Goal: Communication & Community: Answer question/provide support

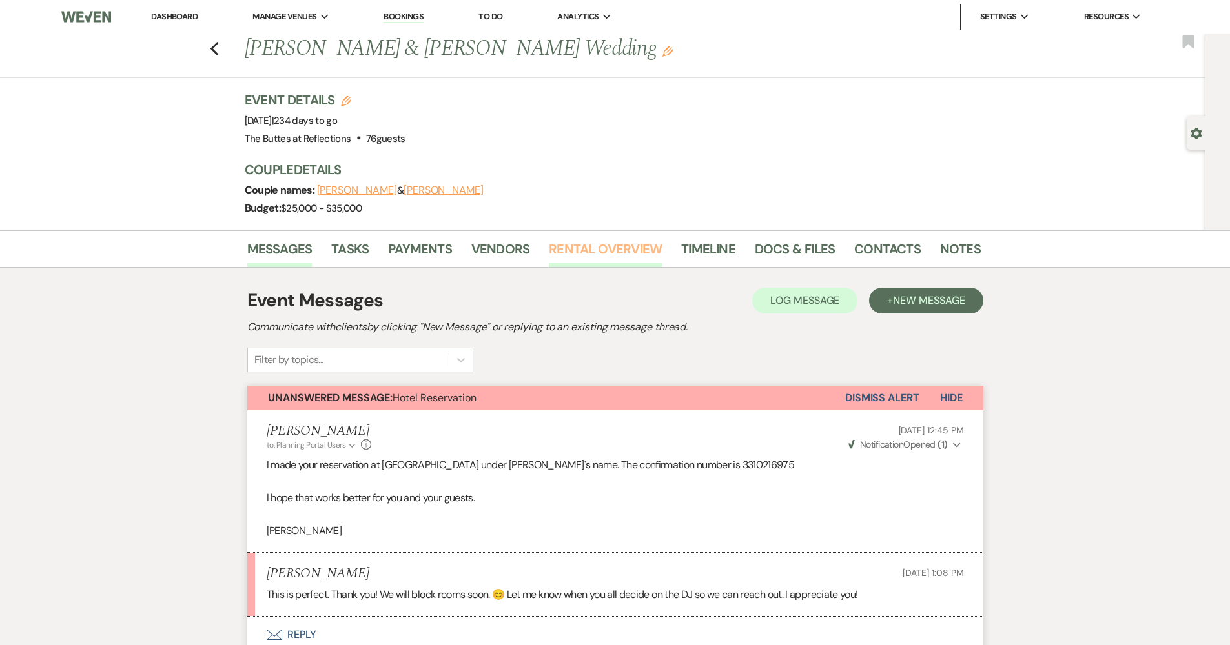
scroll to position [39, 0]
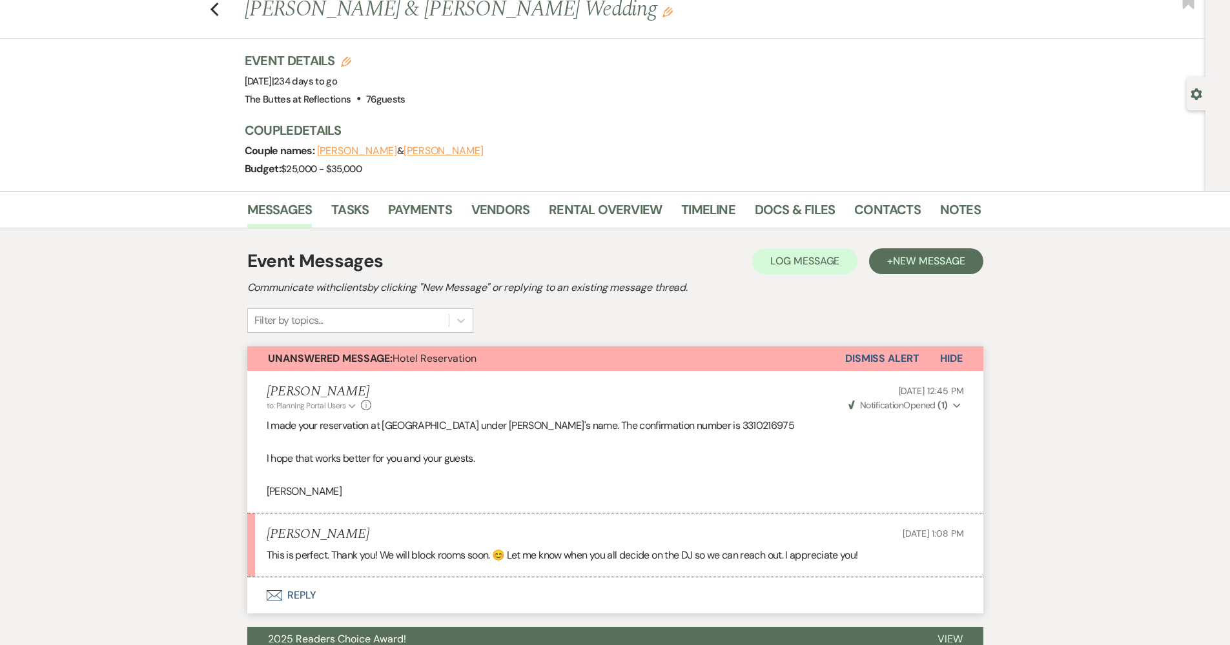
click at [311, 580] on button "Envelope Reply" at bounding box center [615, 596] width 736 height 36
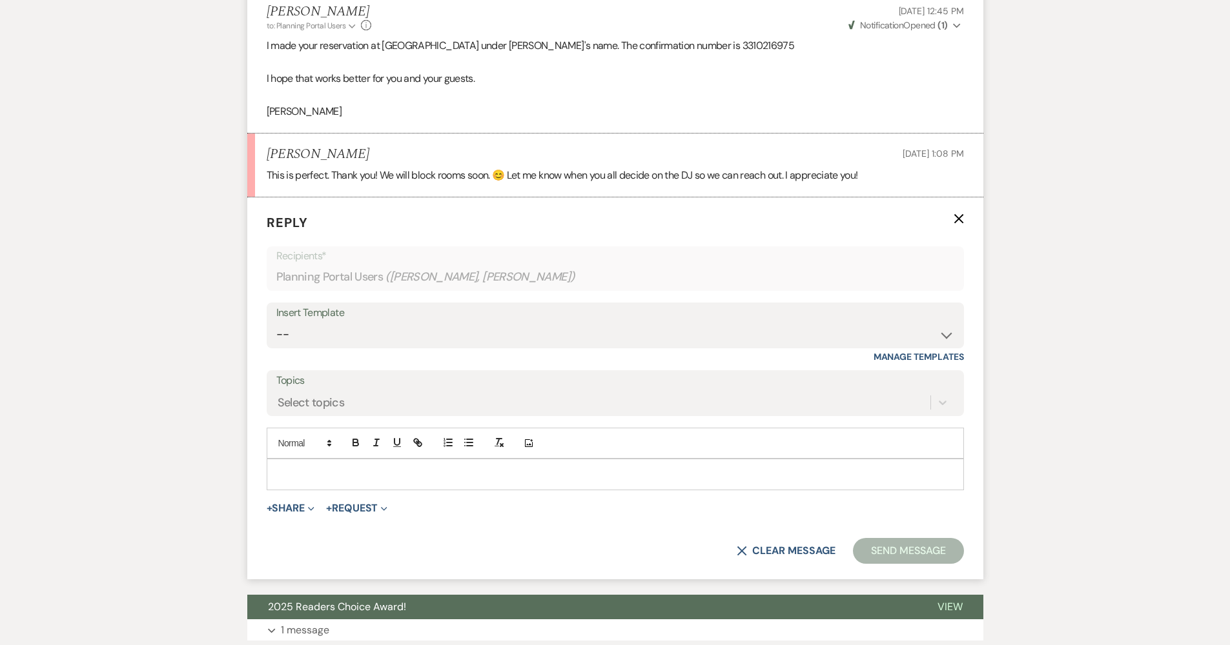
scroll to position [425, 0]
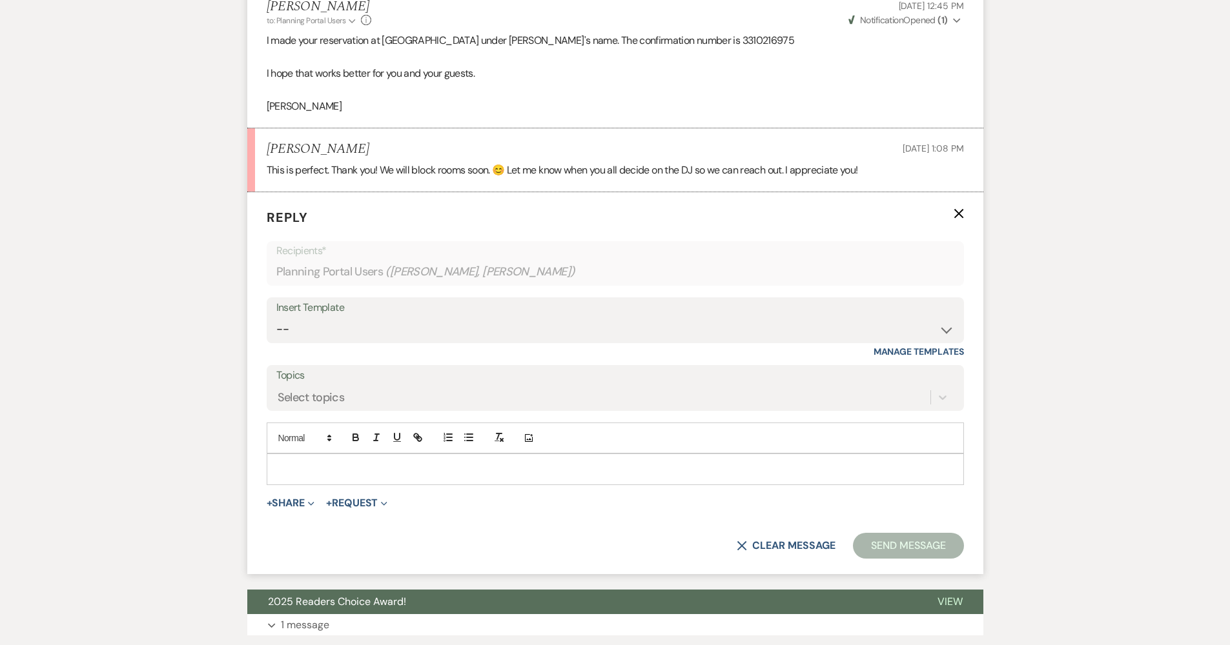
click at [354, 462] on p at bounding box center [615, 469] width 676 height 14
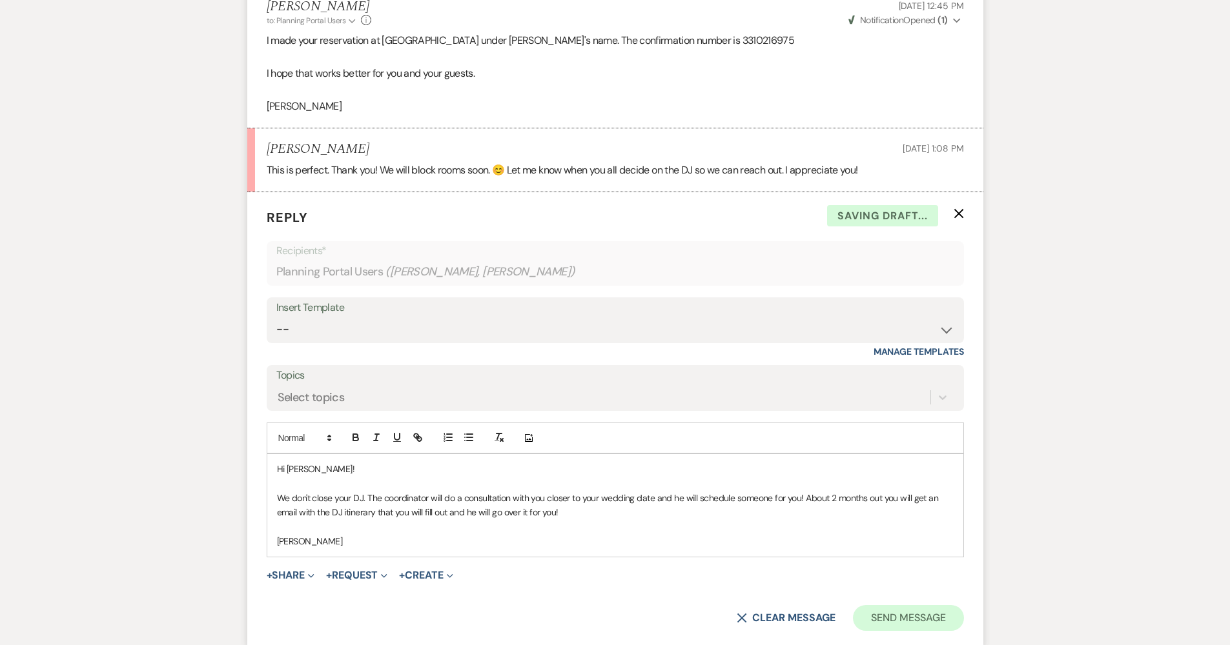
click at [910, 611] on button "Send Message" at bounding box center [908, 618] width 110 height 26
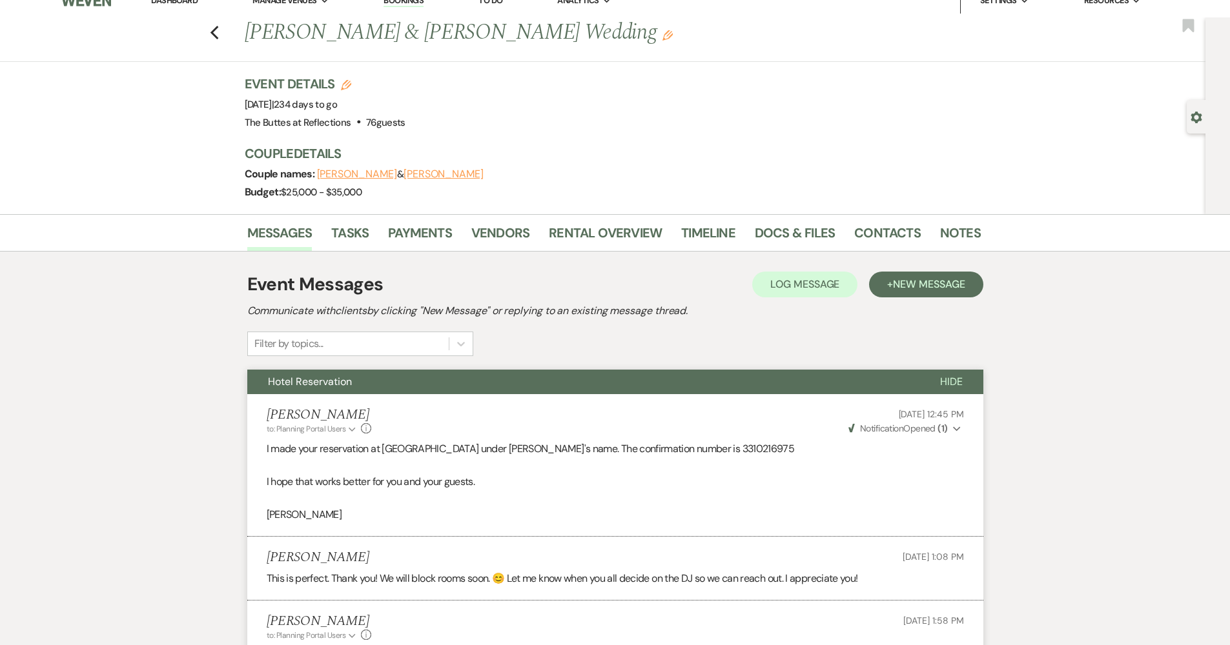
scroll to position [0, 0]
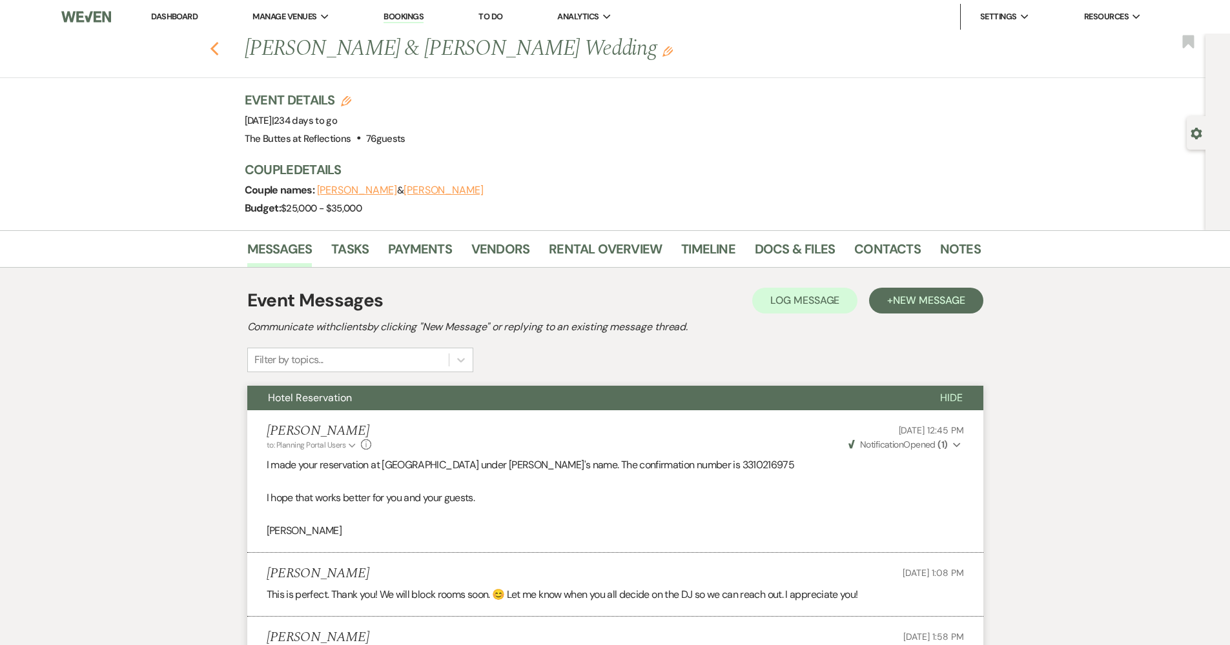
click at [218, 44] on icon "Previous" at bounding box center [215, 48] width 10 height 15
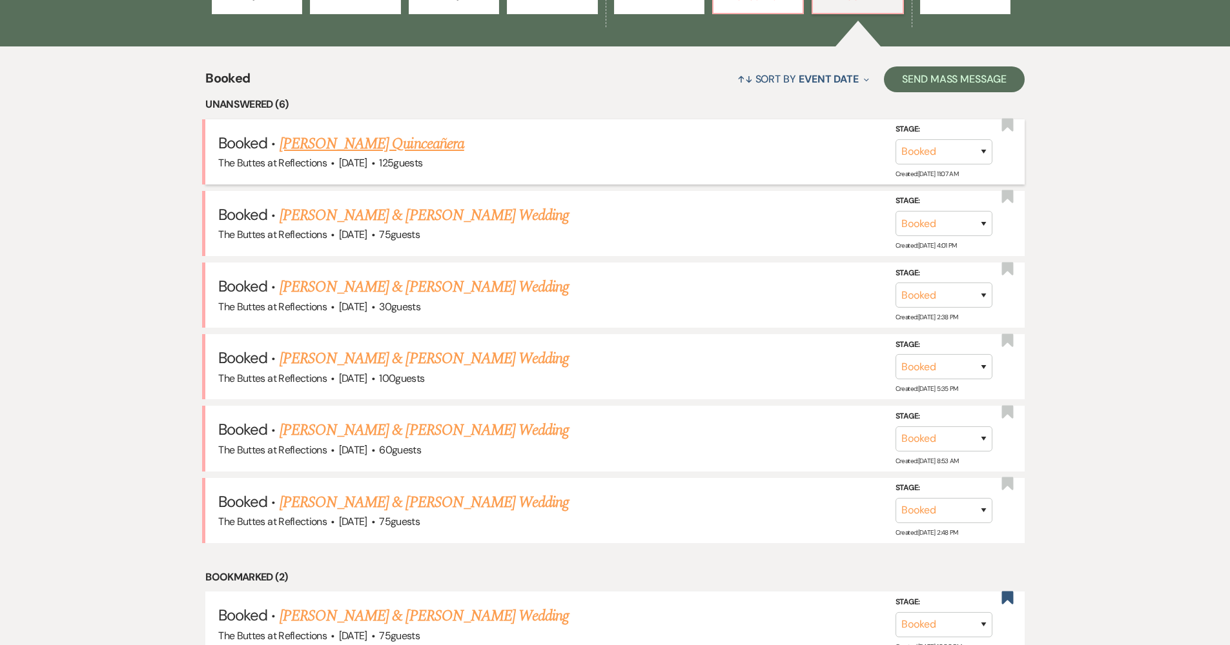
scroll to position [658, 0]
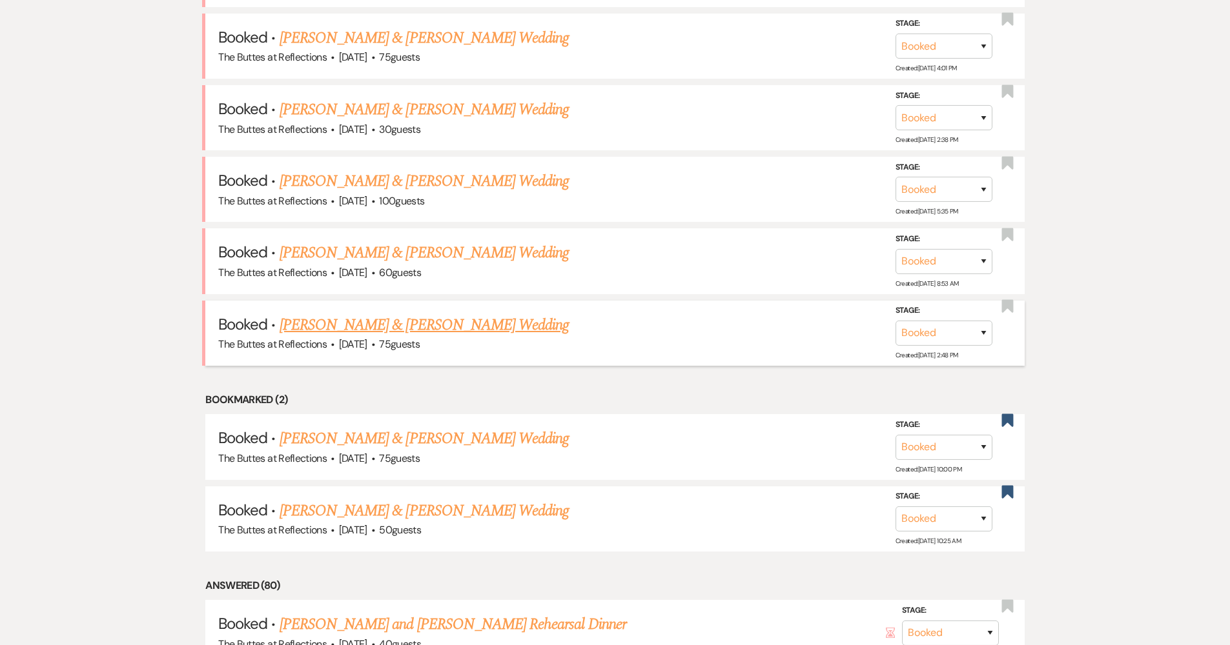
click at [426, 318] on link "[PERSON_NAME] & [PERSON_NAME] Wedding" at bounding box center [423, 325] width 289 height 23
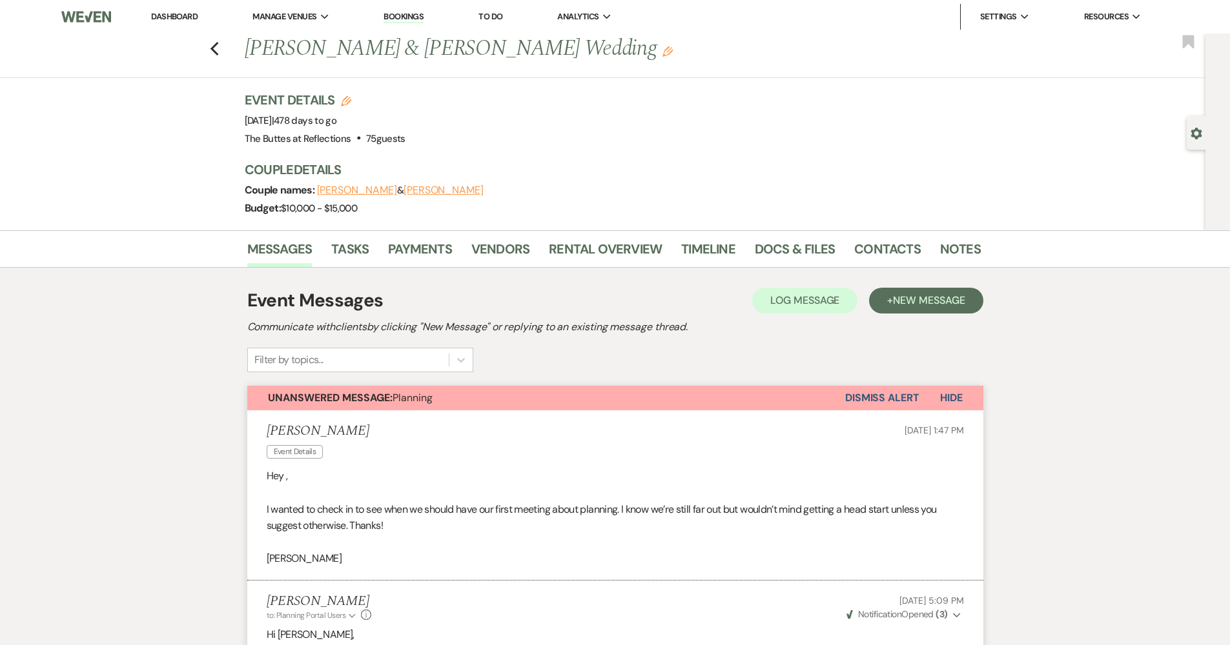
click at [179, 14] on link "Dashboard" at bounding box center [174, 16] width 46 height 11
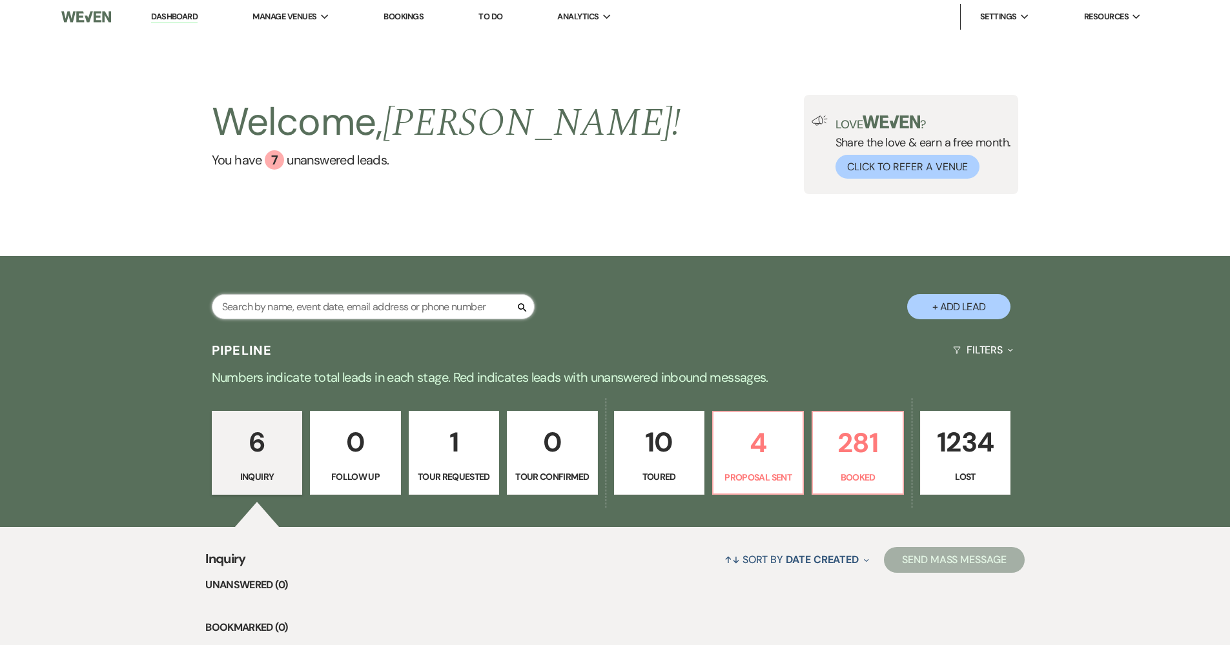
click at [386, 316] on input "text" at bounding box center [373, 306] width 323 height 25
type input "bristow"
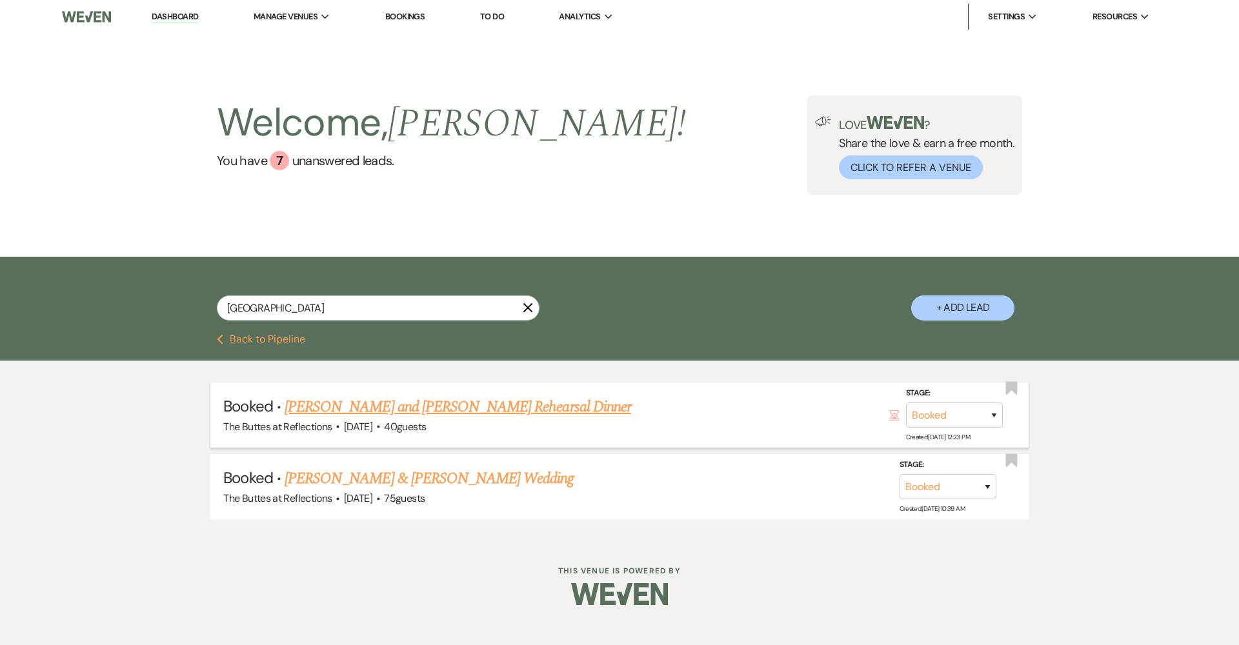
drag, startPoint x: 386, startPoint y: 316, endPoint x: 505, endPoint y: 408, distance: 150.4
click at [505, 408] on link "[PERSON_NAME] and [PERSON_NAME] Rehearsal Dinner" at bounding box center [458, 407] width 347 height 23
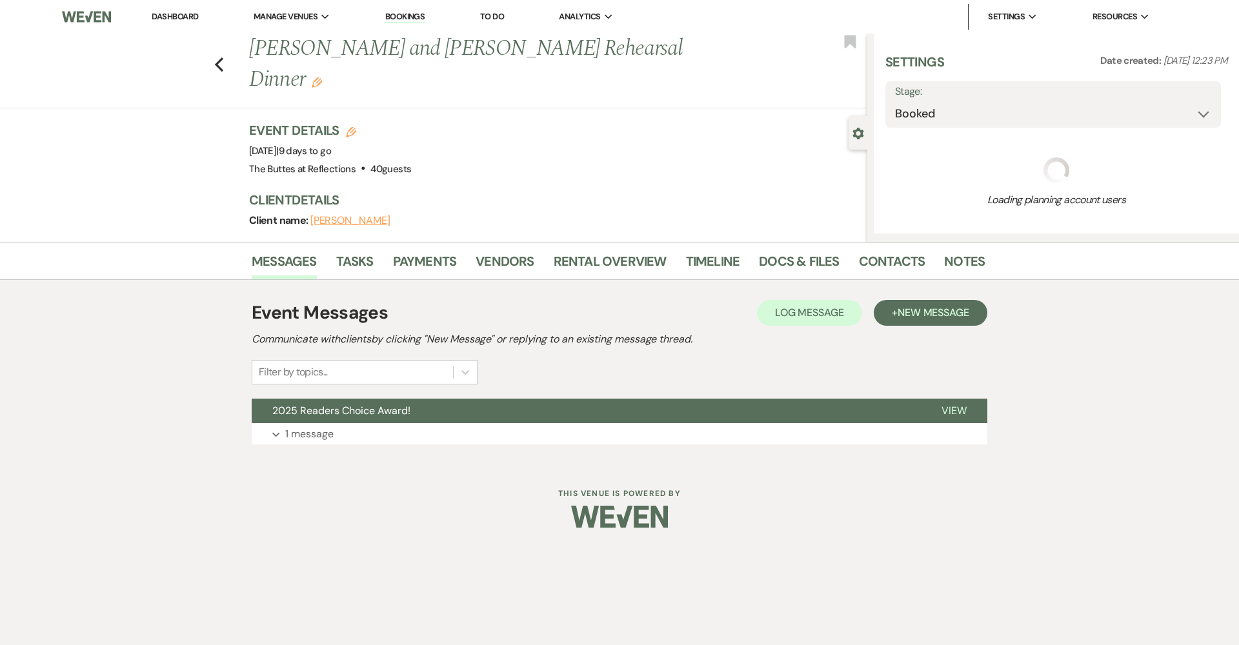
select select "1"
select select "11"
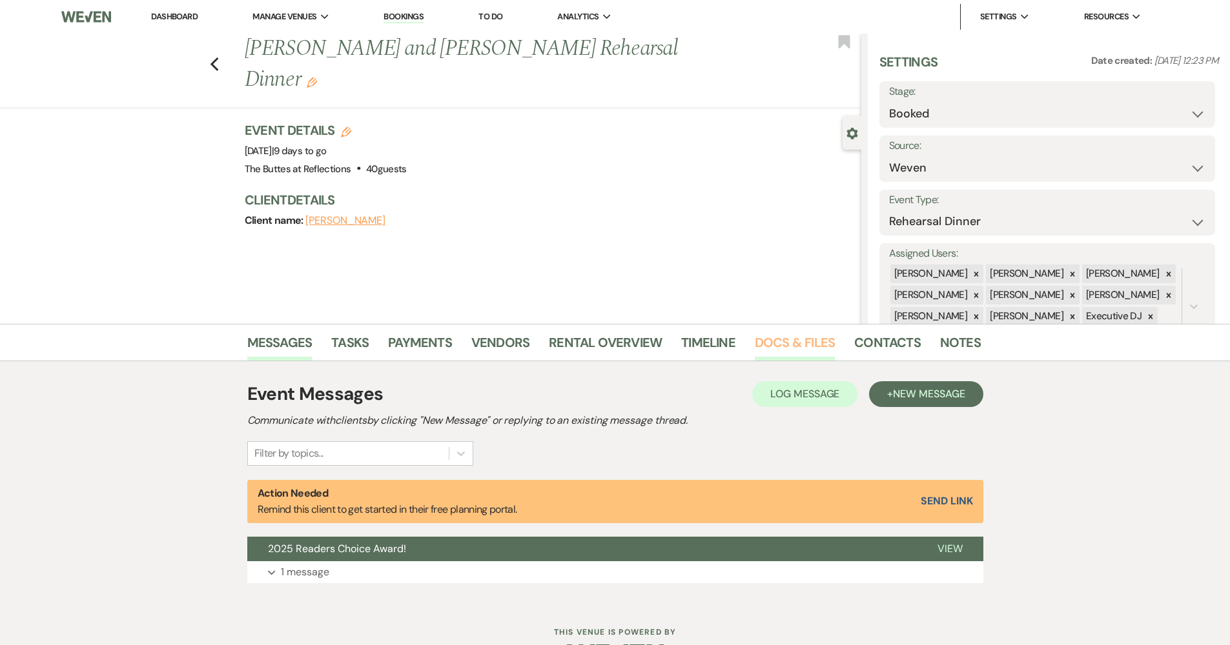
click at [793, 336] on link "Docs & Files" at bounding box center [795, 346] width 80 height 28
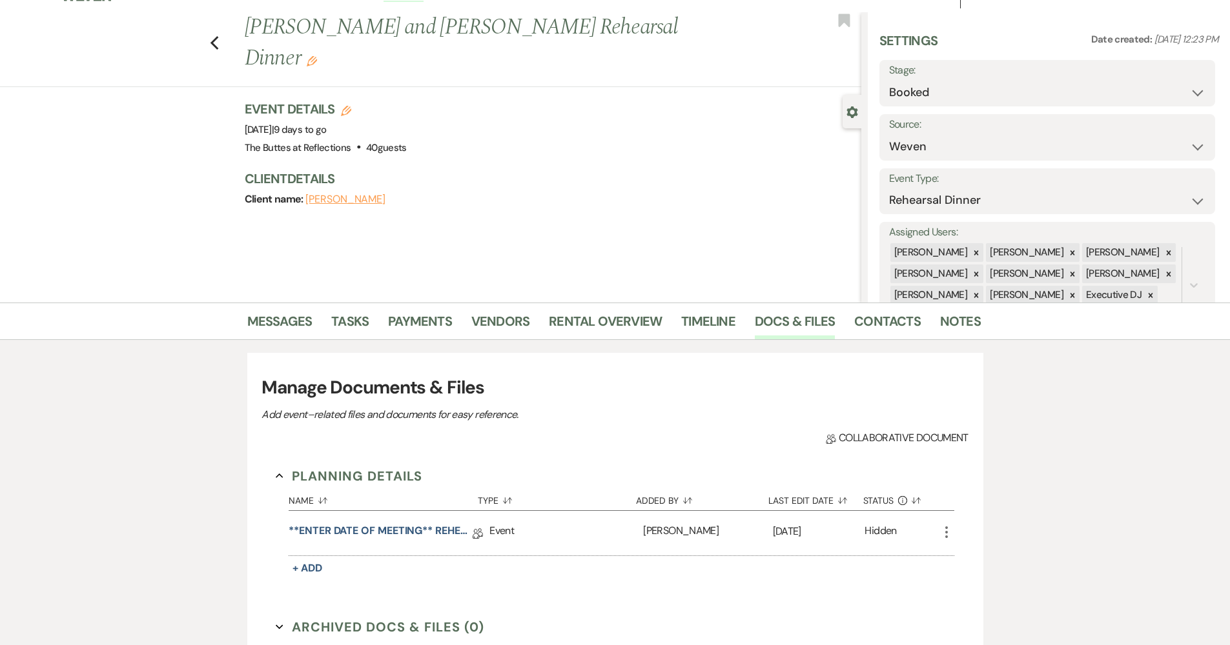
scroll to position [327, 0]
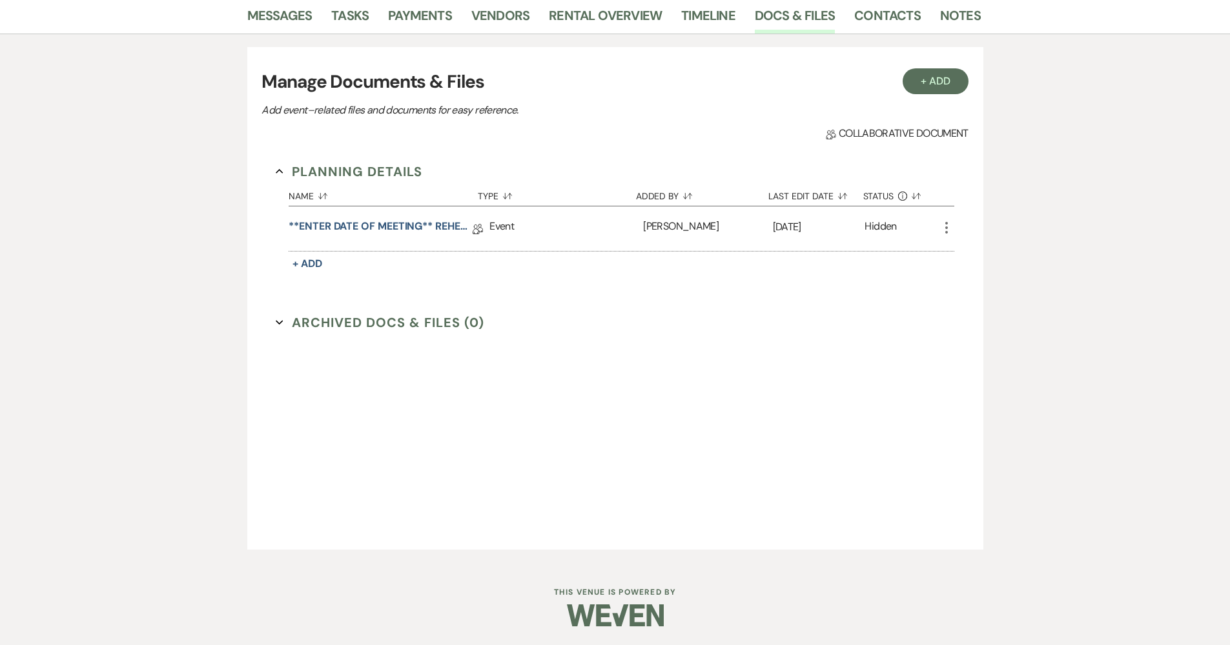
click at [376, 221] on link "**ENTER DATE OF MEETING** REHEARSAL BRUNCH Details" at bounding box center [381, 229] width 184 height 20
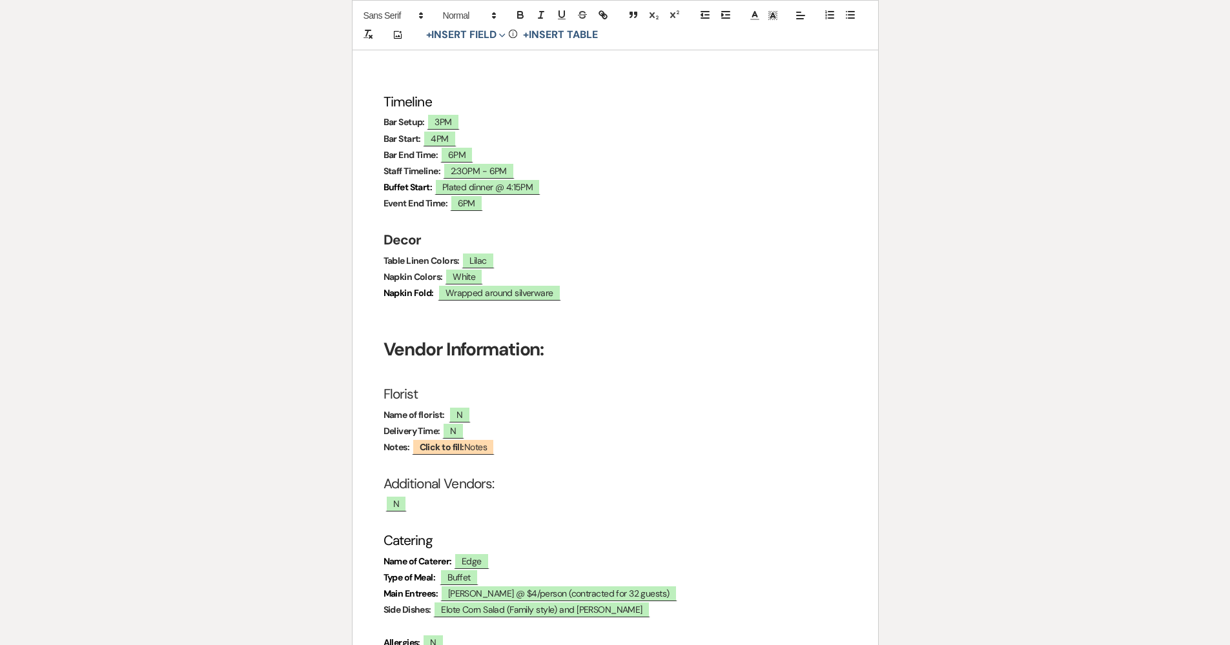
scroll to position [1159, 0]
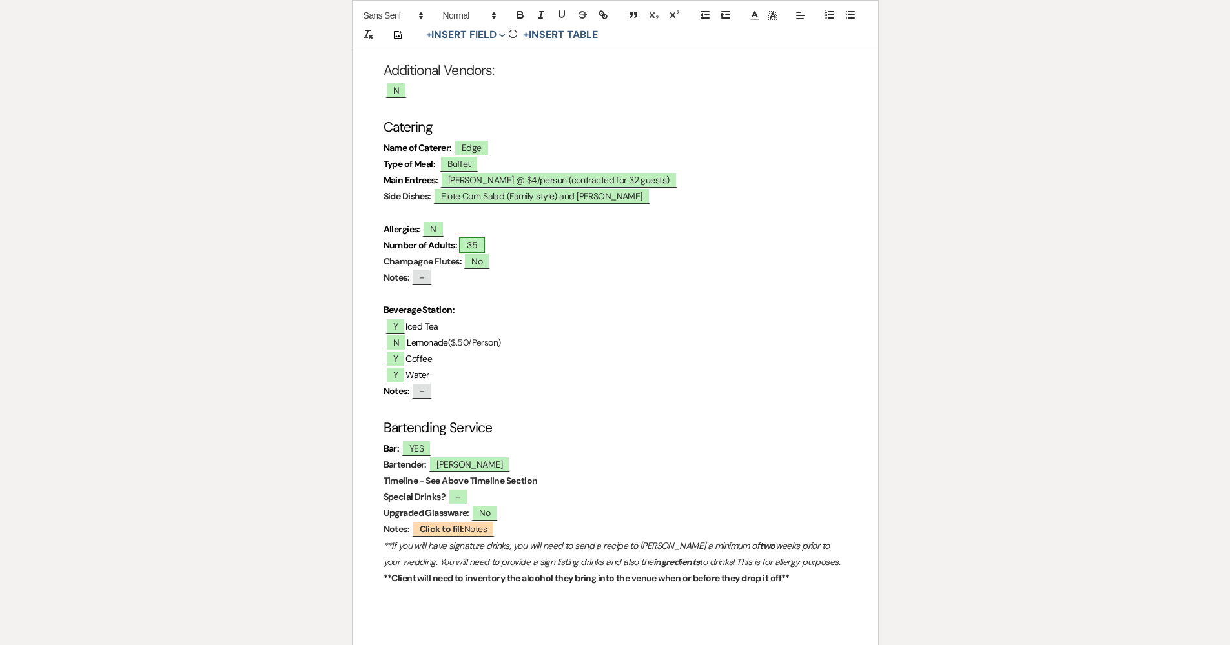
click at [485, 237] on span "35" at bounding box center [472, 245] width 26 height 17
select select "owner"
select select "custom_placeholder"
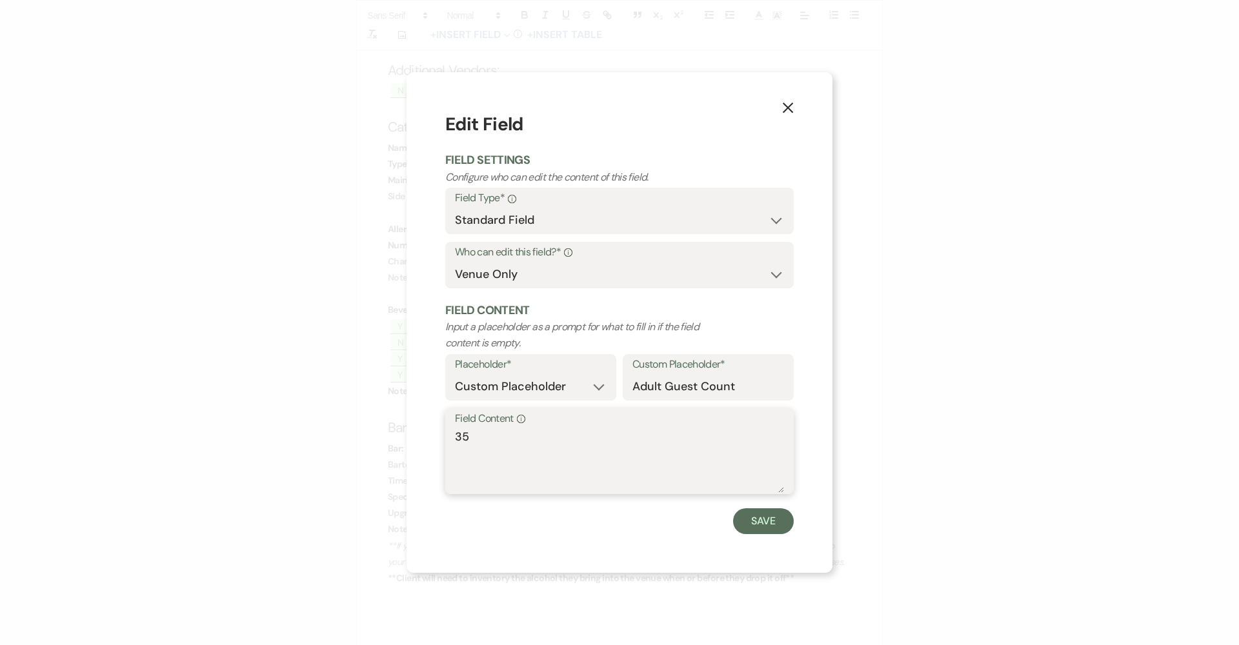
drag, startPoint x: 475, startPoint y: 434, endPoint x: 368, endPoint y: 433, distance: 107.2
click at [394, 432] on div "X Edit Field Field Settings Configure who can edit the content of this field. F…" at bounding box center [619, 322] width 1239 height 645
type textarea "40"
click at [767, 518] on button "Save" at bounding box center [763, 522] width 61 height 26
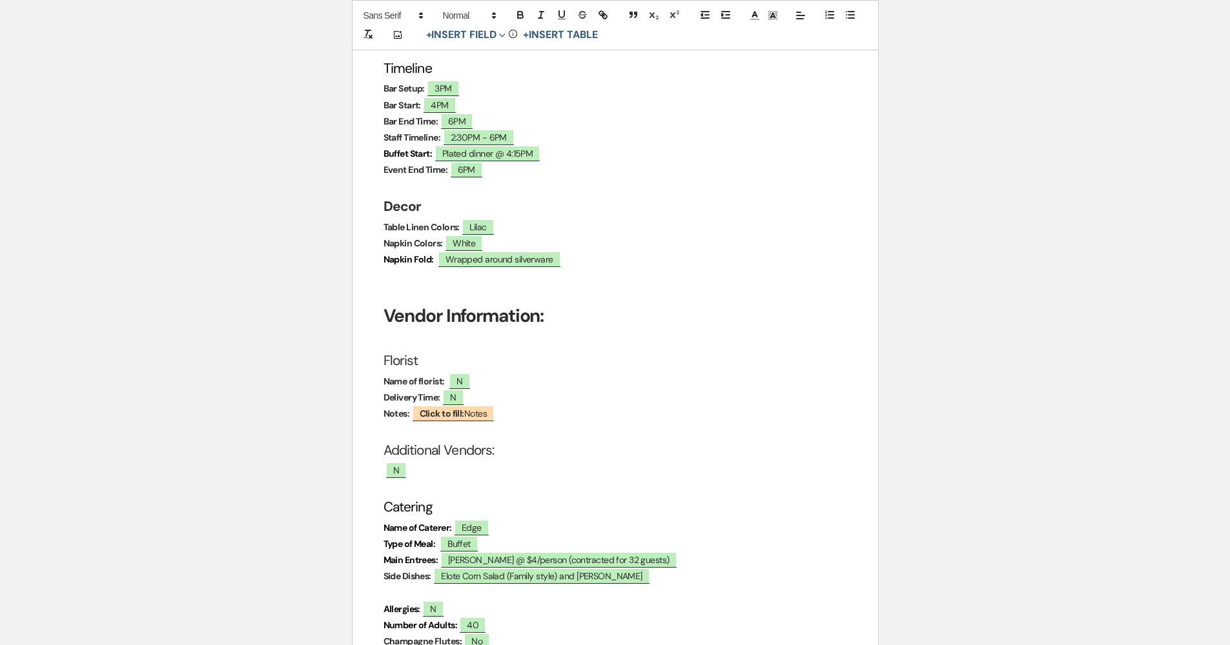
scroll to position [0, 0]
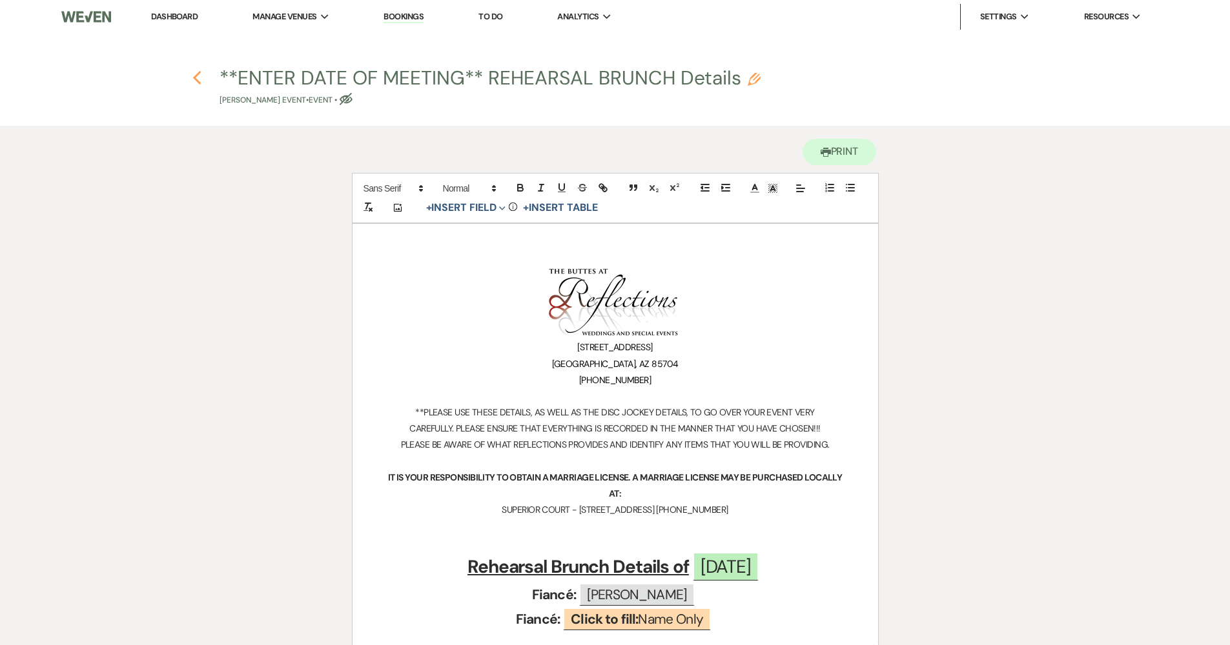
click at [201, 80] on icon "Previous" at bounding box center [197, 77] width 10 height 15
select select "1"
select select "11"
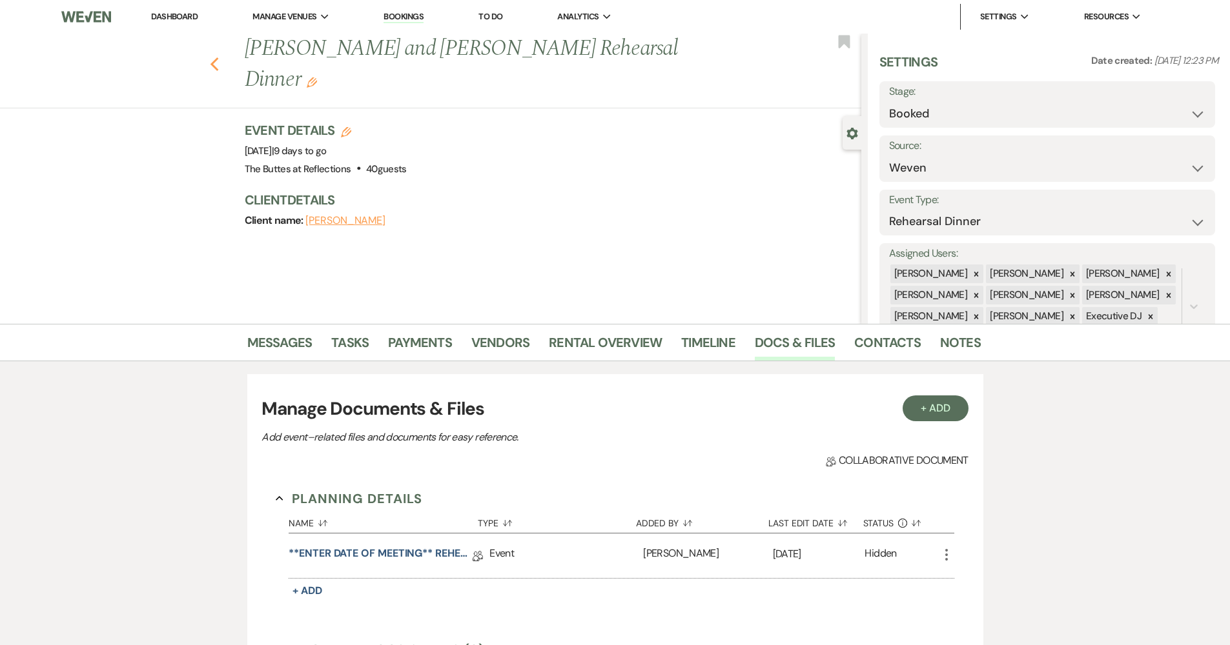
click at [214, 48] on div "Previous Shayla Bristow and Jacob Colville's Rehearsal Dinner Edit Bookmark" at bounding box center [428, 71] width 868 height 75
click at [219, 57] on icon "Previous" at bounding box center [215, 64] width 10 height 15
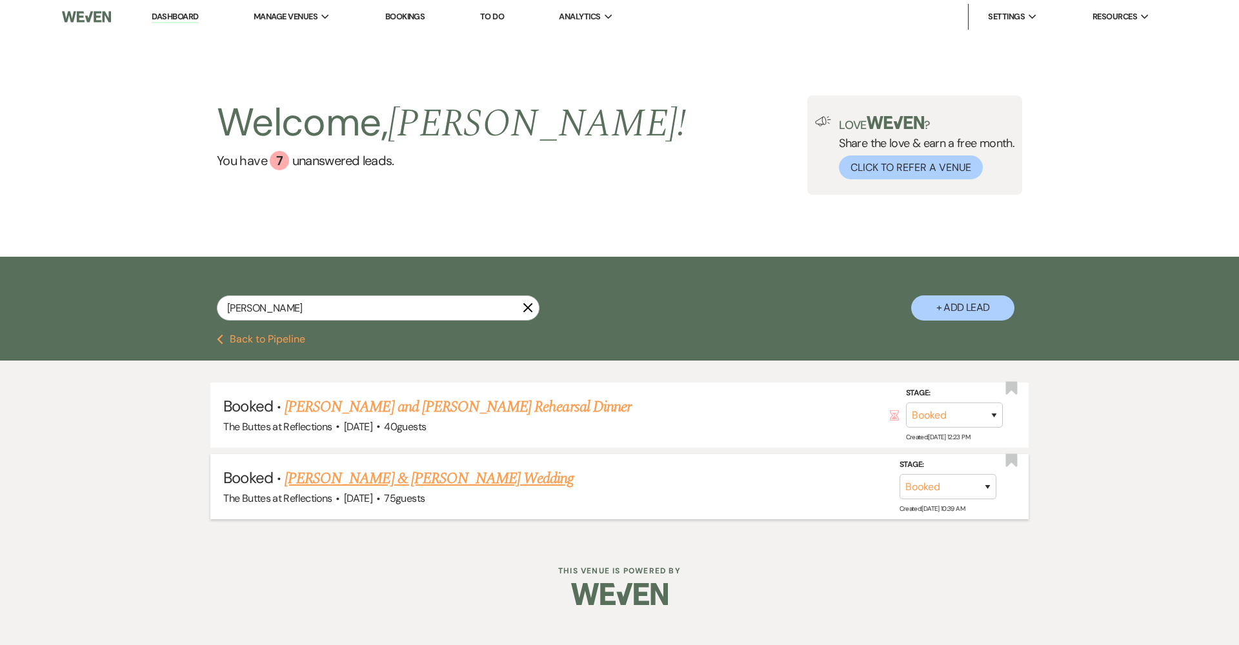
click at [345, 483] on link "[PERSON_NAME] & [PERSON_NAME] Wedding" at bounding box center [429, 478] width 289 height 23
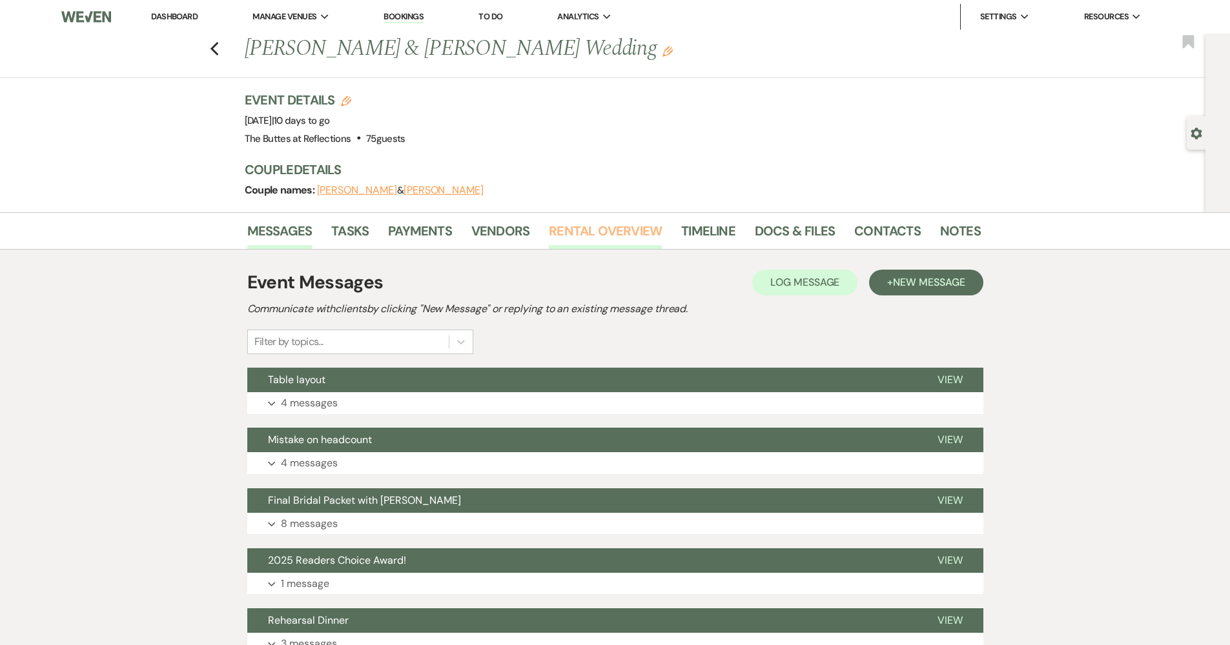
click at [603, 236] on link "Rental Overview" at bounding box center [605, 235] width 113 height 28
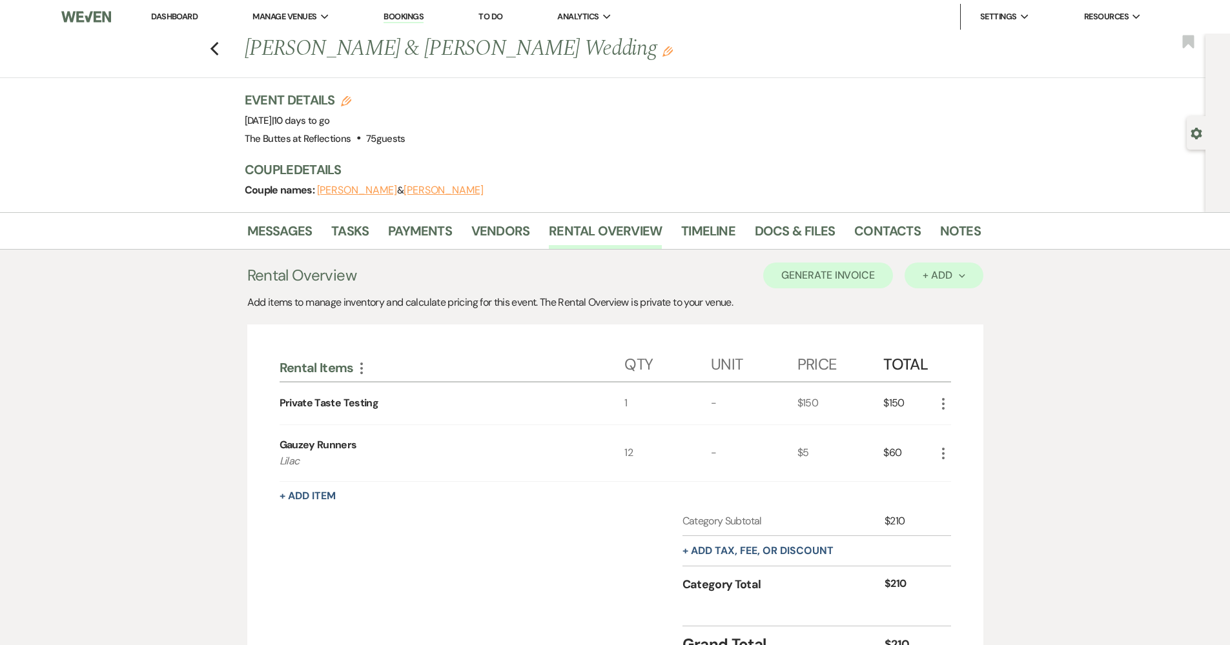
click at [950, 275] on div "+ Add Next" at bounding box center [943, 275] width 42 height 10
click at [914, 312] on button "Item" at bounding box center [936, 305] width 65 height 20
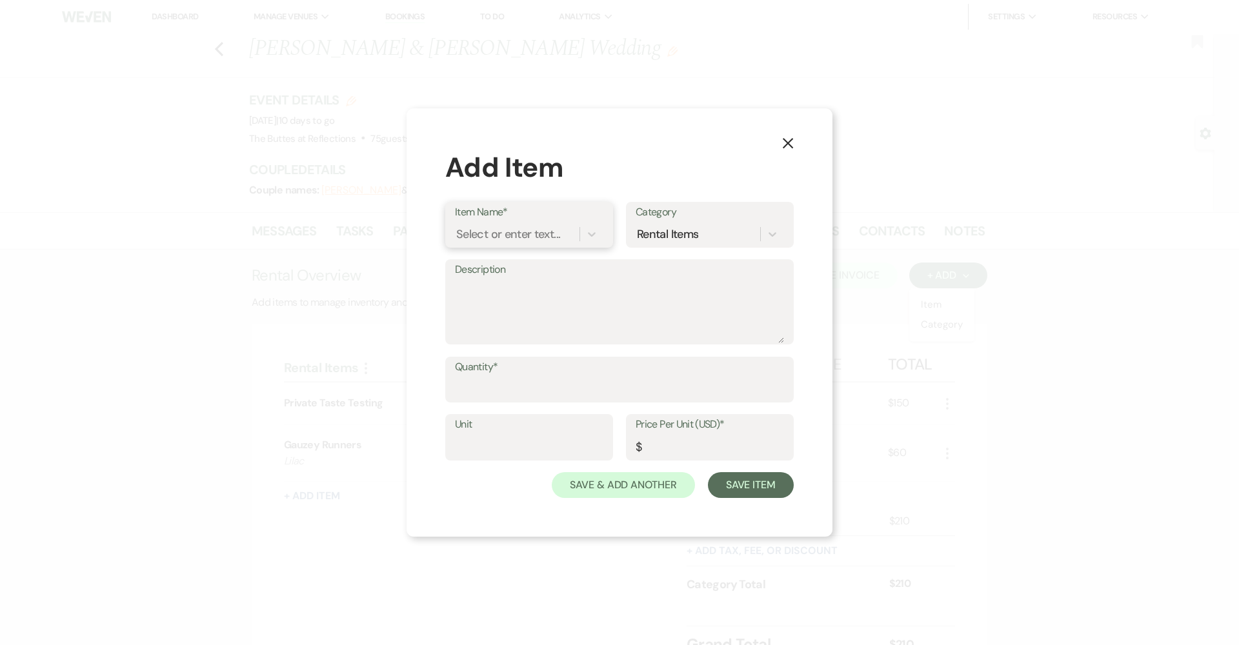
click at [539, 239] on div "Select or enter text..." at bounding box center [508, 233] width 104 height 17
type input "Additional Fajitas for Brunch"
click at [579, 378] on input "Quantity*" at bounding box center [619, 388] width 329 height 25
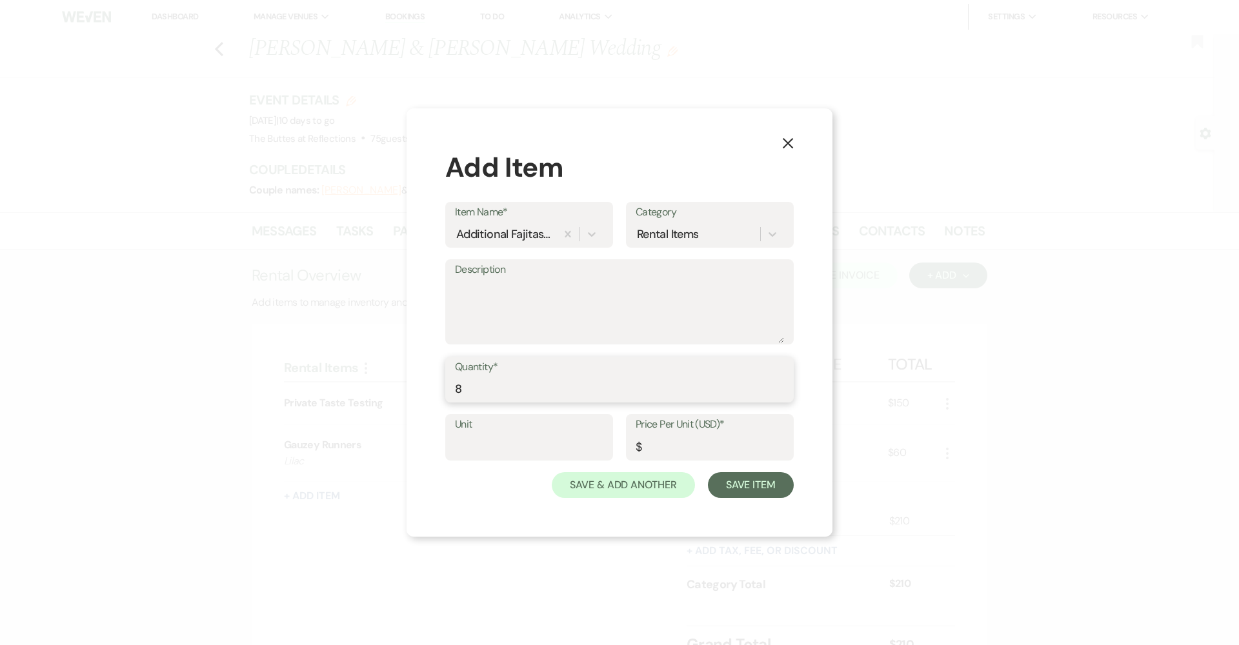
type input "8"
click at [715, 451] on input "Price Per Unit (USD)*" at bounding box center [710, 446] width 148 height 25
type input "4"
click at [778, 488] on button "Save Item" at bounding box center [751, 485] width 86 height 26
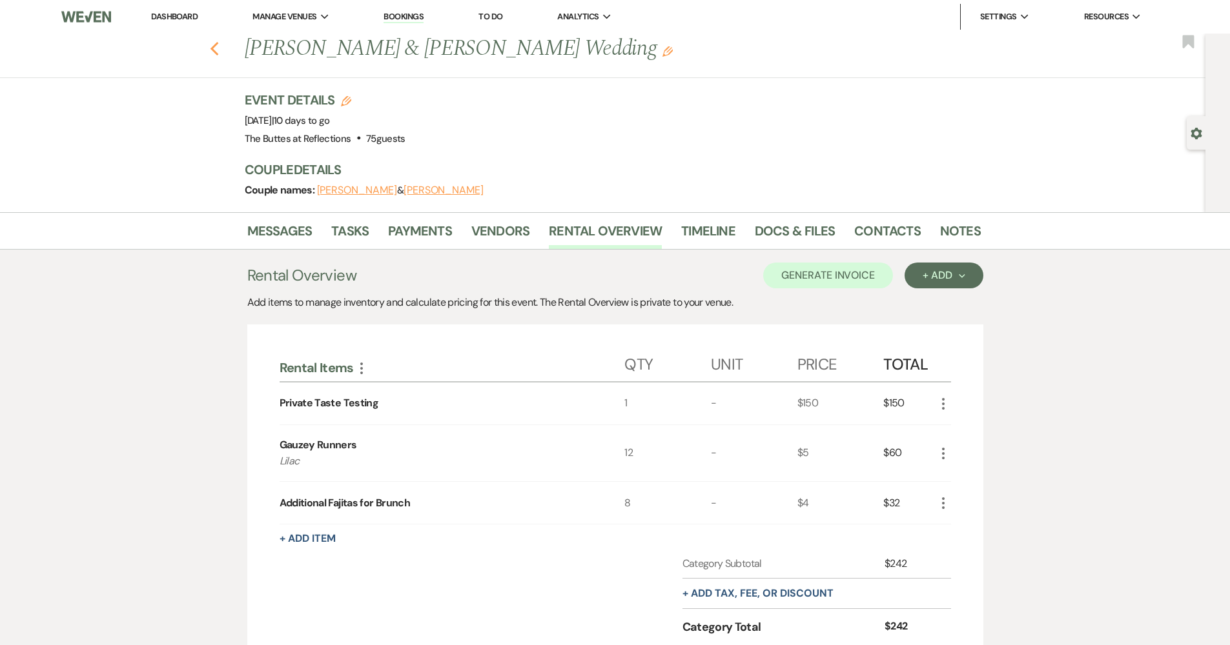
click at [219, 48] on icon "Previous" at bounding box center [215, 48] width 10 height 15
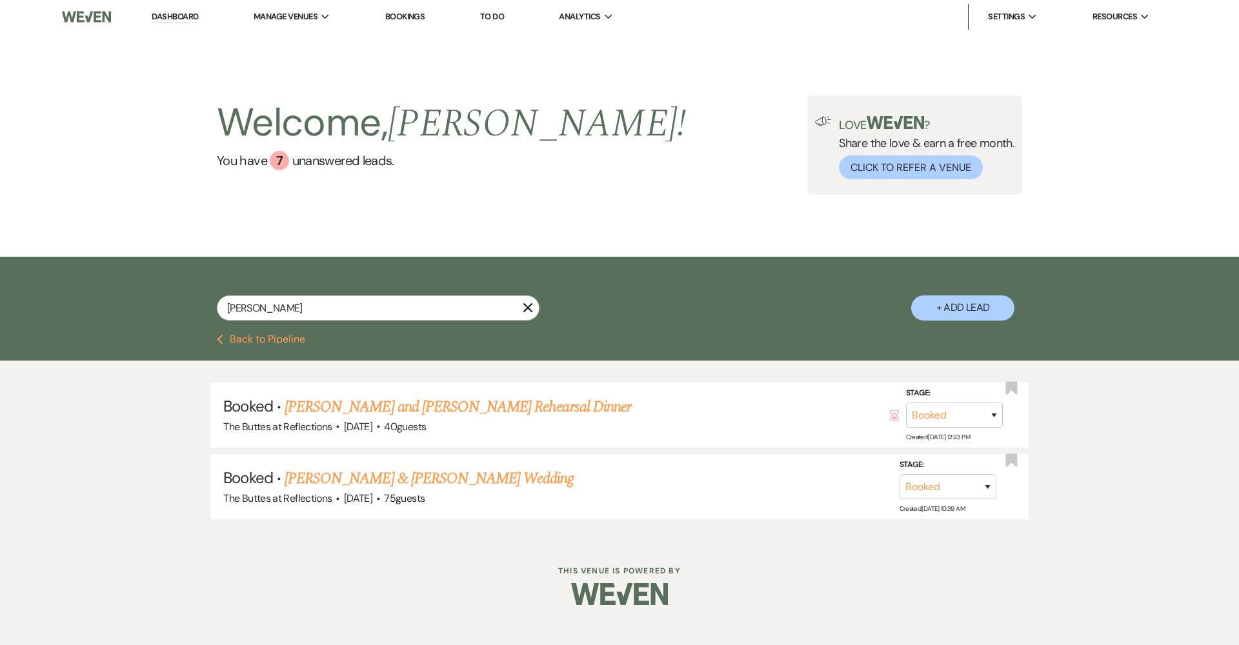
drag, startPoint x: 171, startPoint y: 26, endPoint x: 171, endPoint y: 17, distance: 9.0
click at [171, 25] on li "Dashboard" at bounding box center [174, 17] width 59 height 26
click at [171, 17] on link "Dashboard" at bounding box center [175, 17] width 46 height 12
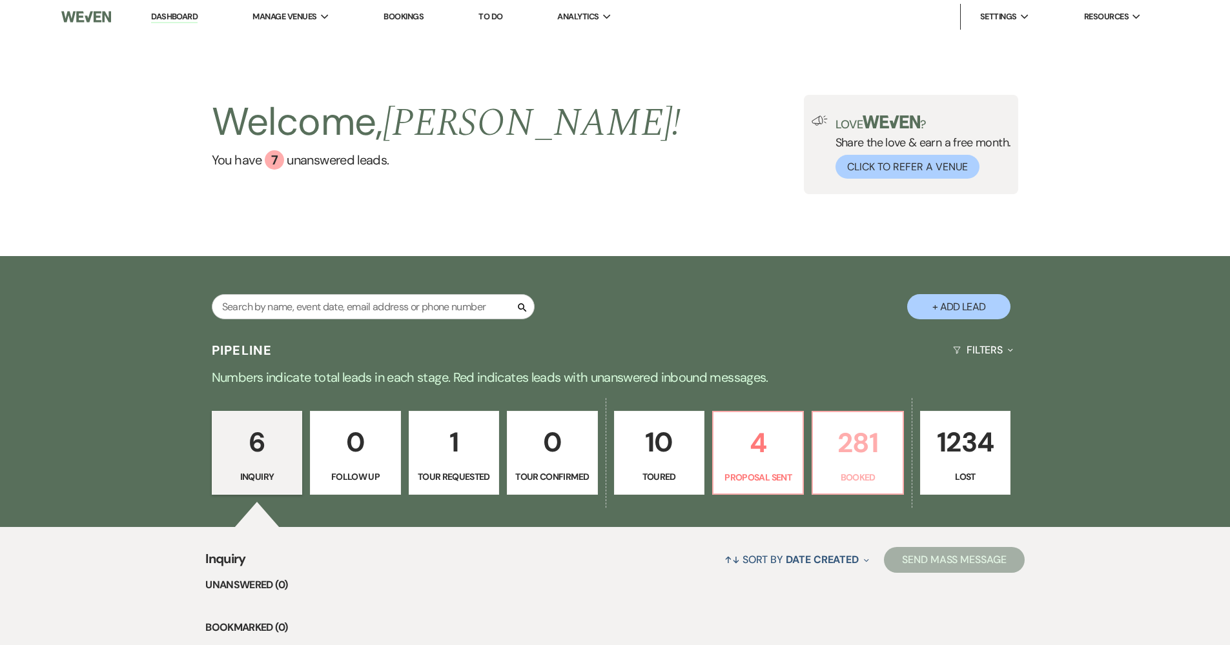
click at [842, 445] on p "281" at bounding box center [857, 442] width 74 height 43
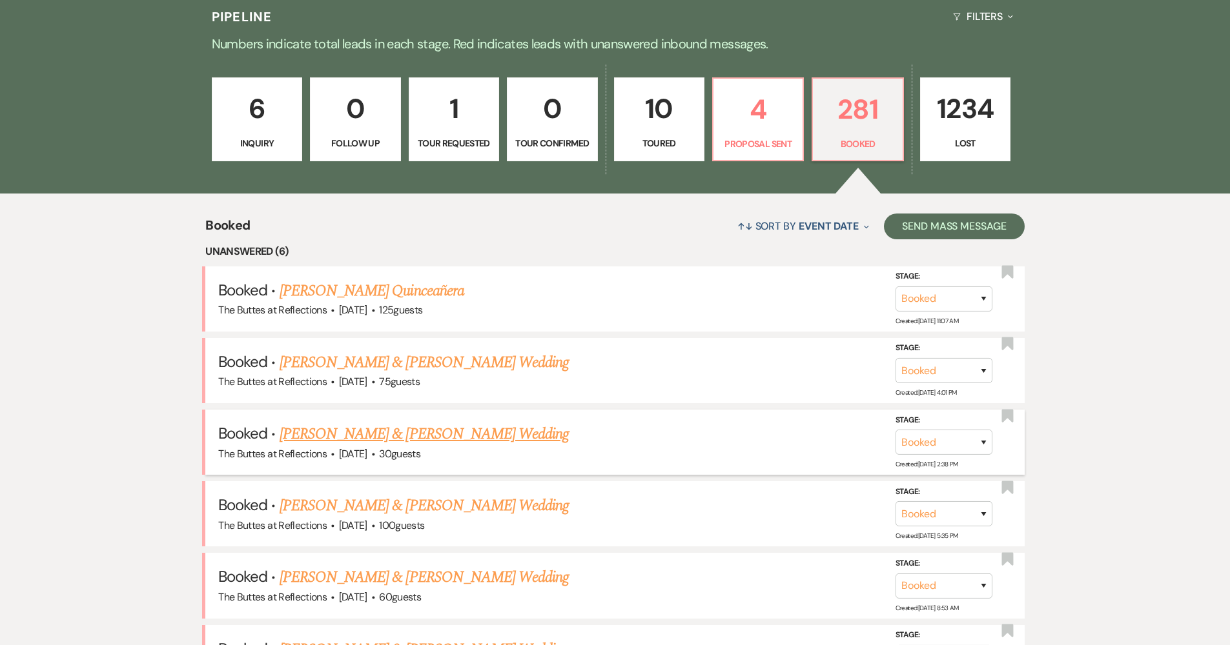
scroll to position [350, 0]
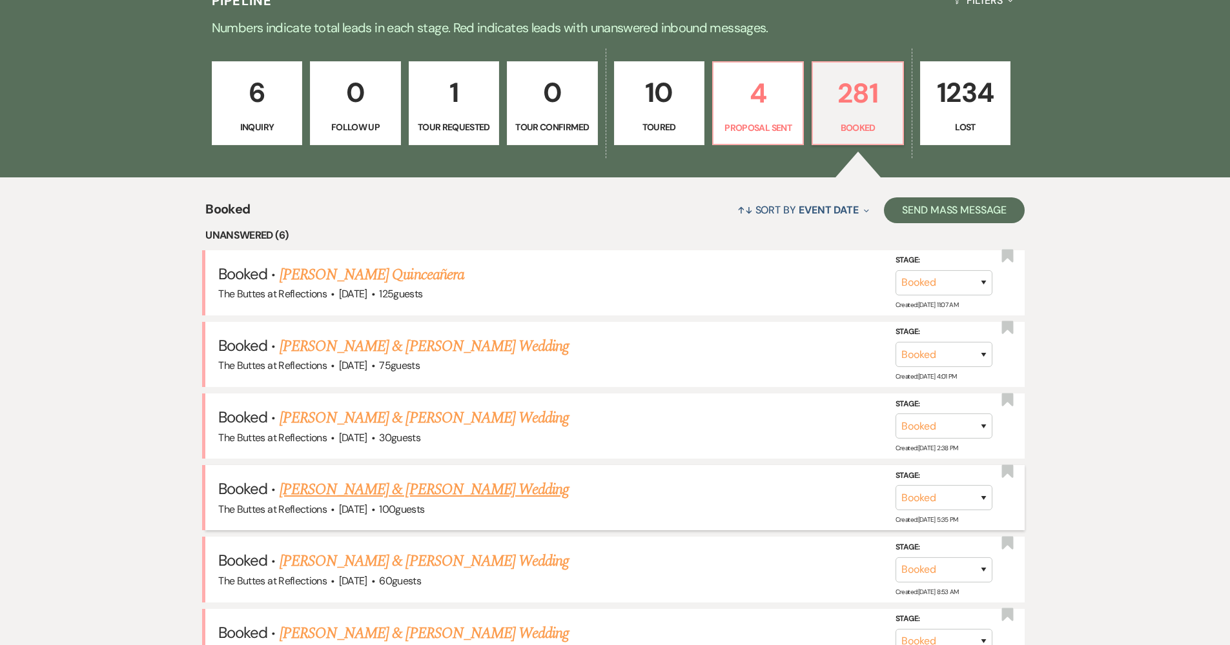
click at [483, 494] on h5 "Booked · Jairus Wolske & Kaelin Vetrano's Wedding" at bounding box center [614, 489] width 793 height 23
click at [499, 480] on link "[PERSON_NAME] & [PERSON_NAME] Wedding" at bounding box center [423, 489] width 289 height 23
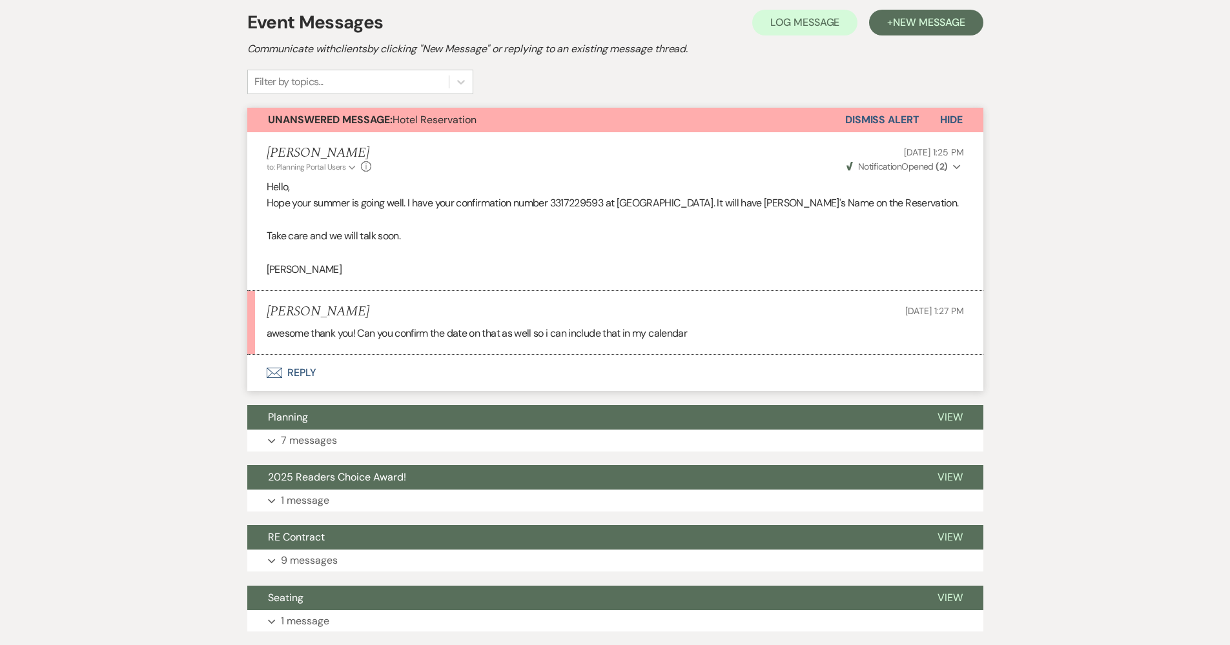
click at [461, 355] on button "Envelope Reply" at bounding box center [615, 373] width 736 height 36
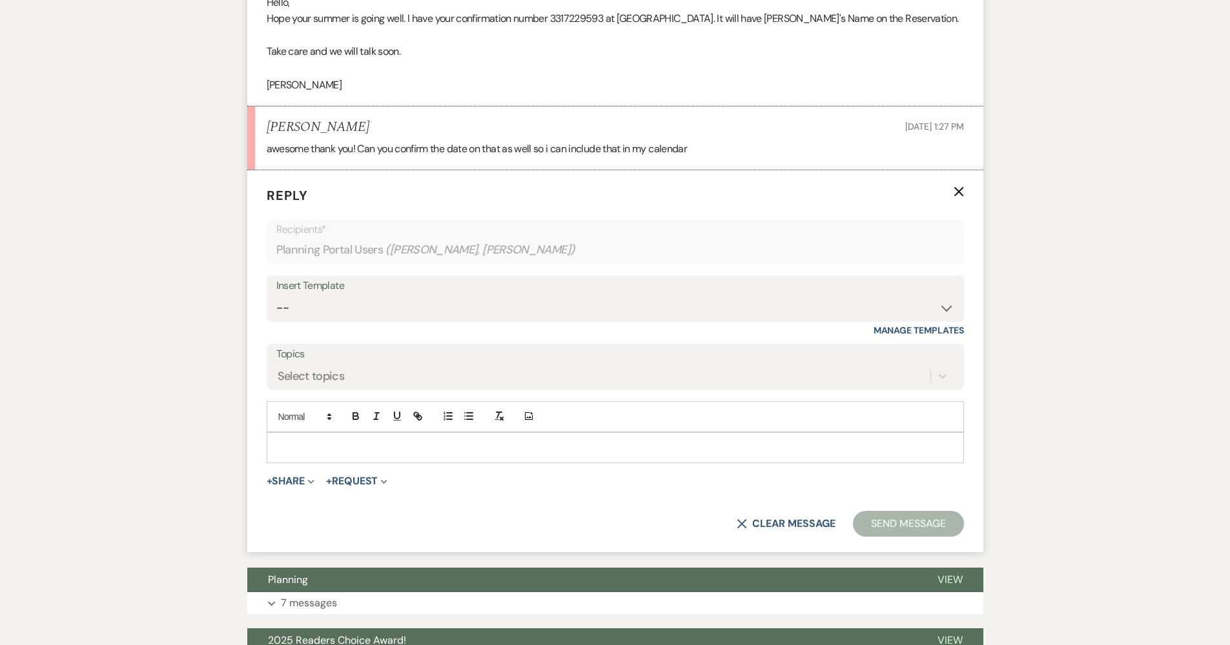
scroll to position [464, 0]
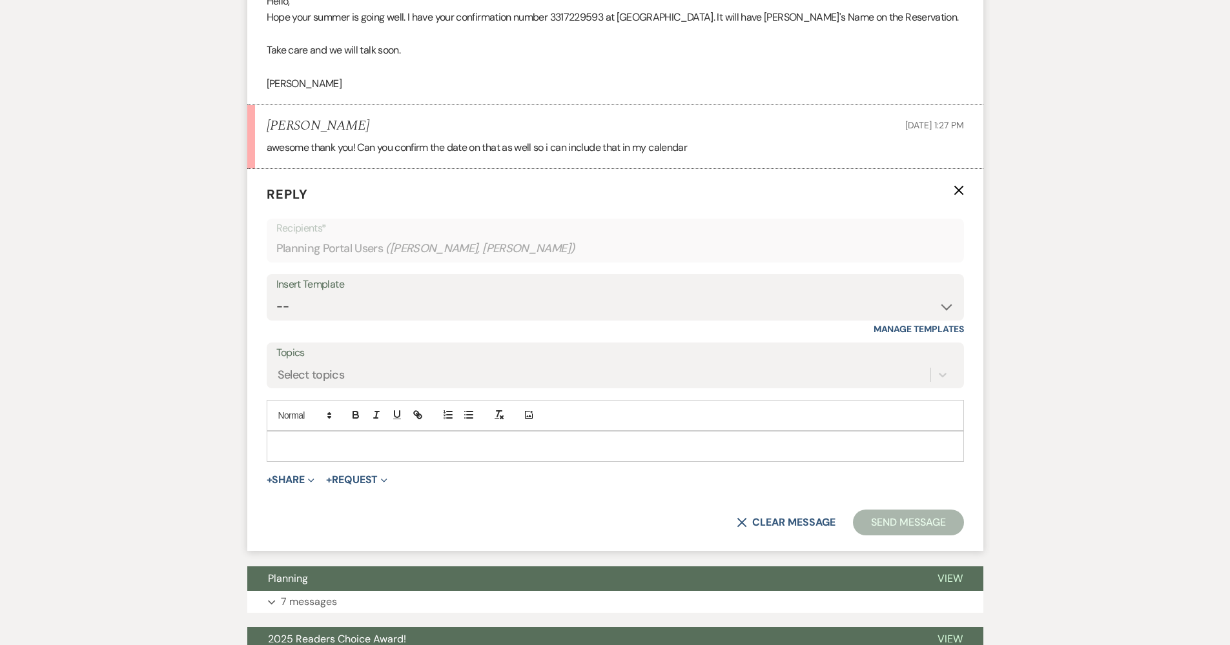
click at [538, 432] on div at bounding box center [615, 447] width 696 height 30
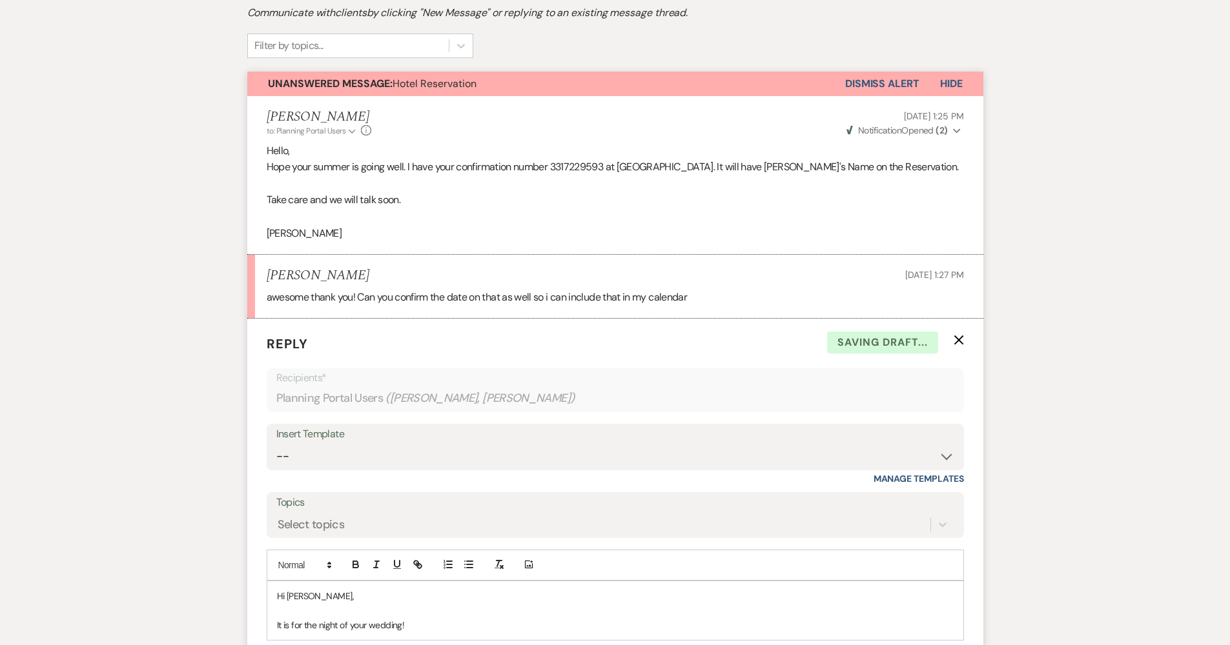
scroll to position [574, 0]
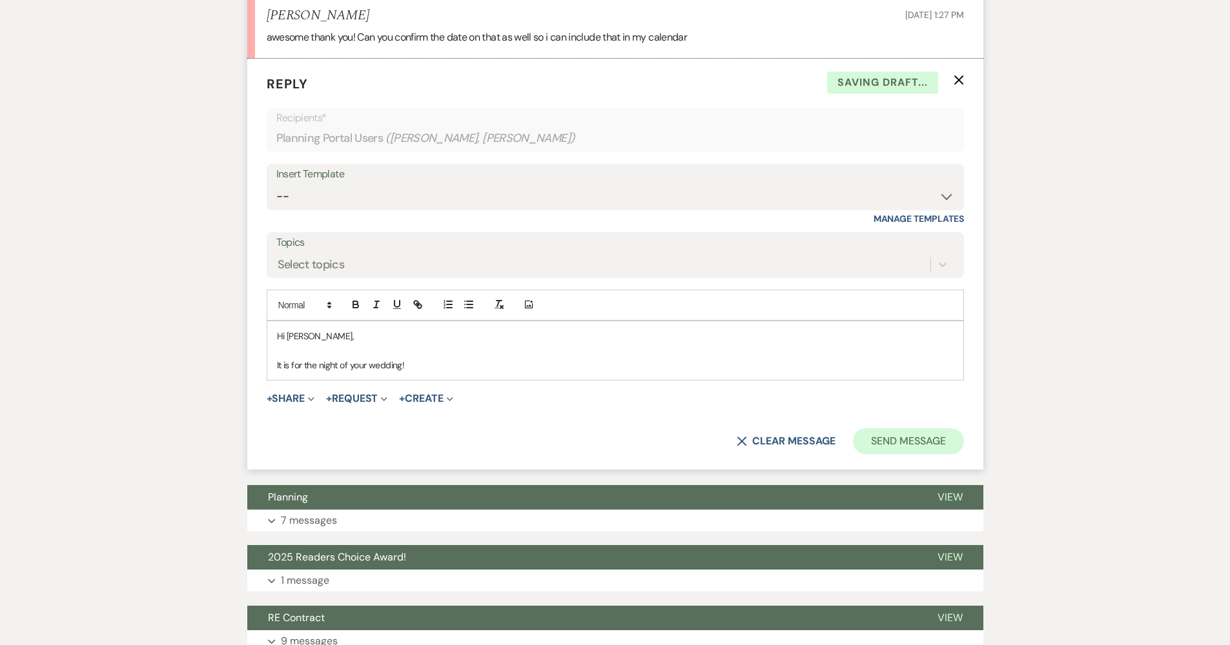
click at [909, 441] on button "Send Message" at bounding box center [908, 442] width 110 height 26
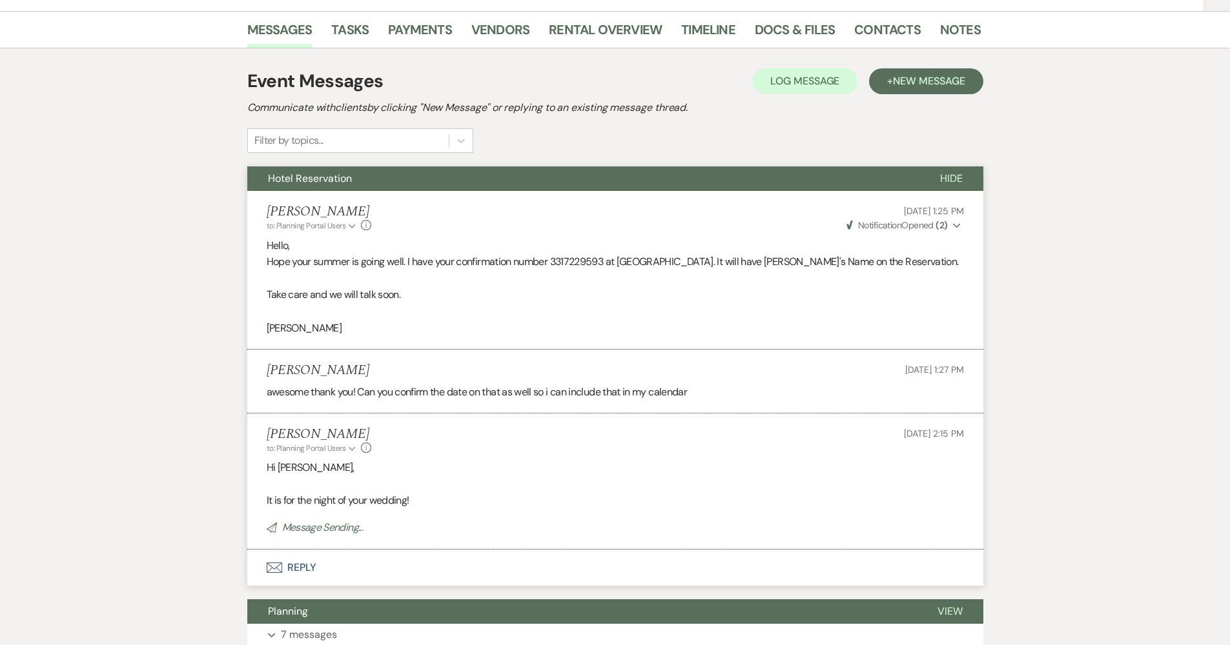
scroll to position [0, 0]
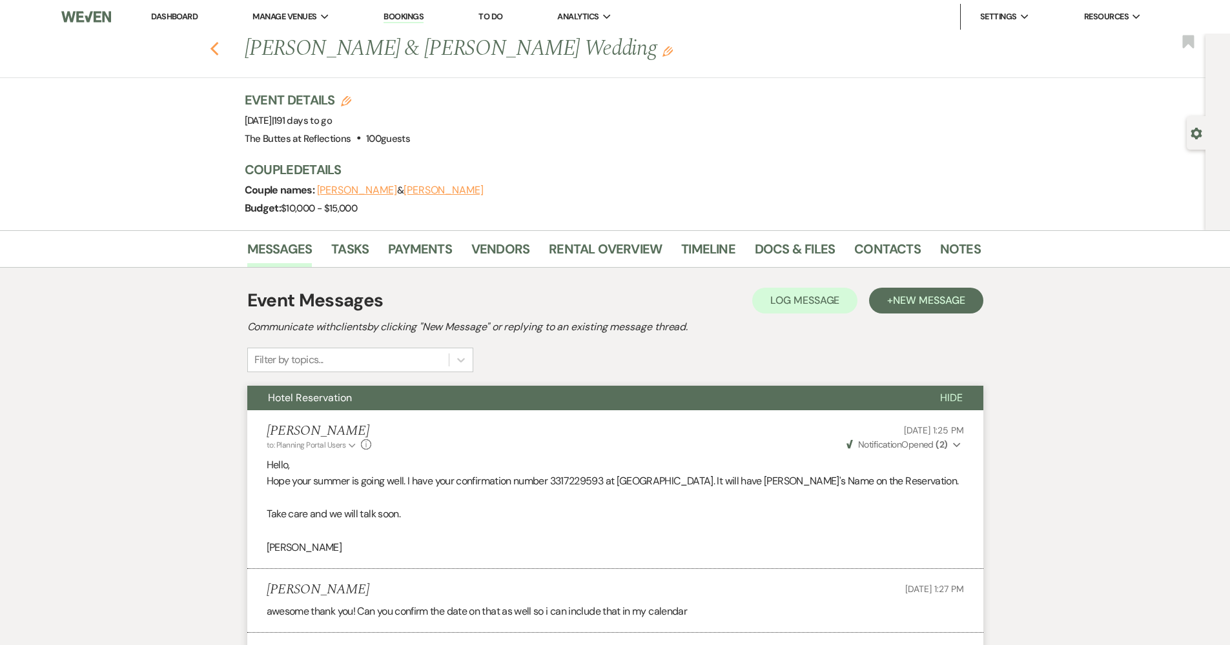
click at [216, 50] on use "button" at bounding box center [214, 49] width 8 height 14
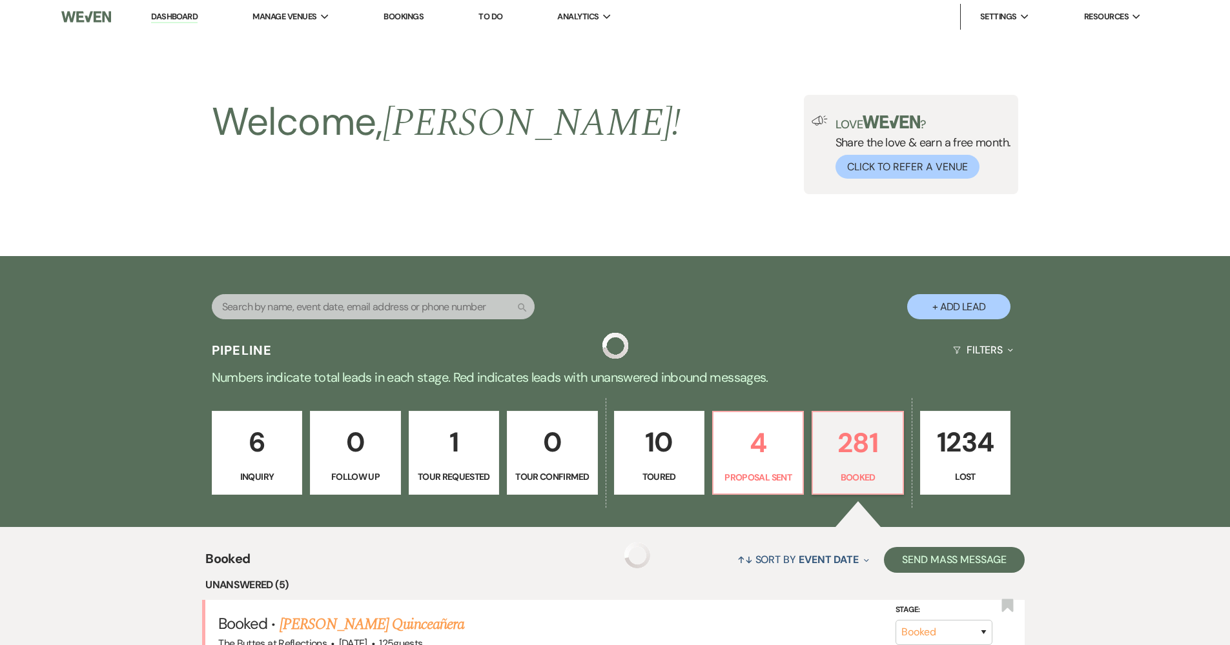
scroll to position [350, 0]
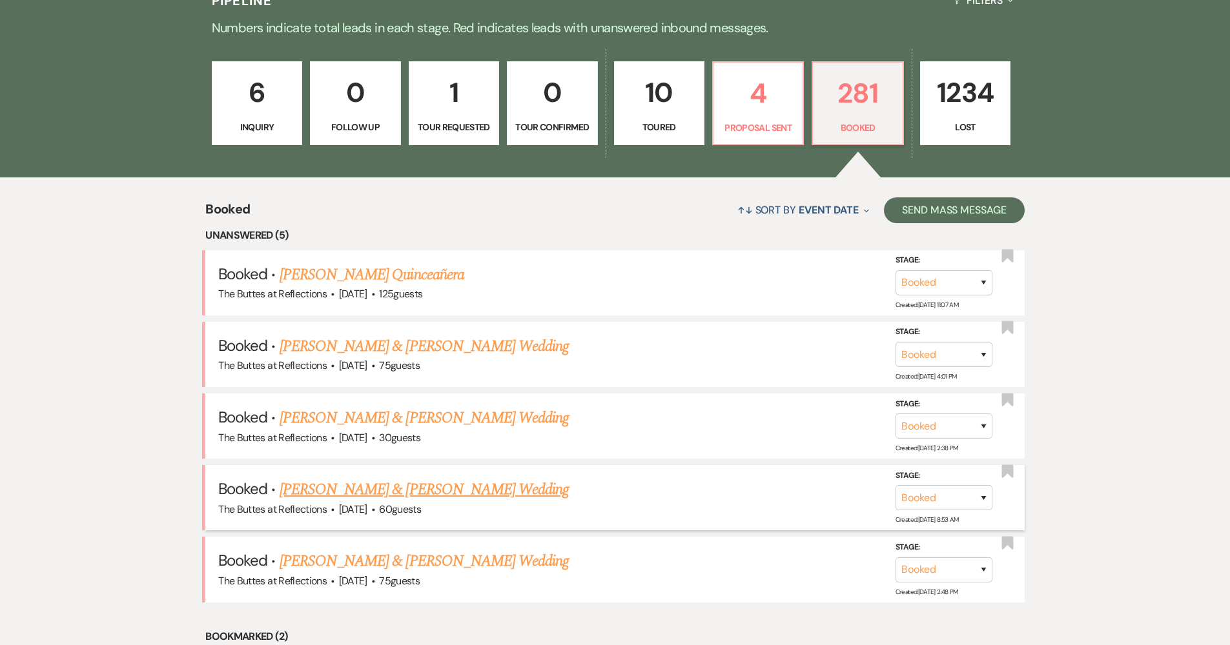
click at [439, 479] on link "[PERSON_NAME] & [PERSON_NAME] Wedding" at bounding box center [423, 489] width 289 height 23
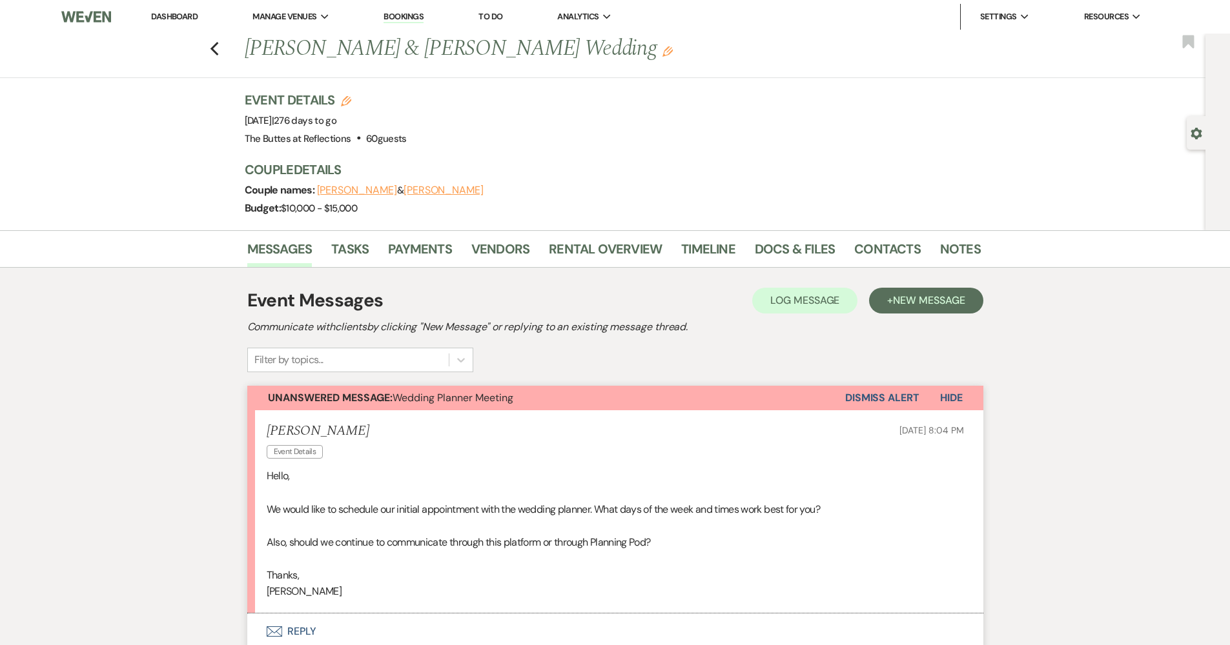
click at [185, 18] on link "Dashboard" at bounding box center [174, 16] width 46 height 11
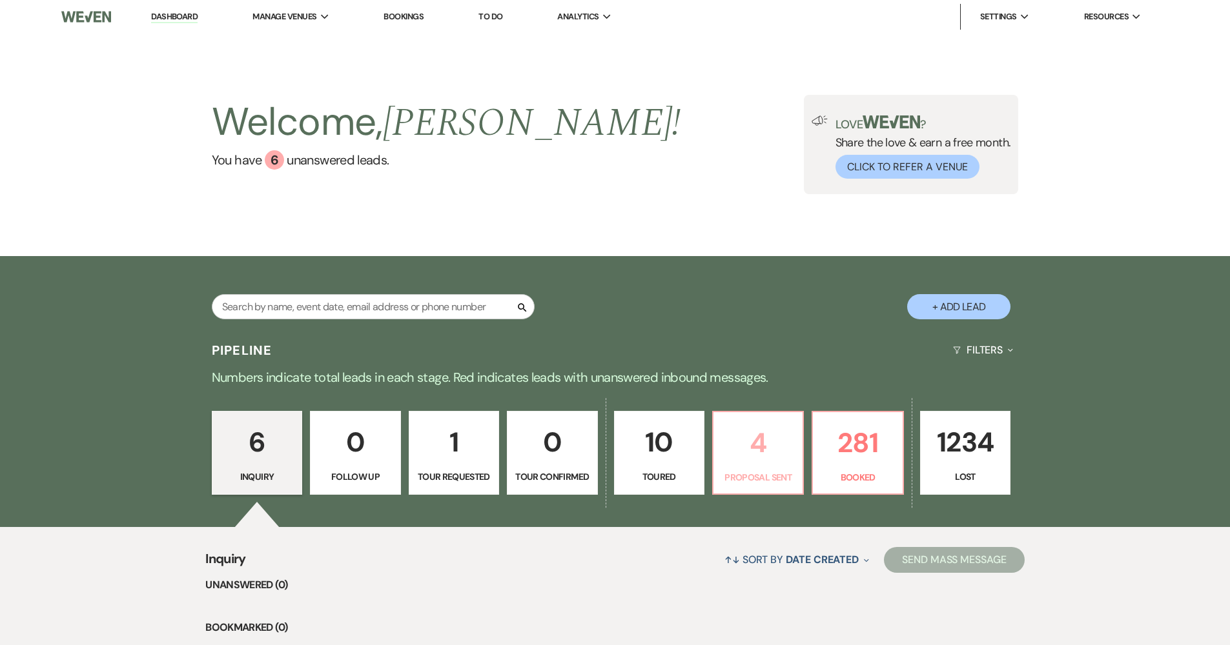
click at [752, 412] on link "4 Proposal Sent" at bounding box center [758, 453] width 92 height 84
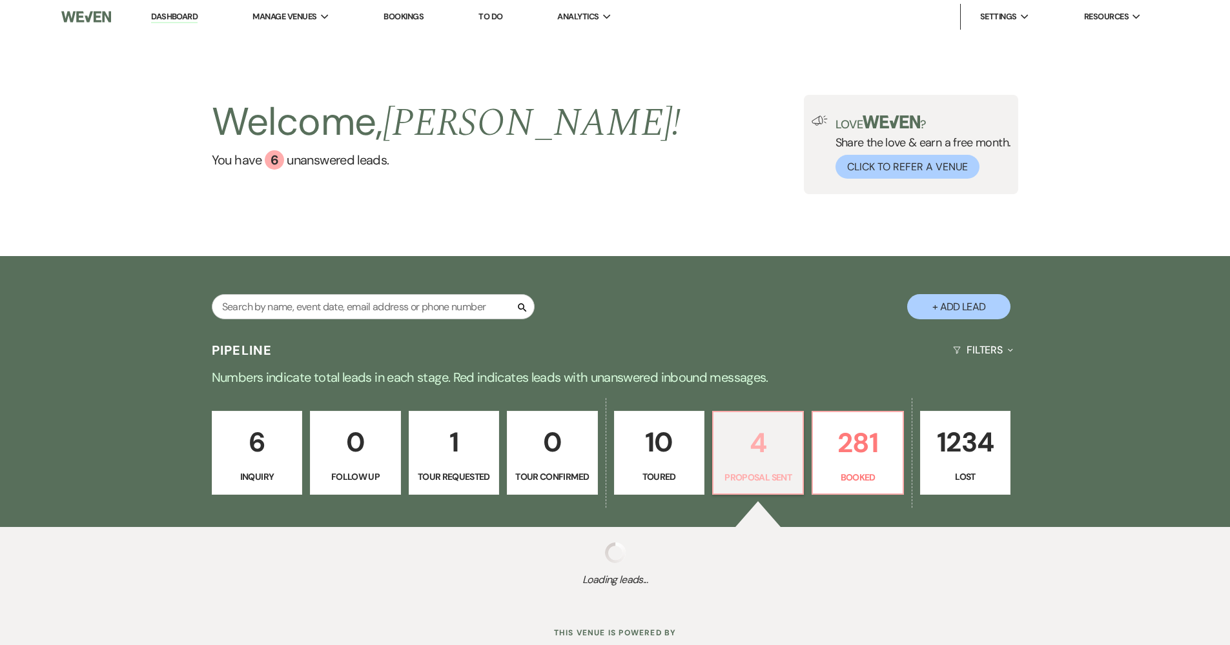
select select "6"
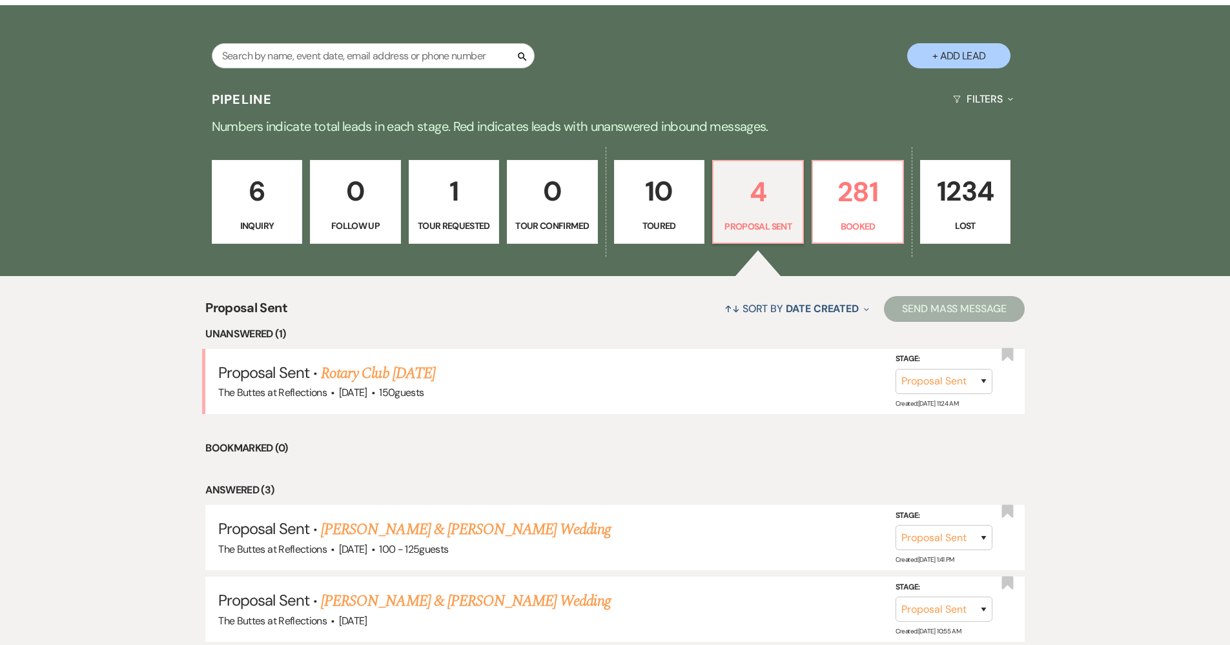
scroll to position [298, 0]
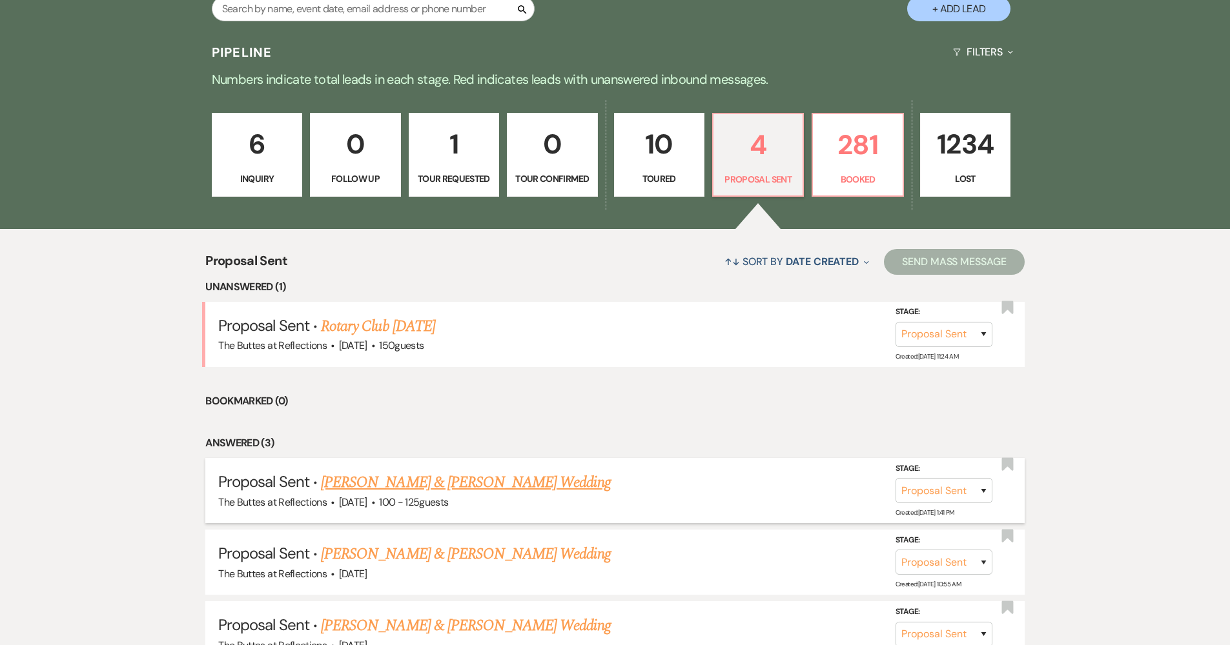
click at [487, 478] on link "Danielle Fisher & Tommy Collins's Wedding" at bounding box center [465, 482] width 289 height 23
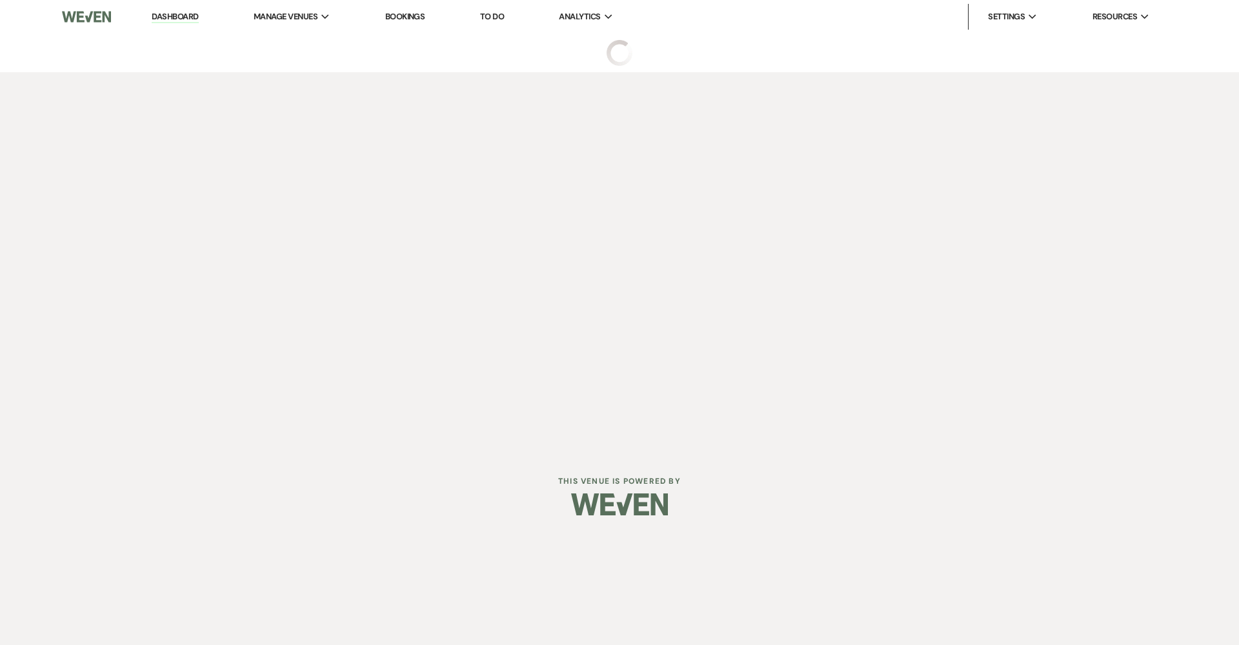
select select "6"
select select "3"
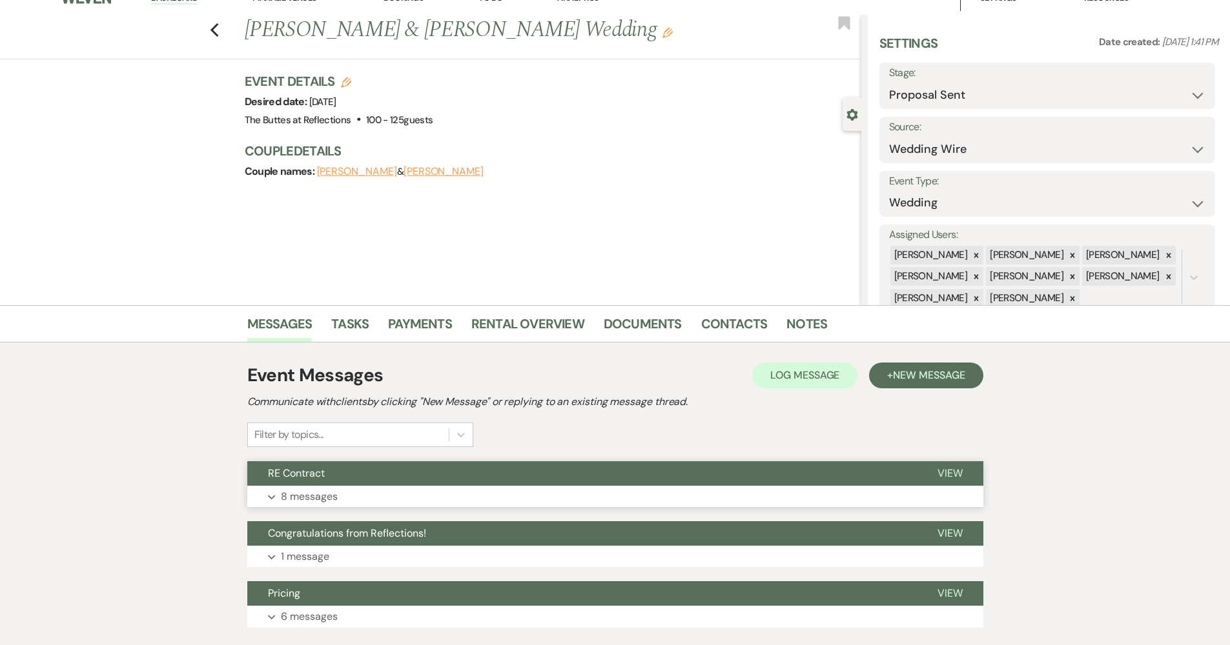
click at [407, 498] on button "Expand 8 messages" at bounding box center [615, 497] width 736 height 22
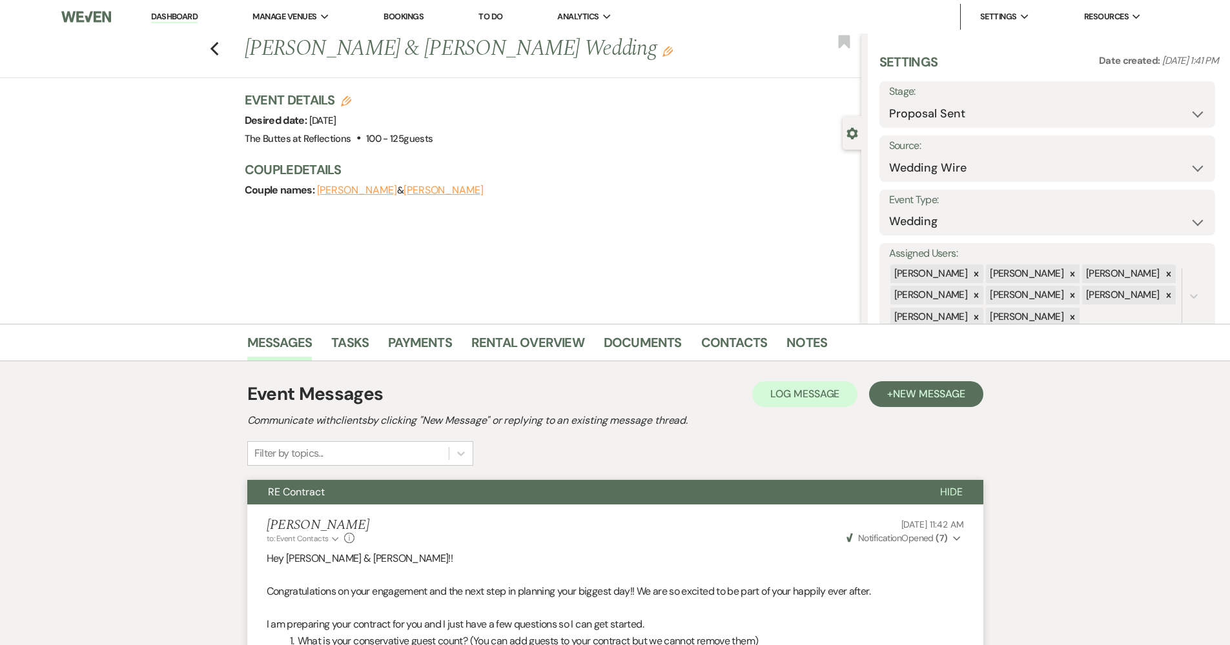
click at [175, 18] on link "Dashboard" at bounding box center [174, 17] width 46 height 12
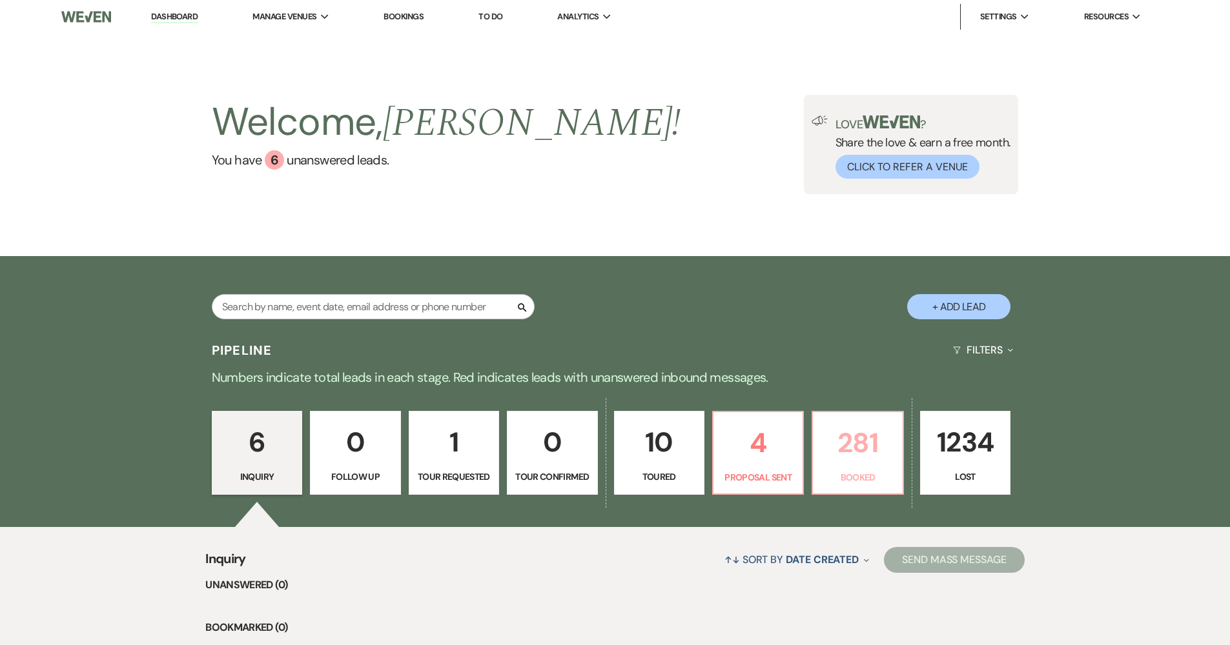
click at [853, 436] on p "281" at bounding box center [857, 442] width 74 height 43
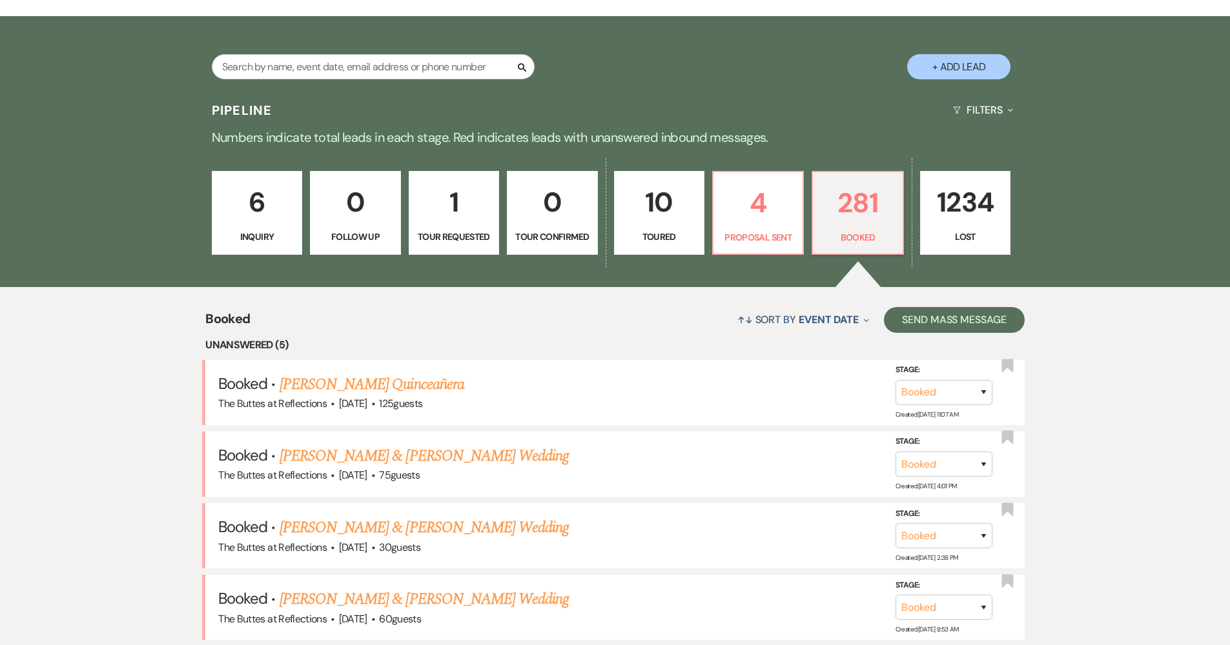
scroll to position [358, 0]
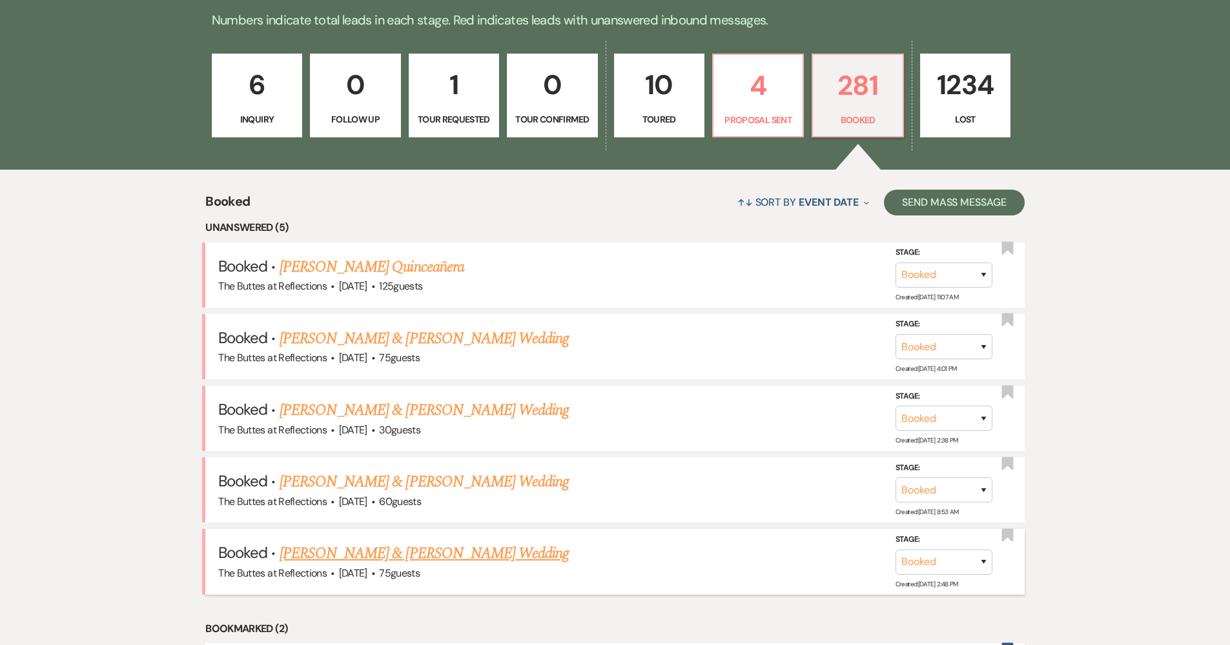
click at [478, 549] on link "[PERSON_NAME] & [PERSON_NAME] Wedding" at bounding box center [423, 553] width 289 height 23
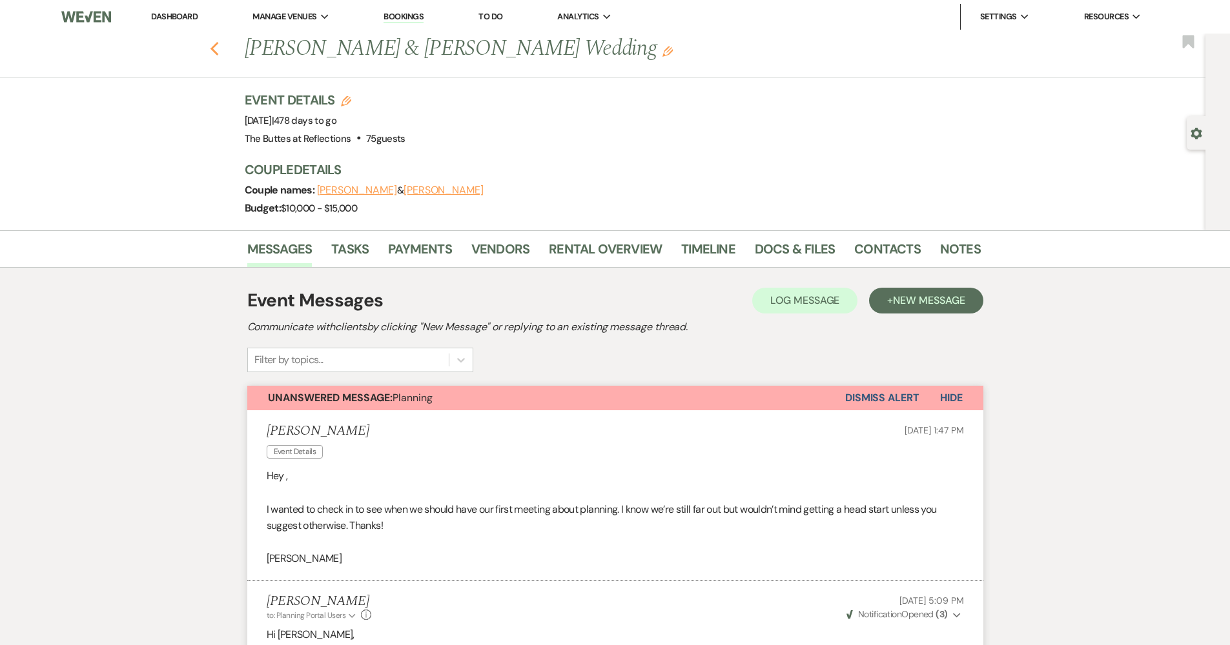
click at [218, 52] on icon "Previous" at bounding box center [215, 48] width 10 height 15
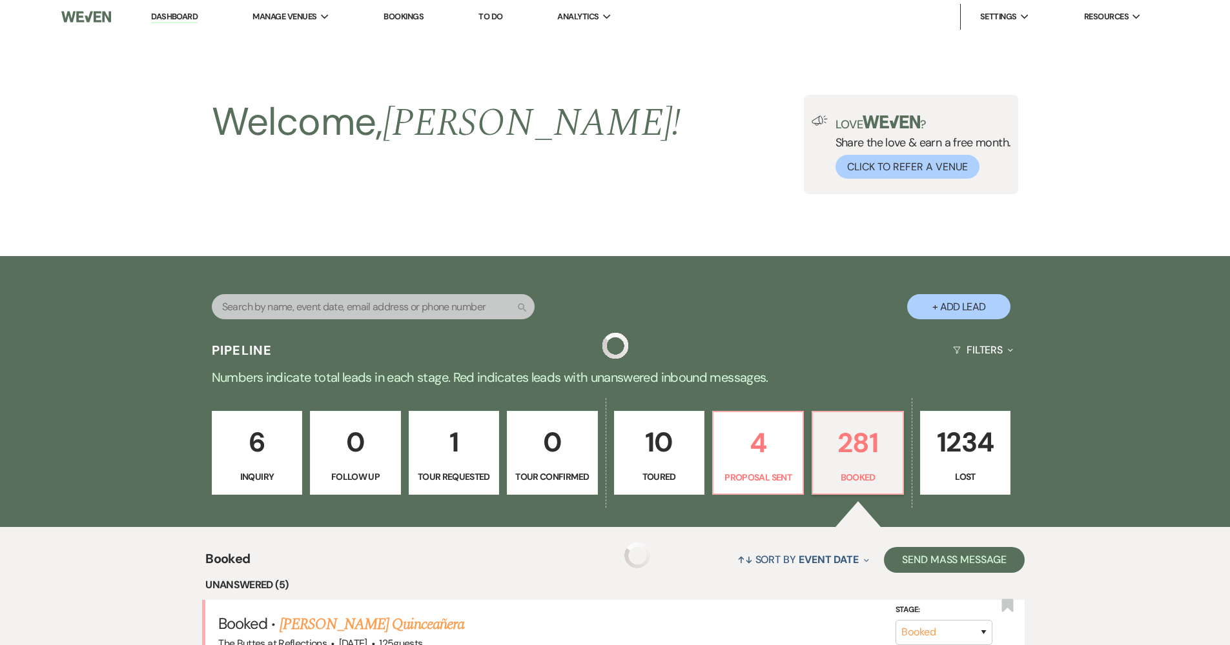
scroll to position [358, 0]
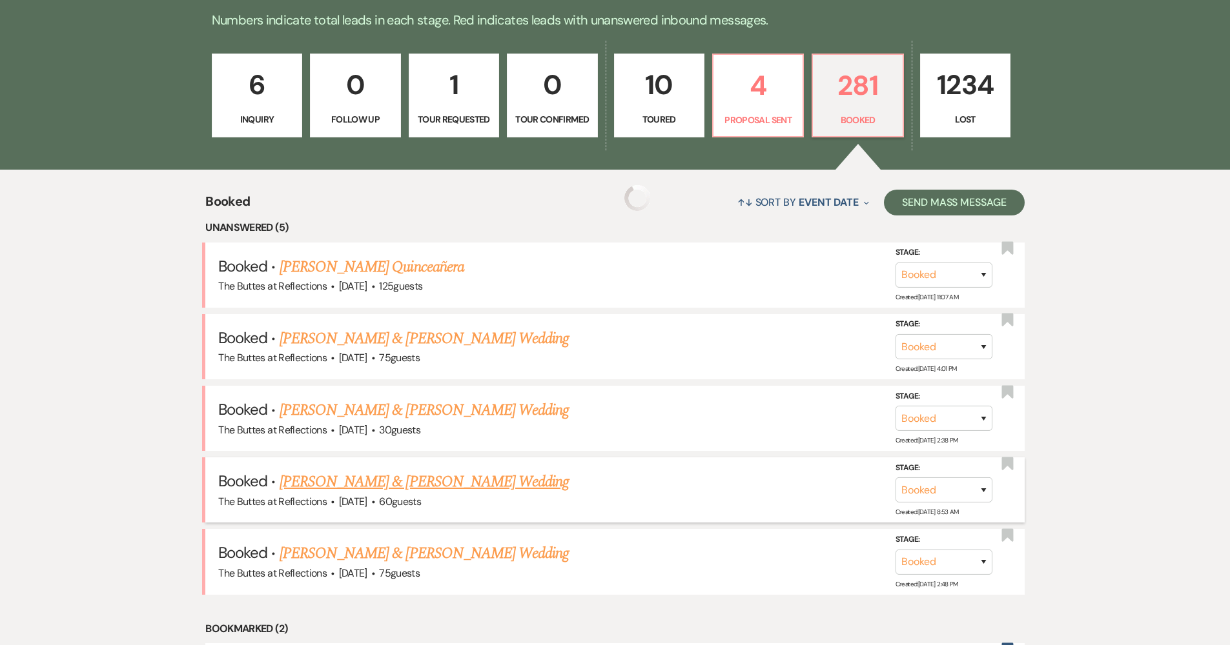
click at [446, 482] on link "[PERSON_NAME] & [PERSON_NAME] Wedding" at bounding box center [423, 482] width 289 height 23
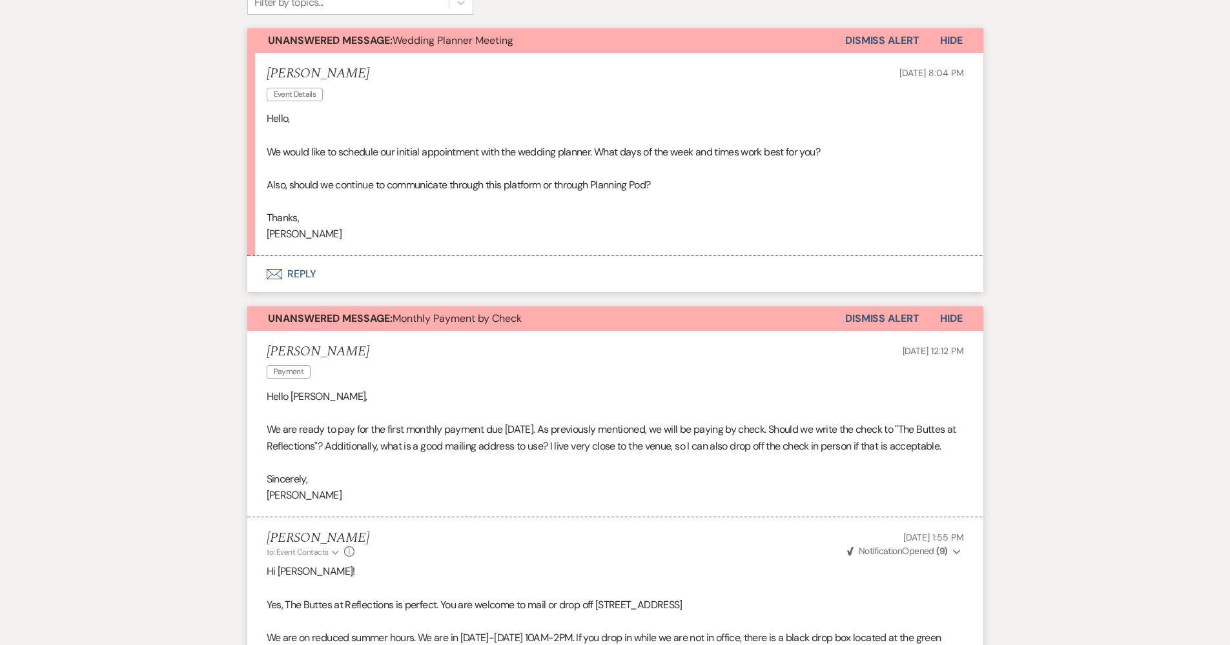
click at [490, 272] on button "Envelope Reply" at bounding box center [615, 274] width 736 height 36
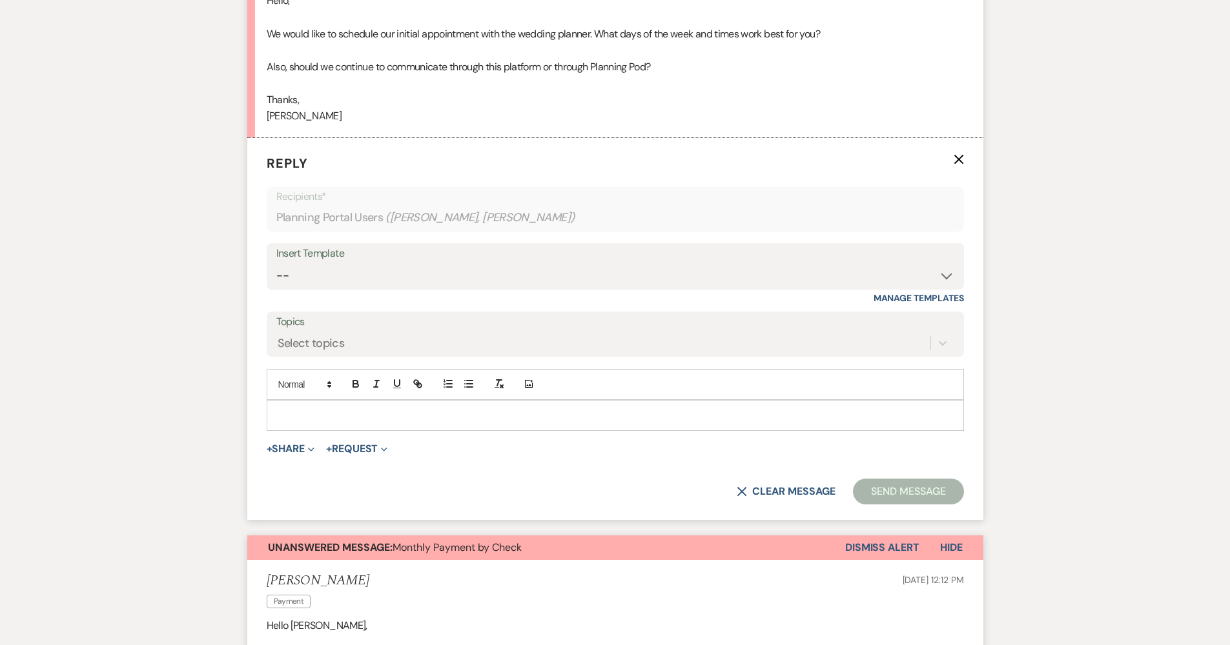
scroll to position [477, 0]
click at [456, 413] on p at bounding box center [615, 414] width 676 height 14
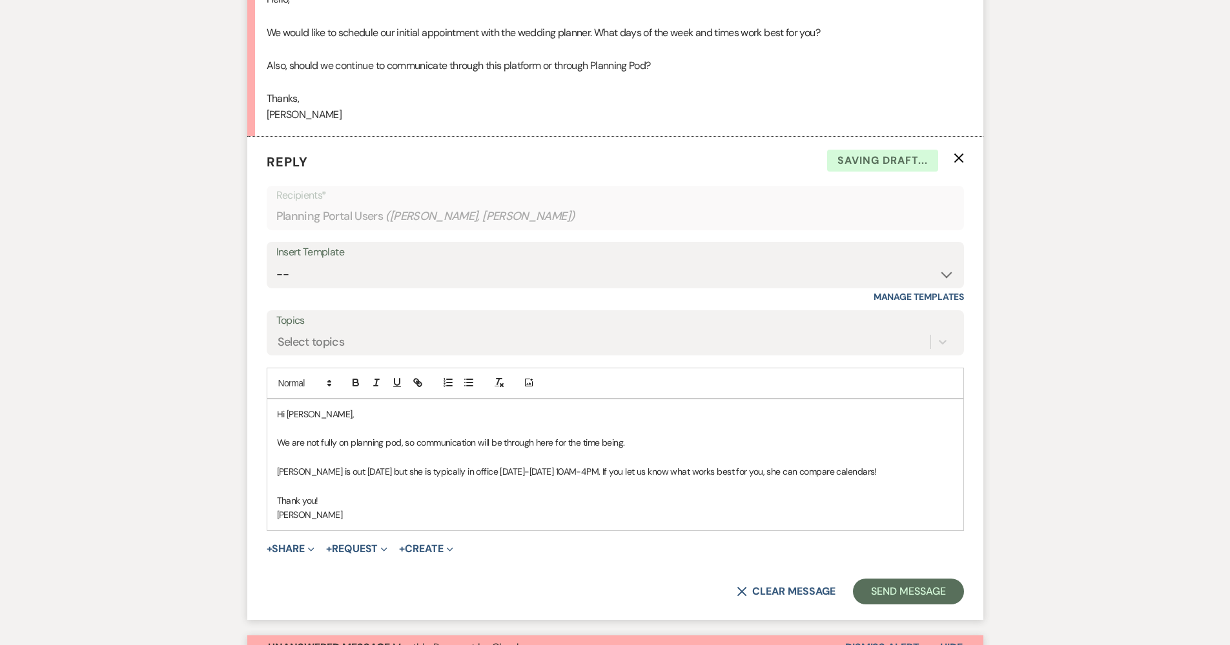
scroll to position [498, 0]
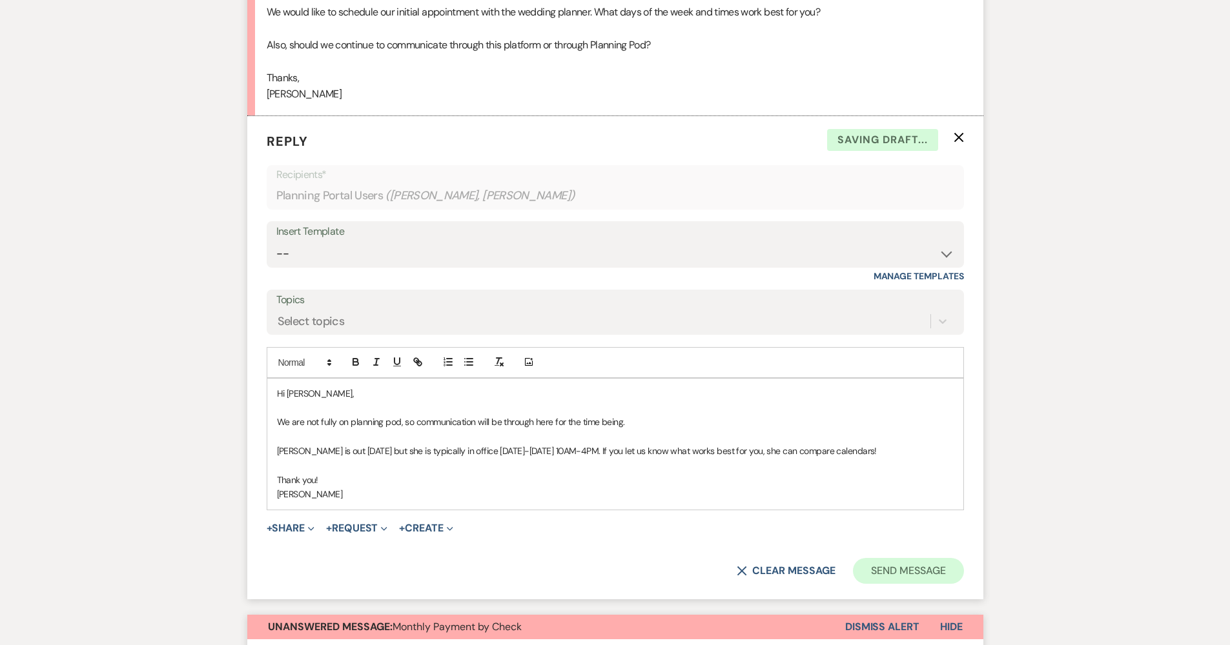
click at [909, 574] on button "Send Message" at bounding box center [908, 571] width 110 height 26
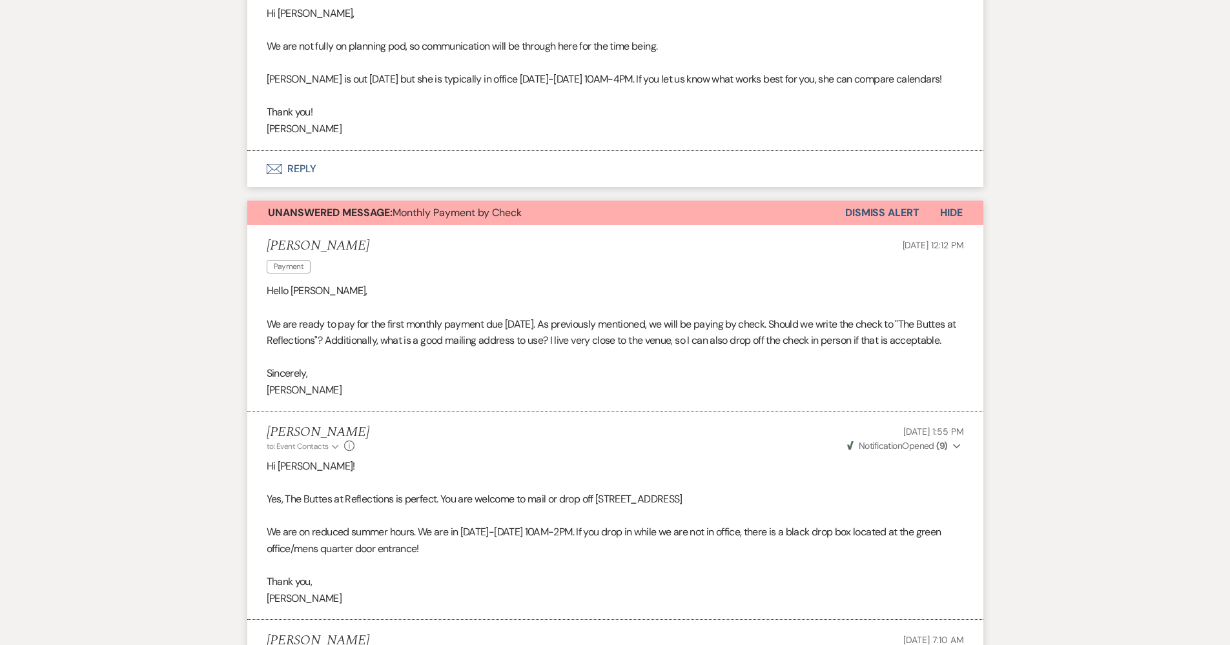
scroll to position [389, 0]
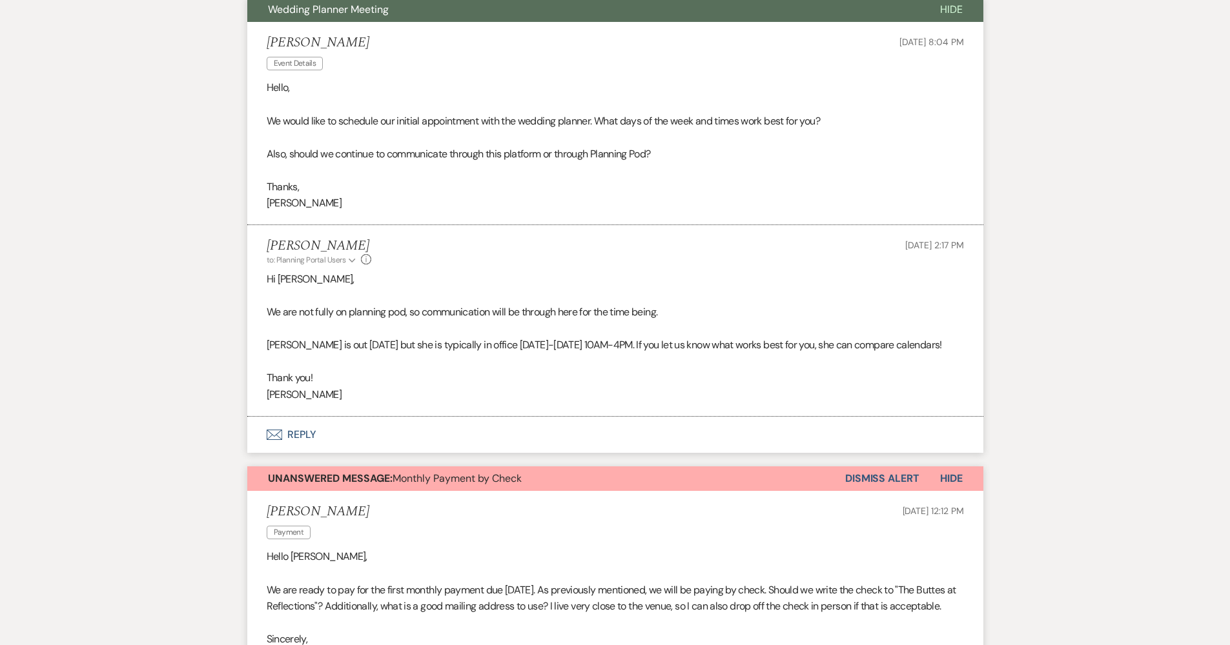
click at [868, 478] on button "Dismiss Alert" at bounding box center [882, 479] width 74 height 25
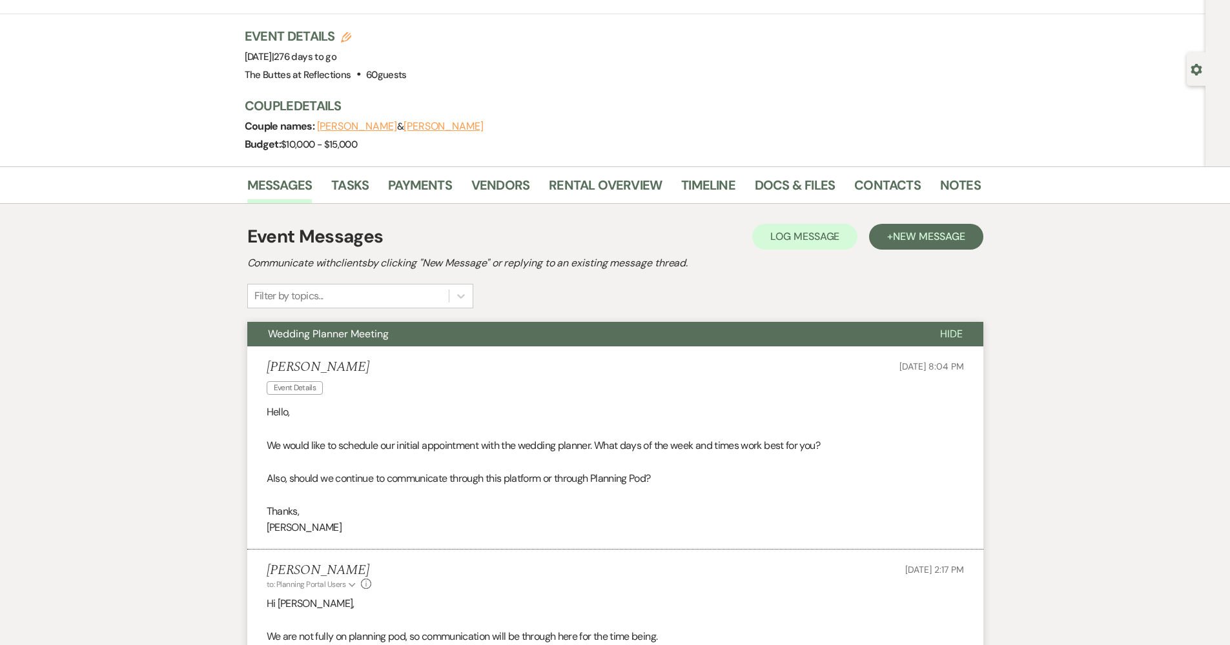
scroll to position [0, 0]
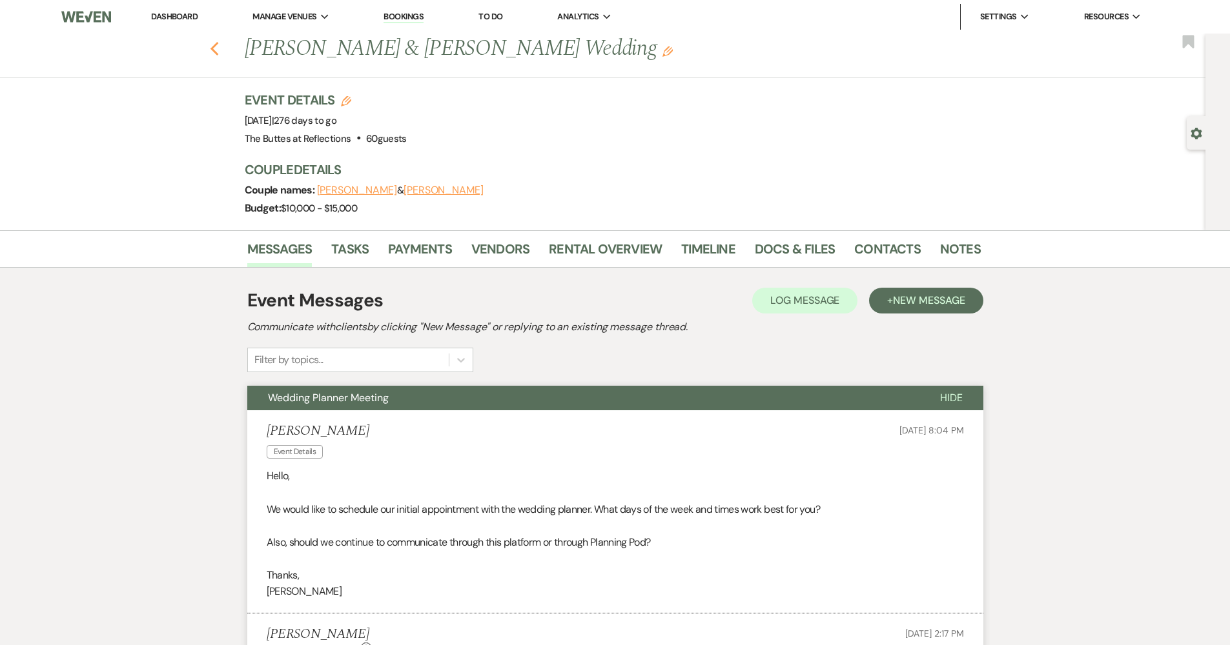
click at [219, 47] on icon "Previous" at bounding box center [215, 48] width 10 height 15
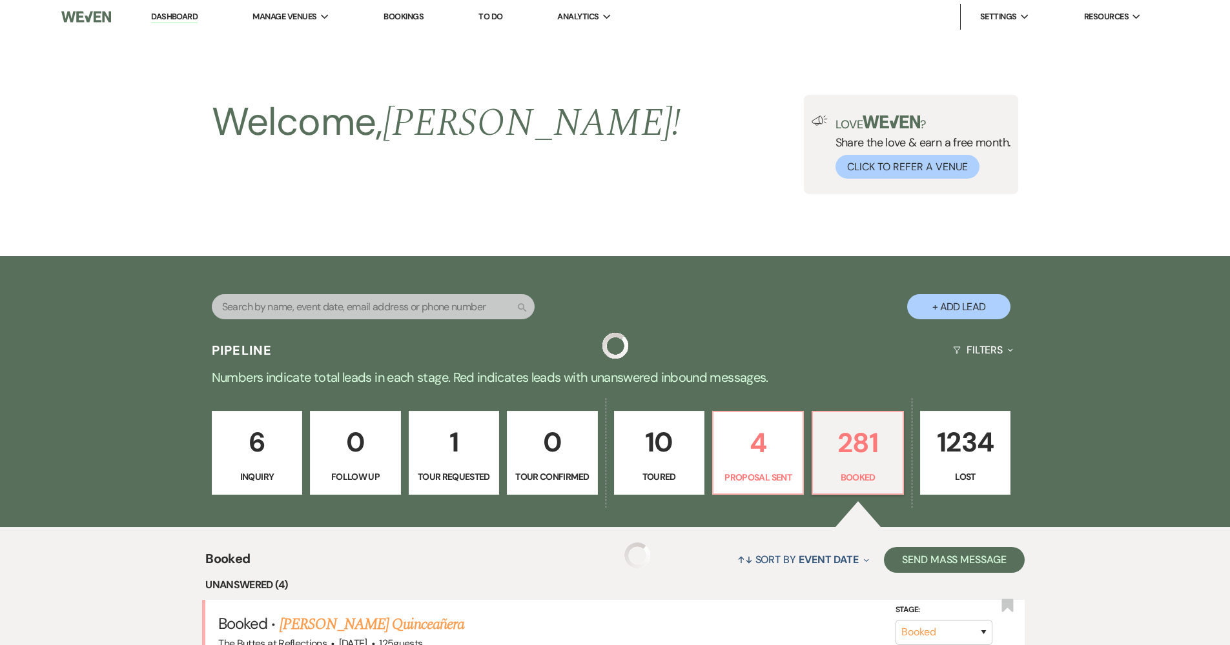
scroll to position [358, 0]
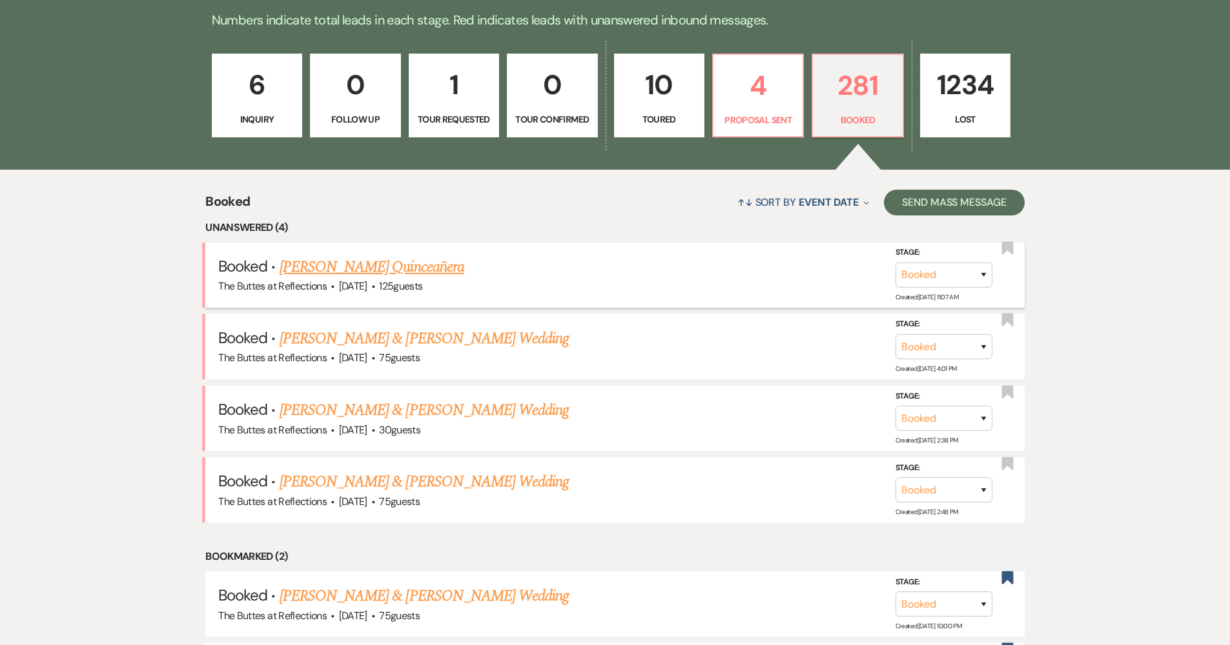
click at [396, 258] on link "[PERSON_NAME] Quinceañera" at bounding box center [371, 267] width 185 height 23
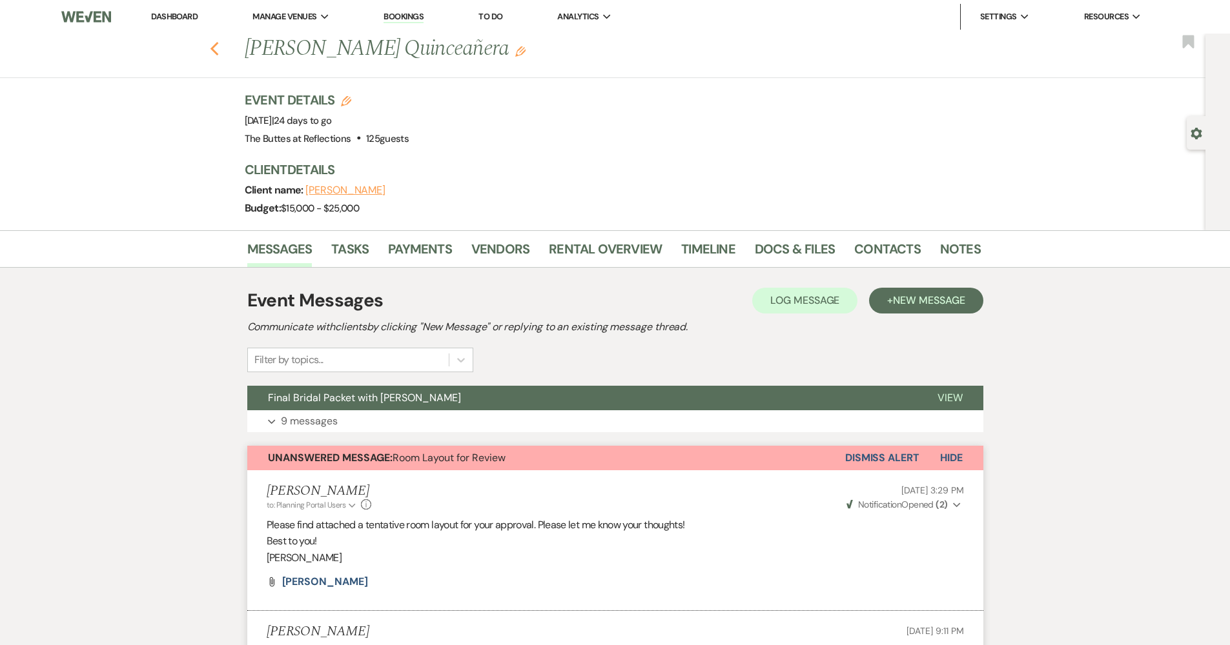
click at [218, 46] on use "button" at bounding box center [214, 49] width 8 height 14
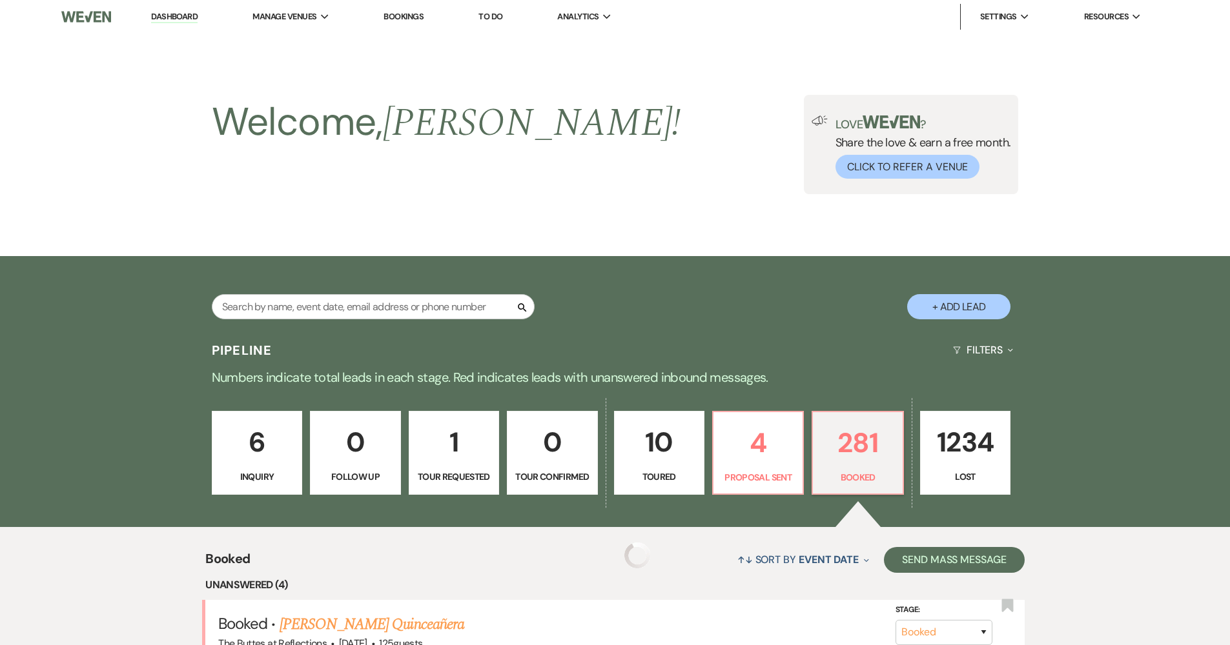
scroll to position [358, 0]
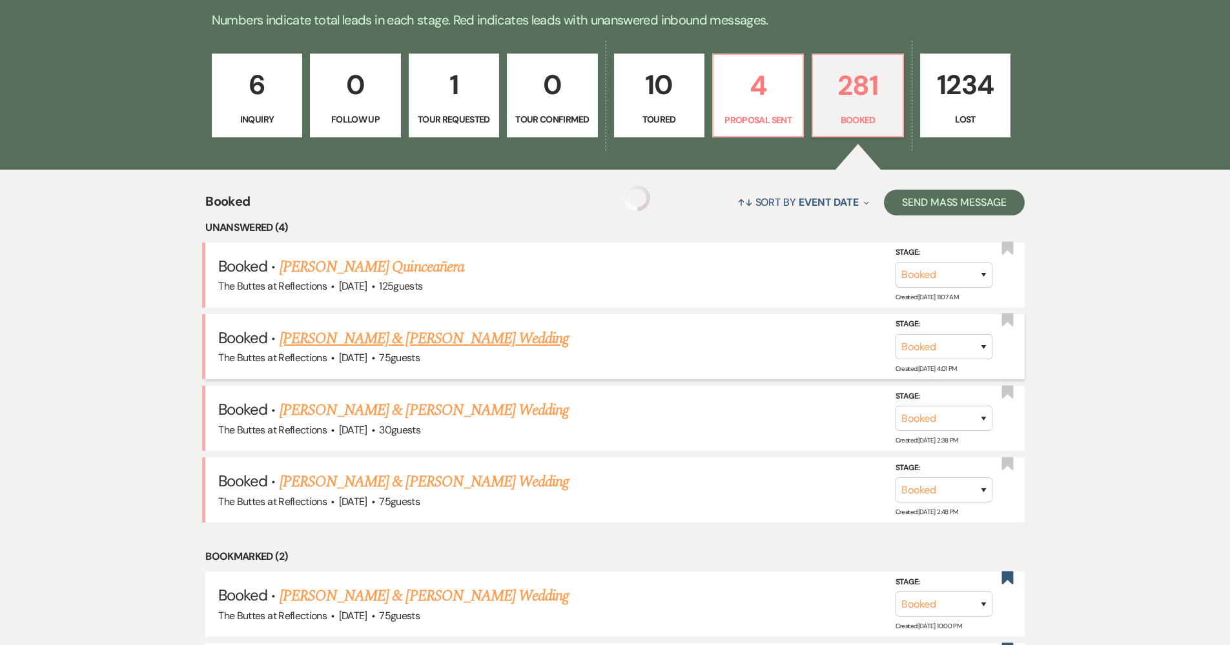
click at [371, 335] on link "[PERSON_NAME] & [PERSON_NAME] Wedding" at bounding box center [423, 338] width 289 height 23
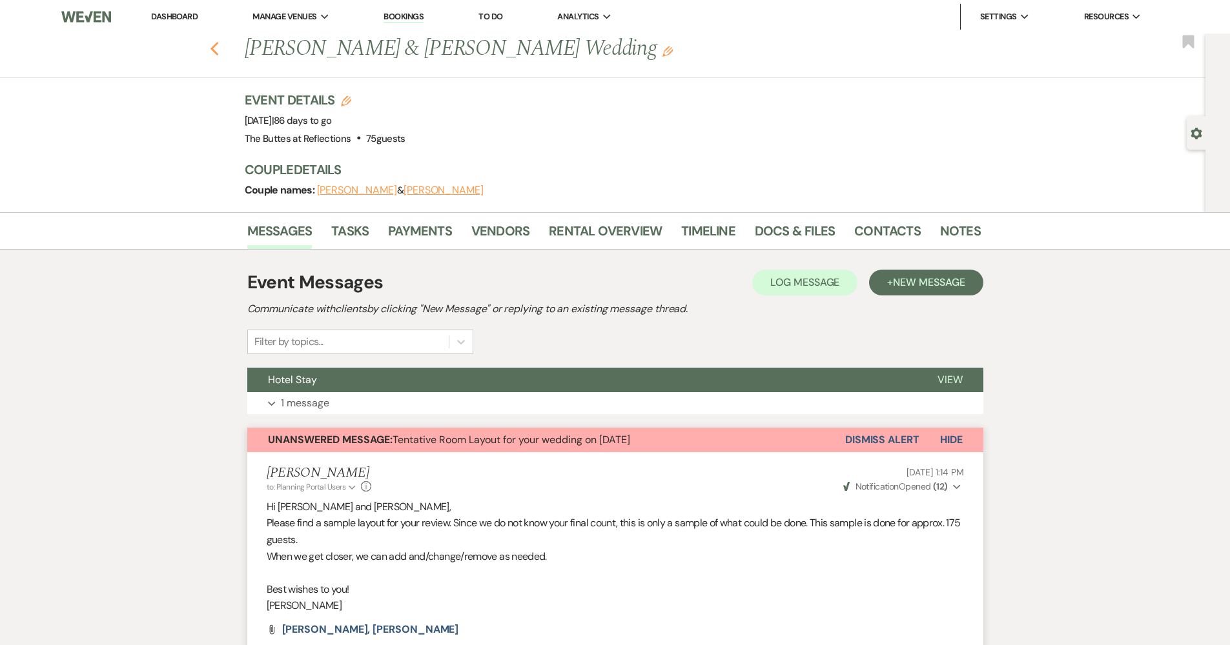
click at [219, 41] on icon "Previous" at bounding box center [215, 48] width 10 height 15
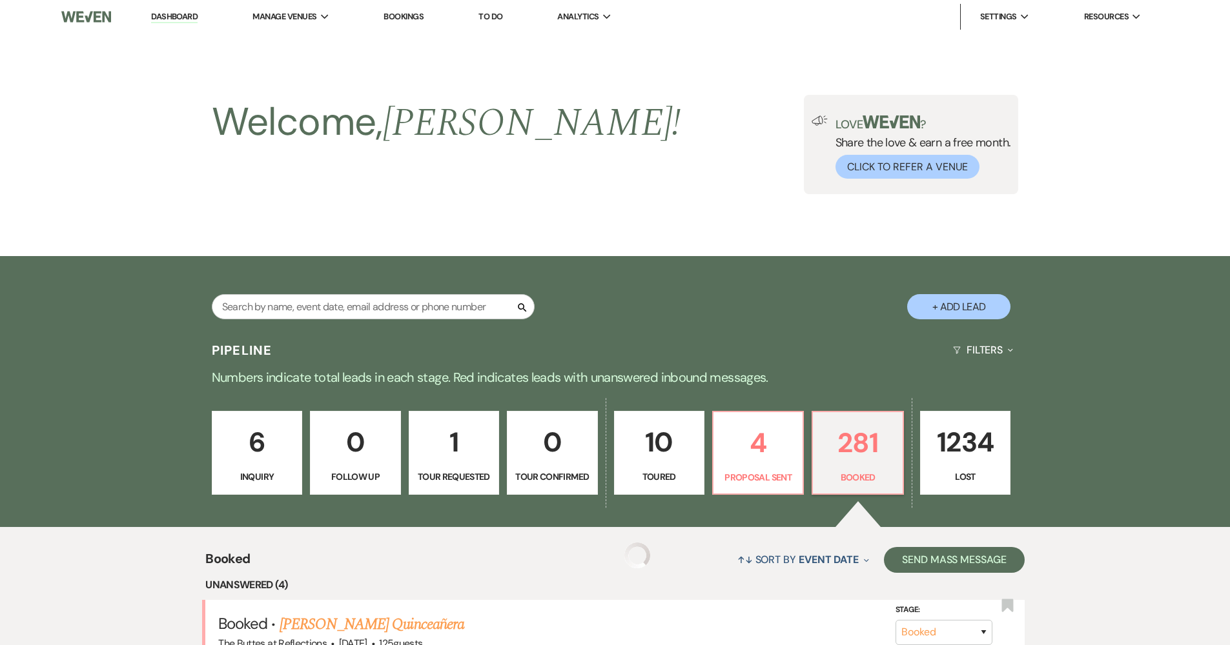
scroll to position [358, 0]
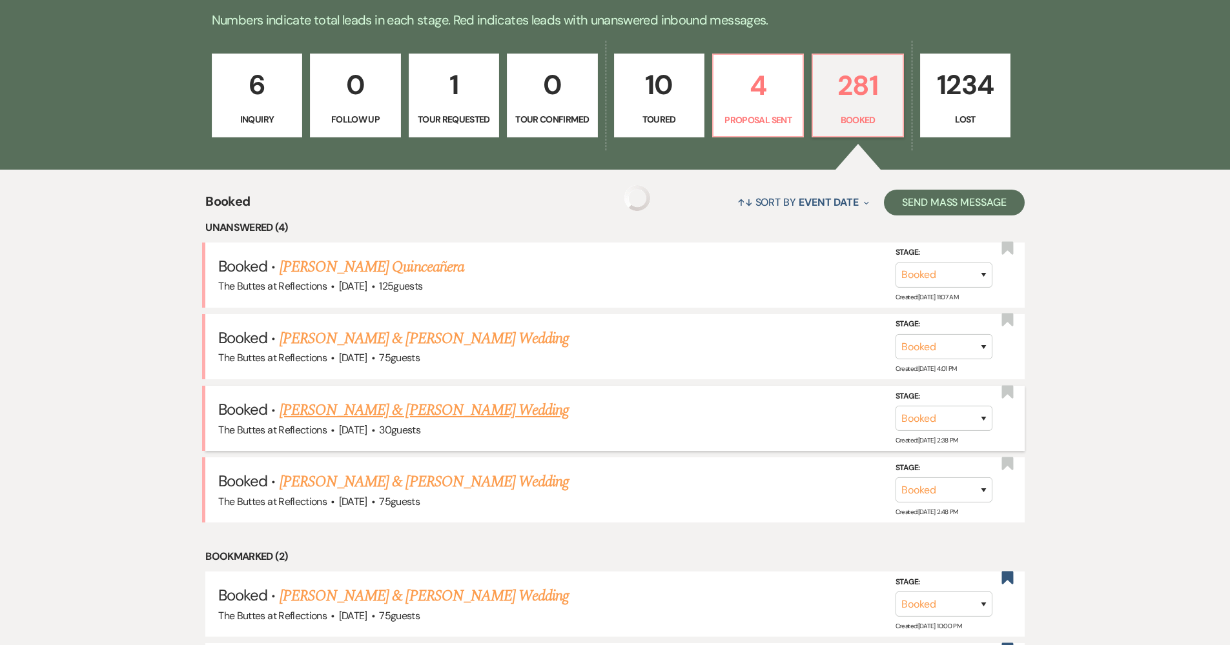
click at [383, 414] on link "[PERSON_NAME] & [PERSON_NAME] Wedding" at bounding box center [423, 410] width 289 height 23
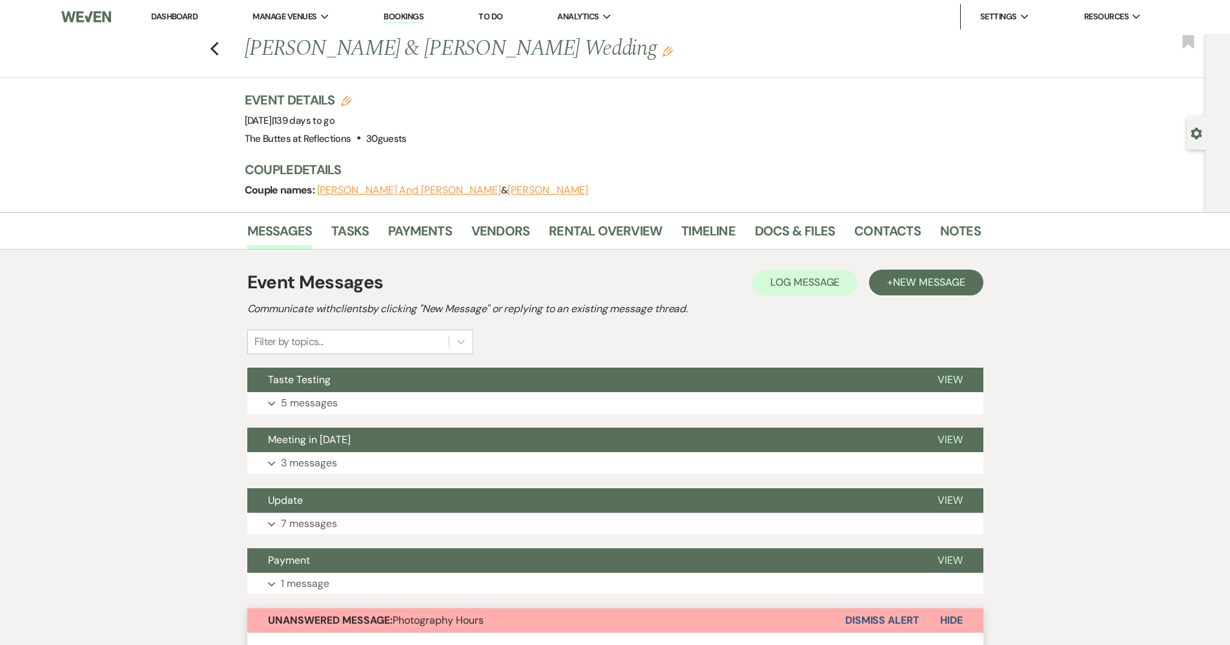
click at [222, 57] on div "Previous Verena Rister & Mason Dunne's Wedding Edit Bookmark" at bounding box center [600, 56] width 1212 height 45
click at [218, 53] on use "button" at bounding box center [214, 49] width 8 height 14
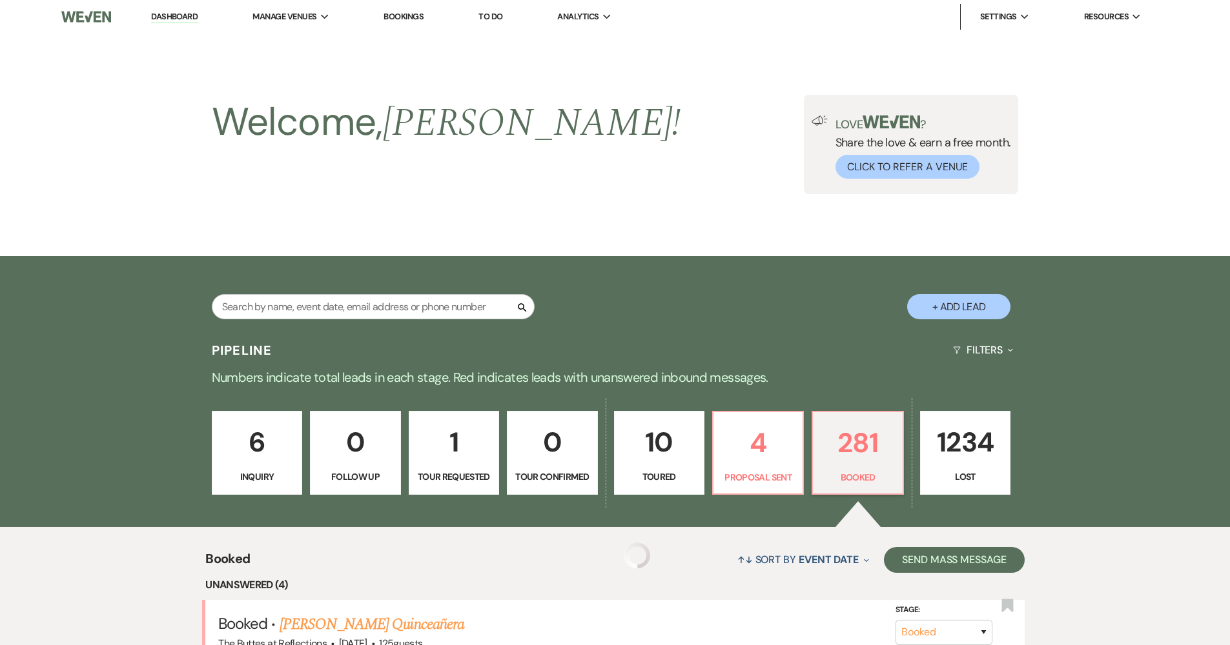
scroll to position [358, 0]
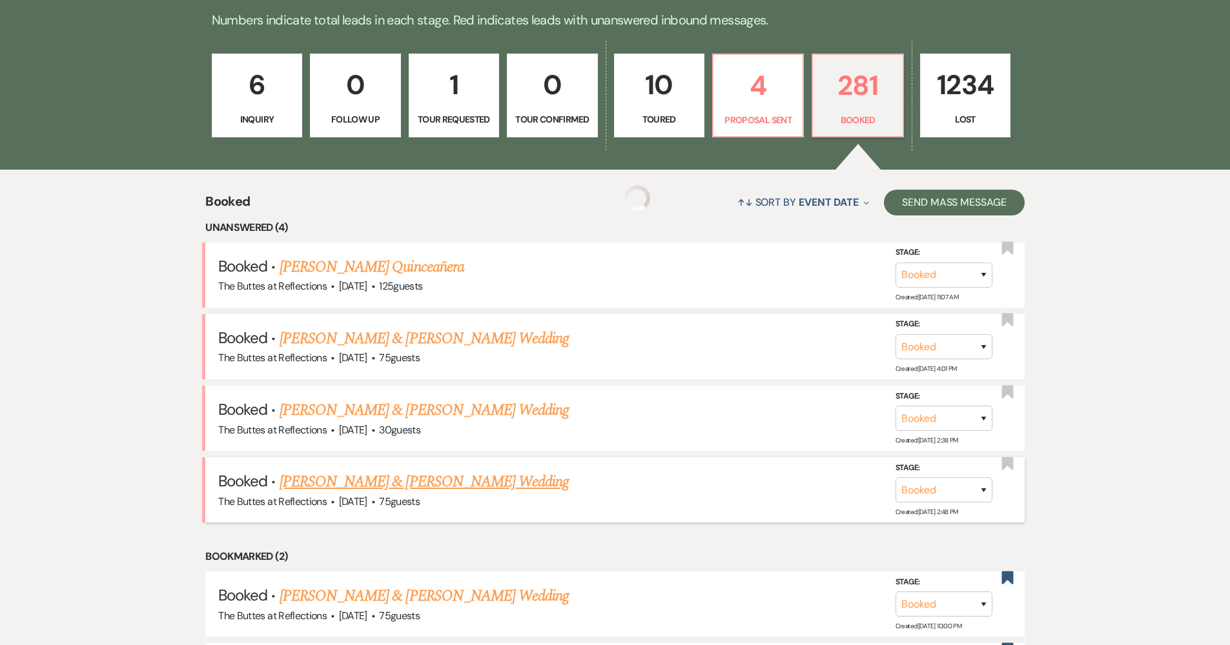
click at [330, 471] on link "[PERSON_NAME] & [PERSON_NAME] Wedding" at bounding box center [423, 482] width 289 height 23
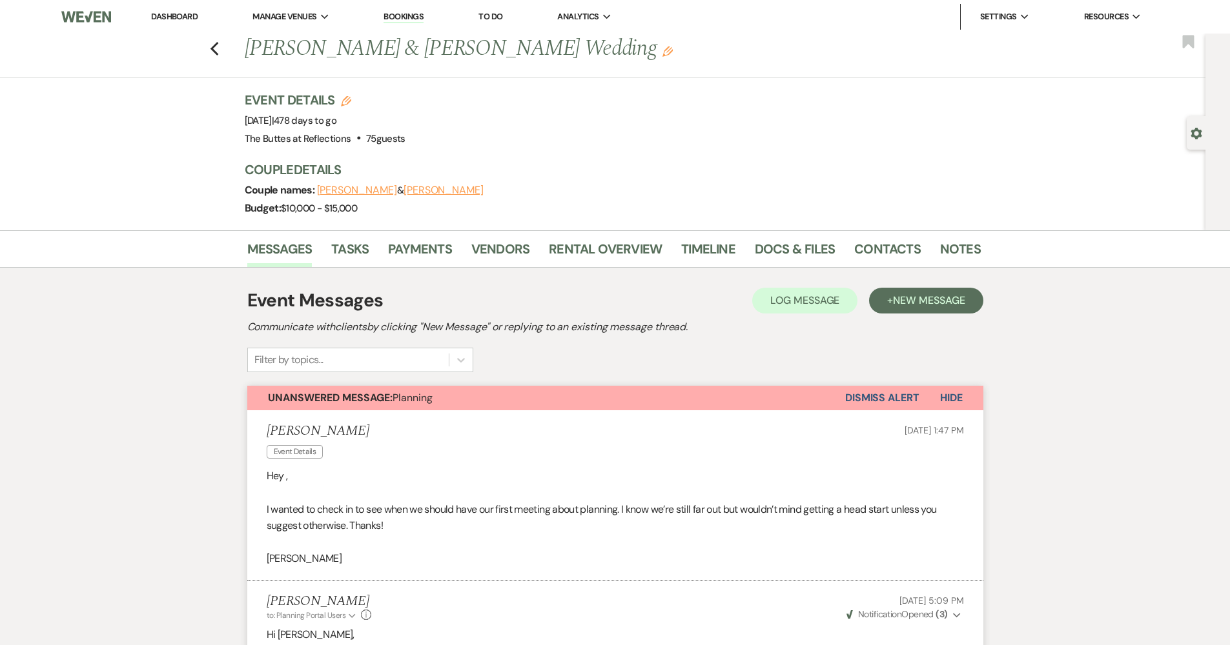
click at [184, 18] on link "Dashboard" at bounding box center [174, 16] width 46 height 11
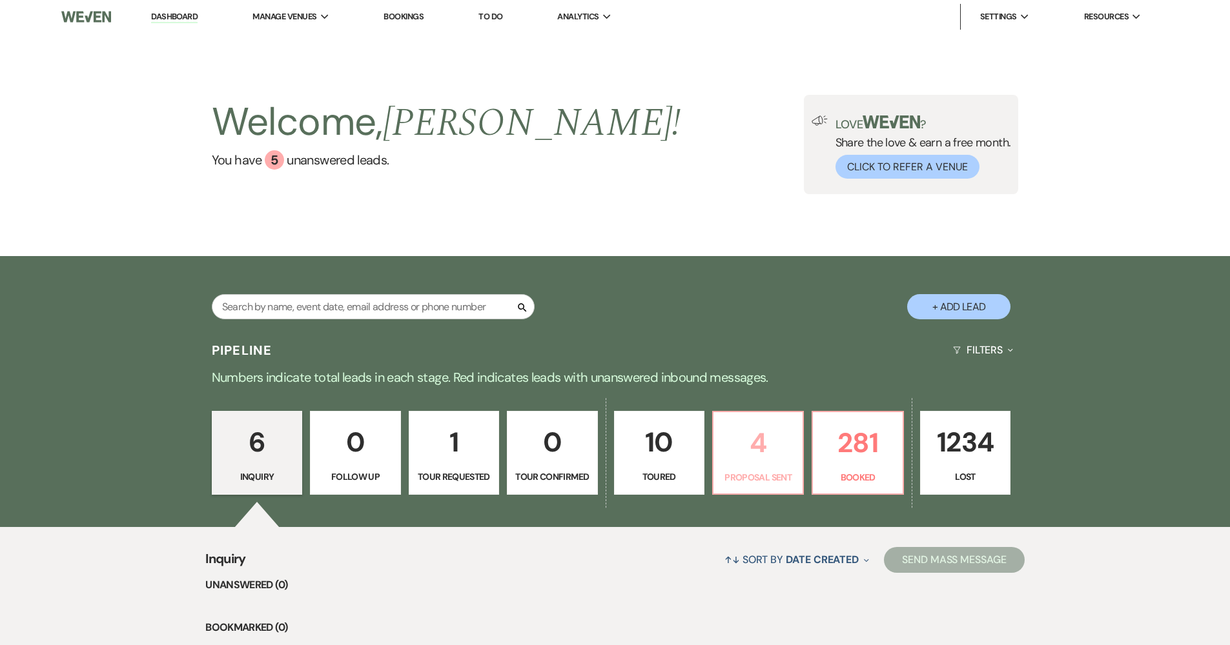
click at [768, 468] on link "4 Proposal Sent" at bounding box center [758, 453] width 92 height 84
select select "6"
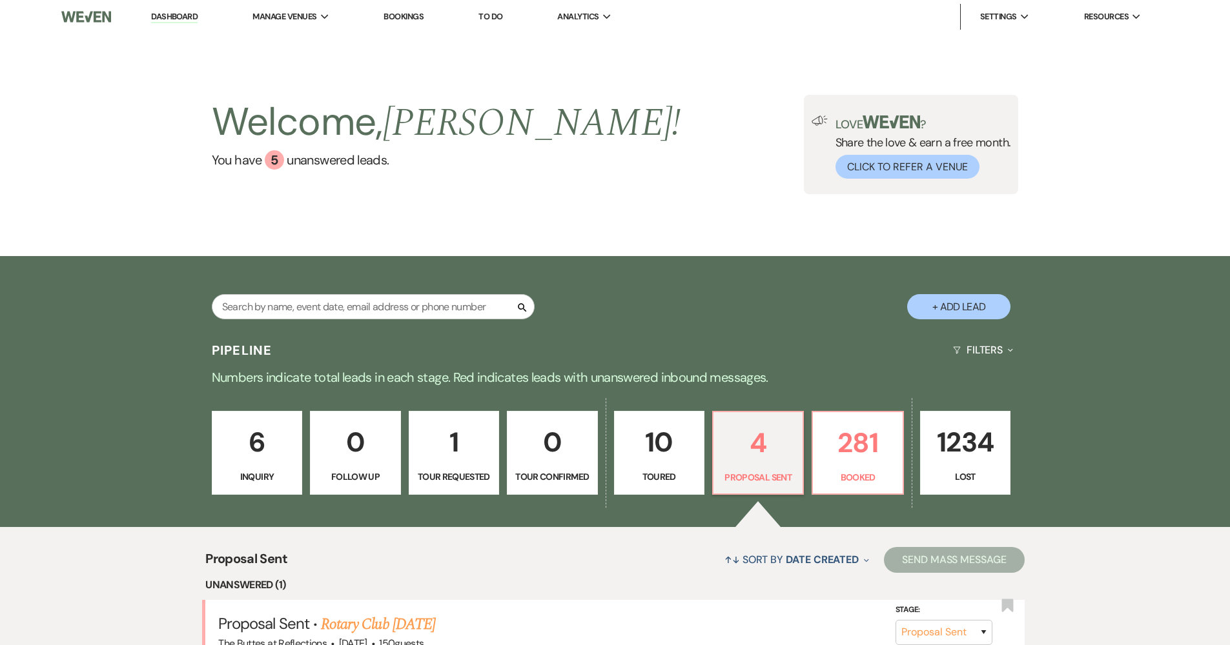
scroll to position [100, 0]
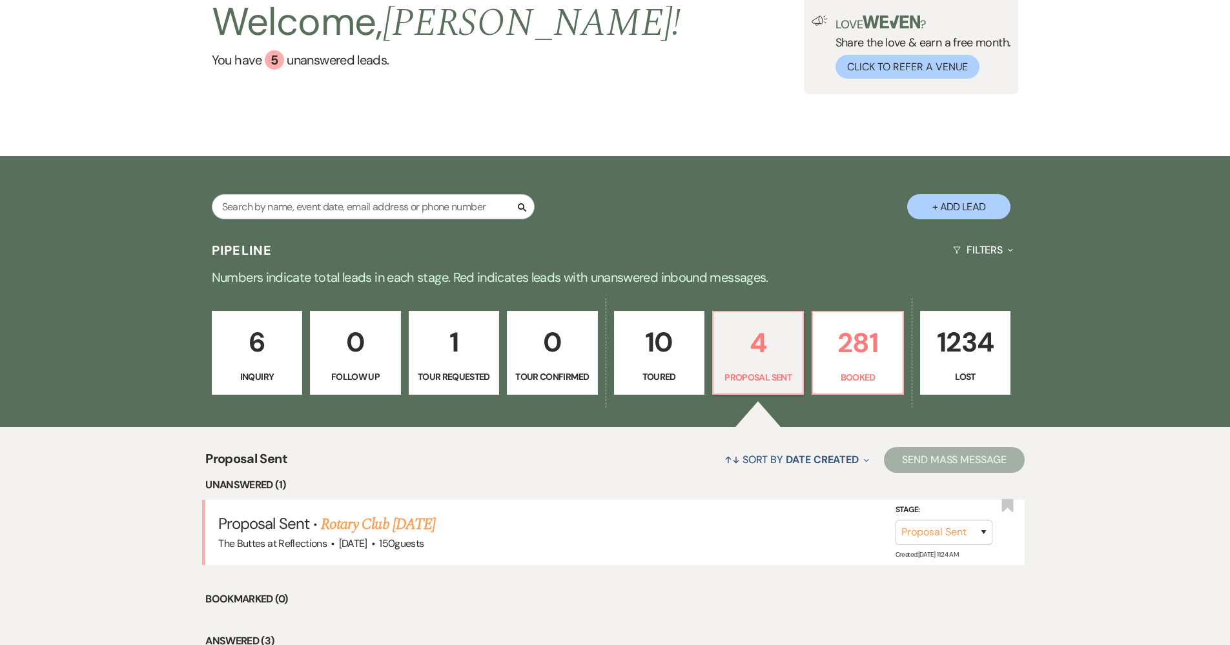
drag, startPoint x: 421, startPoint y: 522, endPoint x: 517, endPoint y: 502, distance: 97.6
click at [421, 522] on link "Rotary Club March 6, 2026" at bounding box center [378, 524] width 114 height 23
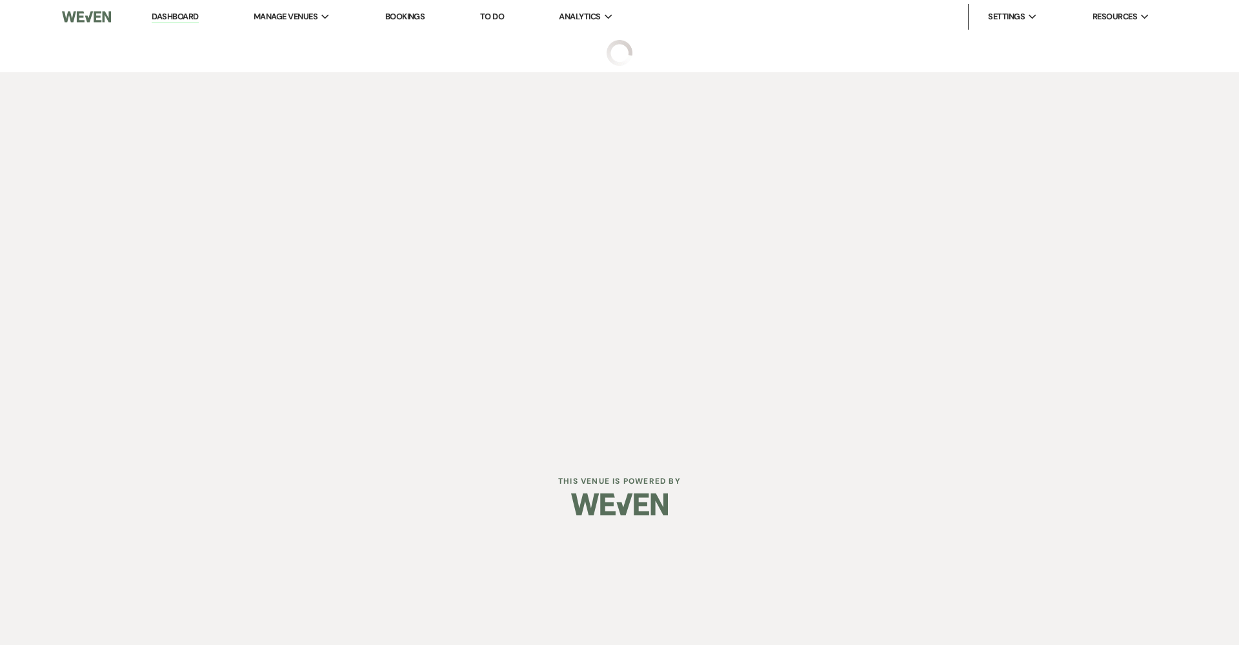
select select "6"
select select "20"
select select "7"
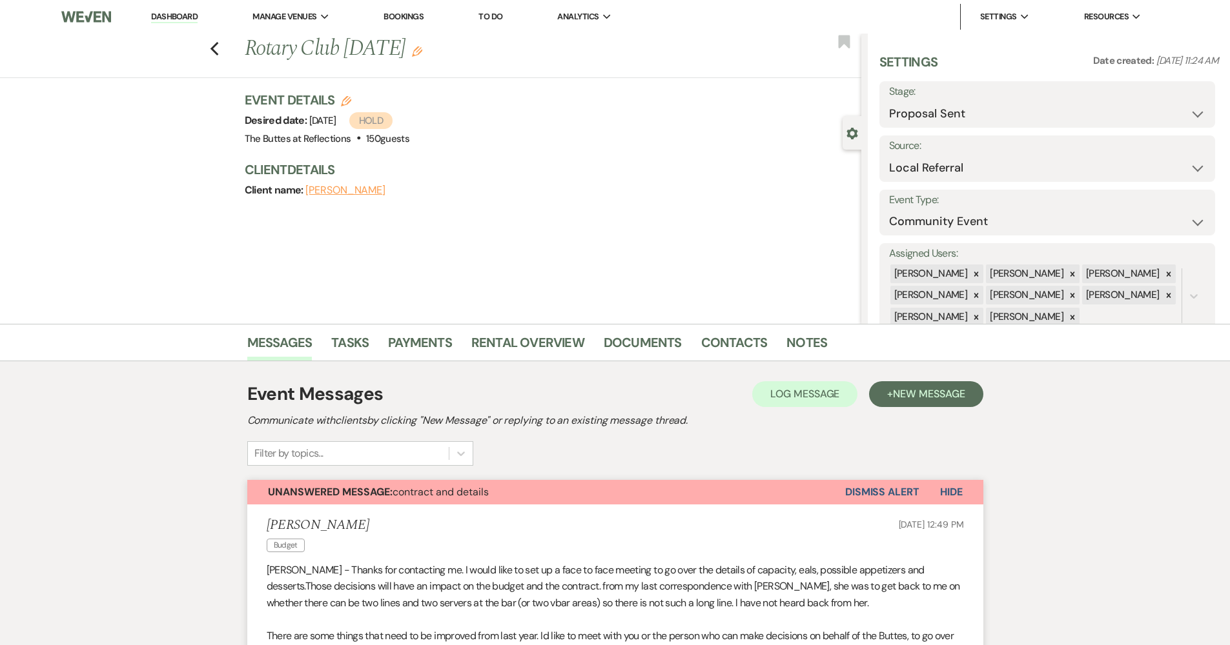
click at [213, 46] on div "Previous Rotary Club March 6, 2026 Edit Bookmark" at bounding box center [428, 56] width 868 height 45
click at [215, 47] on icon "Previous" at bounding box center [215, 48] width 10 height 15
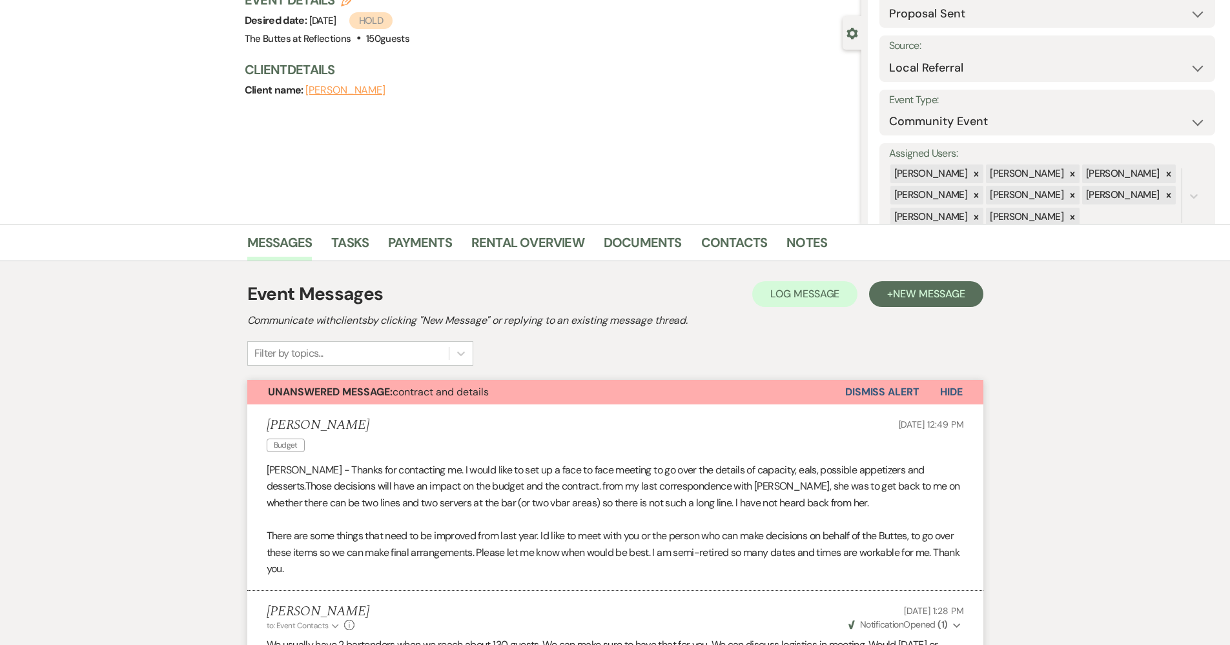
select select "6"
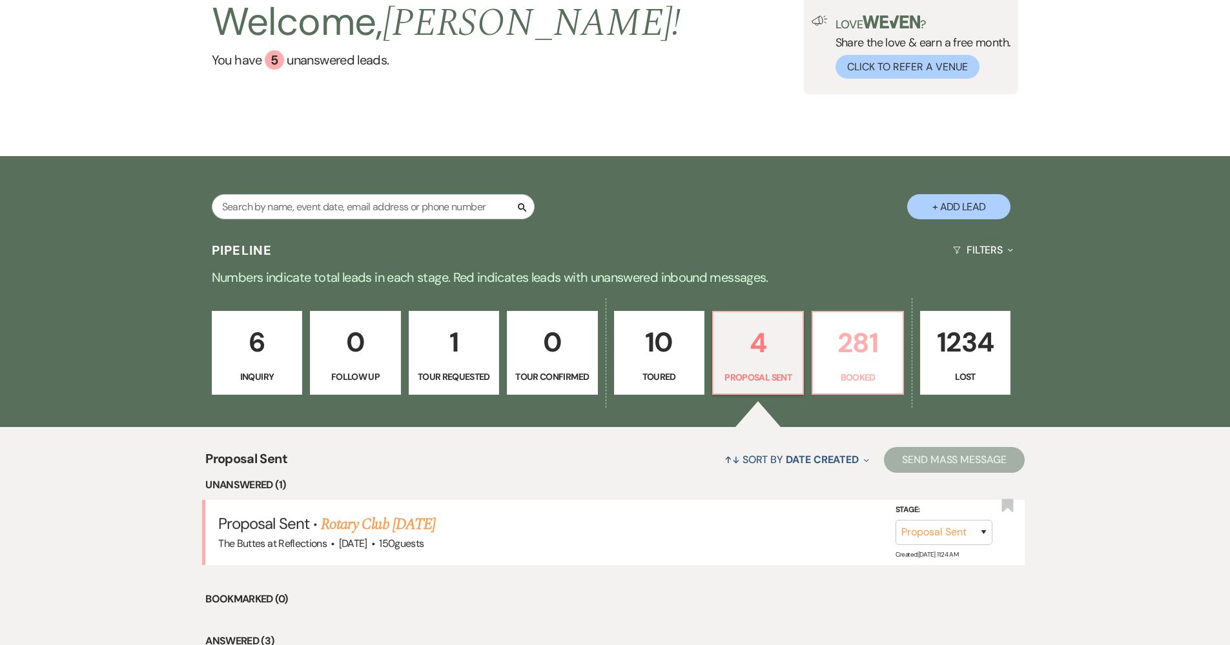
click at [876, 360] on p "281" at bounding box center [857, 342] width 74 height 43
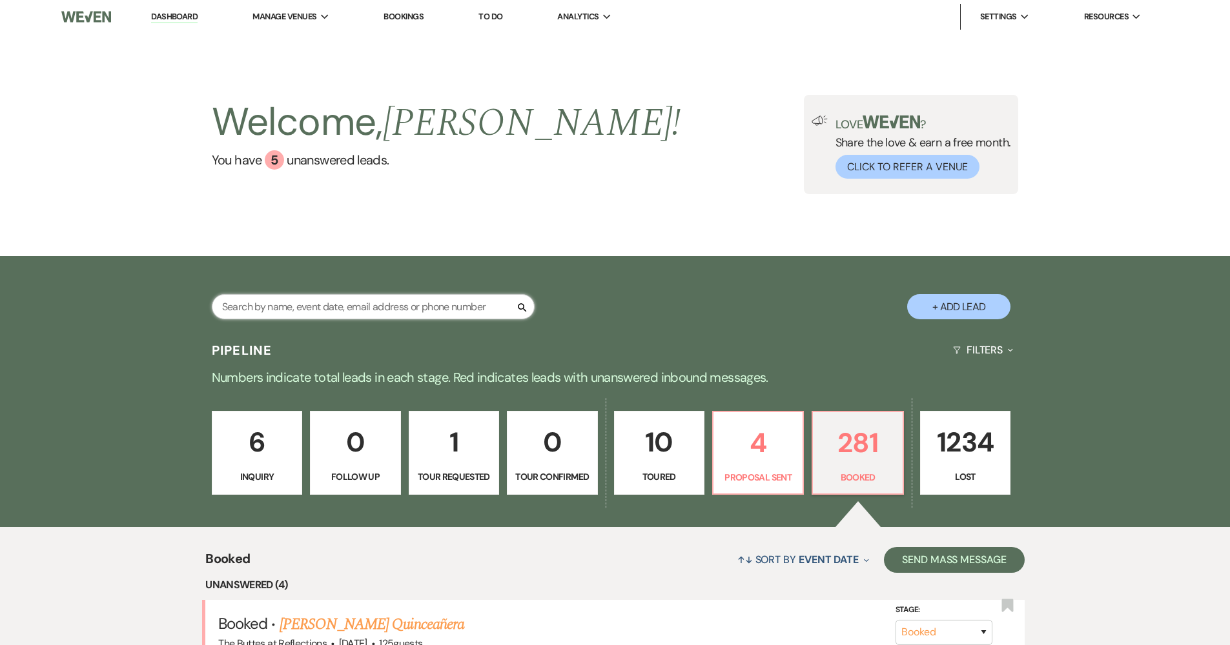
click at [436, 309] on input "text" at bounding box center [373, 306] width 323 height 25
type input "koman"
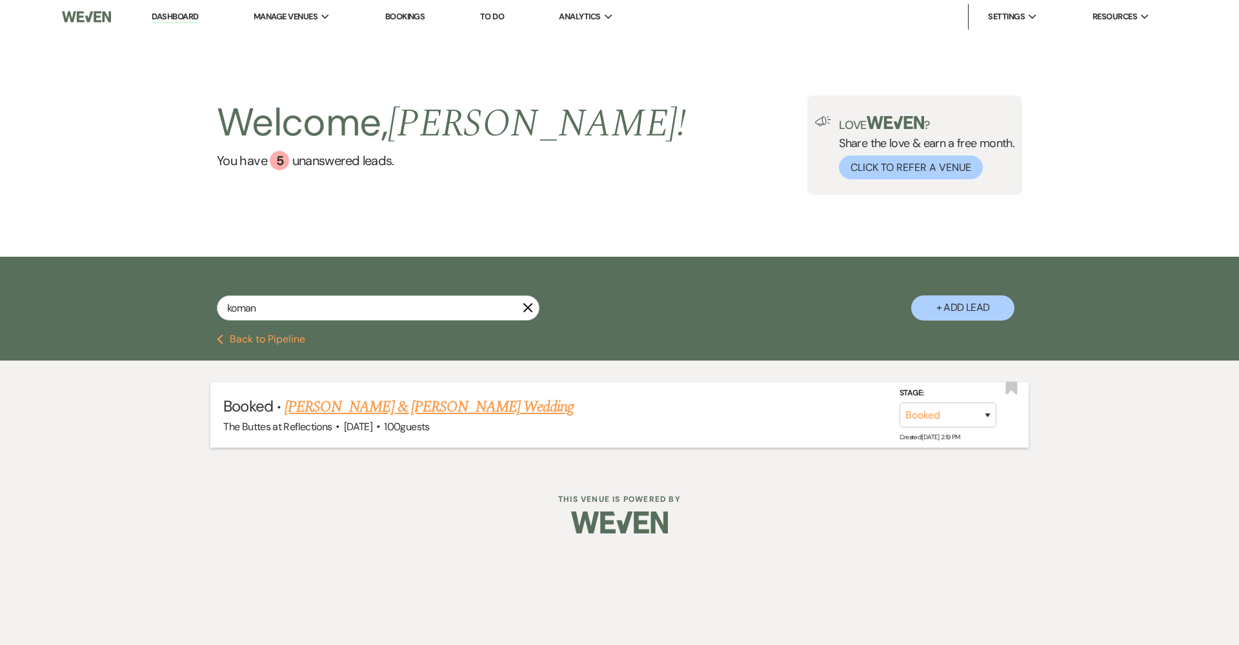
click at [447, 403] on link "[PERSON_NAME] & [PERSON_NAME] Wedding" at bounding box center [429, 407] width 289 height 23
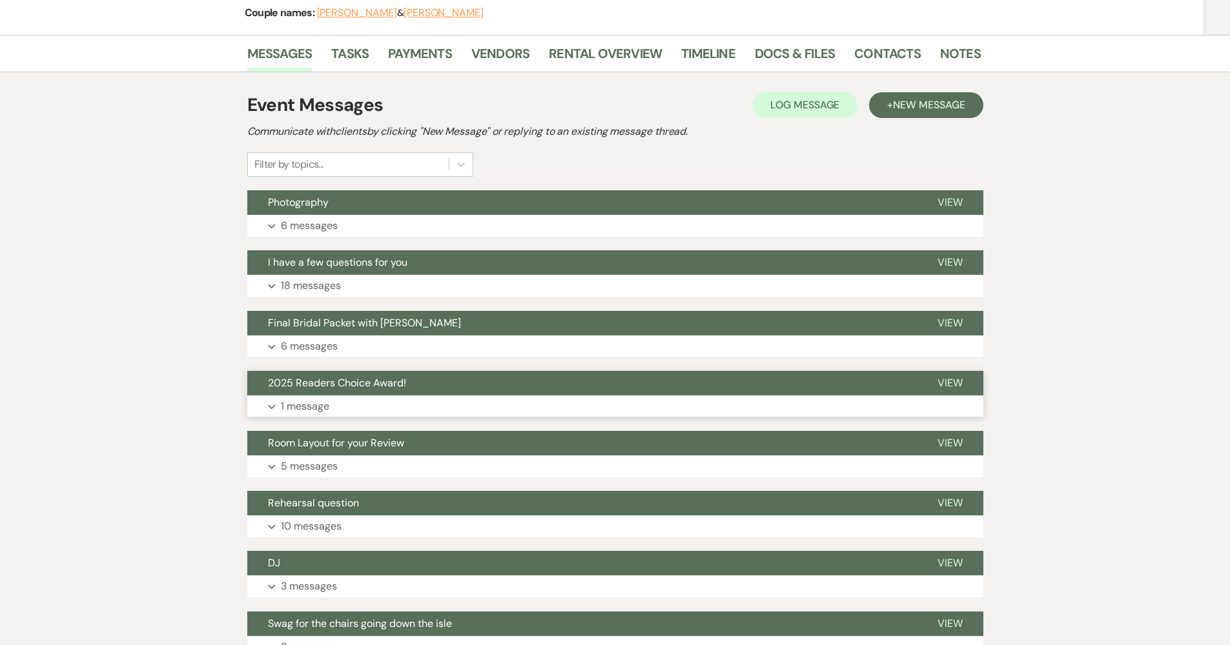
scroll to position [184, 0]
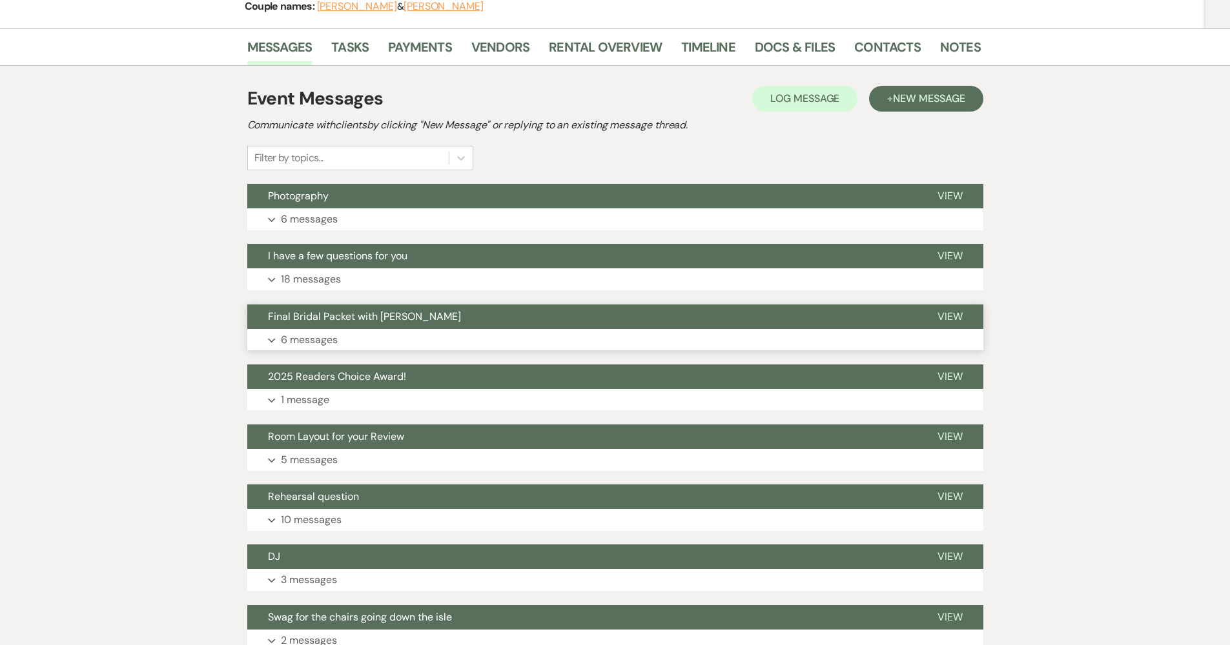
click at [440, 339] on button "Expand 6 messages" at bounding box center [615, 340] width 736 height 22
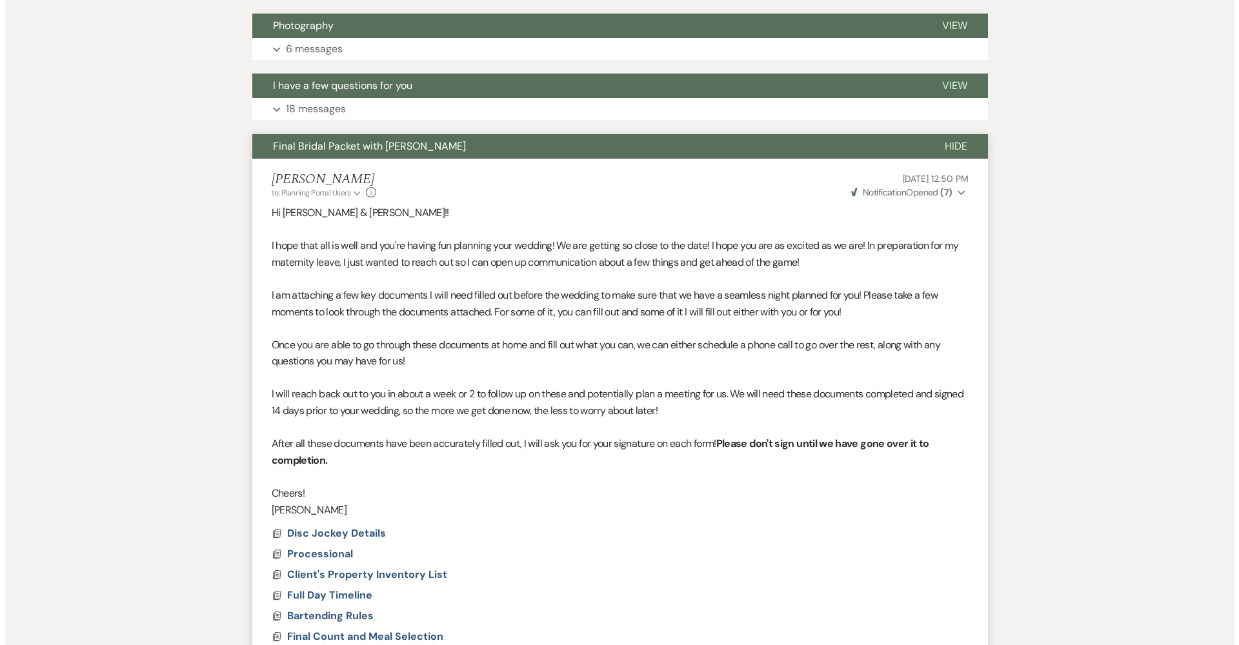
scroll to position [589, 0]
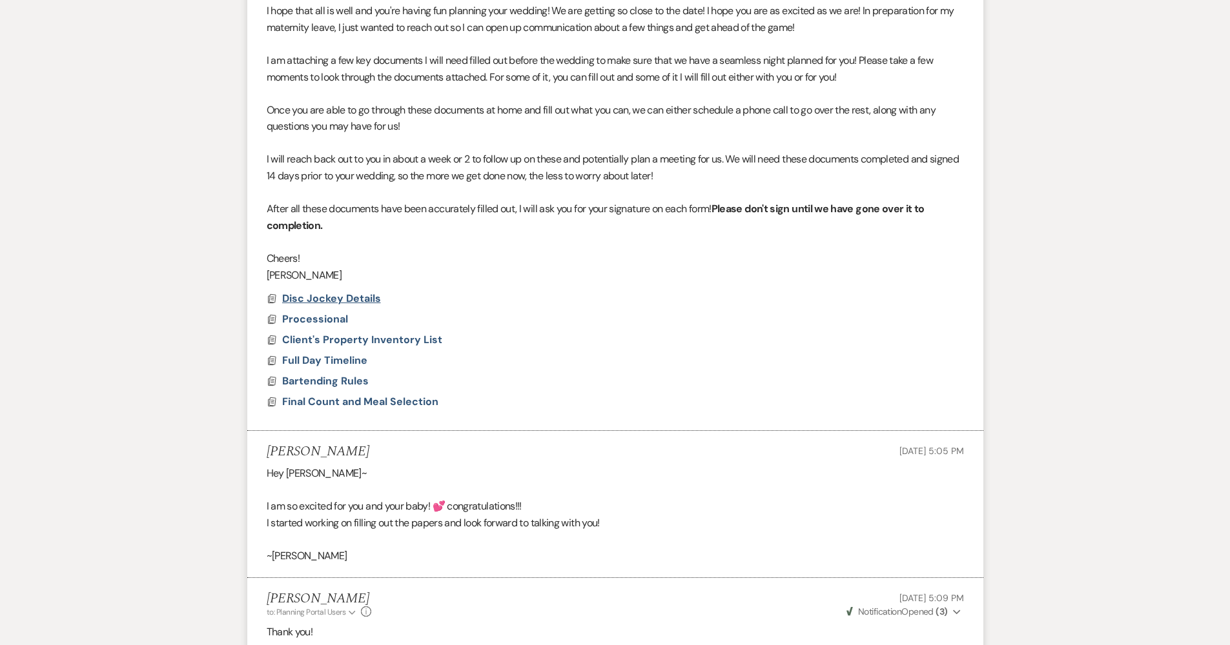
click at [362, 294] on span "Disc Jockey Details" at bounding box center [331, 299] width 99 height 14
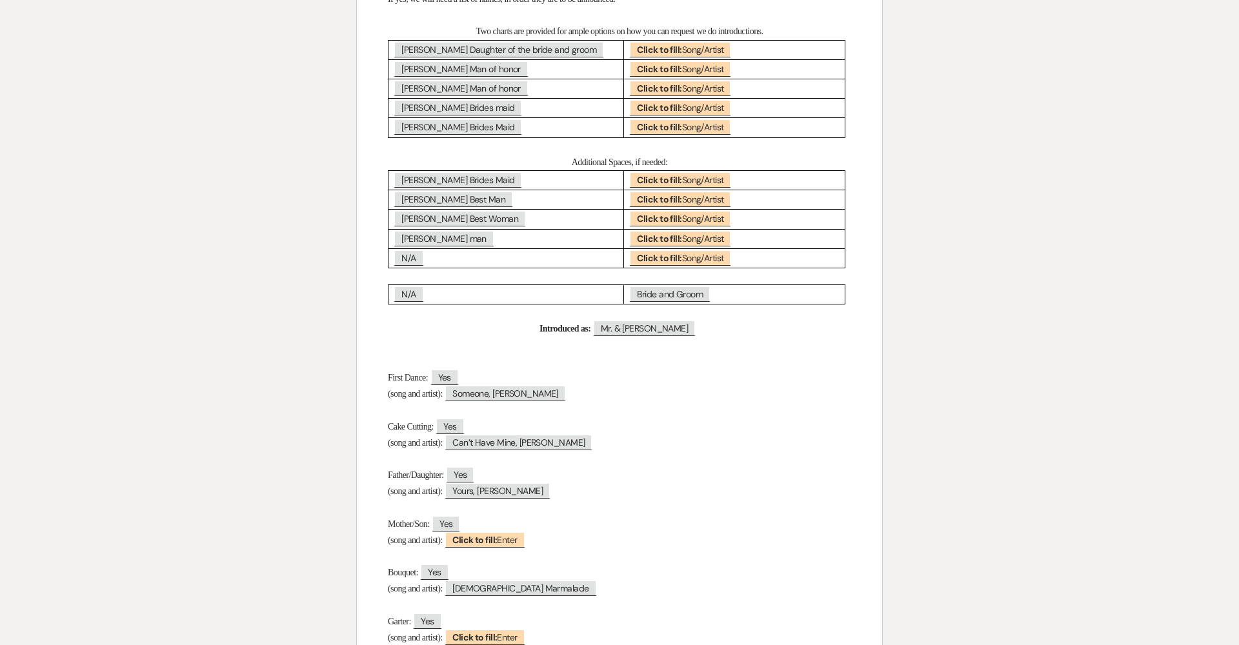
scroll to position [1239, 0]
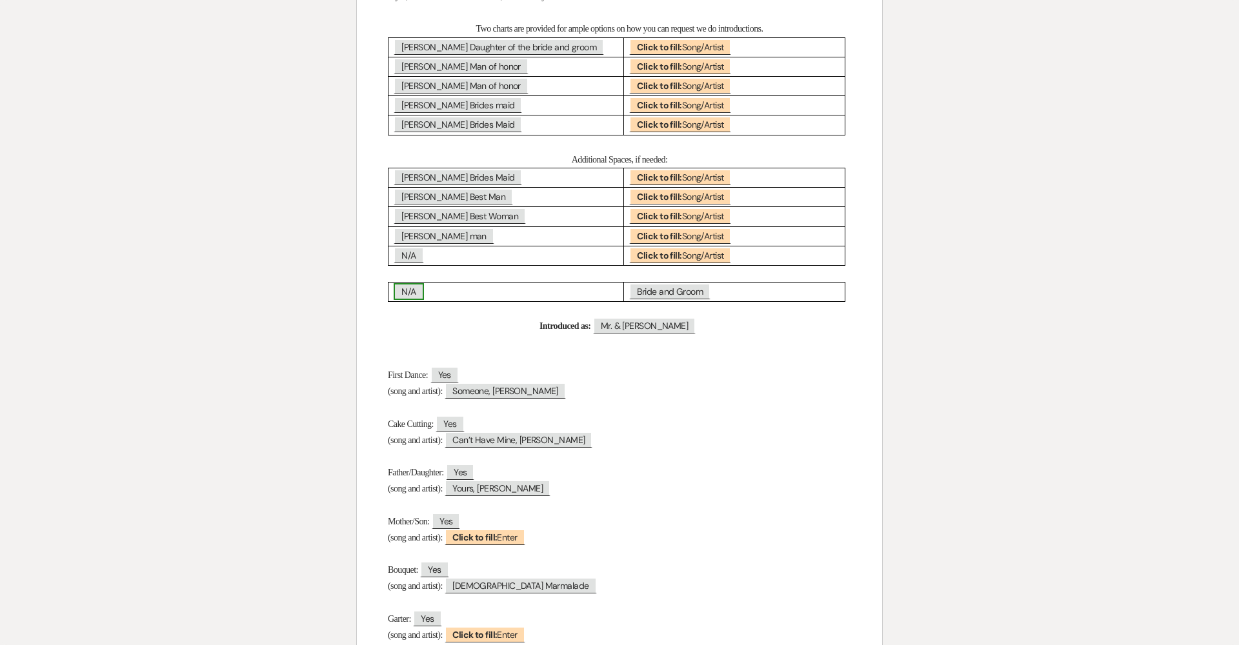
click at [401, 283] on span "N/A" at bounding box center [409, 291] width 30 height 17
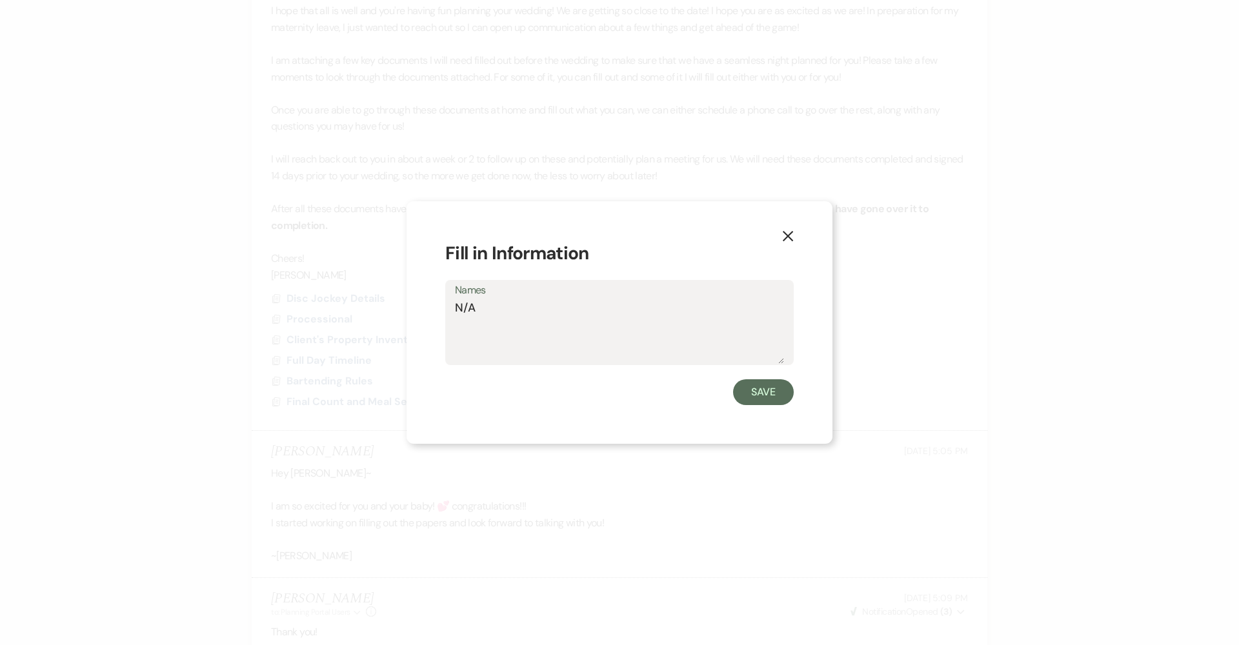
drag, startPoint x: 507, startPoint y: 314, endPoint x: 385, endPoint y: 312, distance: 122.7
click at [387, 311] on div "X Fill in Information Names N/A Save" at bounding box center [619, 322] width 1239 height 645
type textarea "Bride and Groom"
click at [753, 388] on button "Save" at bounding box center [763, 393] width 61 height 26
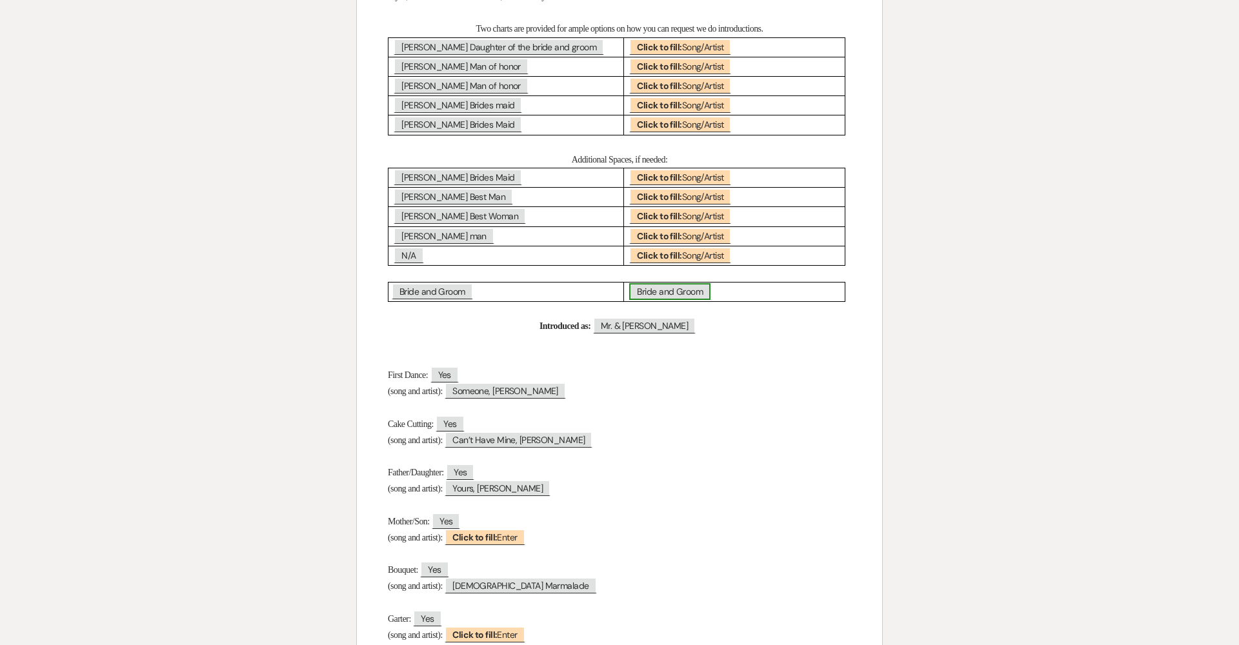
click at [670, 283] on span "Bride and Groom" at bounding box center [669, 291] width 81 height 17
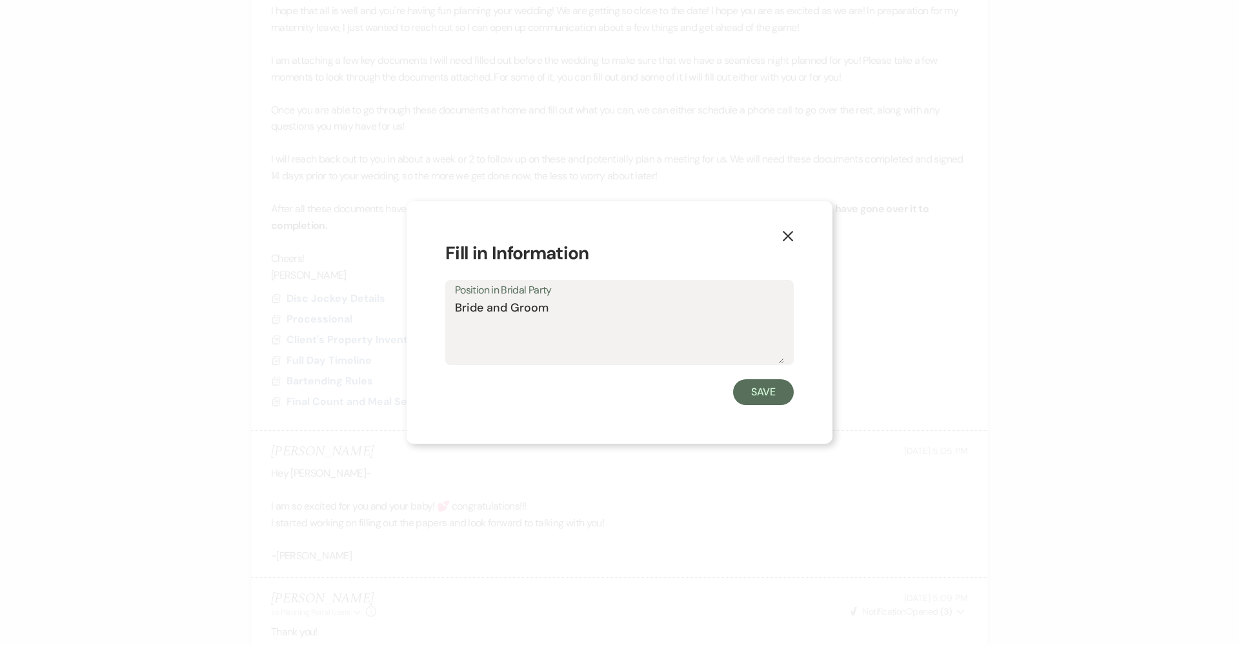
drag, startPoint x: 593, startPoint y: 300, endPoint x: 384, endPoint y: 303, distance: 208.5
click at [384, 303] on div "X Fill in Information Position in Bridal Party Bride and Groom Save" at bounding box center [619, 322] width 1239 height 645
type textarea "Song Choice?"
click at [754, 394] on button "Save" at bounding box center [763, 393] width 61 height 26
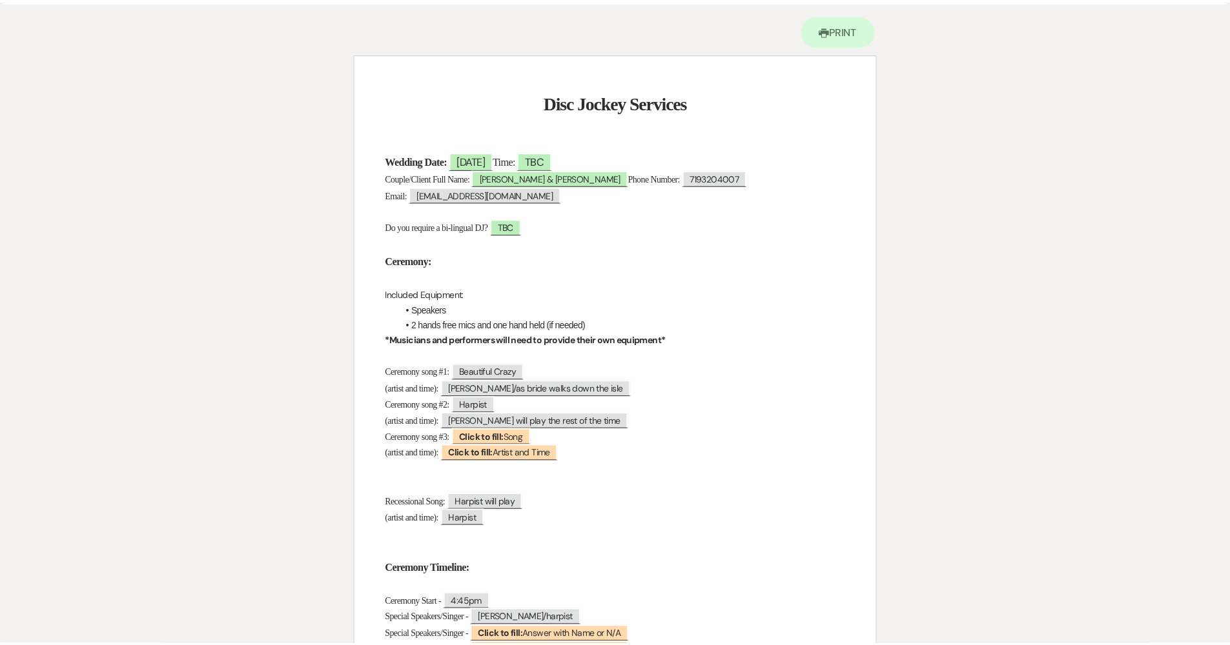
scroll to position [0, 0]
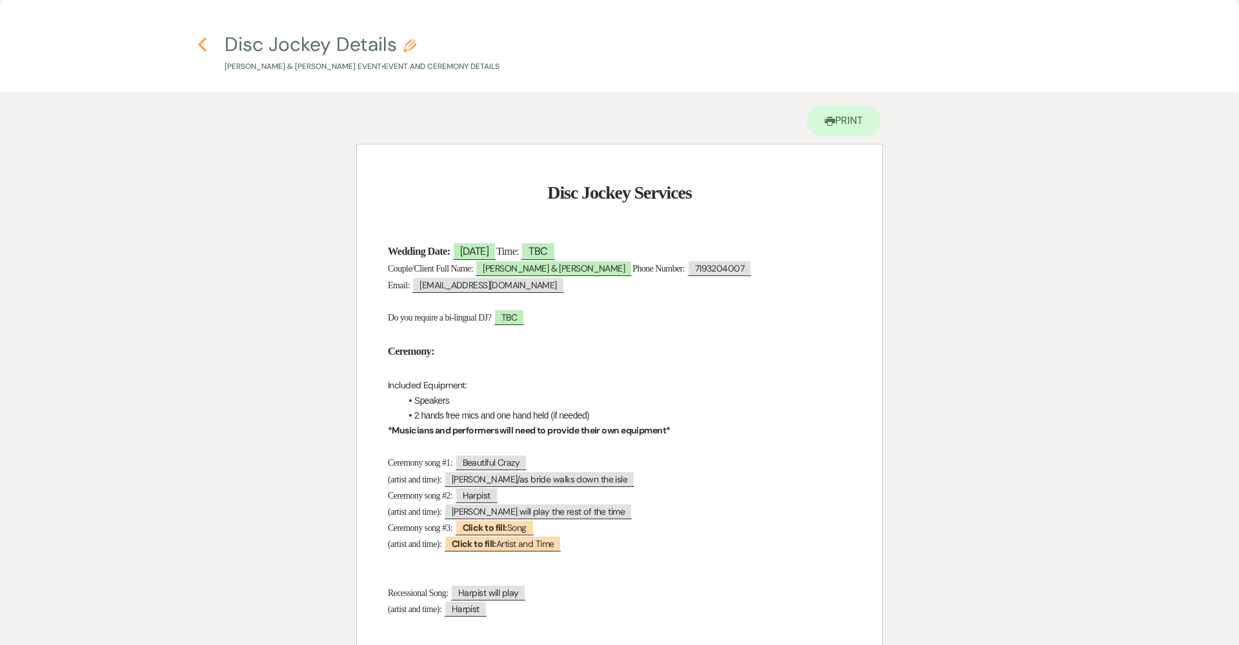
click at [199, 39] on icon "Previous" at bounding box center [203, 44] width 10 height 15
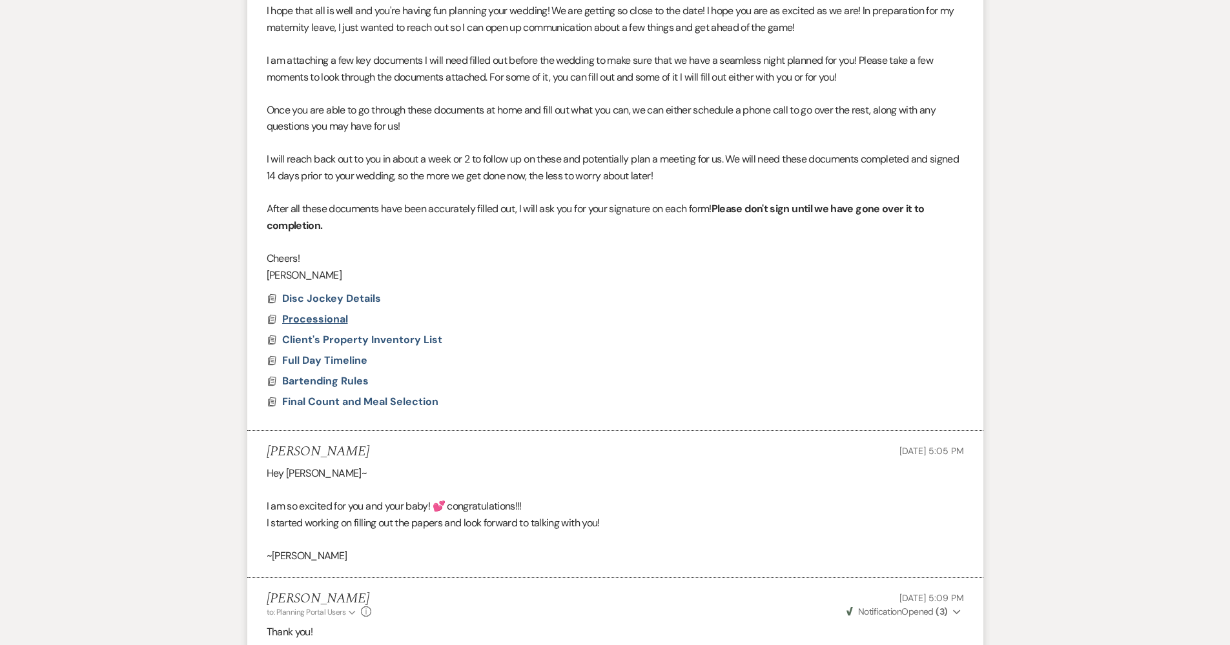
click at [325, 312] on span "Processional" at bounding box center [315, 319] width 66 height 14
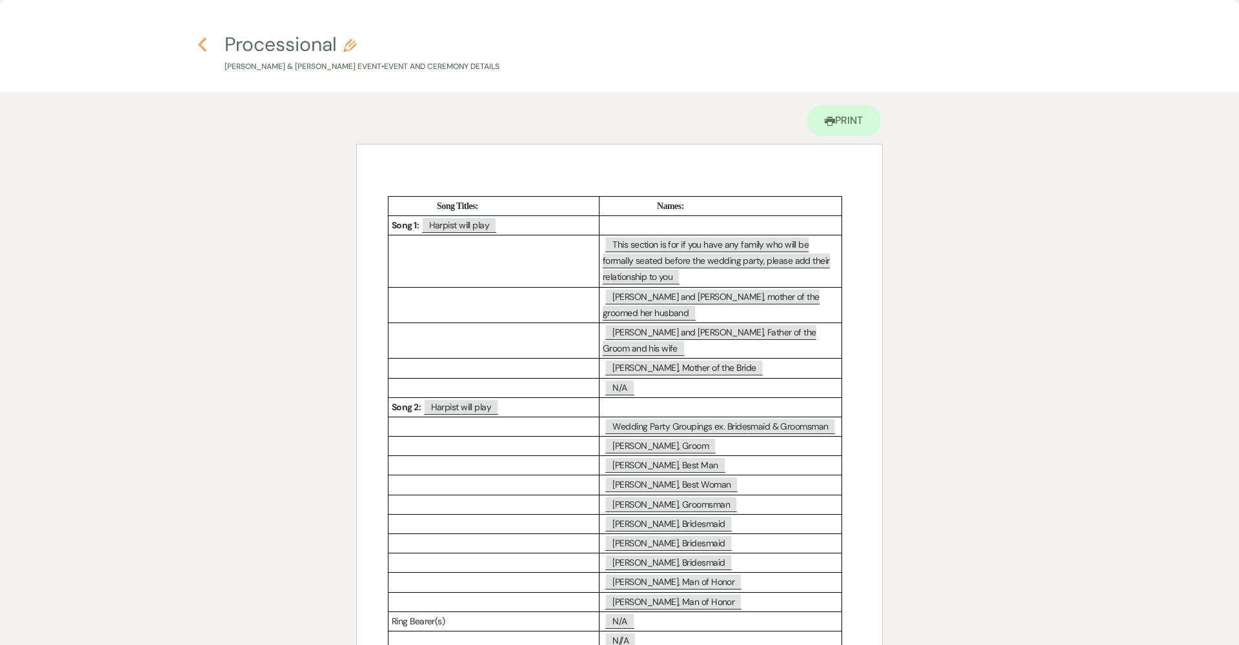
click at [201, 48] on icon "Previous" at bounding box center [203, 44] width 10 height 15
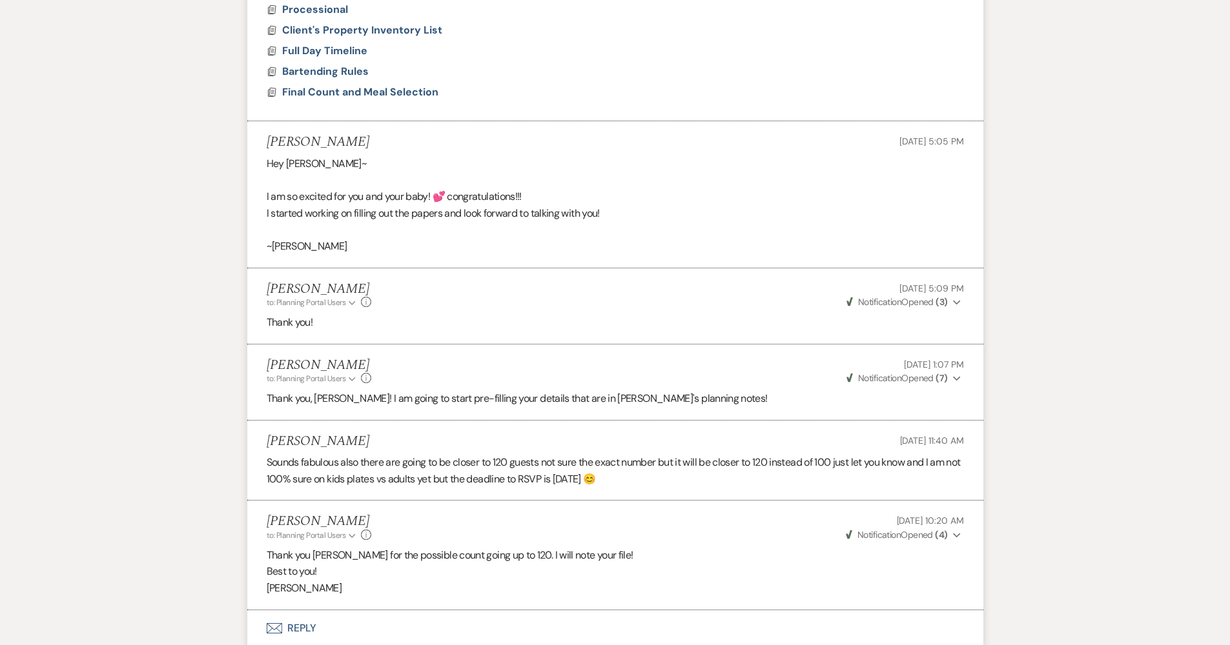
scroll to position [826, 0]
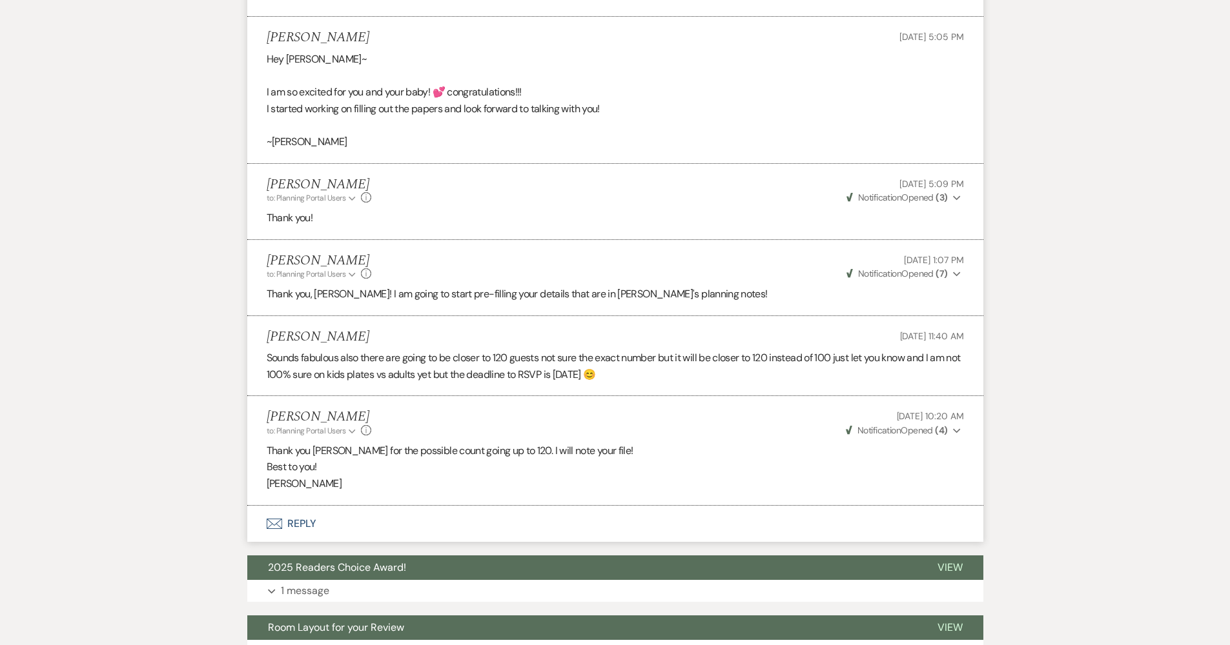
click at [378, 512] on button "Envelope Reply" at bounding box center [615, 524] width 736 height 36
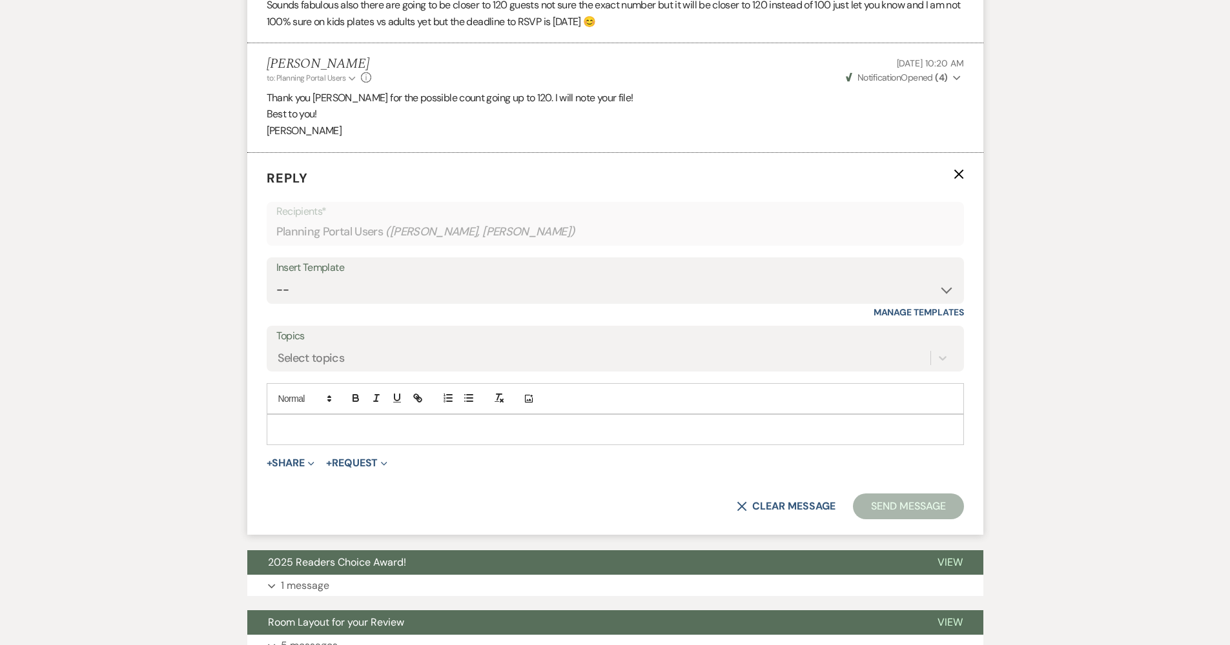
scroll to position [1362, 0]
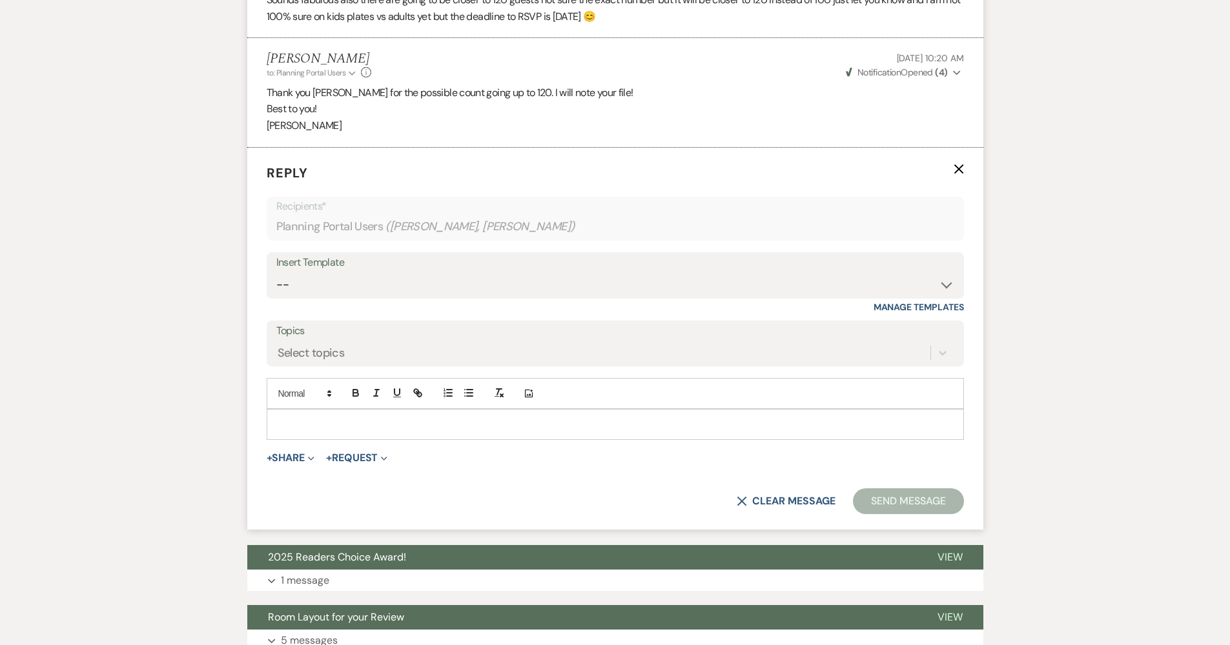
click at [396, 417] on div at bounding box center [615, 425] width 696 height 30
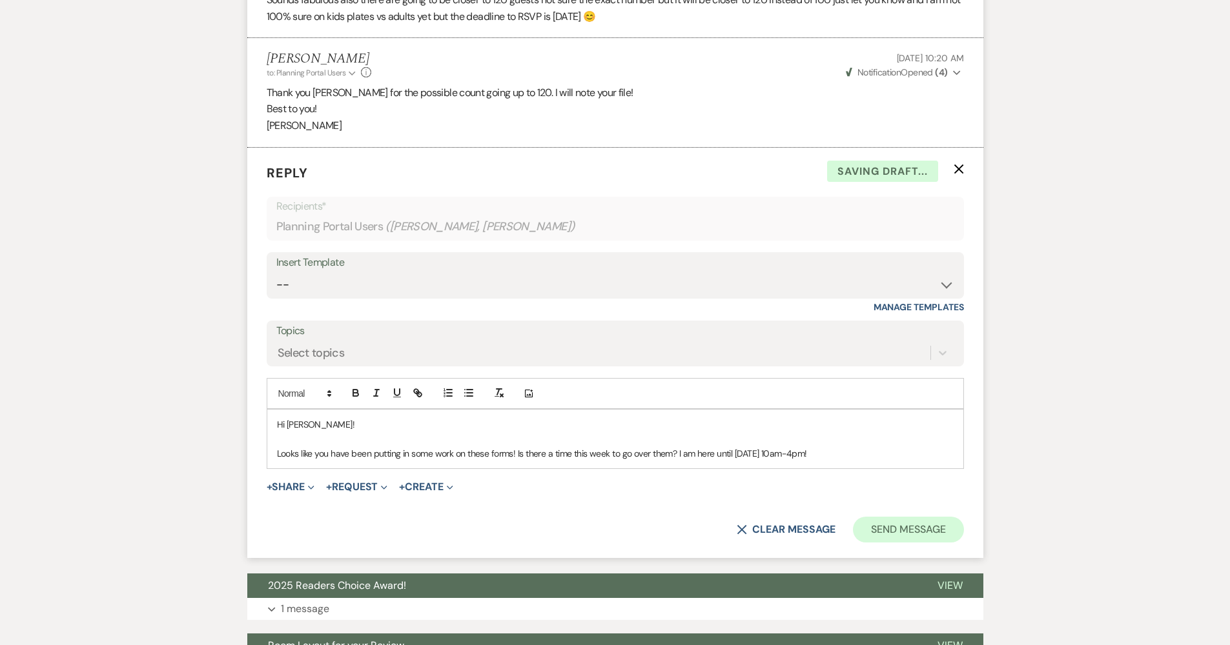
click at [882, 517] on button "Send Message" at bounding box center [908, 530] width 110 height 26
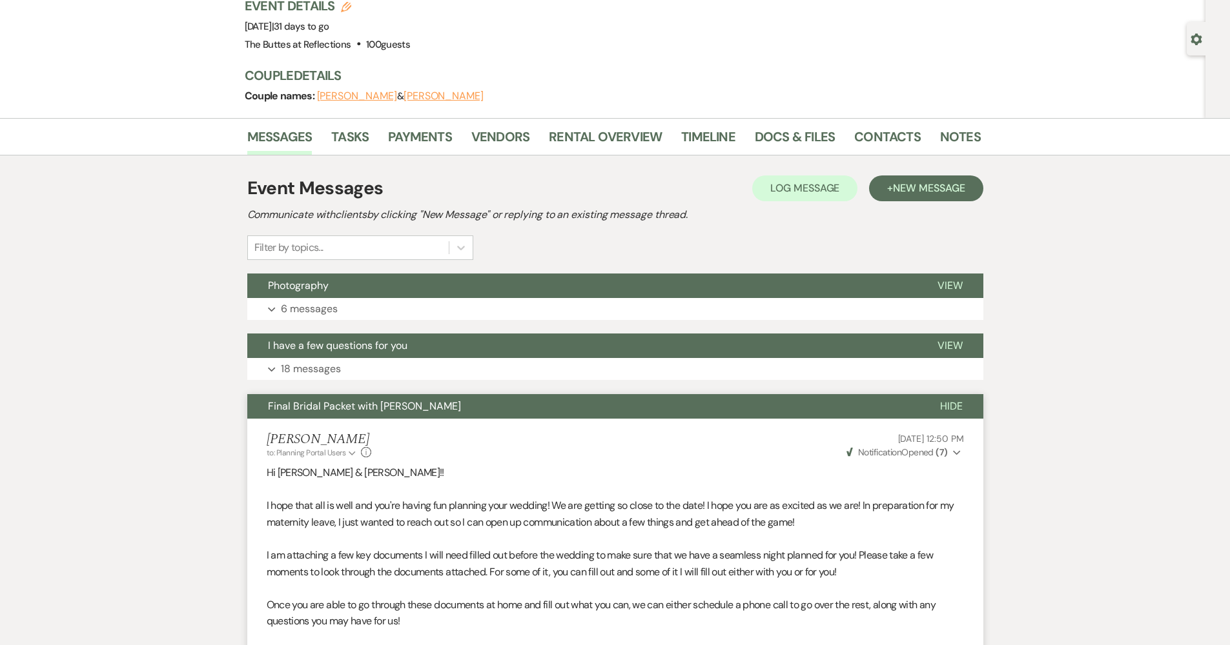
scroll to position [0, 0]
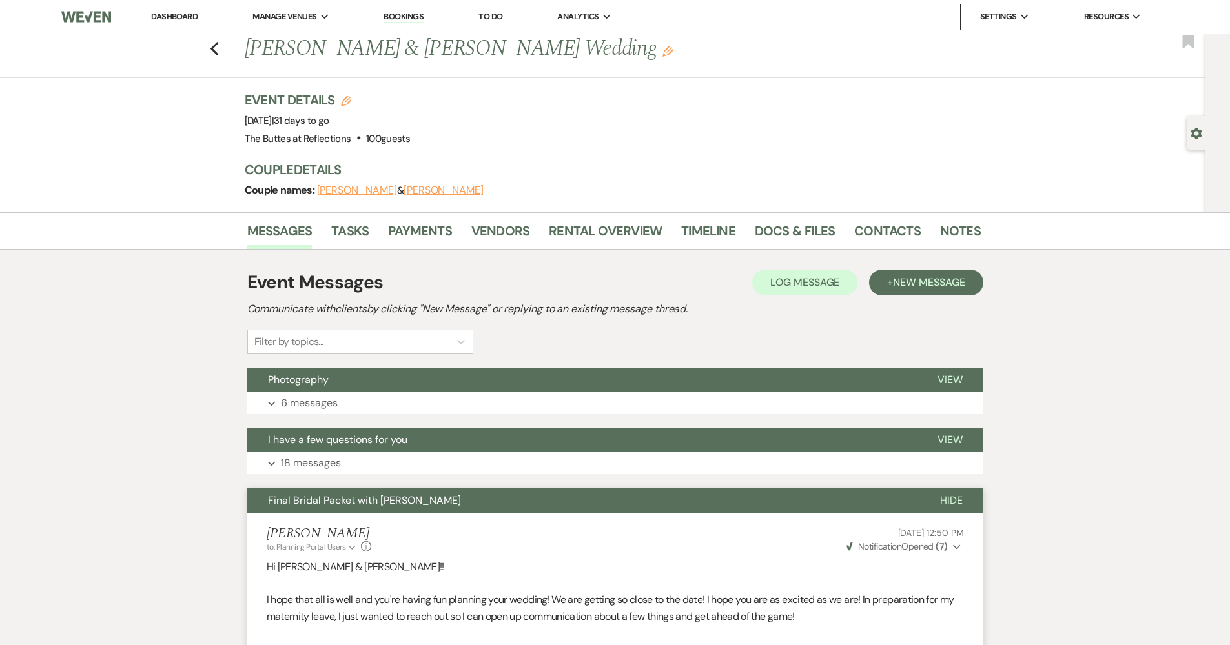
click at [227, 50] on div "Previous James Lamendola & Brittney Koman's Wedding Edit Bookmark" at bounding box center [600, 56] width 1212 height 45
click at [219, 47] on icon "Previous" at bounding box center [215, 48] width 10 height 15
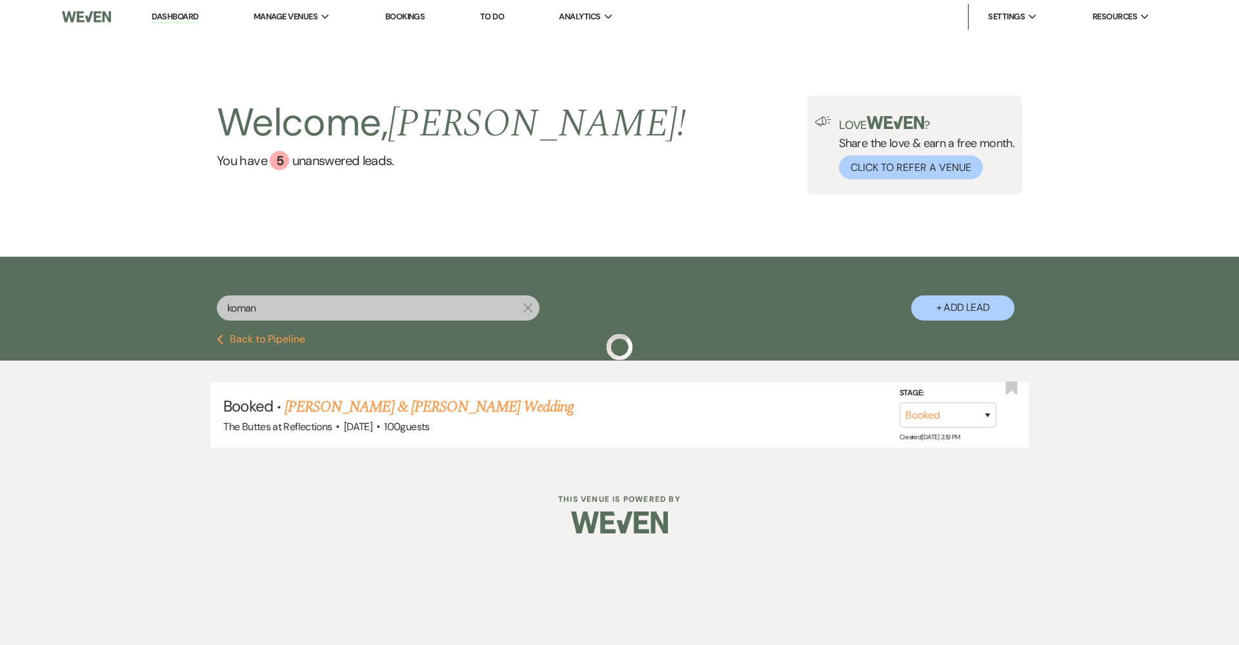
click at [270, 340] on button "Previous Back to Pipeline" at bounding box center [261, 339] width 88 height 10
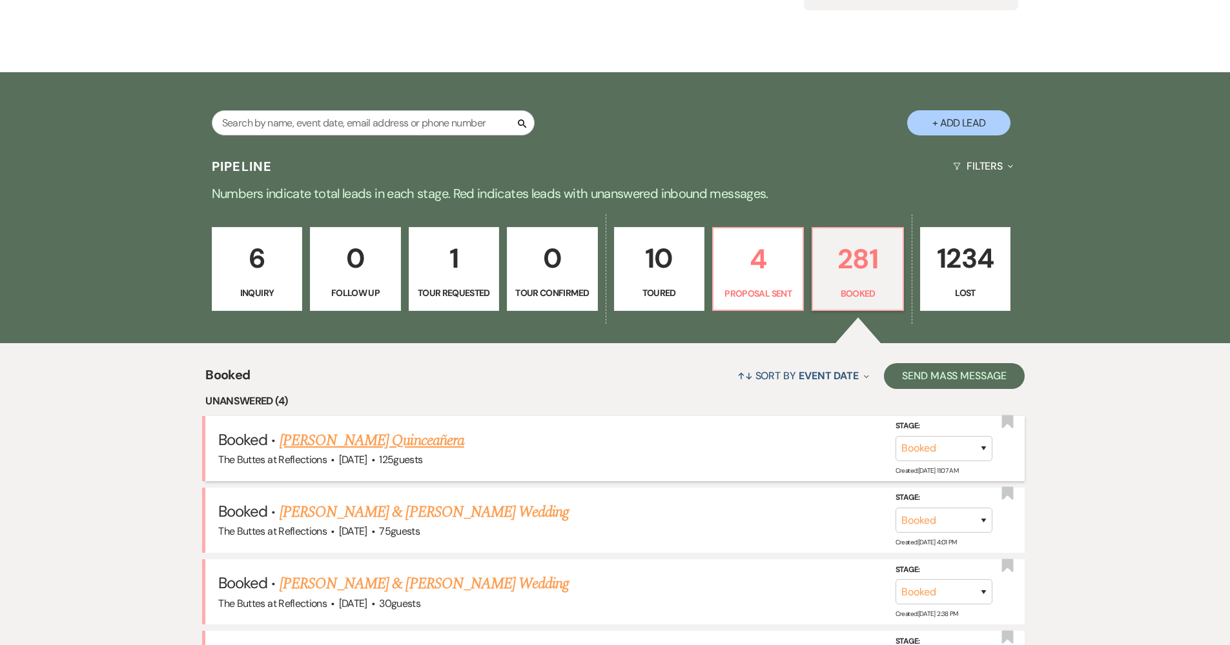
scroll to position [284, 0]
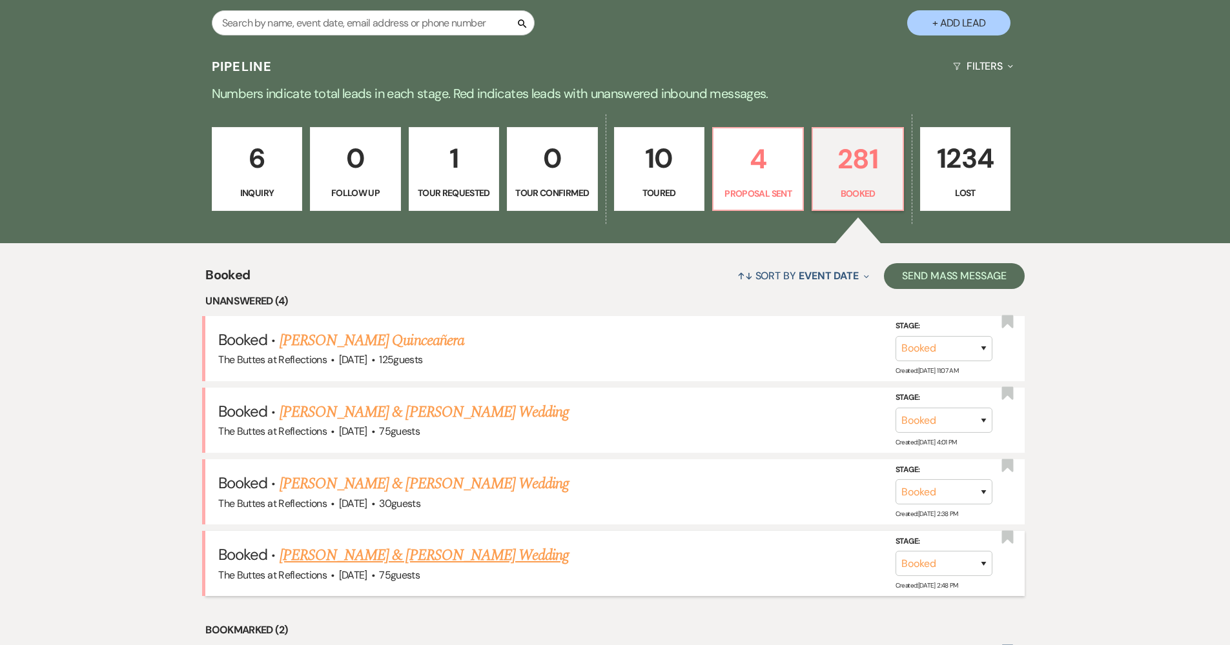
click at [505, 545] on link "[PERSON_NAME] & [PERSON_NAME] Wedding" at bounding box center [423, 555] width 289 height 23
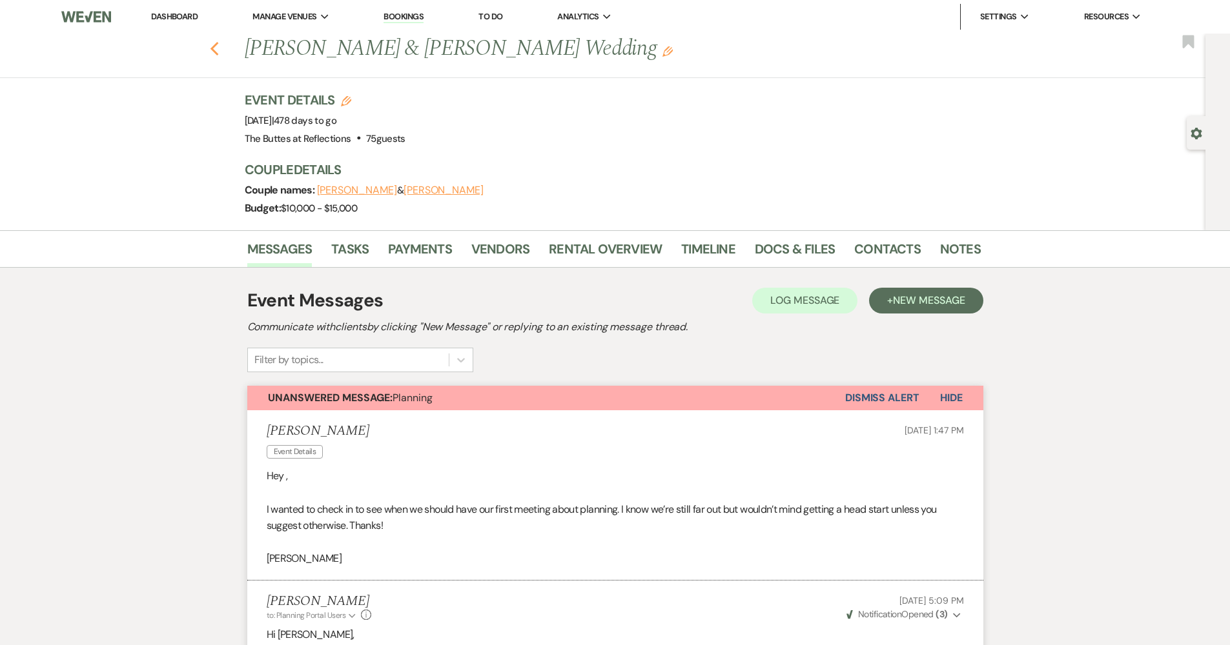
click at [218, 46] on use "button" at bounding box center [214, 49] width 8 height 14
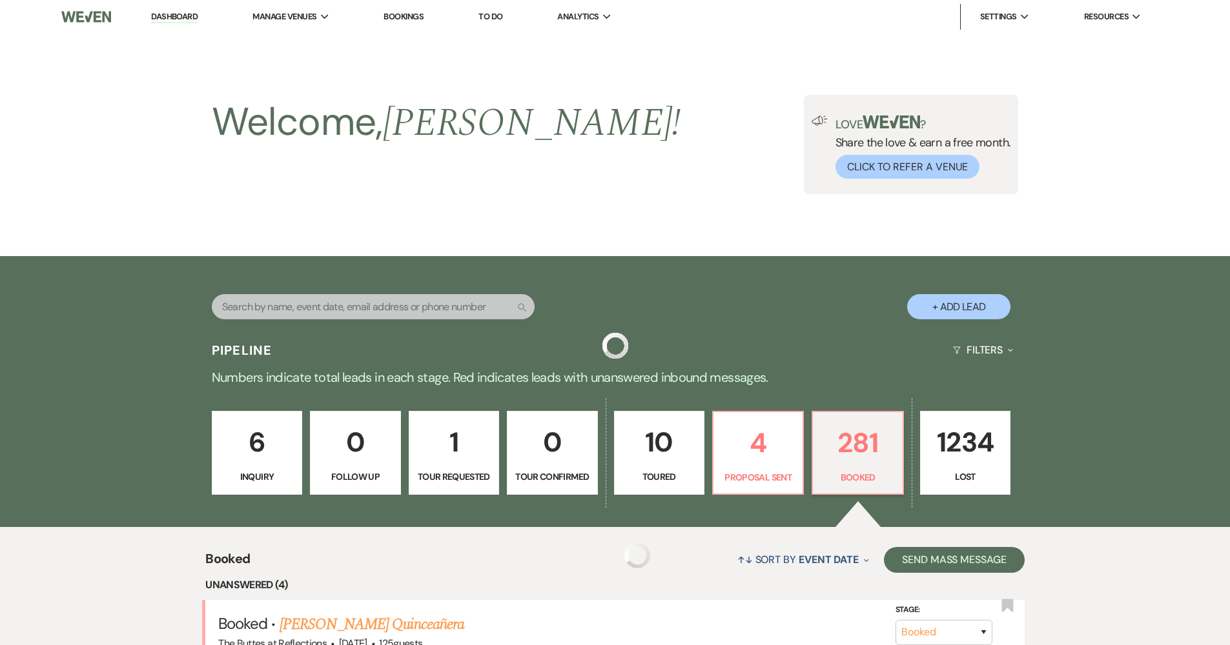
scroll to position [284, 0]
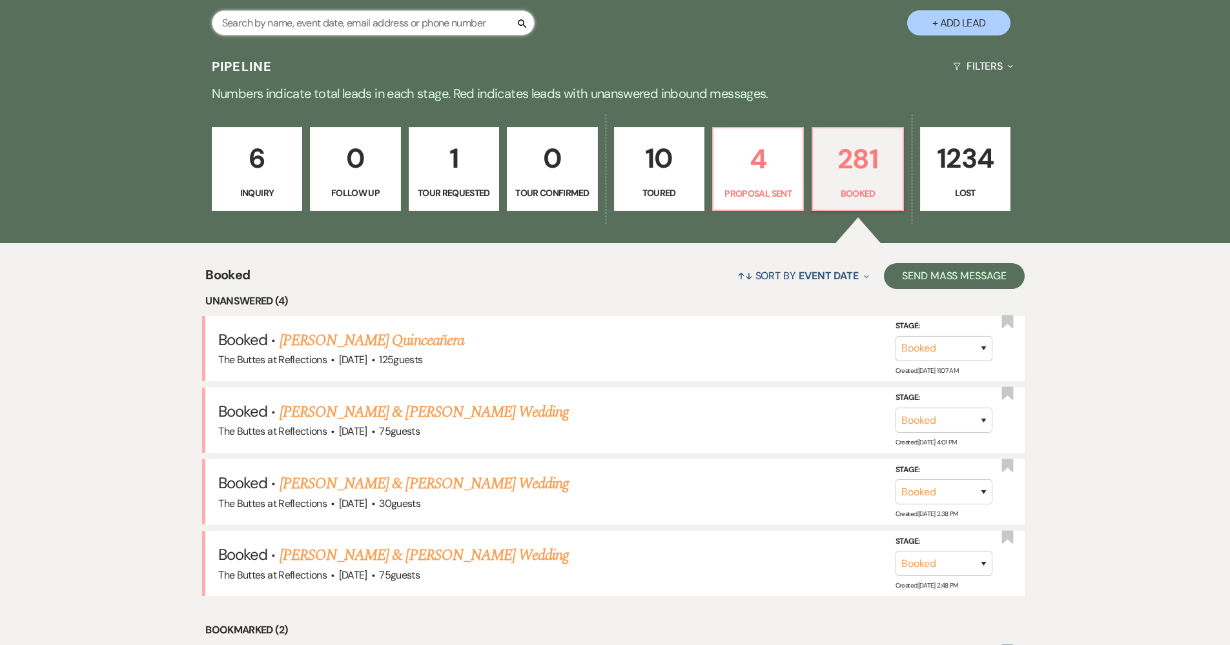
click at [383, 28] on input "text" at bounding box center [373, 22] width 323 height 25
type input "miller"
select select "8"
select select "5"
select select "8"
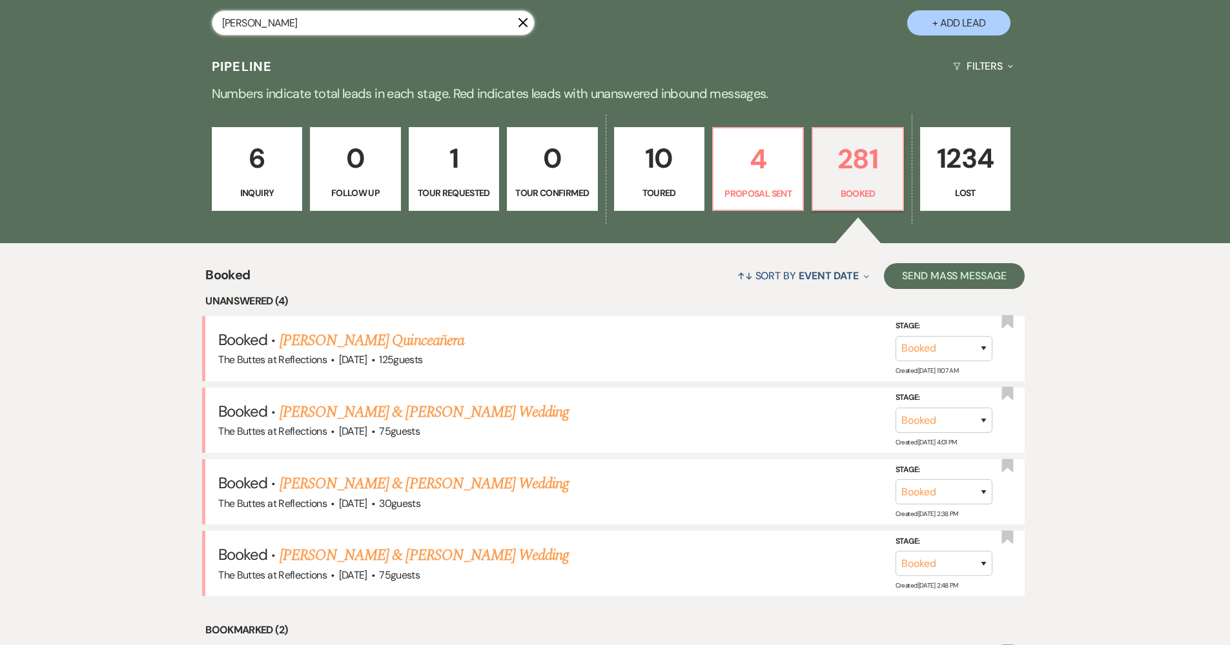
select select "5"
select select "8"
select select "3"
select select "8"
select select "6"
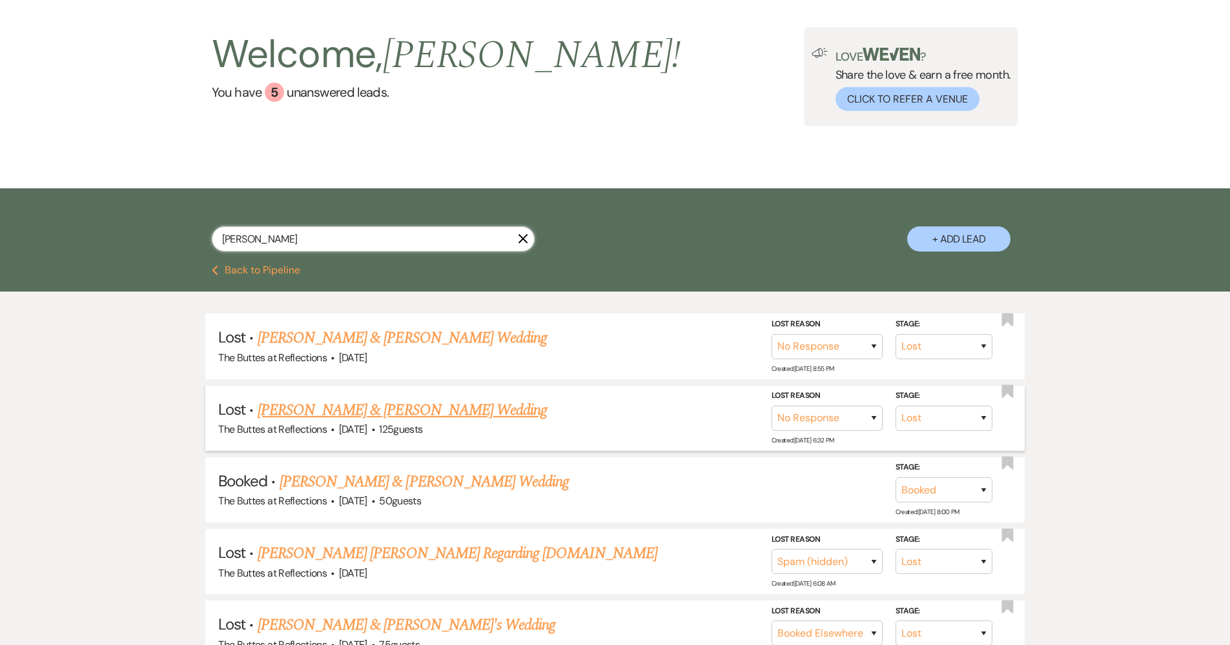
scroll to position [117, 0]
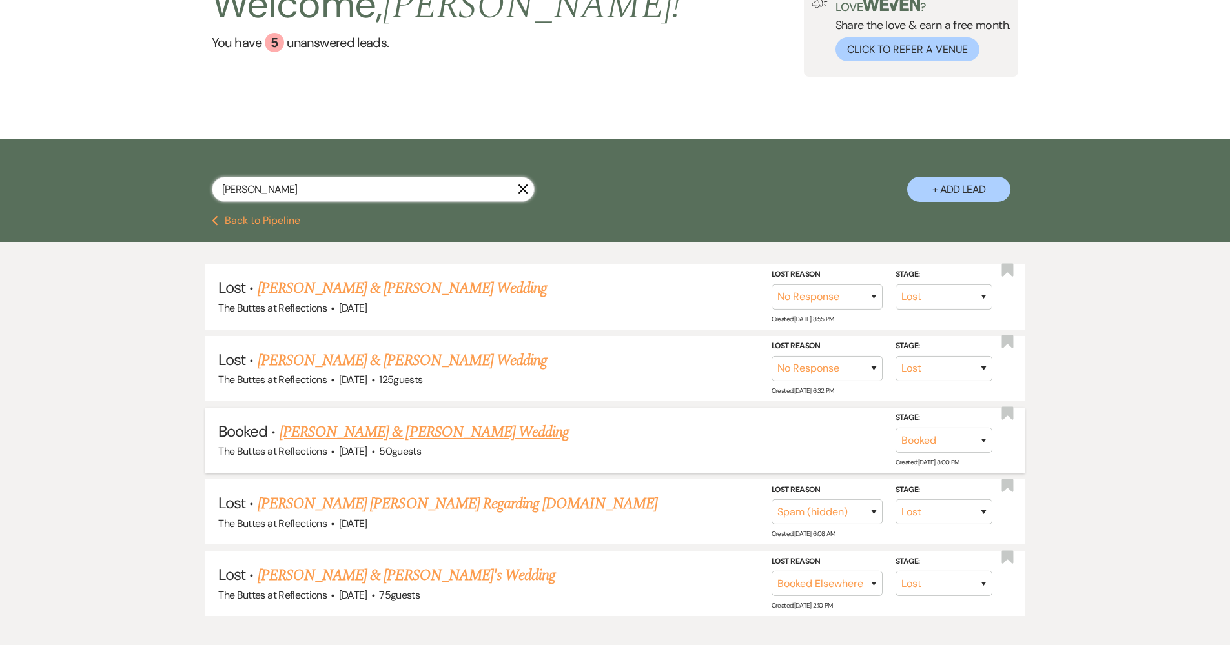
type input "miller"
click at [434, 436] on link "[PERSON_NAME] & [PERSON_NAME] Wedding" at bounding box center [423, 432] width 289 height 23
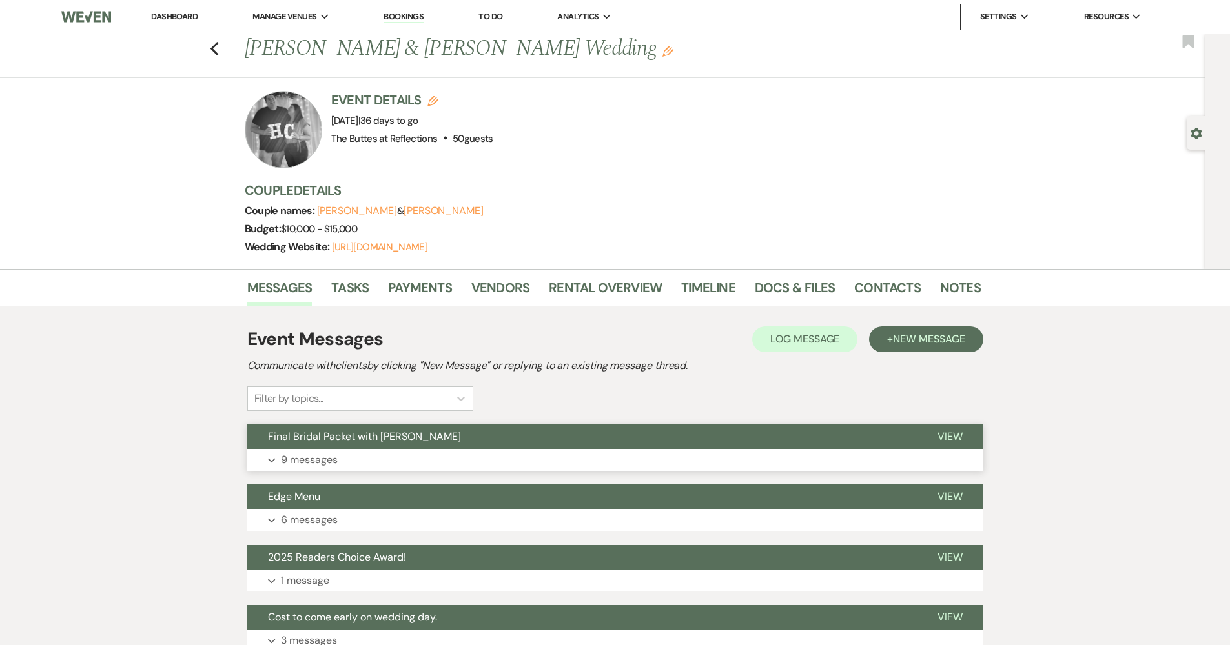
click at [303, 469] on button "Expand 9 messages" at bounding box center [615, 460] width 736 height 22
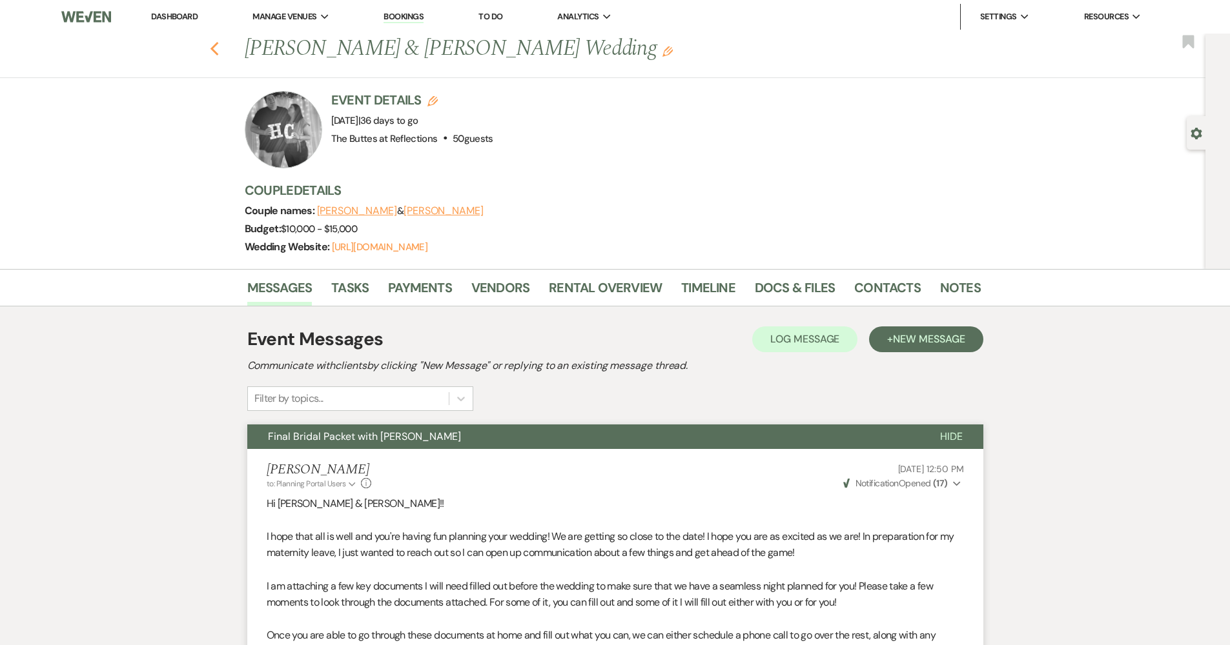
click at [219, 46] on icon "Previous" at bounding box center [215, 48] width 10 height 15
select select "8"
select select "5"
select select "8"
select select "5"
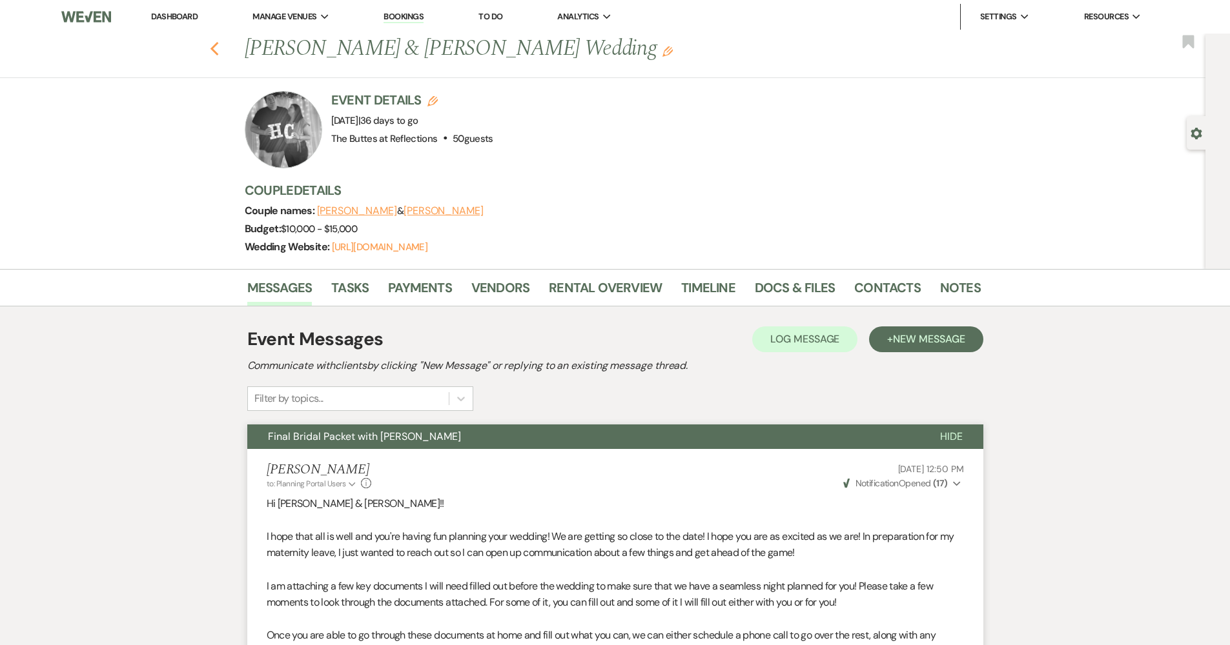
select select "8"
select select "3"
select select "8"
select select "6"
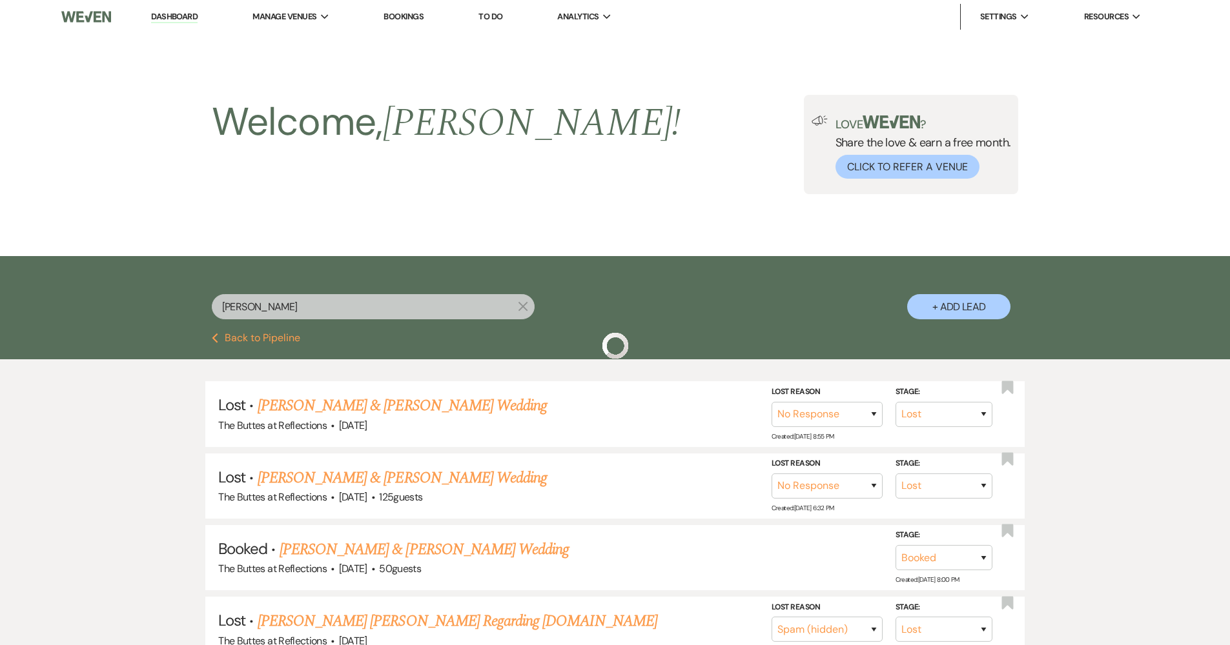
scroll to position [117, 0]
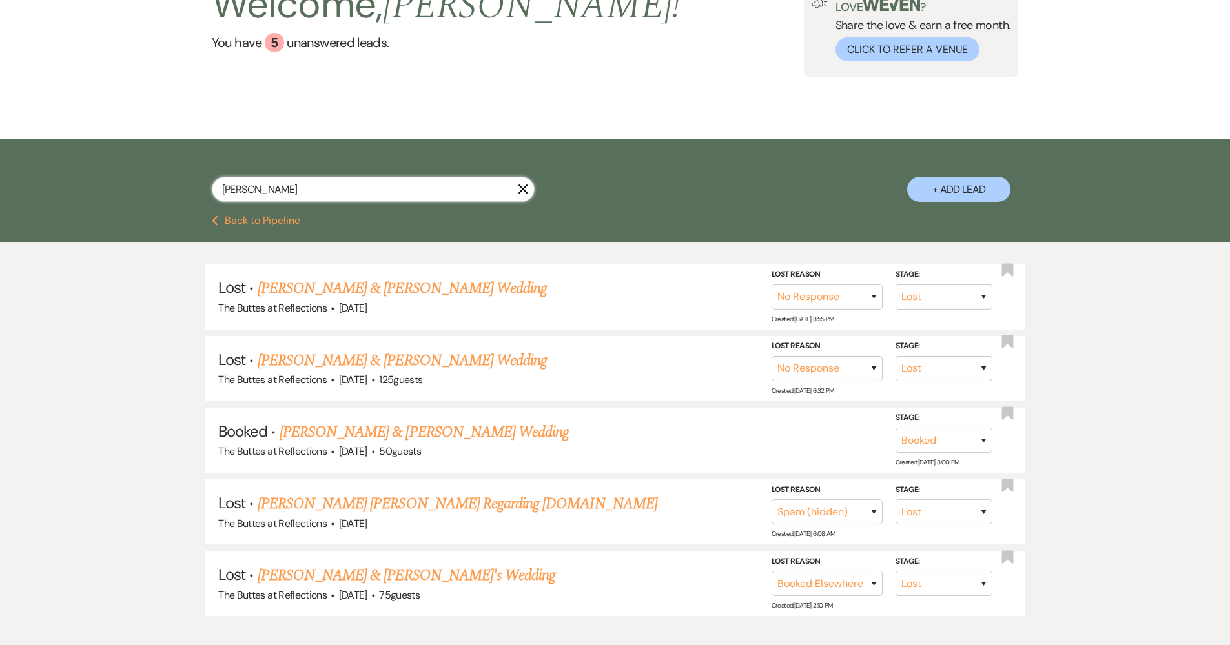
click at [320, 183] on input "miller" at bounding box center [373, 189] width 323 height 25
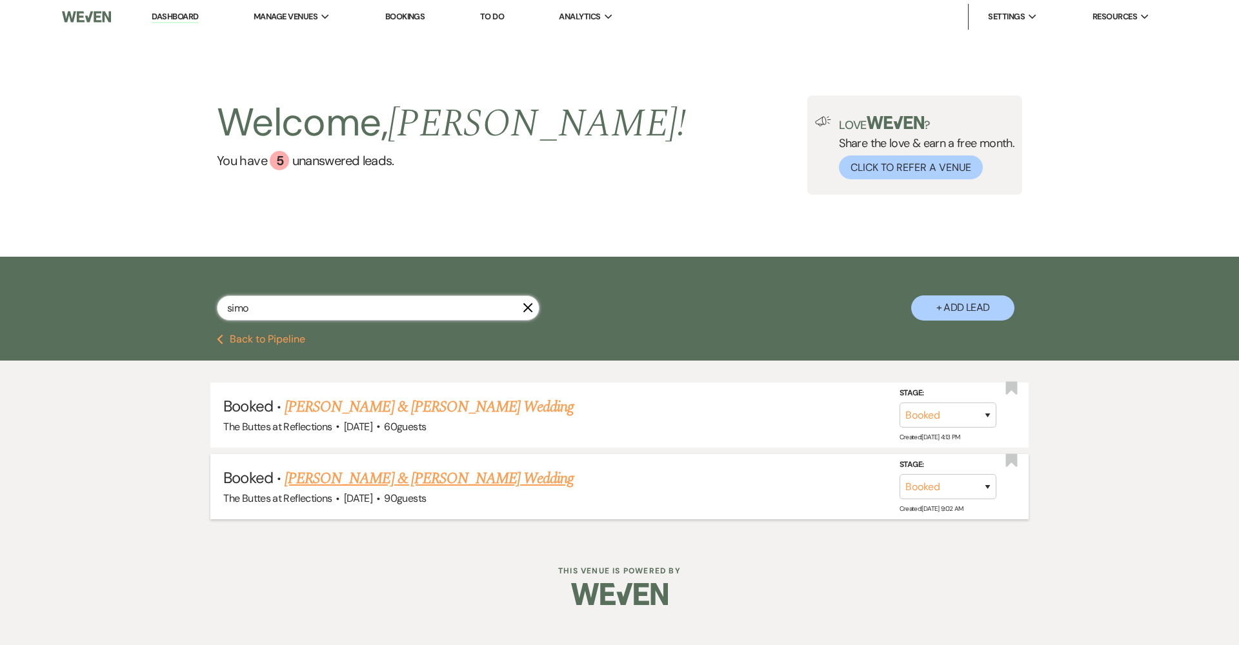
type input "simo"
click at [362, 477] on link "[PERSON_NAME] & [PERSON_NAME] Wedding" at bounding box center [429, 478] width 289 height 23
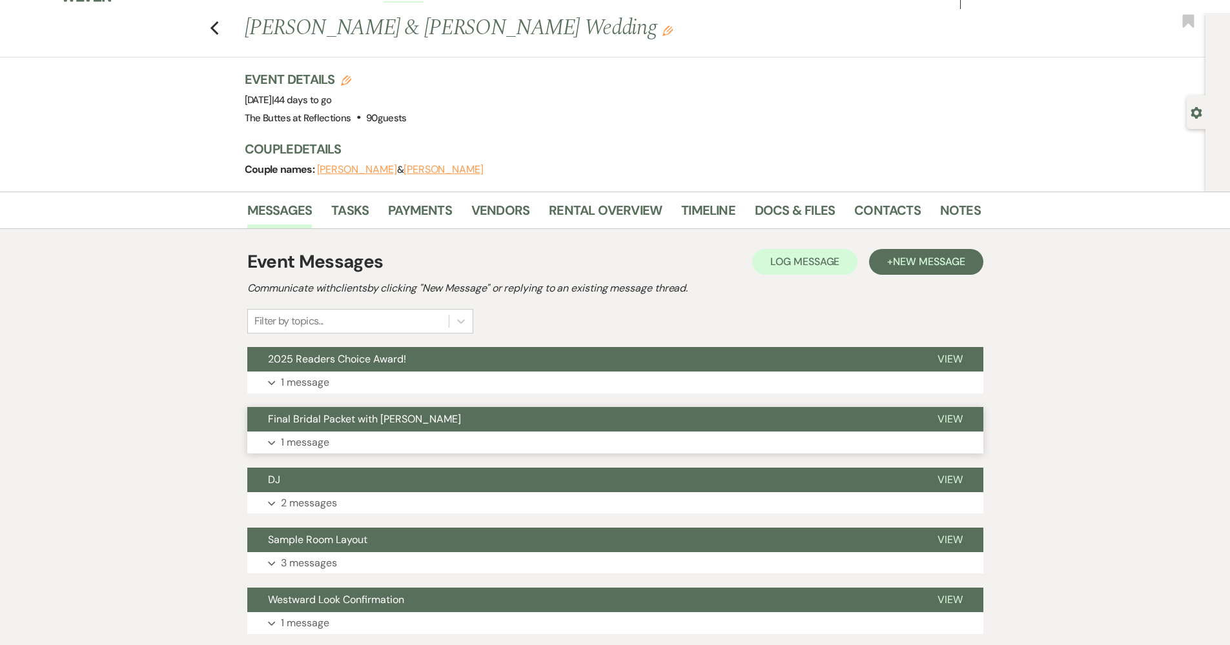
scroll to position [73, 0]
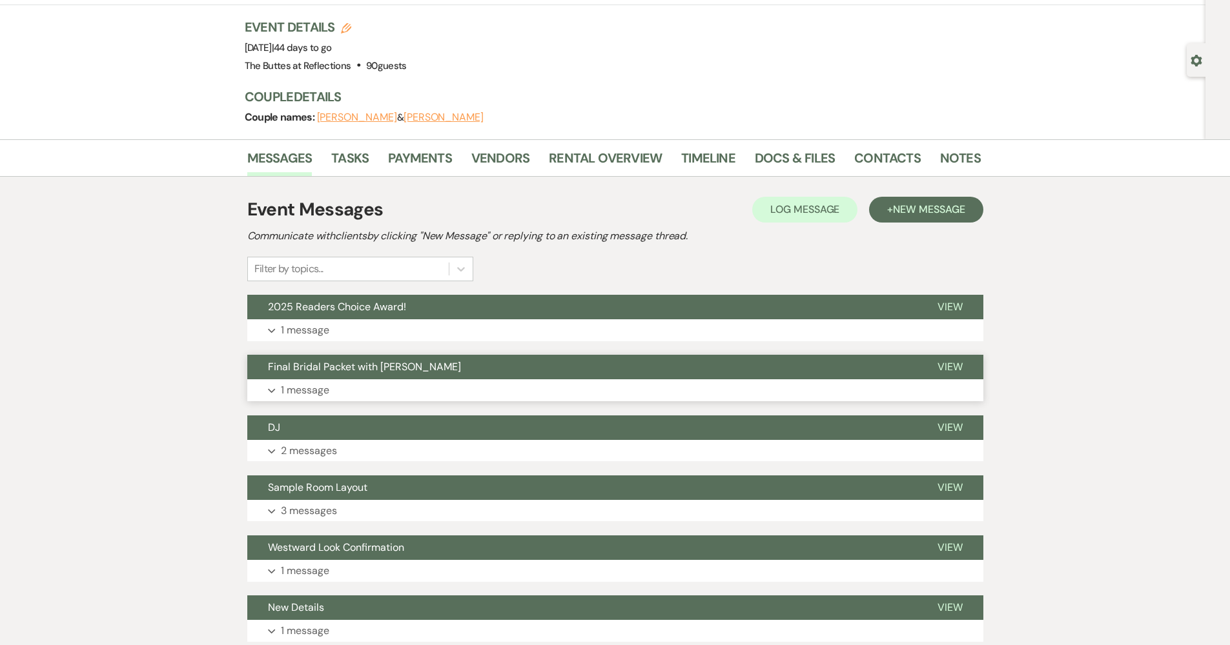
click at [389, 382] on button "Expand 1 message" at bounding box center [615, 391] width 736 height 22
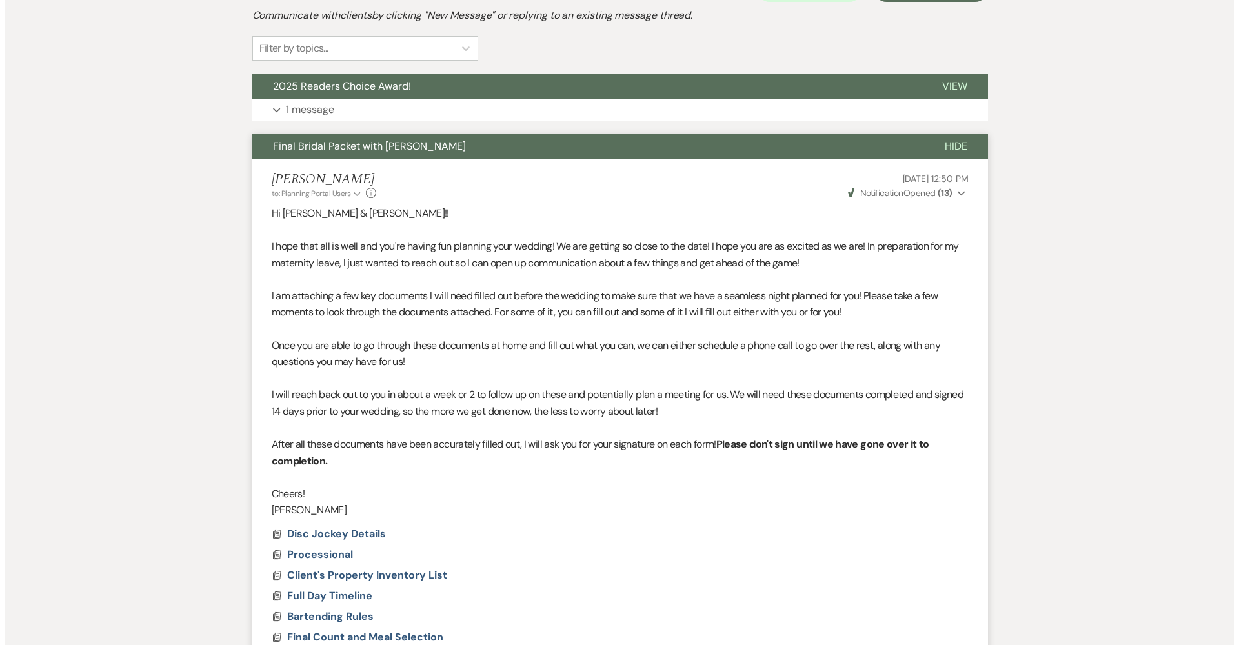
scroll to position [419, 0]
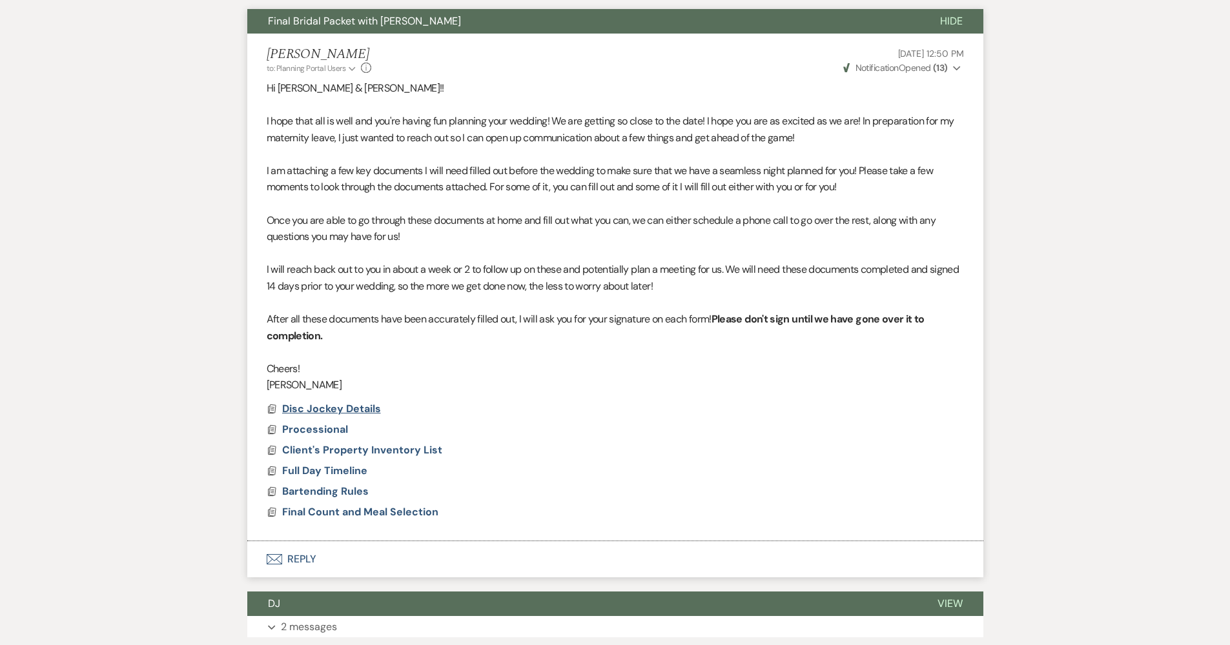
click at [360, 403] on span "Disc Jockey Details" at bounding box center [331, 409] width 99 height 14
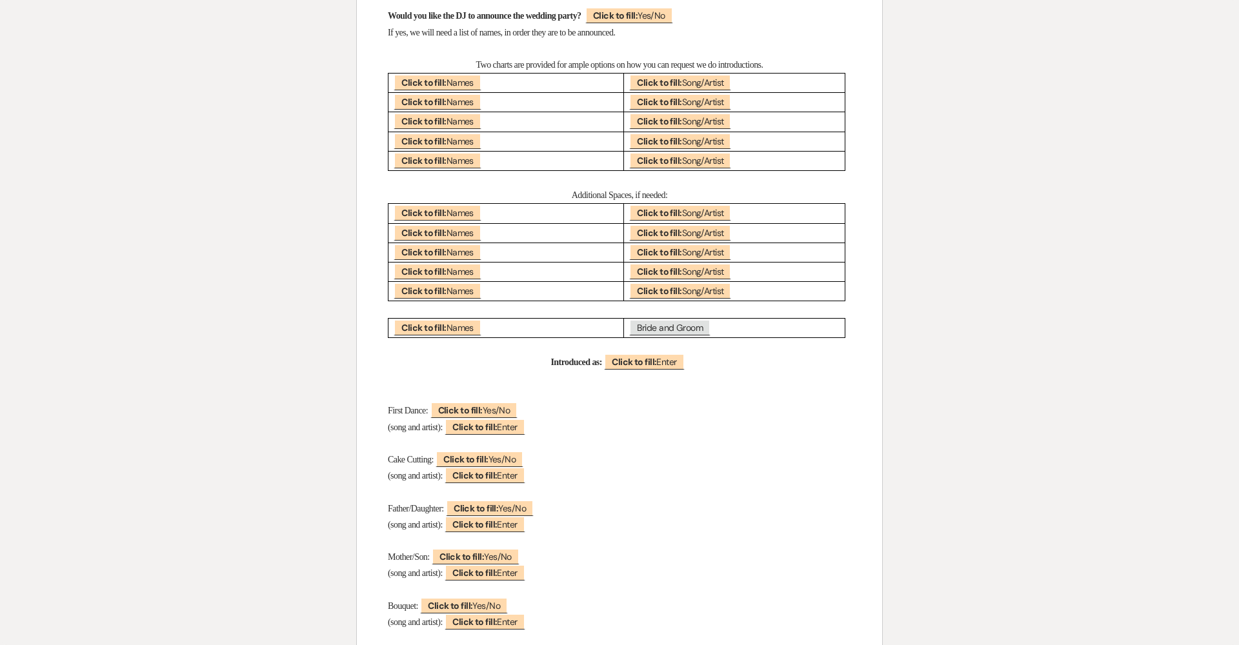
scroll to position [1219, 0]
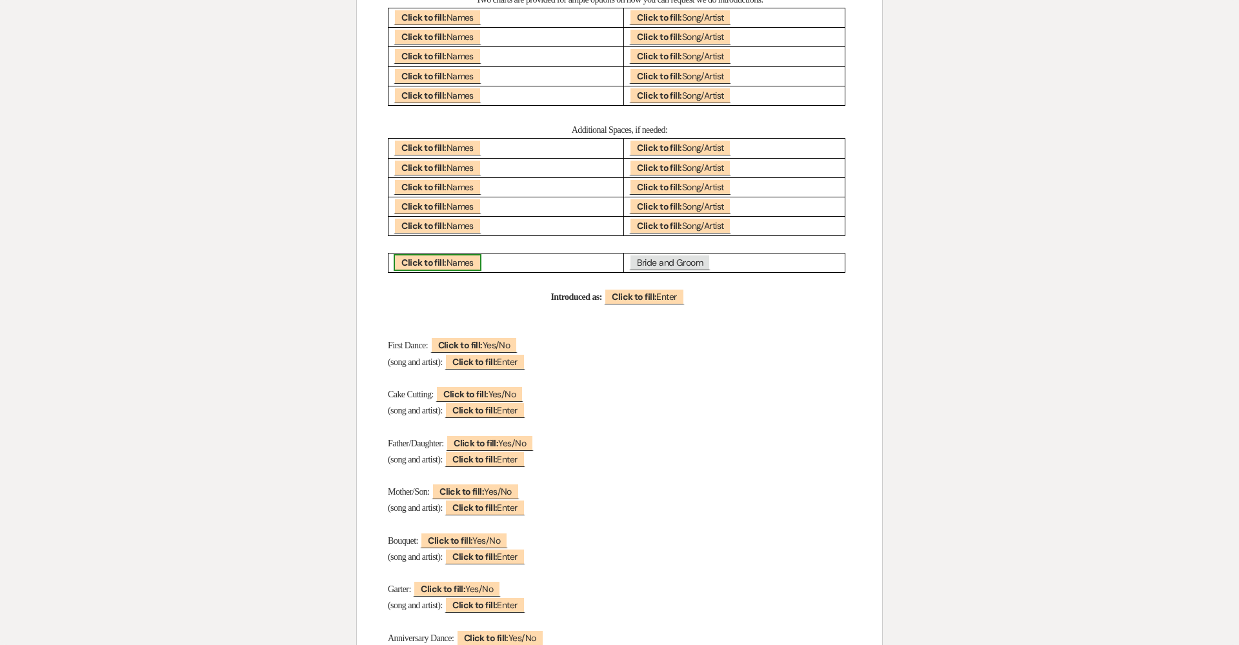
click at [454, 254] on span "Click to fill: Names" at bounding box center [437, 262] width 87 height 17
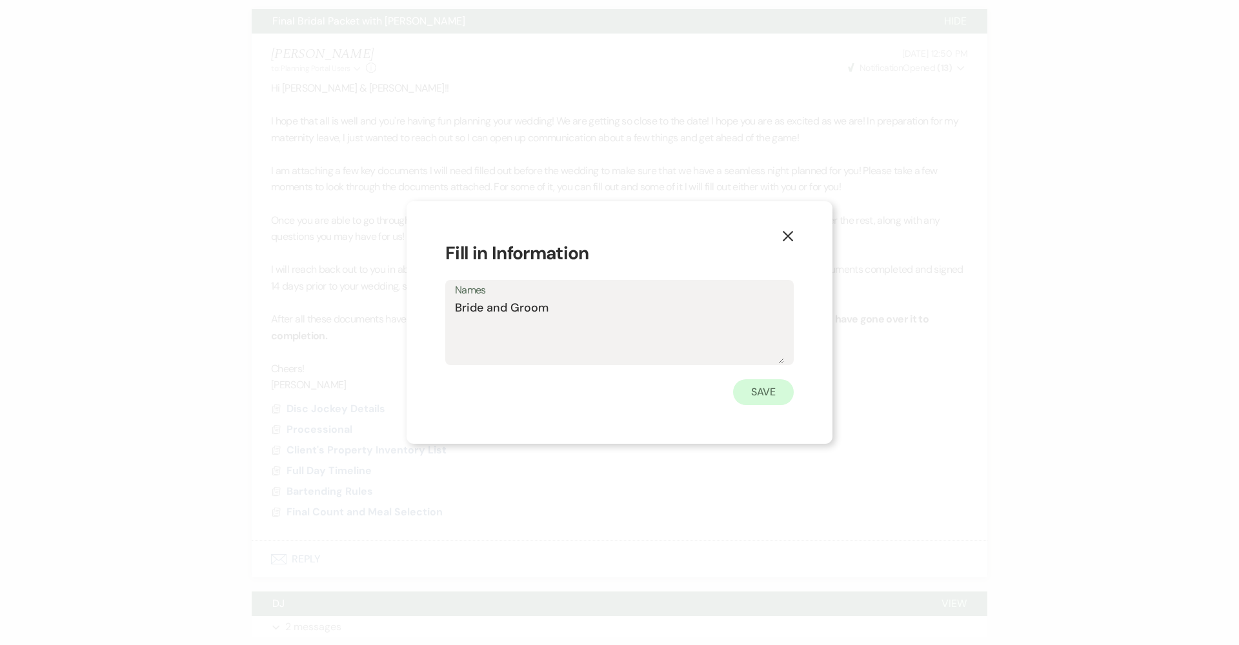
type textarea "Bride and Groom"
click at [757, 400] on button "Save" at bounding box center [763, 393] width 61 height 26
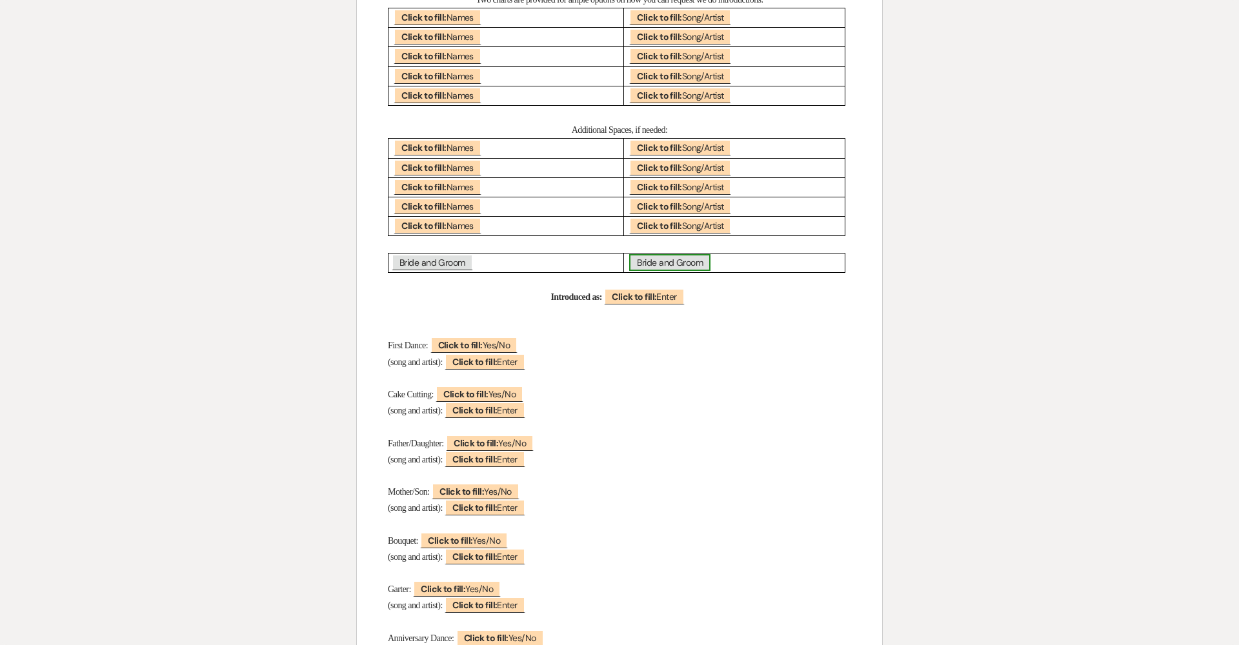
click at [686, 254] on span "Bride and Groom" at bounding box center [669, 262] width 81 height 17
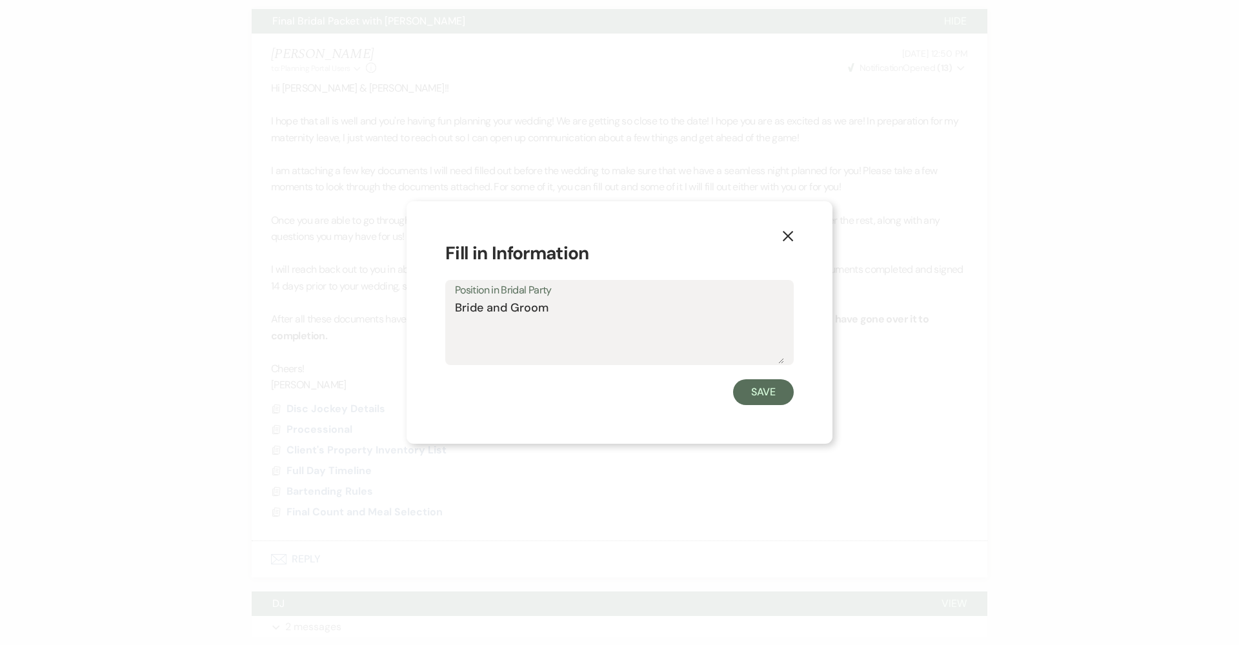
drag, startPoint x: 613, startPoint y: 318, endPoint x: 252, endPoint y: 297, distance: 362.1
click at [252, 297] on div "X Fill in Information Position in Bridal Party Bride and Groom Save" at bounding box center [619, 322] width 1239 height 645
type textarea "Song?"
click at [772, 390] on button "Save" at bounding box center [763, 393] width 61 height 26
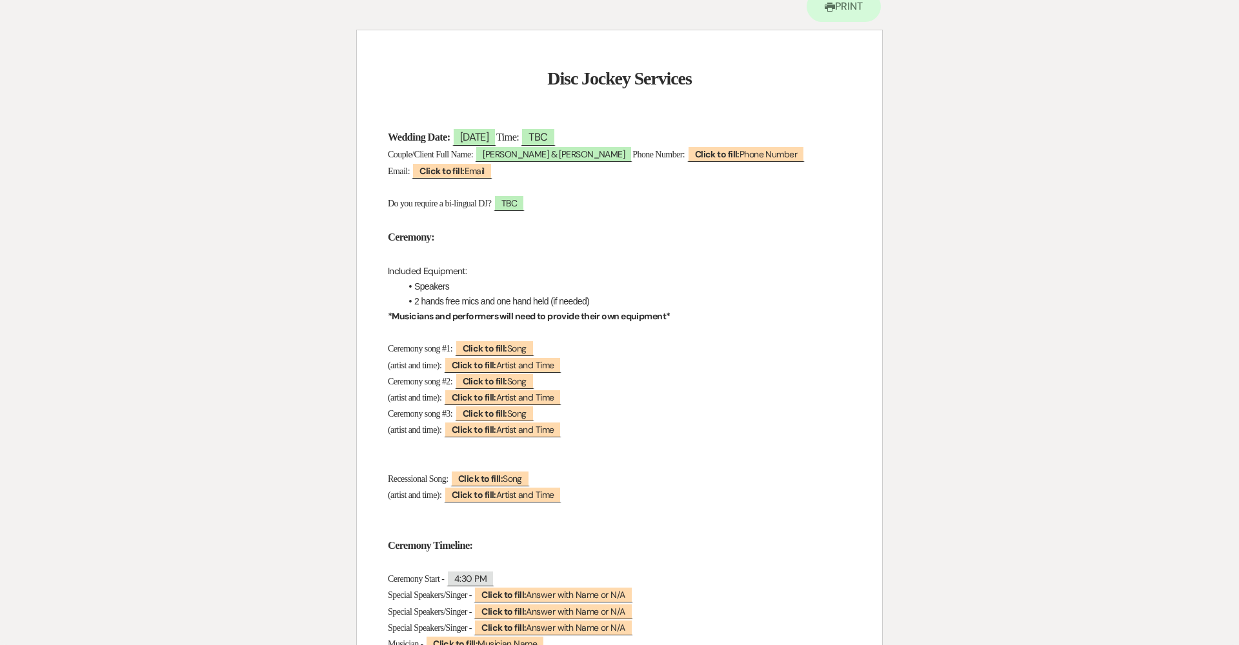
scroll to position [0, 0]
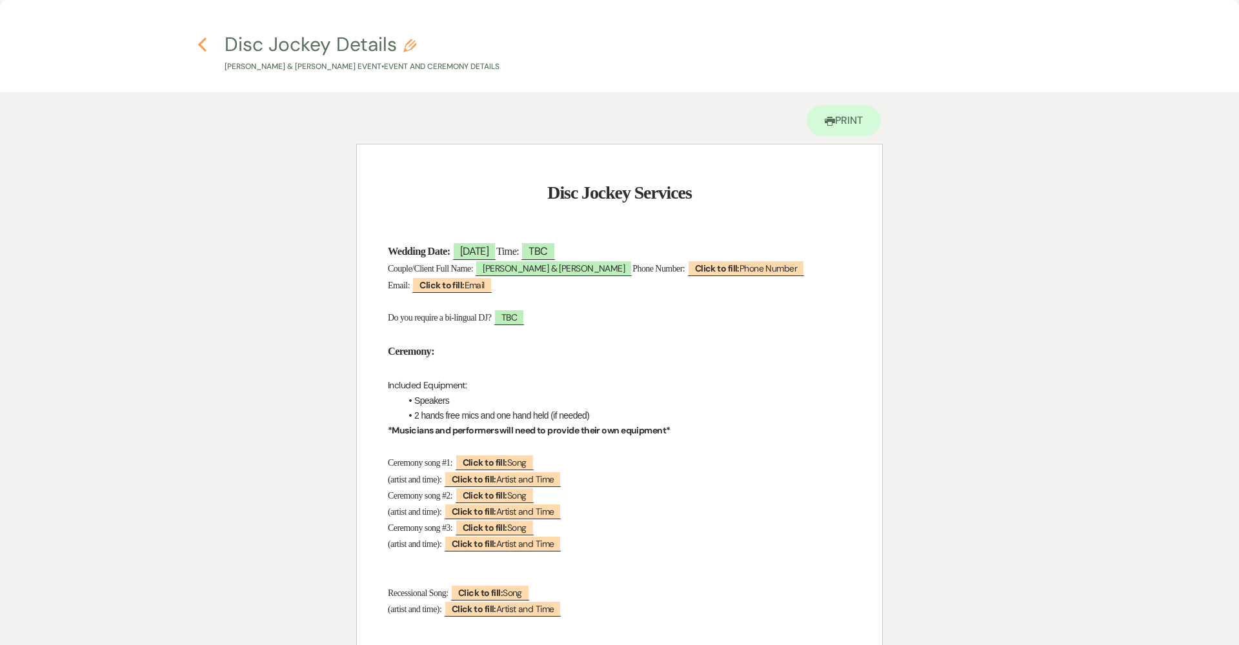
click at [202, 45] on icon "Previous" at bounding box center [203, 44] width 10 height 15
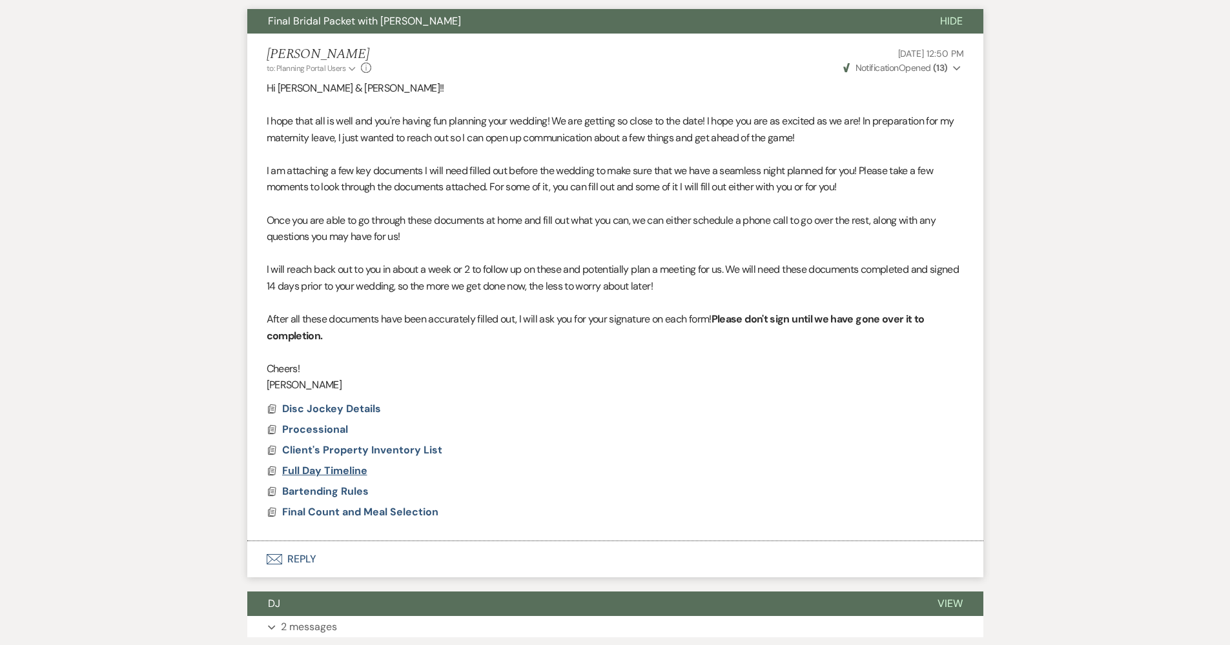
click at [330, 464] on span "Full Day Timeline" at bounding box center [324, 471] width 85 height 14
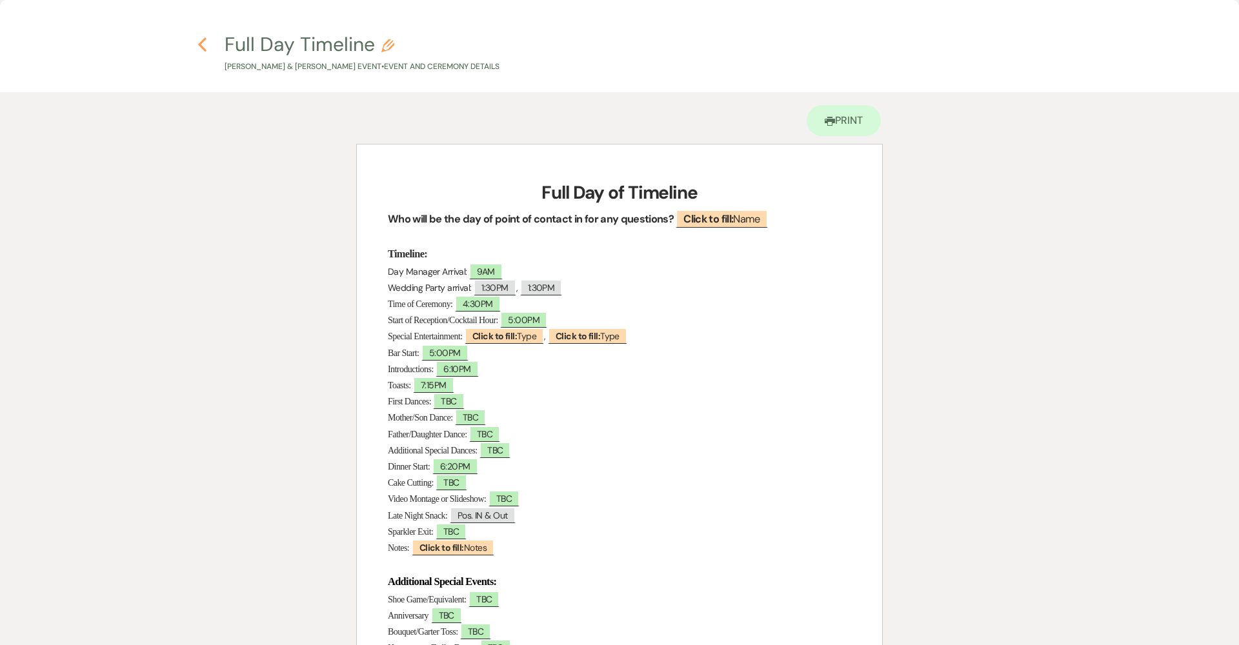
click at [200, 43] on use "button" at bounding box center [202, 44] width 8 height 14
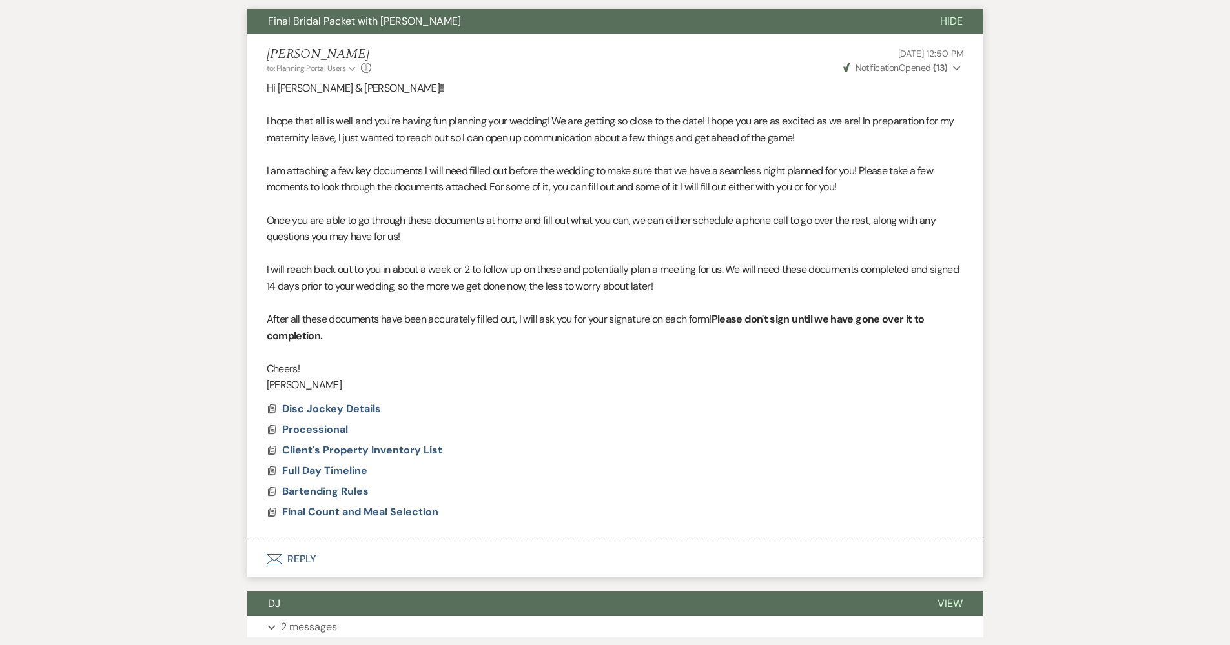
click at [352, 558] on button "Envelope Reply" at bounding box center [615, 560] width 736 height 36
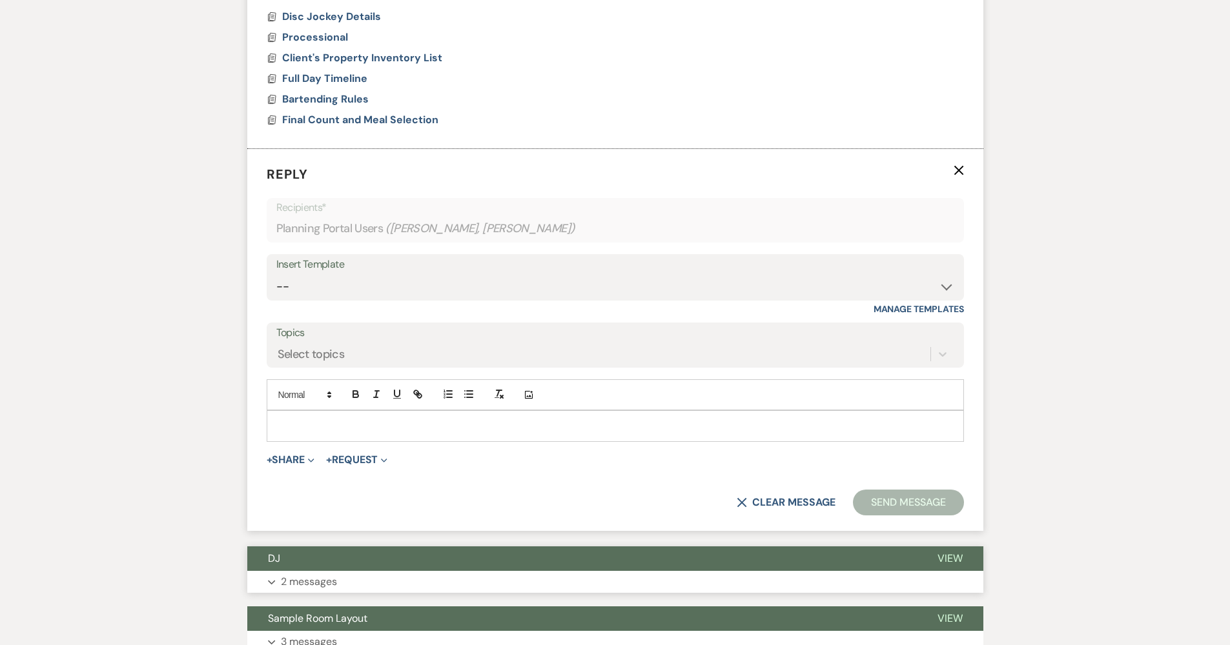
scroll to position [820, 0]
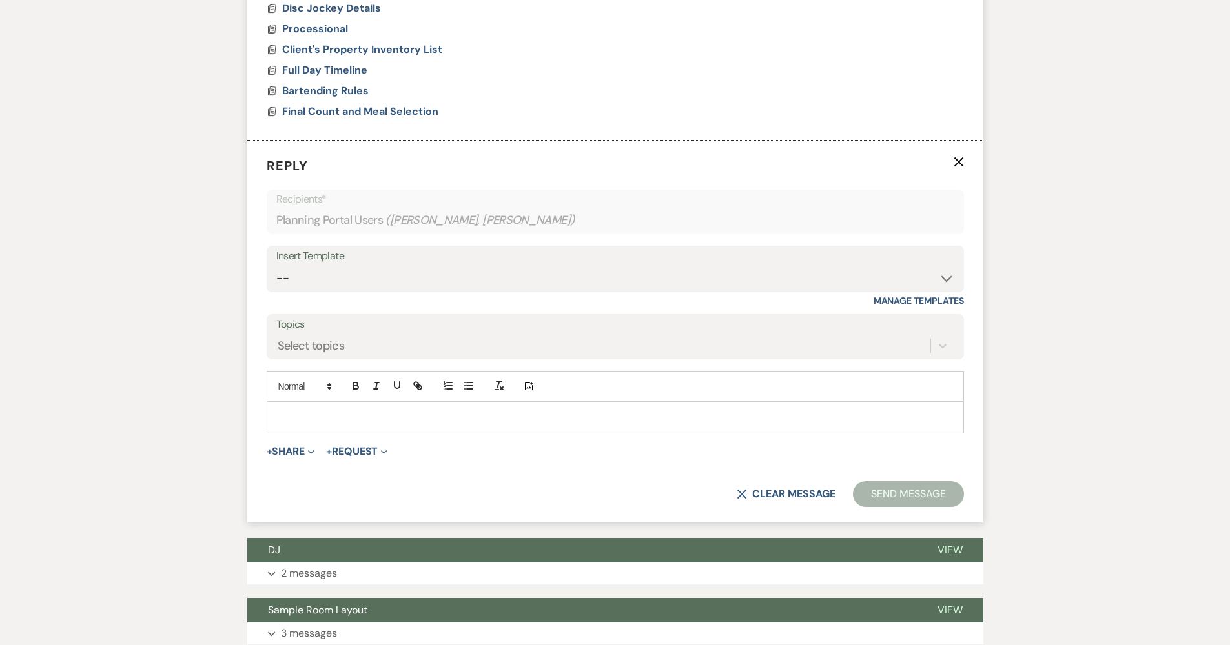
click at [405, 418] on div at bounding box center [615, 418] width 696 height 30
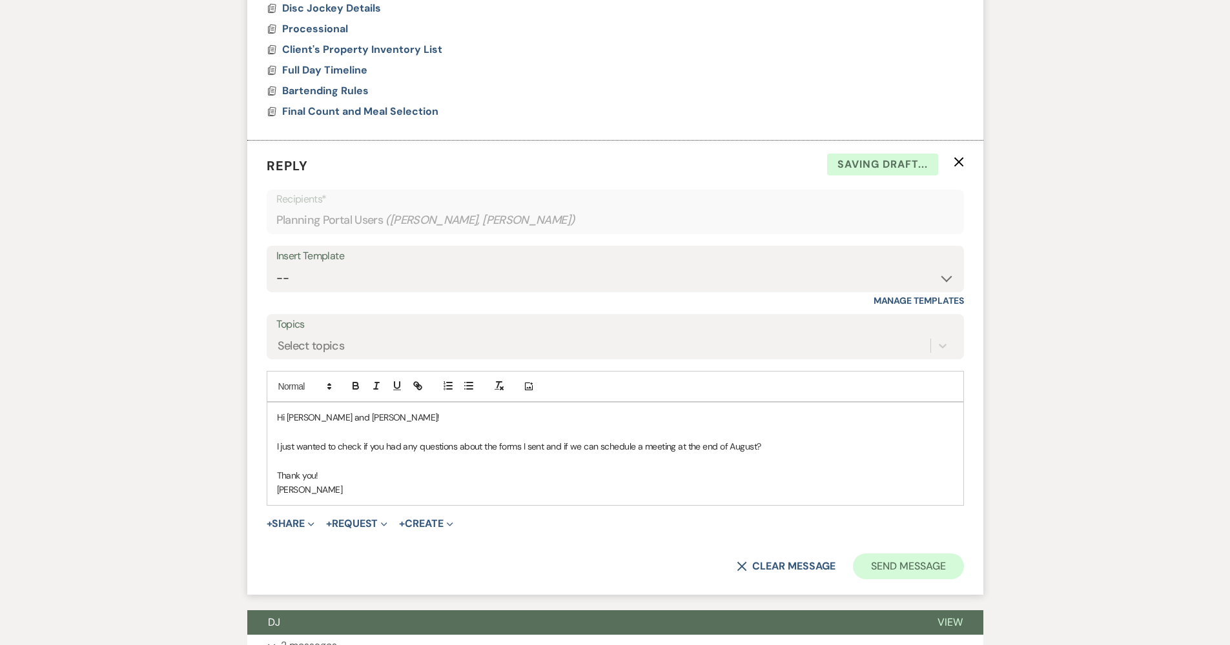
click at [872, 554] on button "Send Message" at bounding box center [908, 567] width 110 height 26
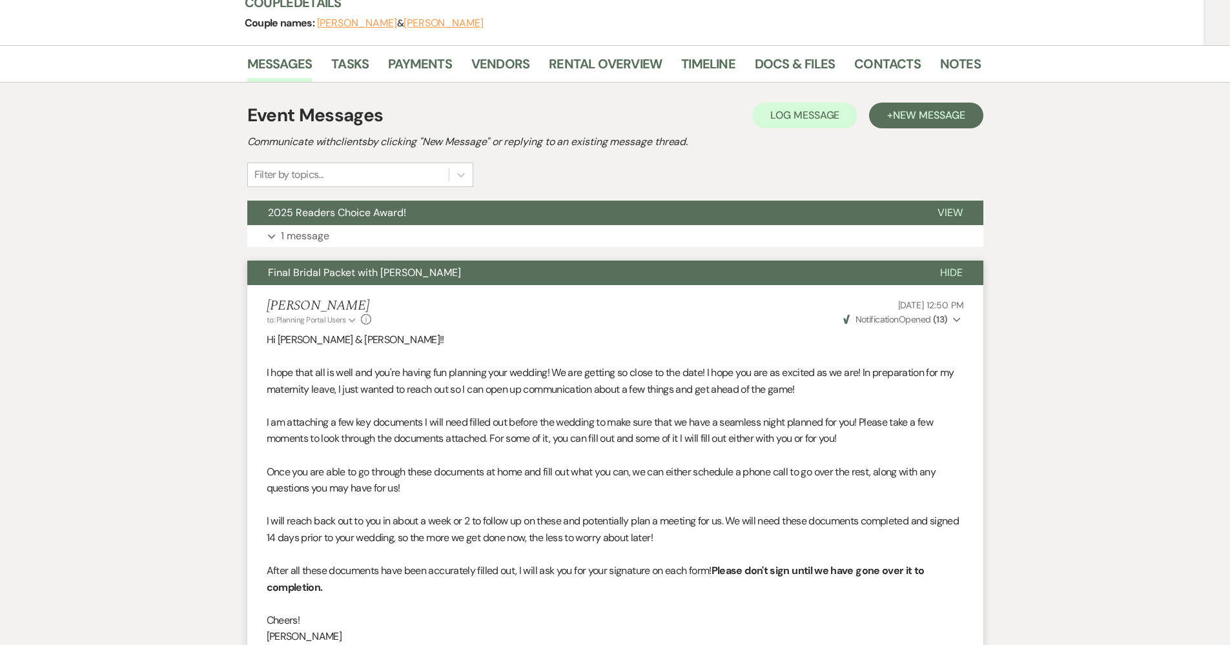
scroll to position [0, 0]
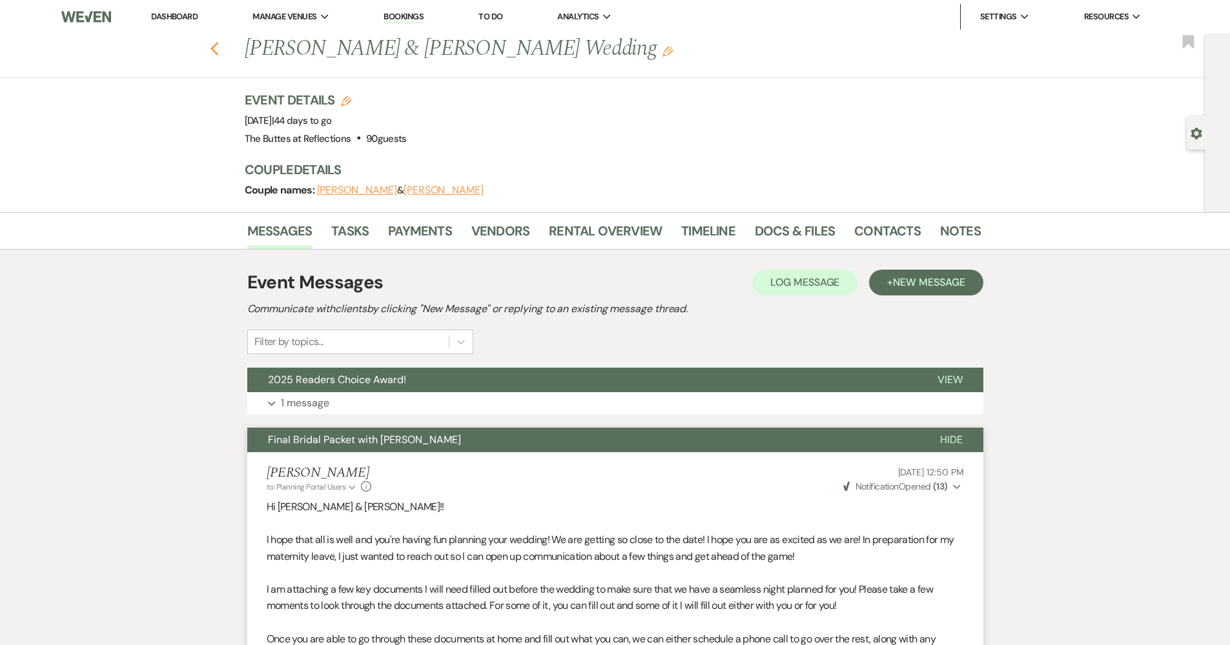
click at [216, 52] on icon "Previous" at bounding box center [215, 48] width 10 height 15
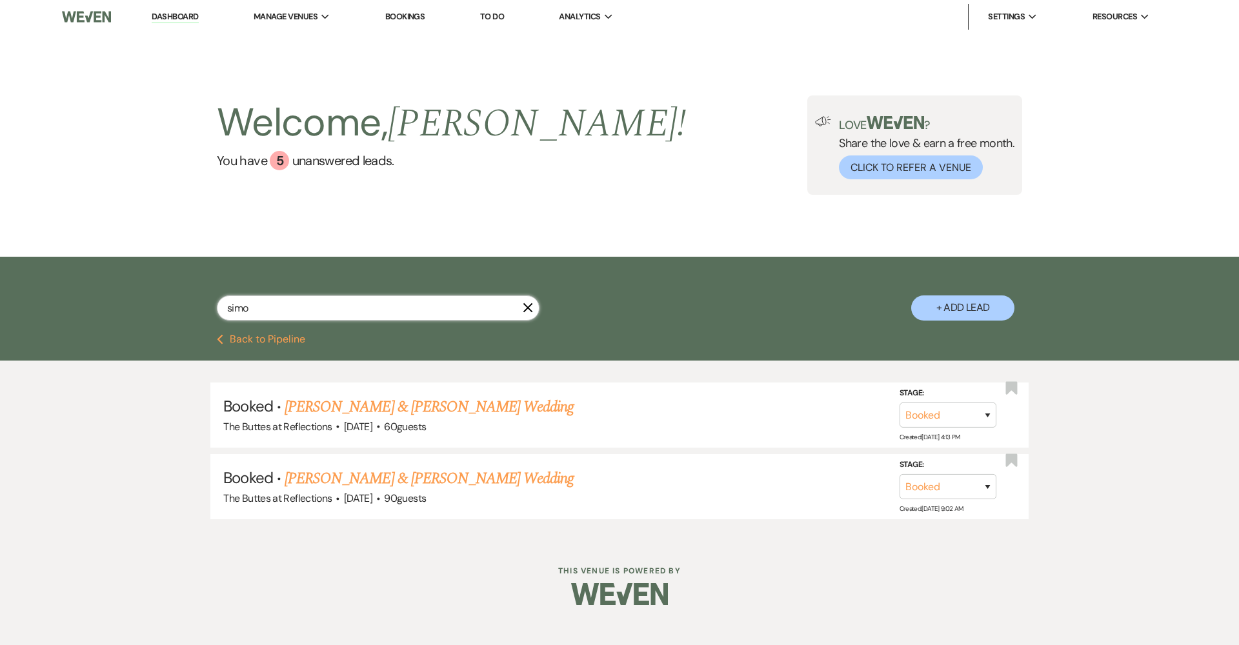
click at [340, 305] on input "simo" at bounding box center [378, 308] width 323 height 25
type input "kime"
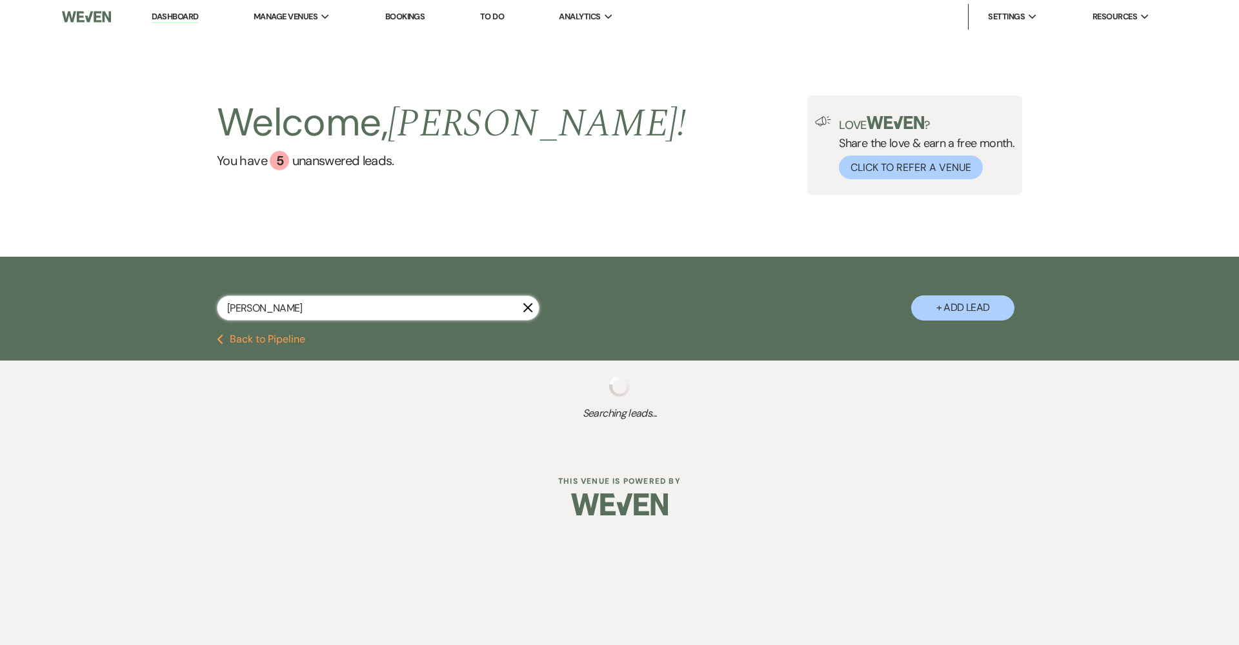
select select "8"
select select "3"
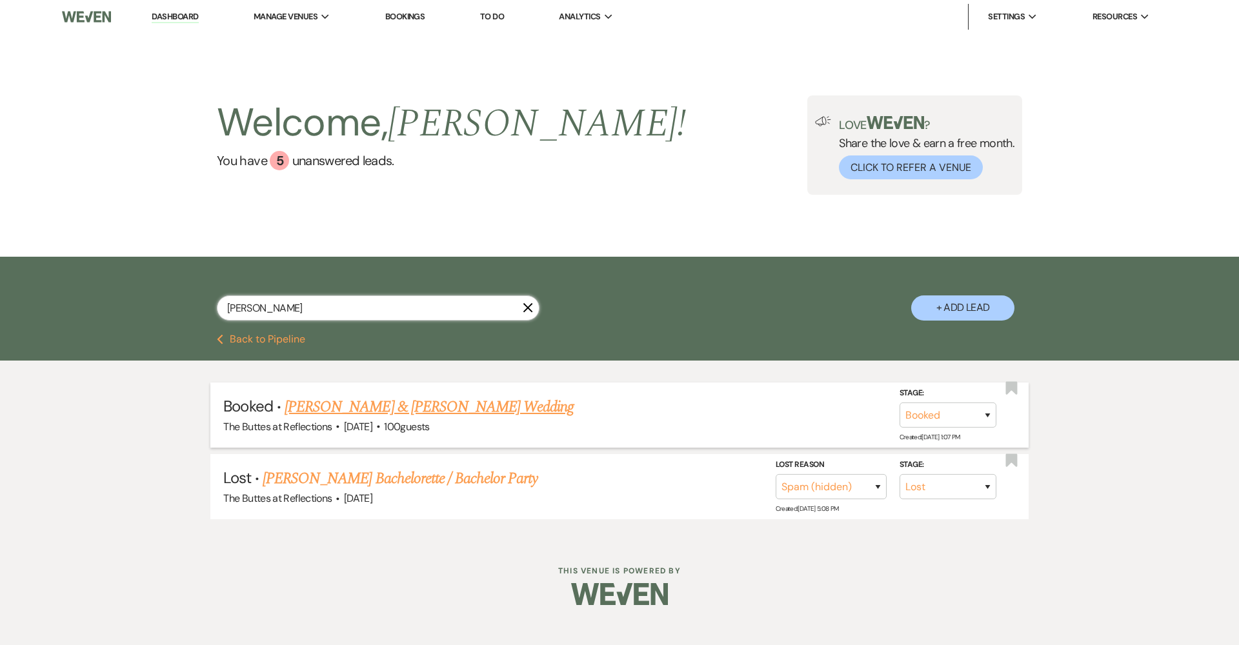
type input "kime"
click at [363, 411] on link "[PERSON_NAME] & [PERSON_NAME] Wedding" at bounding box center [429, 407] width 289 height 23
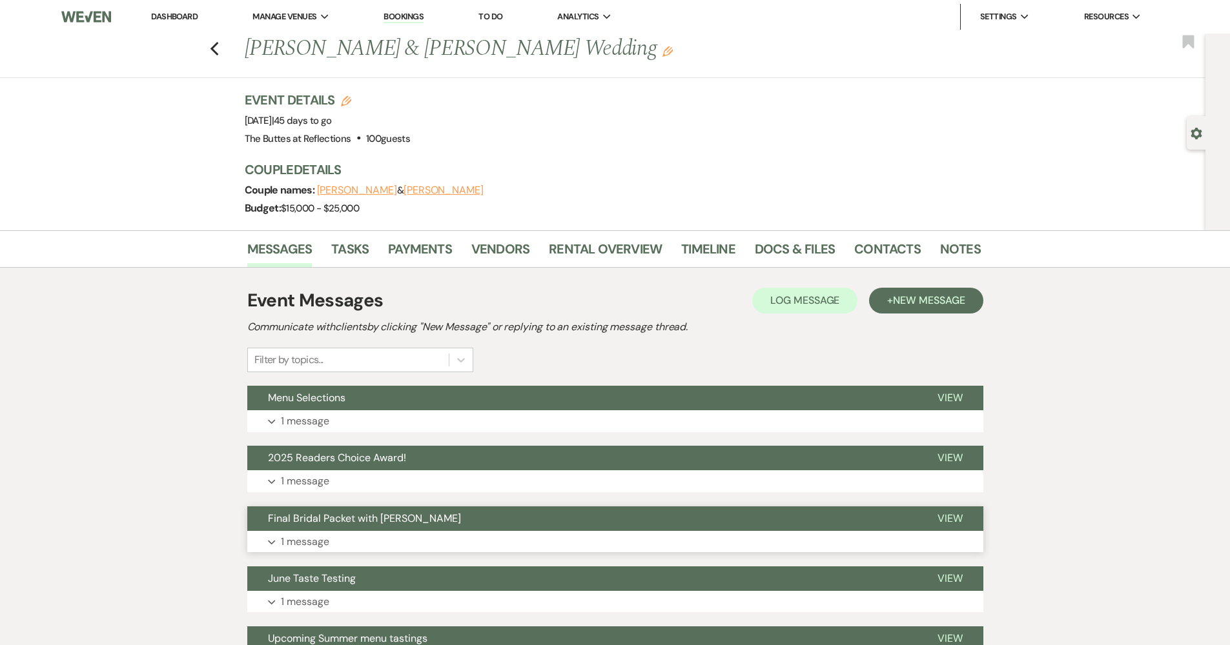
click at [527, 522] on button "Final Bridal Packet with Felicia" at bounding box center [581, 519] width 669 height 25
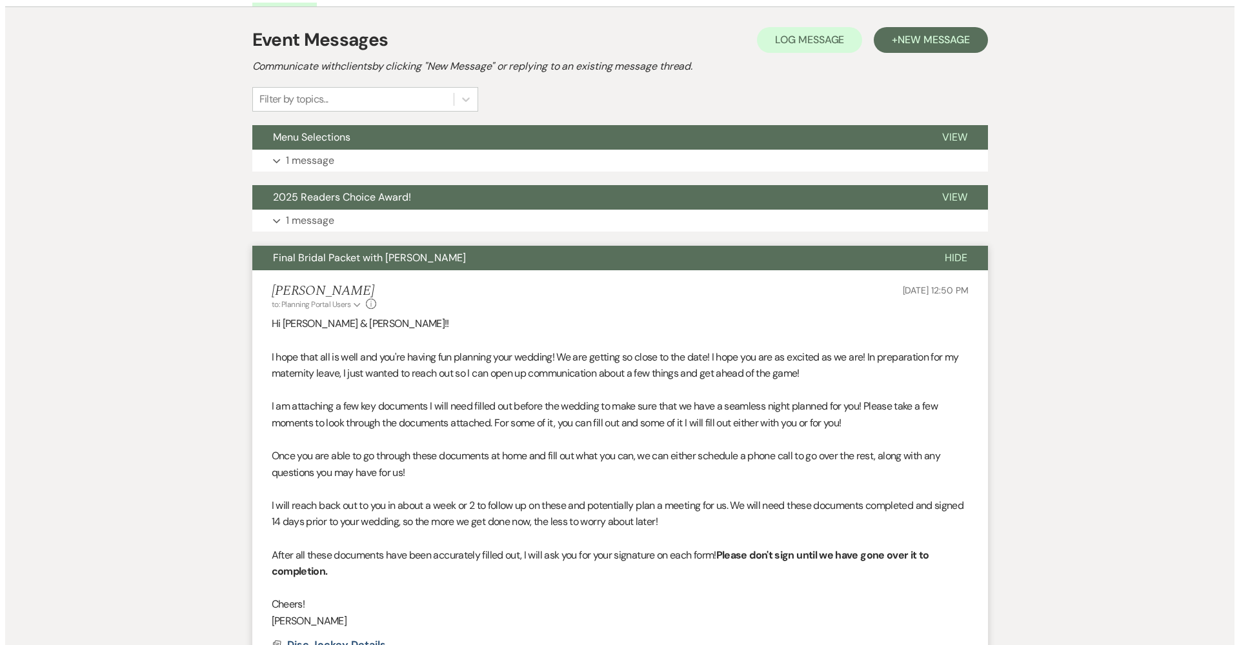
scroll to position [594, 0]
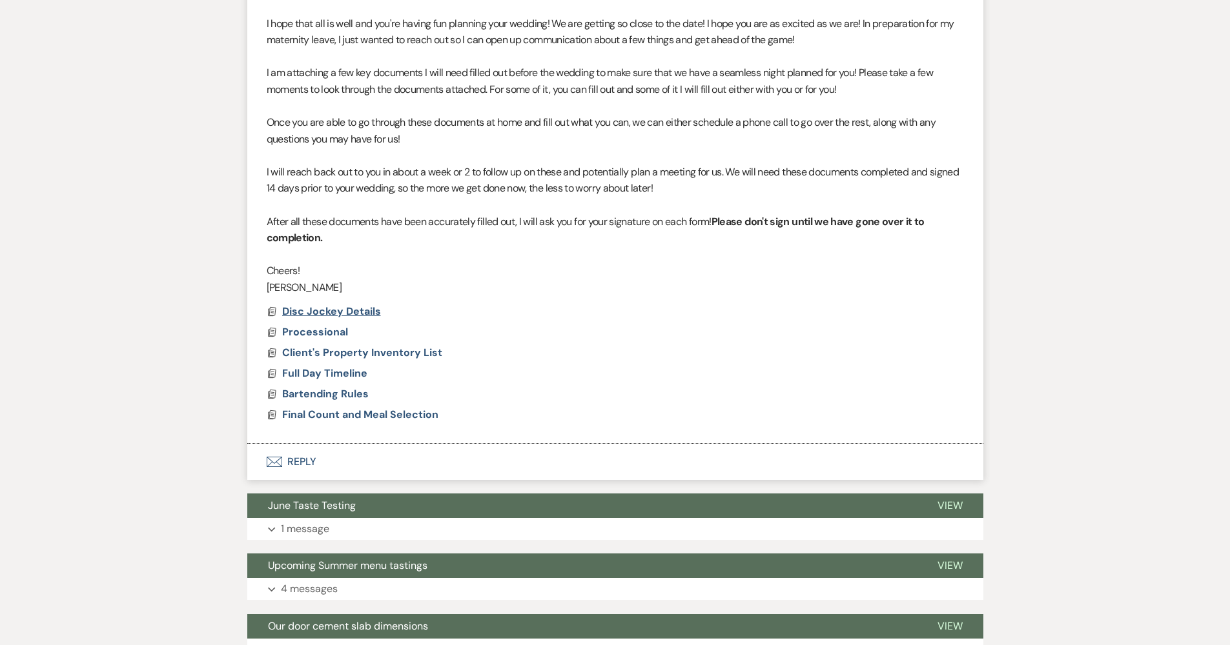
click at [335, 305] on span "Disc Jockey Details" at bounding box center [331, 312] width 99 height 14
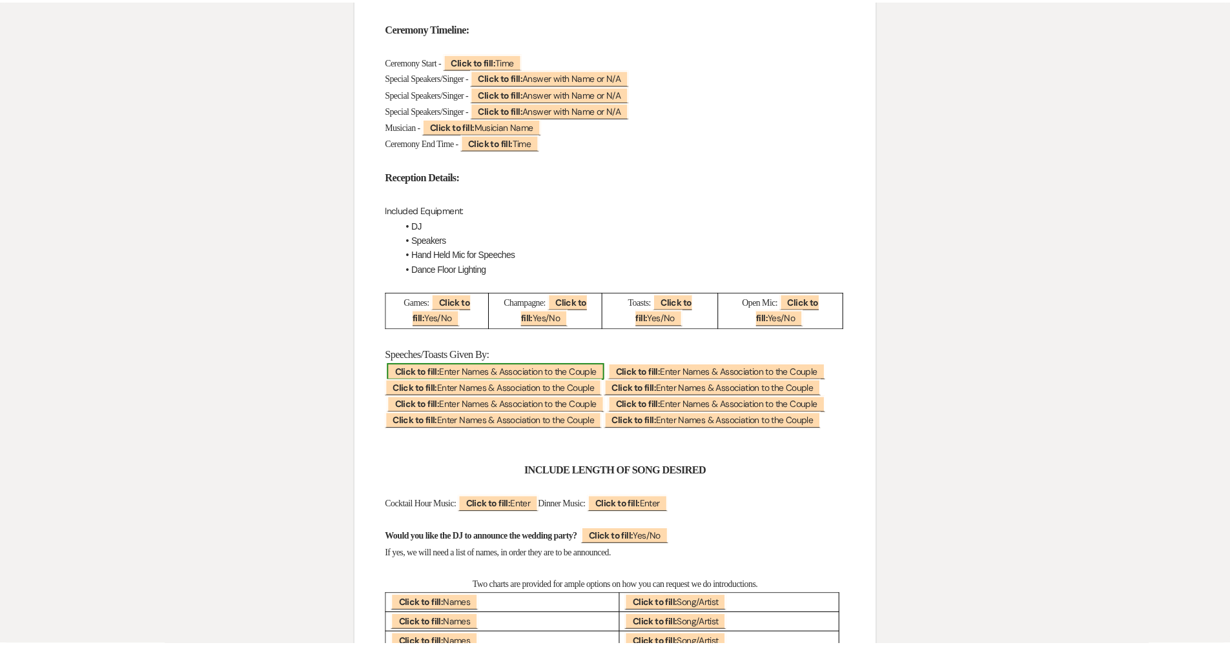
scroll to position [0, 0]
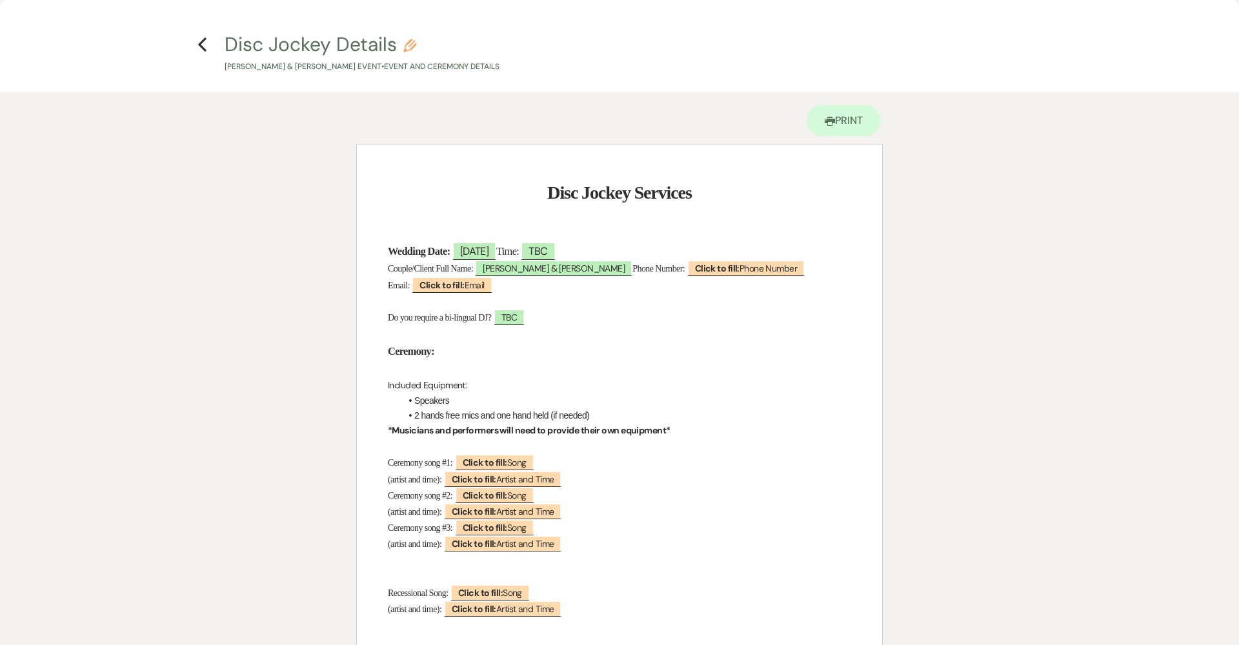
click at [196, 45] on h4 "Previous Disc Jockey Details Pencil Lexi Kime & William Mann's Event • Event an…" at bounding box center [619, 52] width 929 height 42
click at [205, 50] on use "button" at bounding box center [202, 44] width 8 height 14
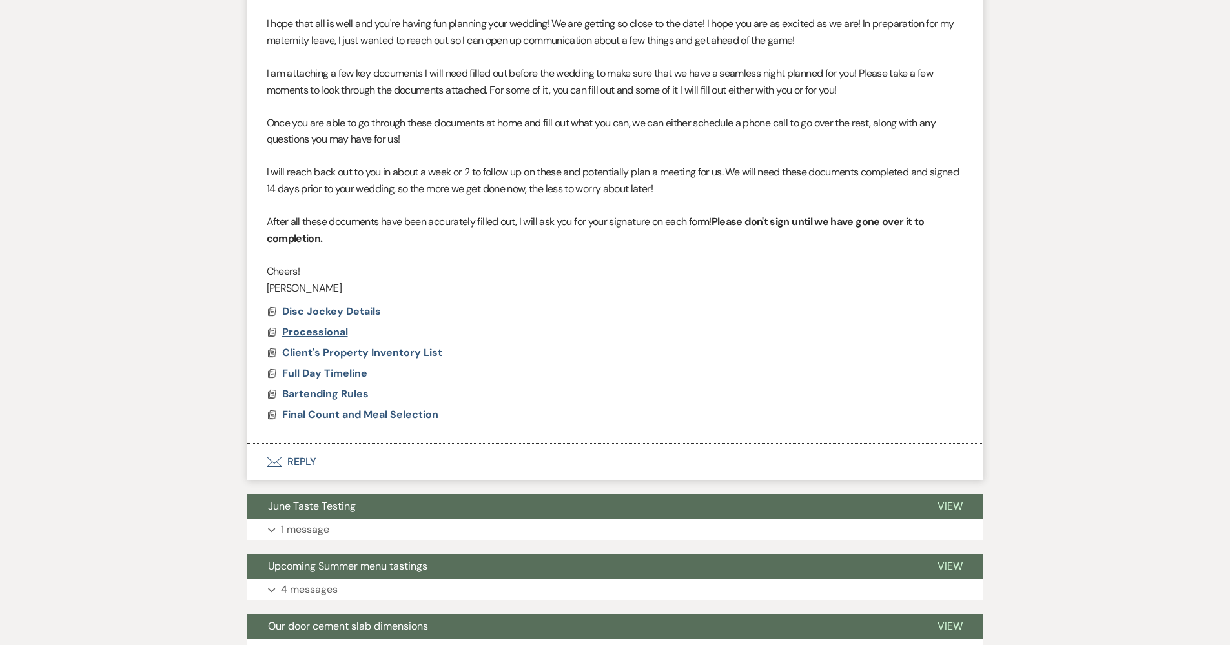
click at [305, 325] on span "Processional" at bounding box center [315, 332] width 66 height 14
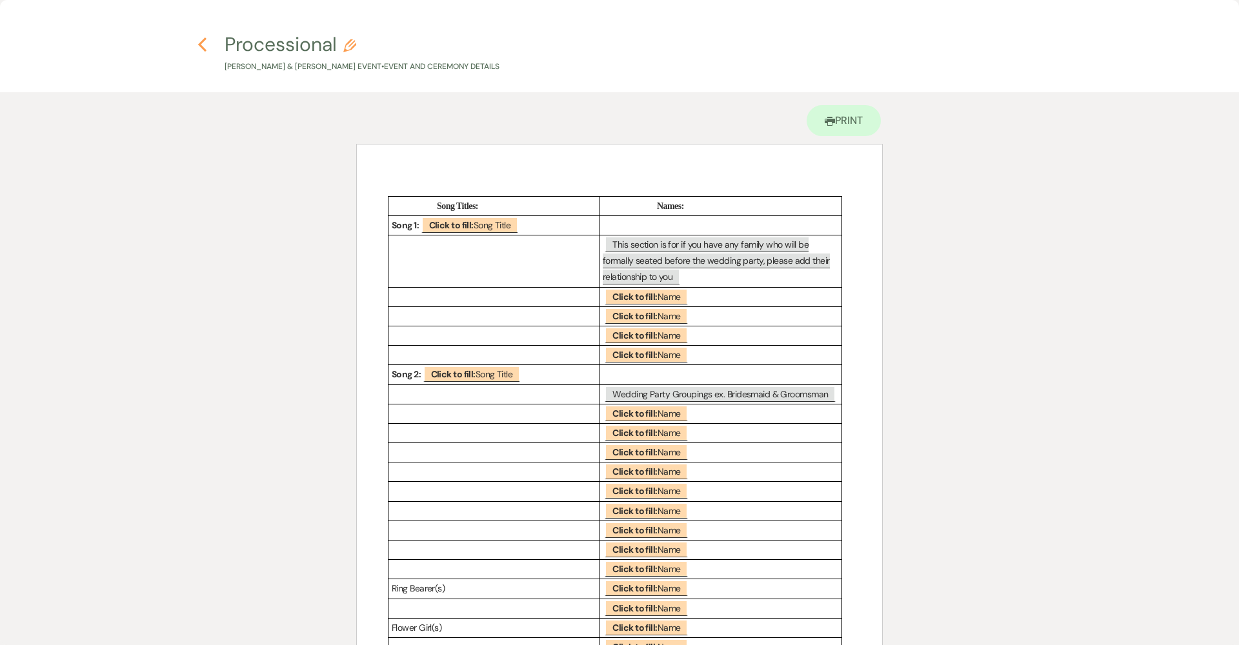
click at [203, 49] on use "button" at bounding box center [202, 44] width 8 height 14
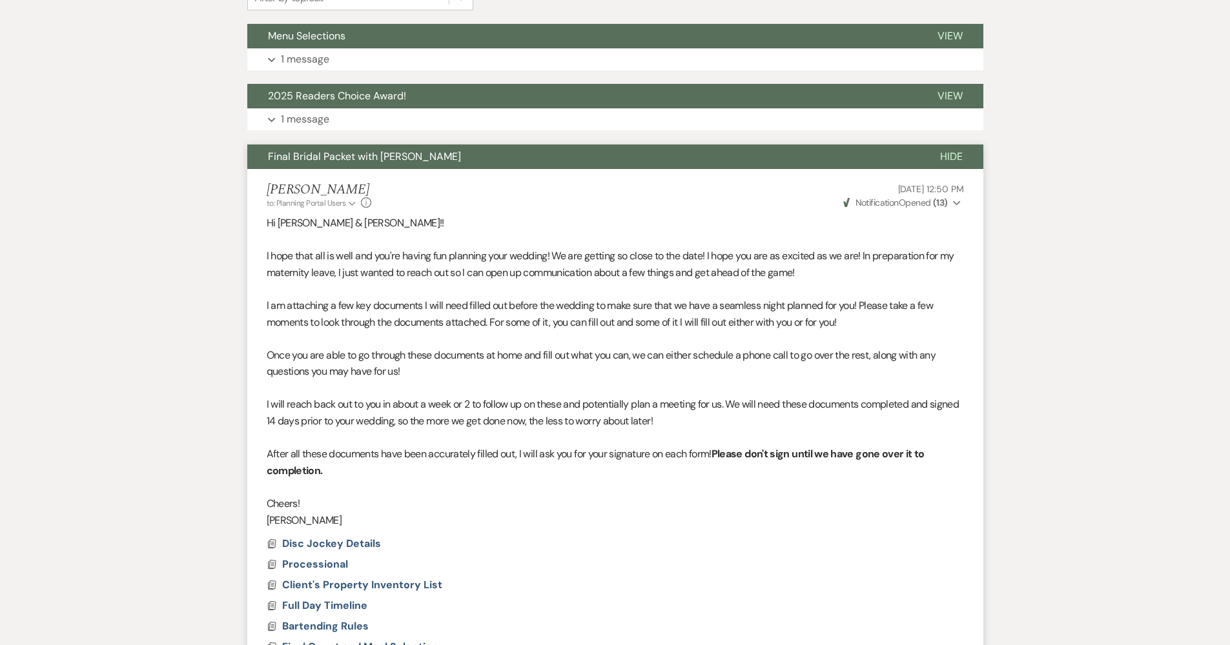
scroll to position [476, 0]
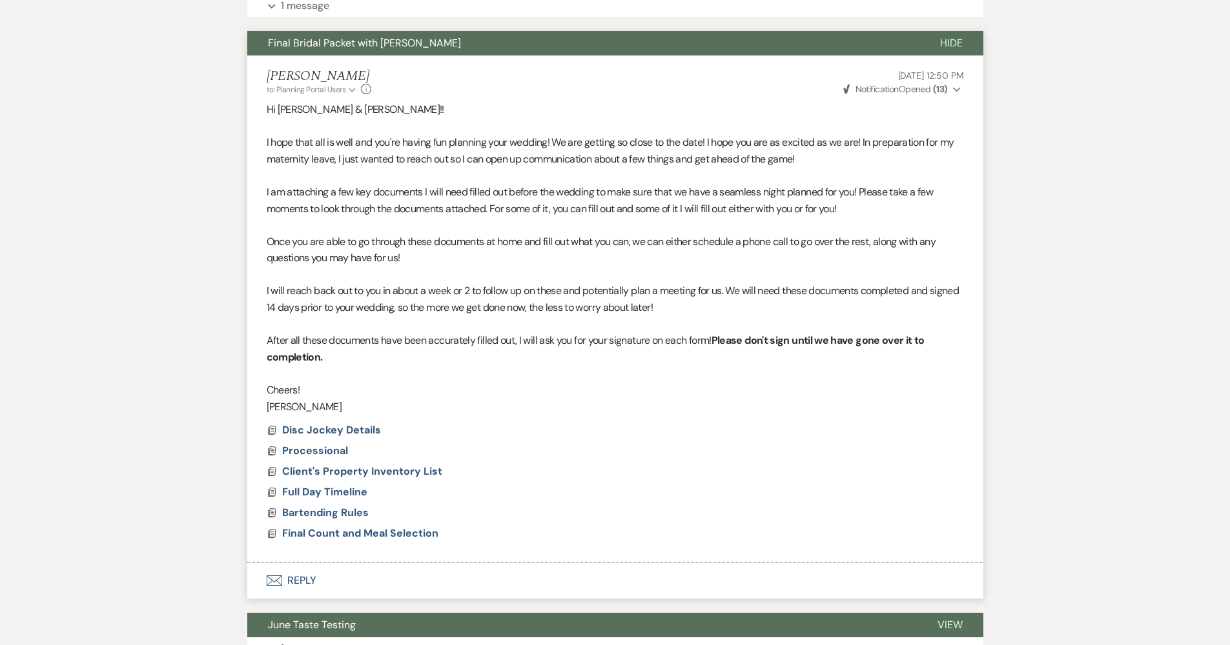
click at [298, 563] on button "Envelope Reply" at bounding box center [615, 581] width 736 height 36
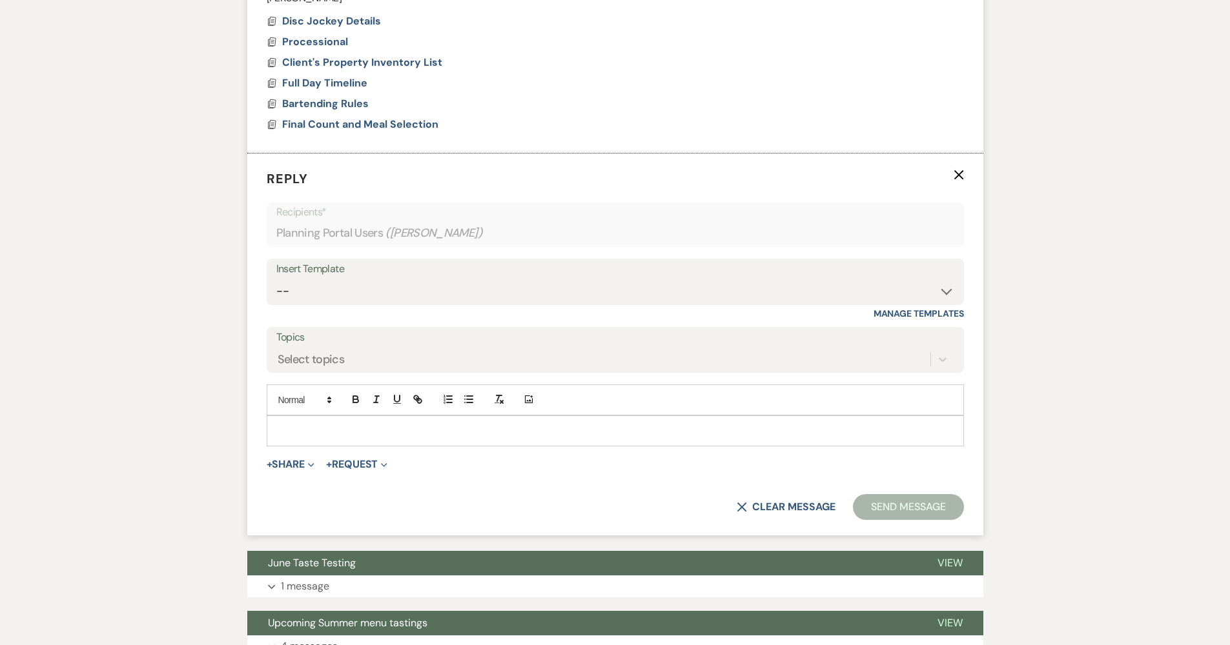
scroll to position [898, 0]
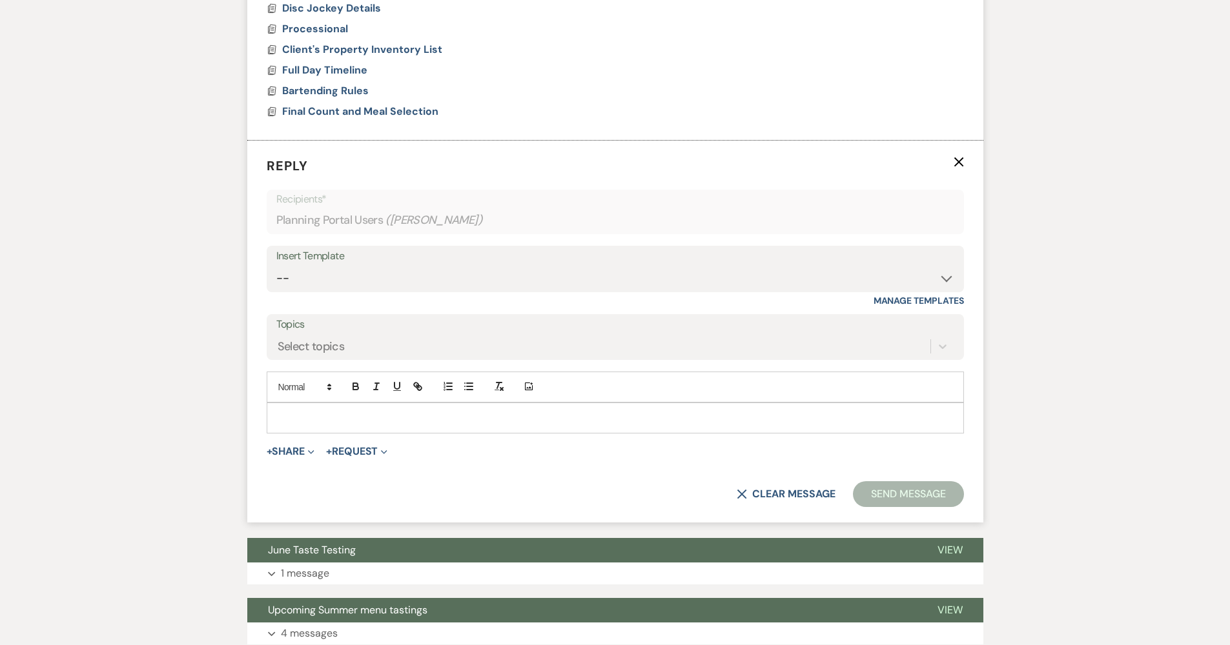
click at [364, 411] on p at bounding box center [615, 418] width 676 height 14
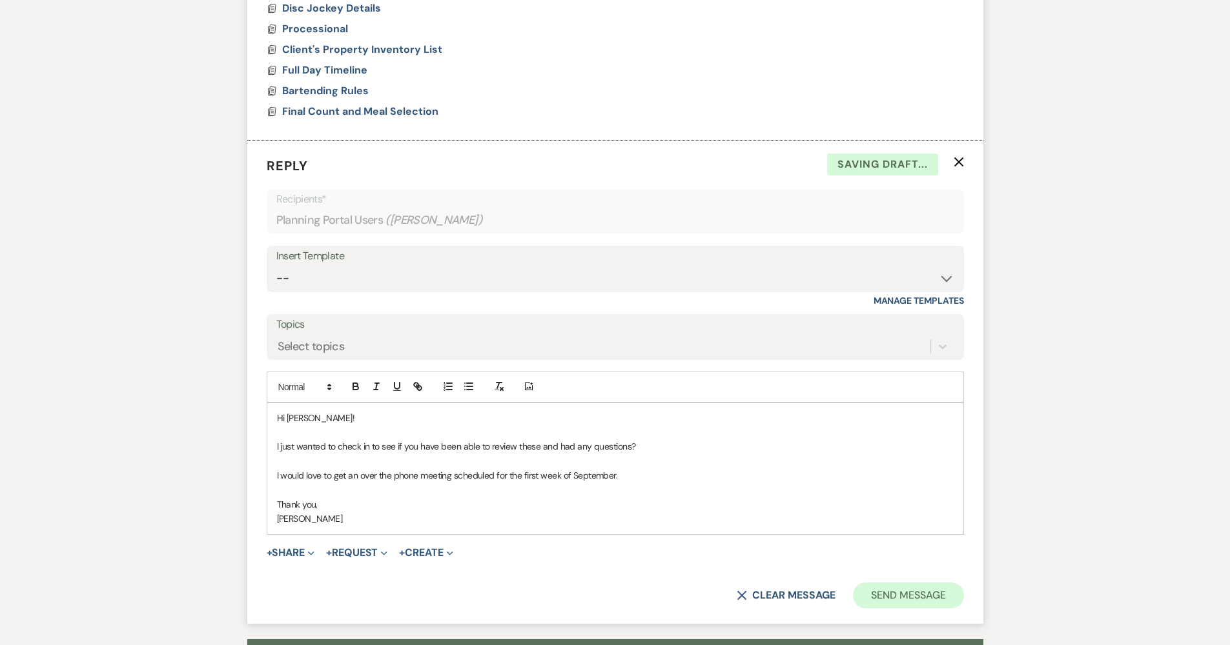
click at [869, 587] on button "Send Message" at bounding box center [908, 596] width 110 height 26
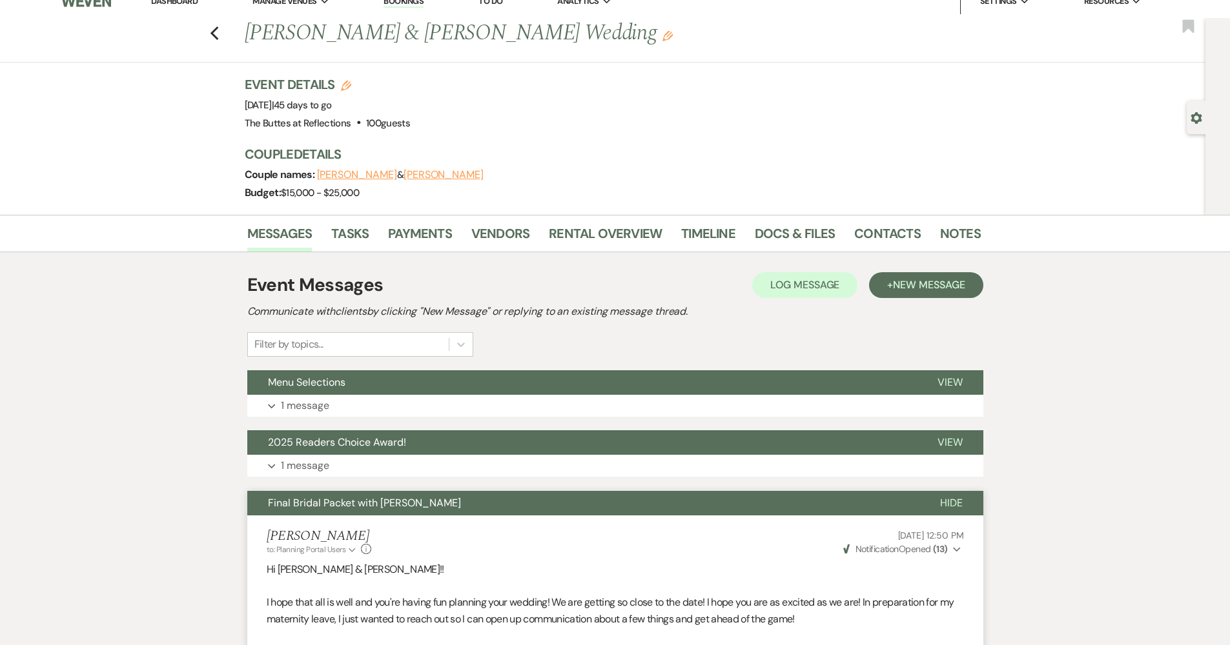
scroll to position [0, 0]
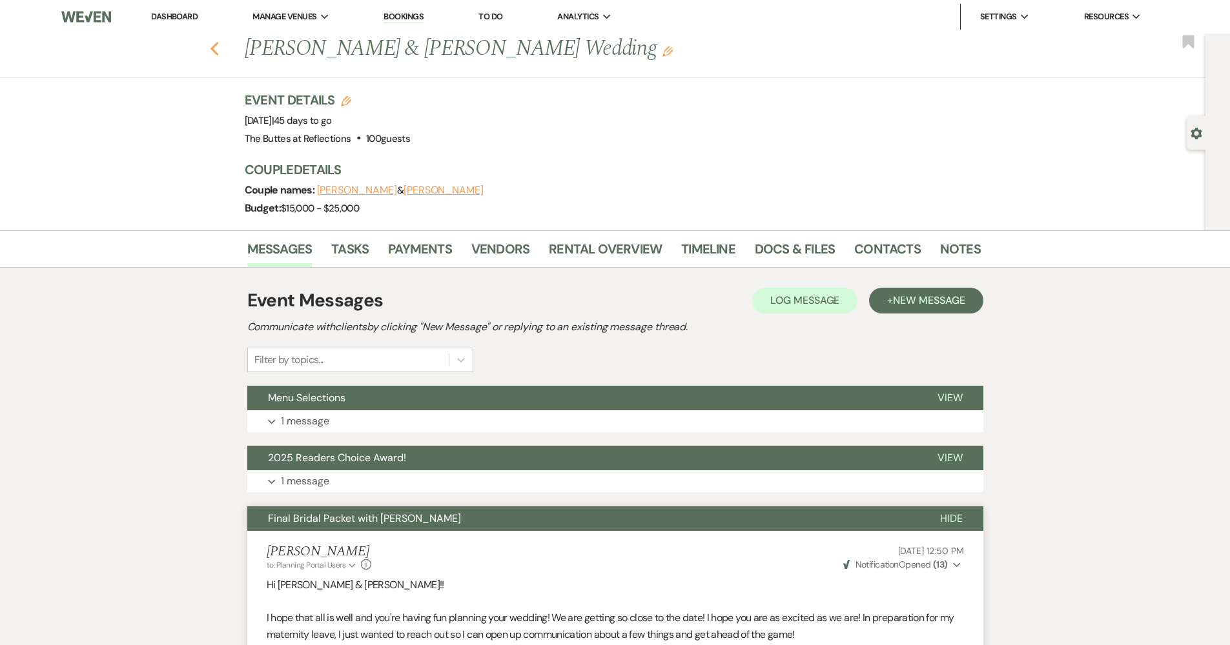
click at [216, 47] on icon "Previous" at bounding box center [215, 48] width 10 height 15
select select "8"
select select "3"
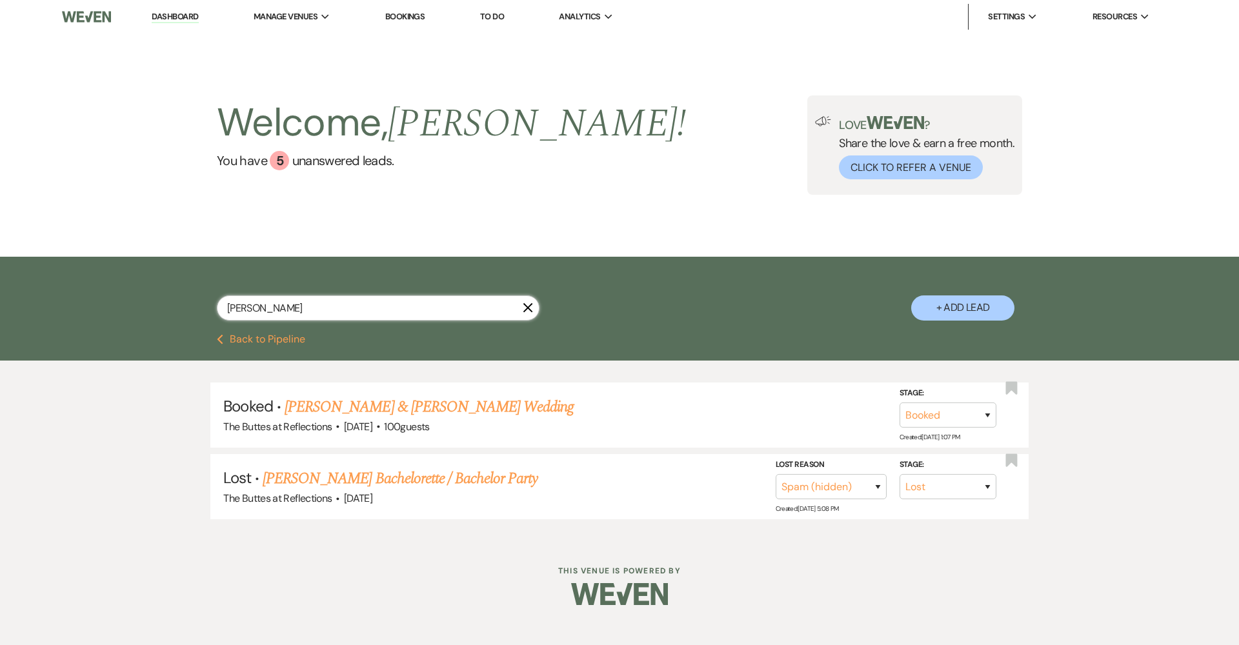
click at [298, 298] on input "kime" at bounding box center [378, 308] width 323 height 25
type input "mendoza"
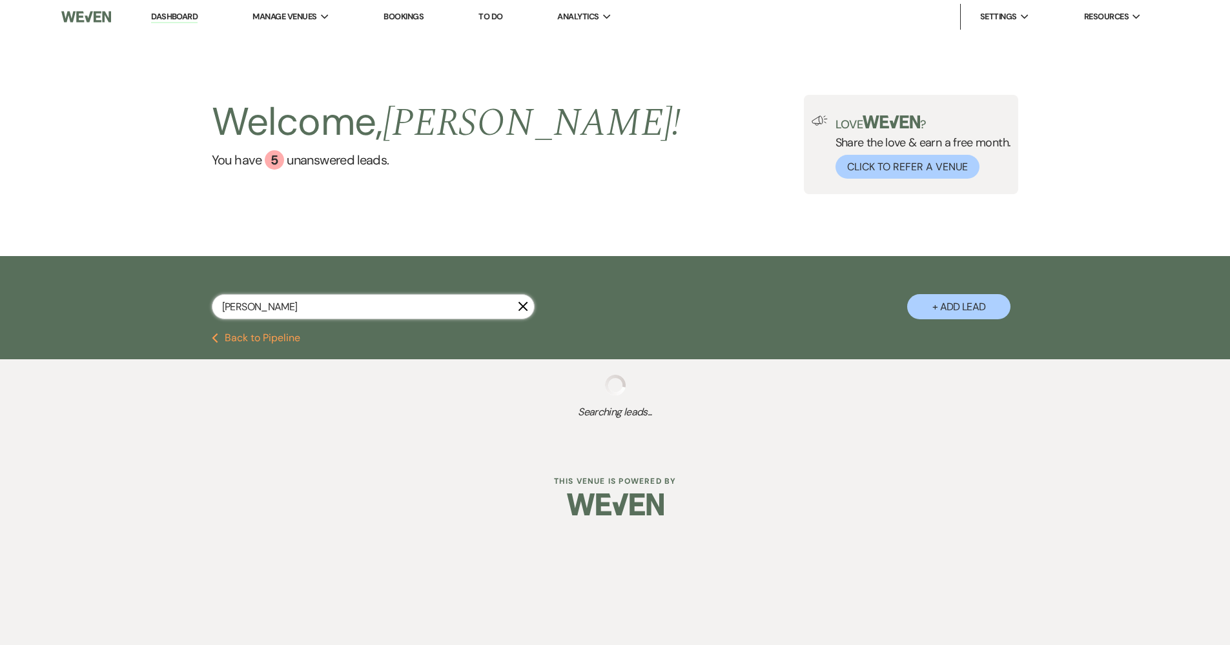
select select "8"
select select "5"
select select "8"
select select "5"
select select "8"
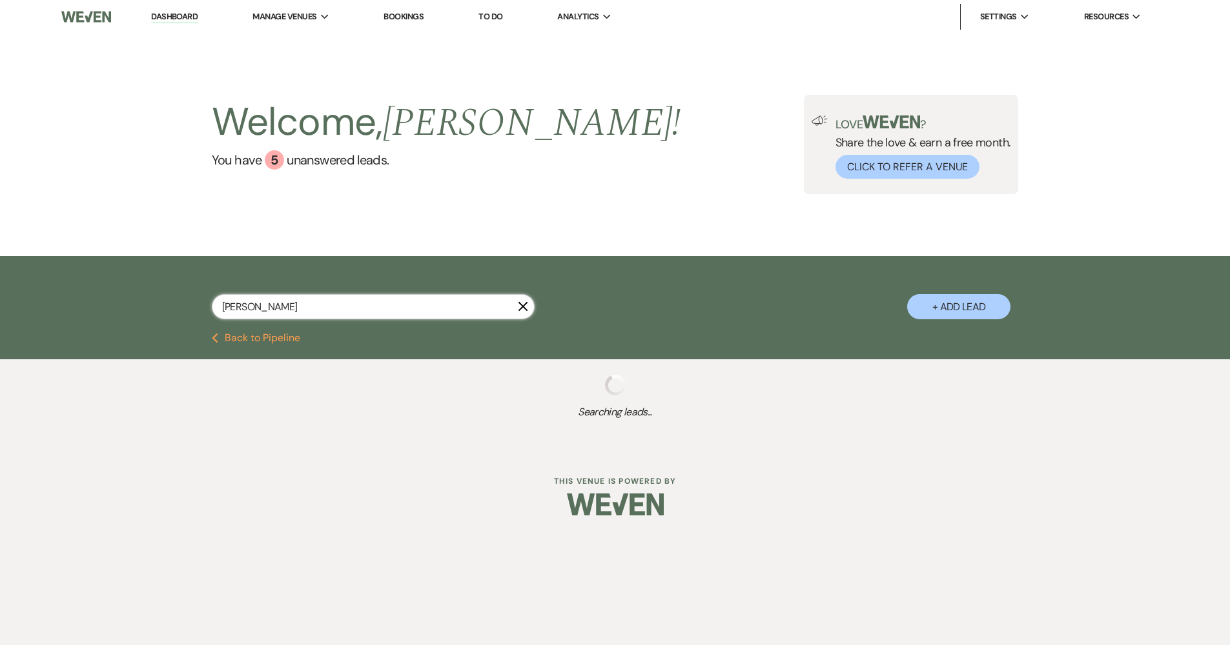
select select "5"
select select "8"
select select "5"
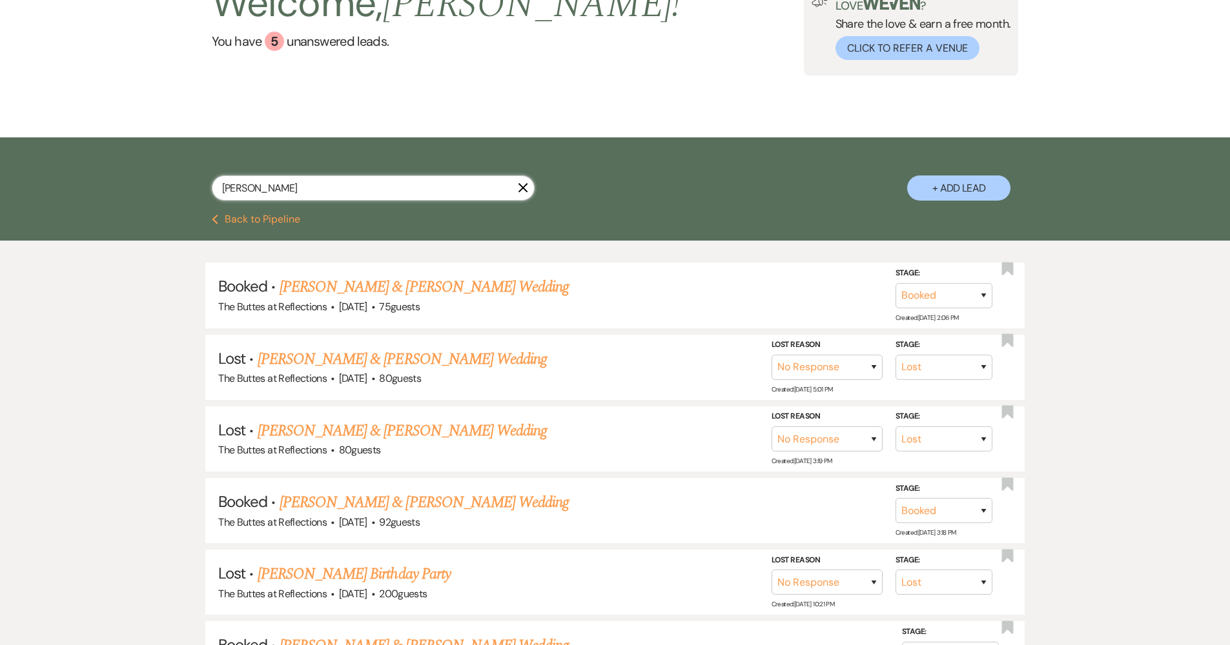
scroll to position [135, 0]
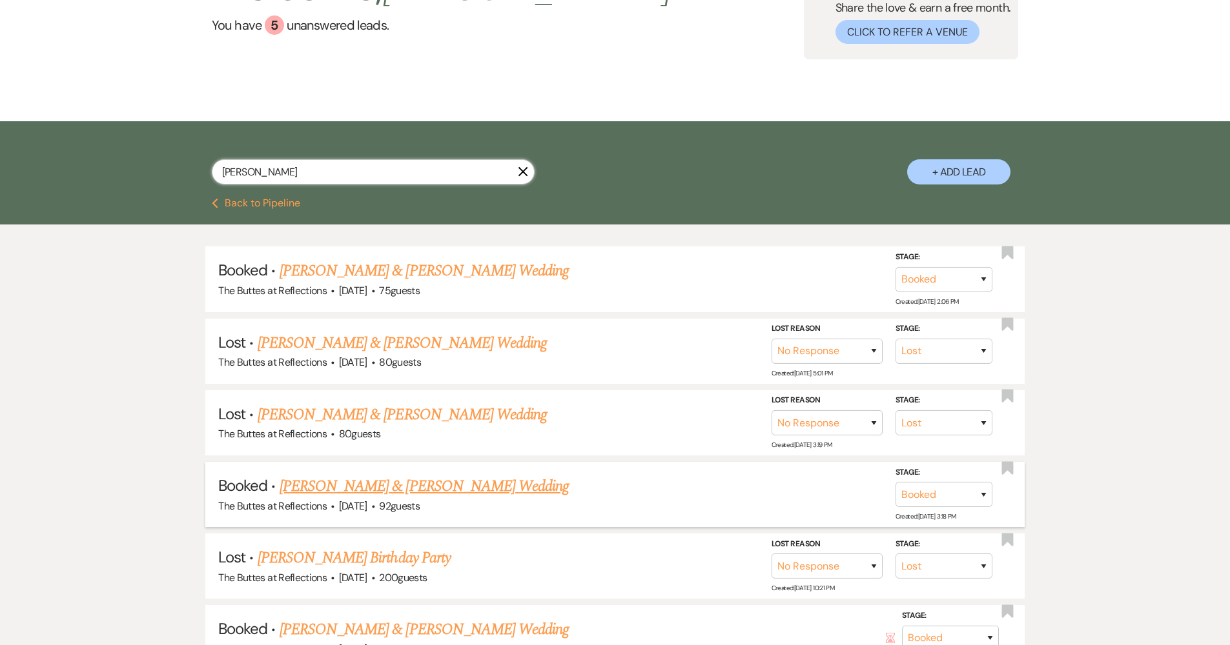
type input "mendoza"
click at [396, 480] on link "[PERSON_NAME] & [PERSON_NAME] Wedding" at bounding box center [423, 486] width 289 height 23
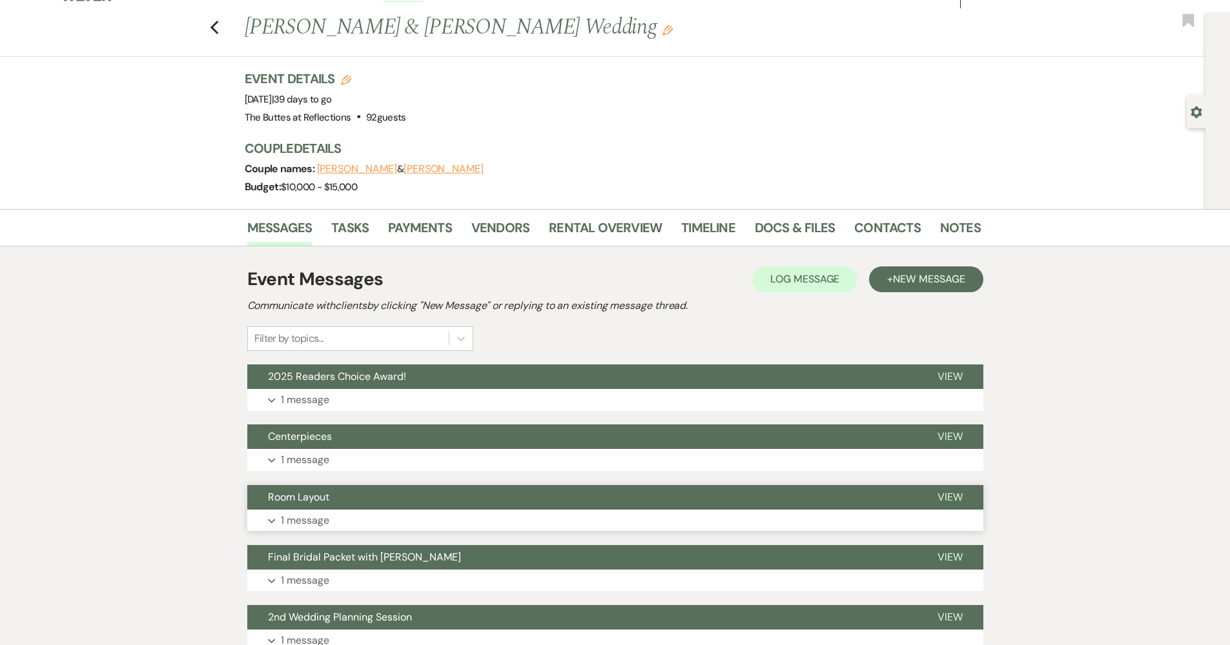
scroll to position [86, 0]
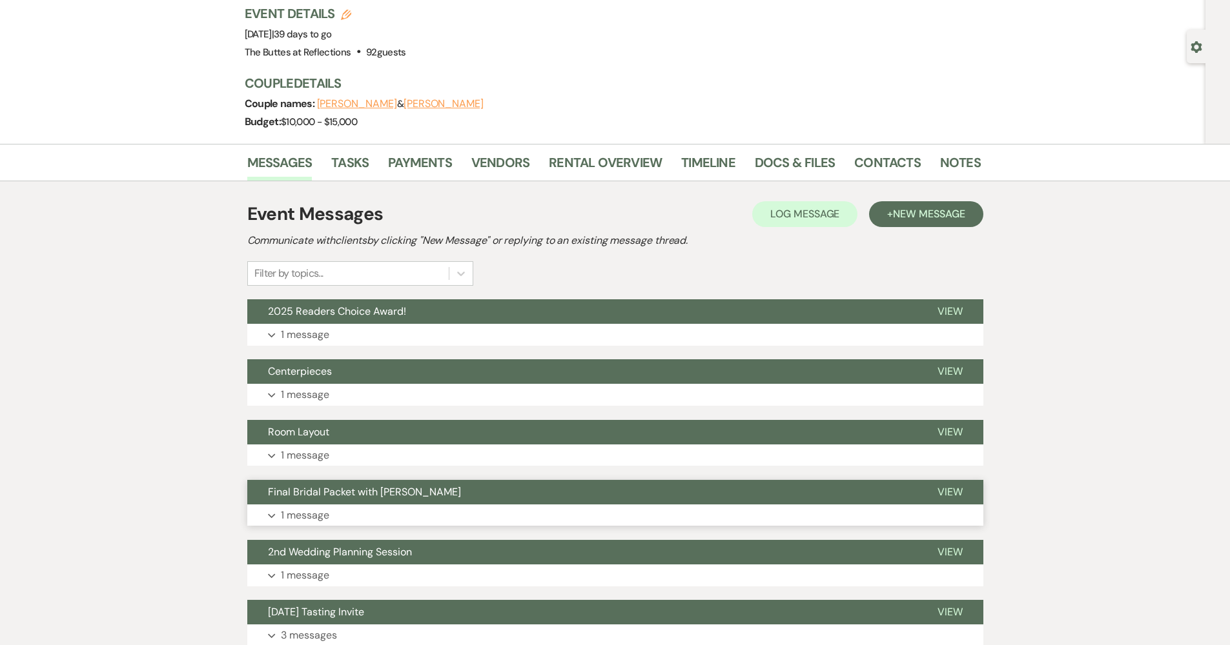
click at [401, 507] on button "Expand 1 message" at bounding box center [615, 516] width 736 height 22
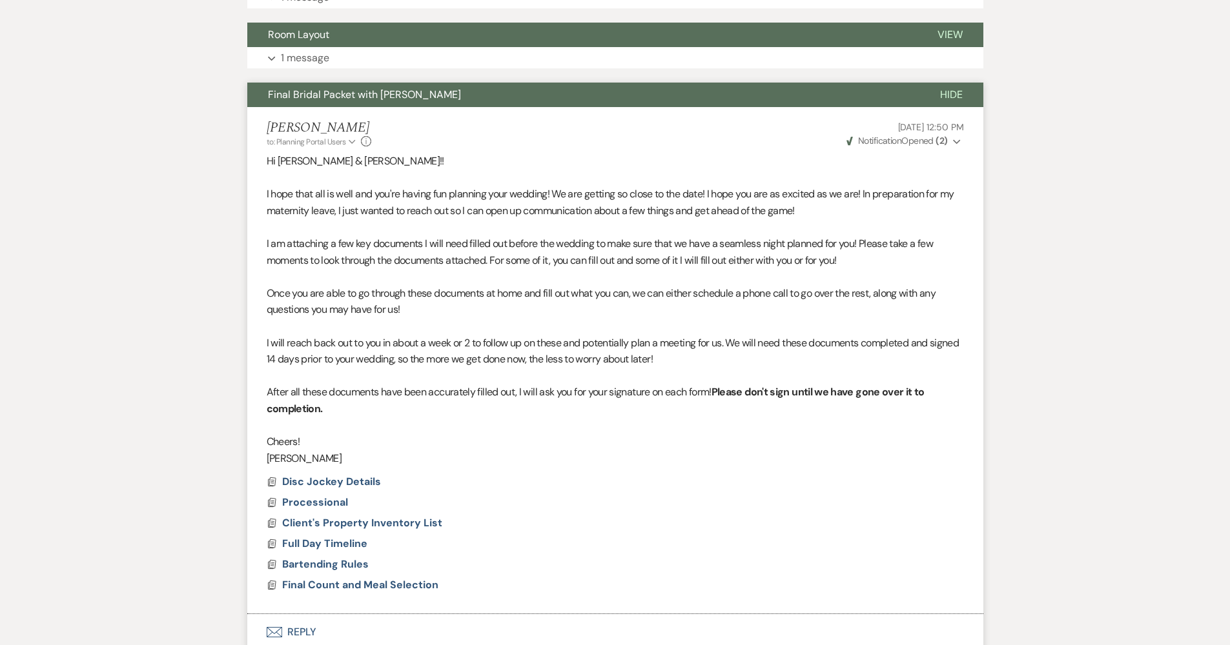
scroll to position [487, 0]
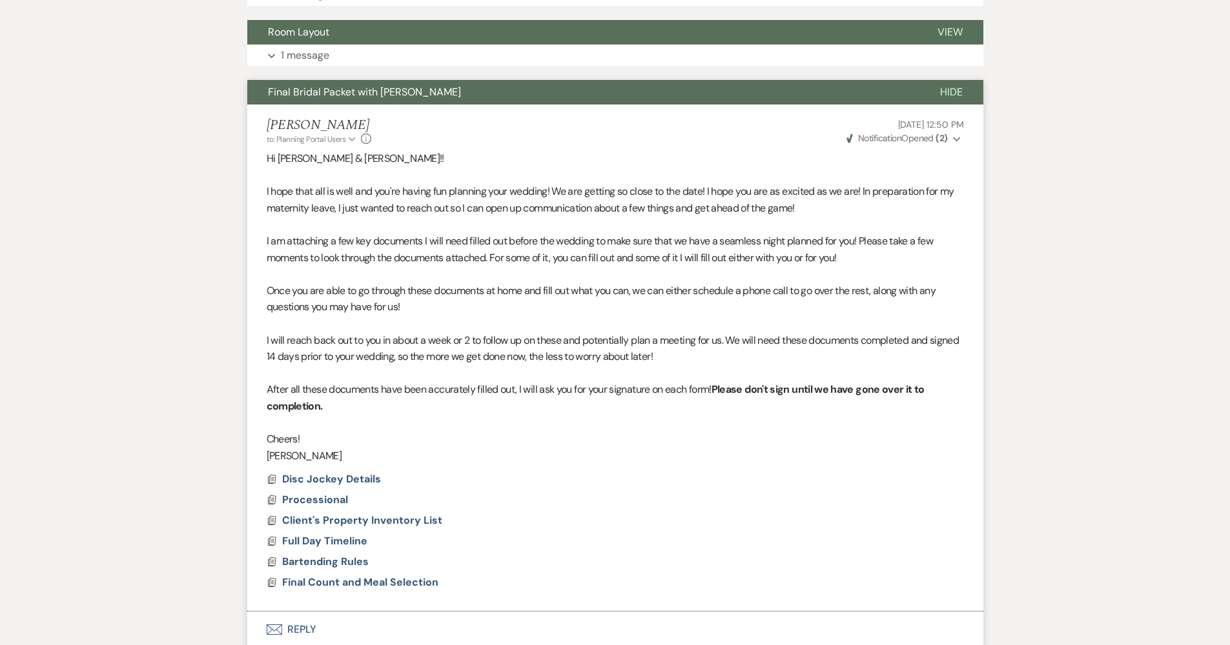
click at [323, 621] on button "Envelope Reply" at bounding box center [615, 630] width 736 height 36
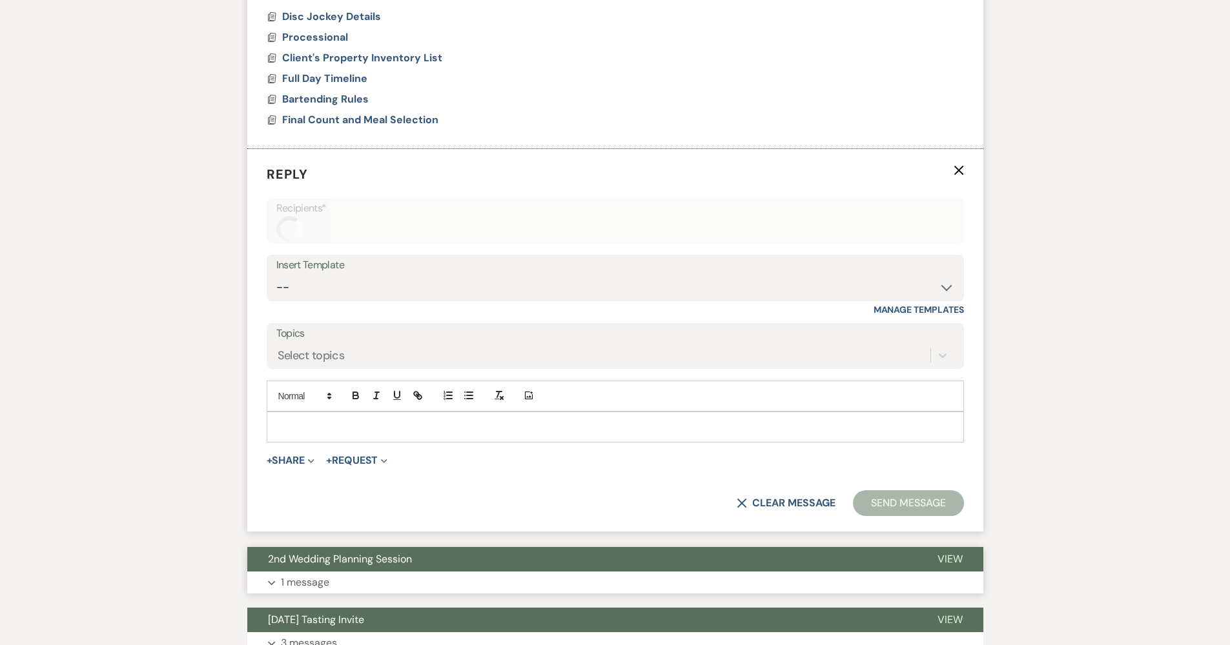
scroll to position [957, 0]
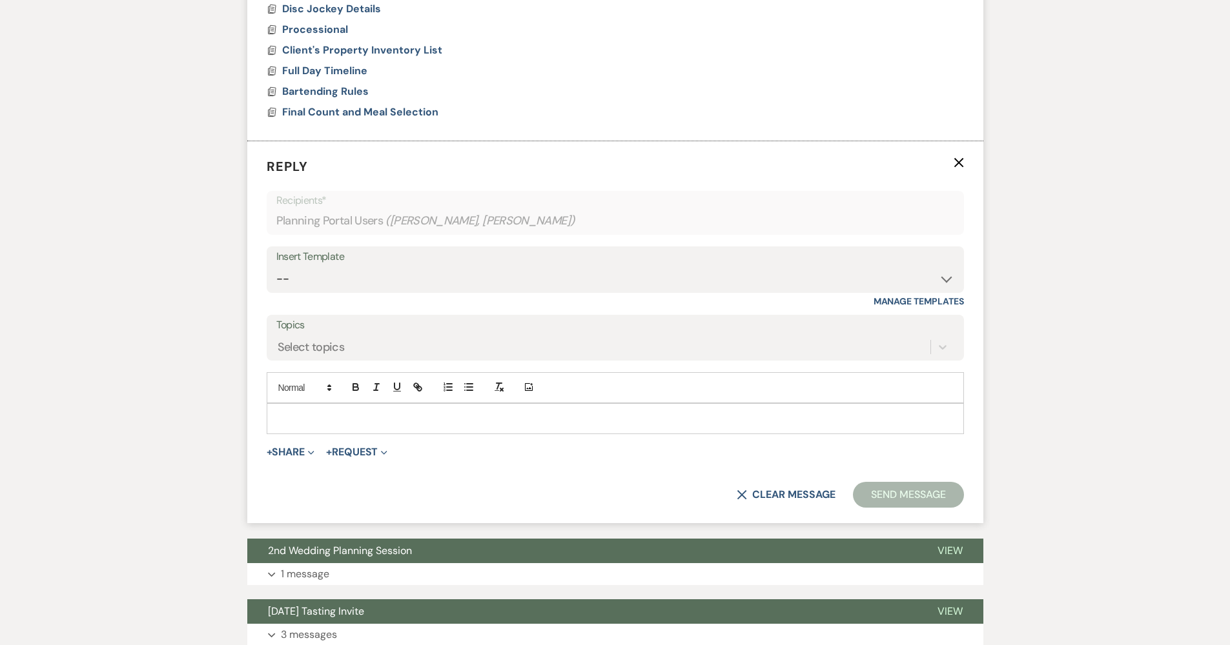
click at [385, 412] on p at bounding box center [615, 419] width 676 height 14
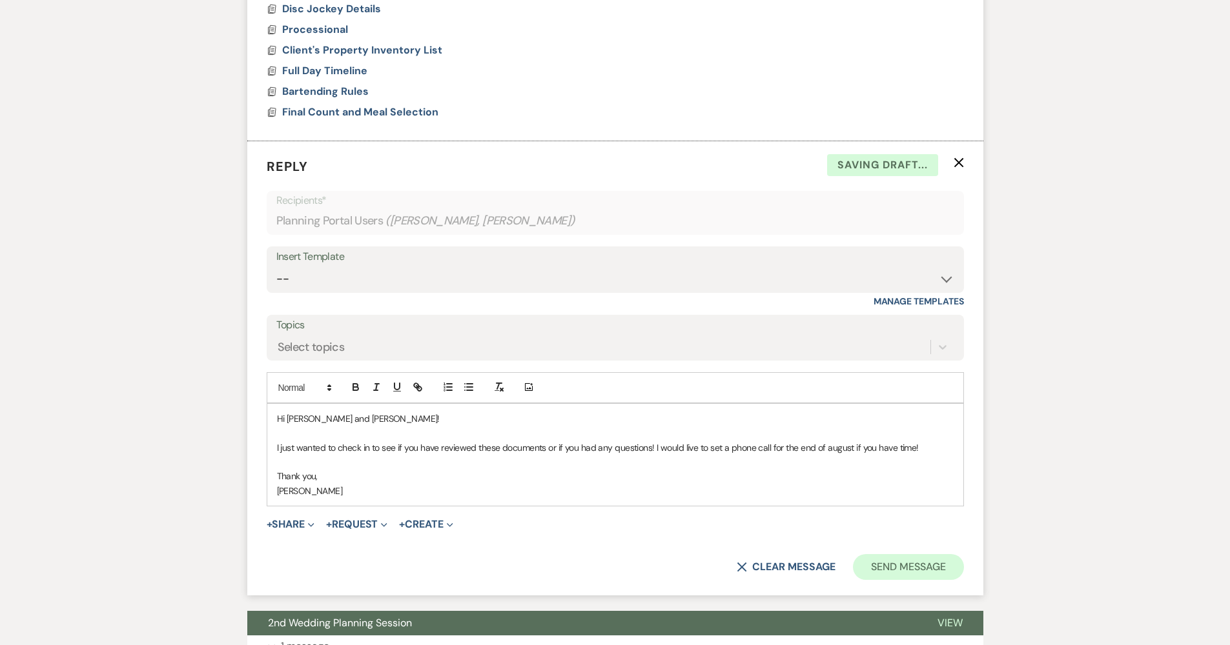
drag, startPoint x: 887, startPoint y: 552, endPoint x: 875, endPoint y: 544, distance: 14.0
click at [887, 554] on button "Send Message" at bounding box center [908, 567] width 110 height 26
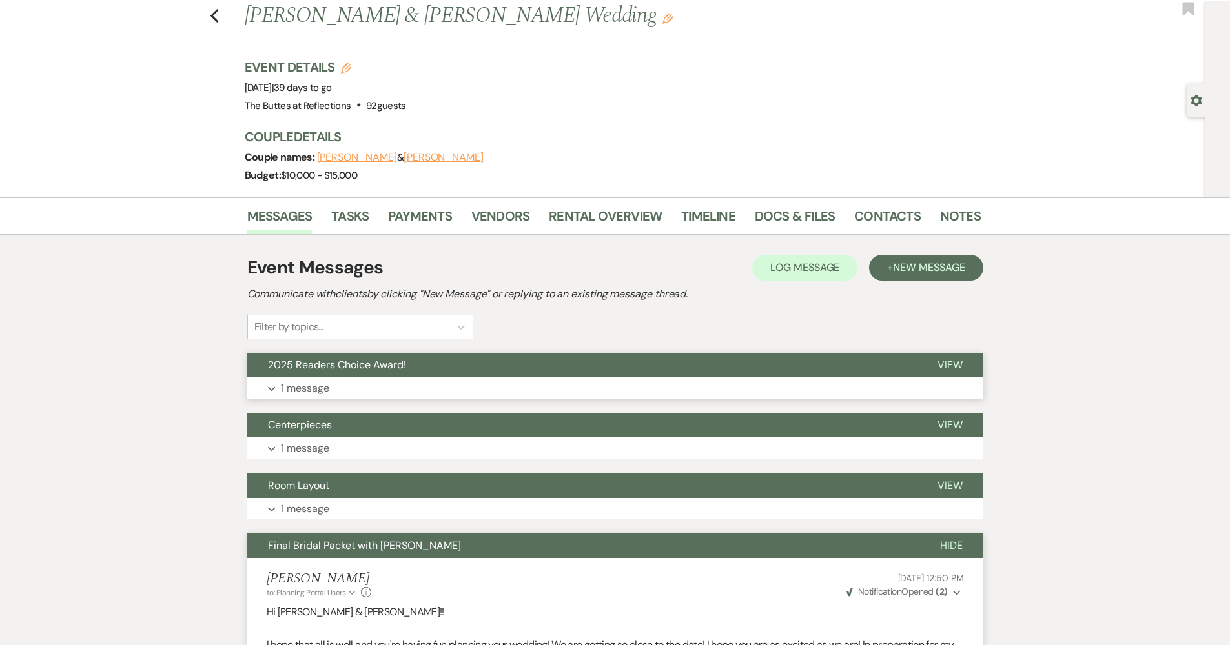
scroll to position [0, 0]
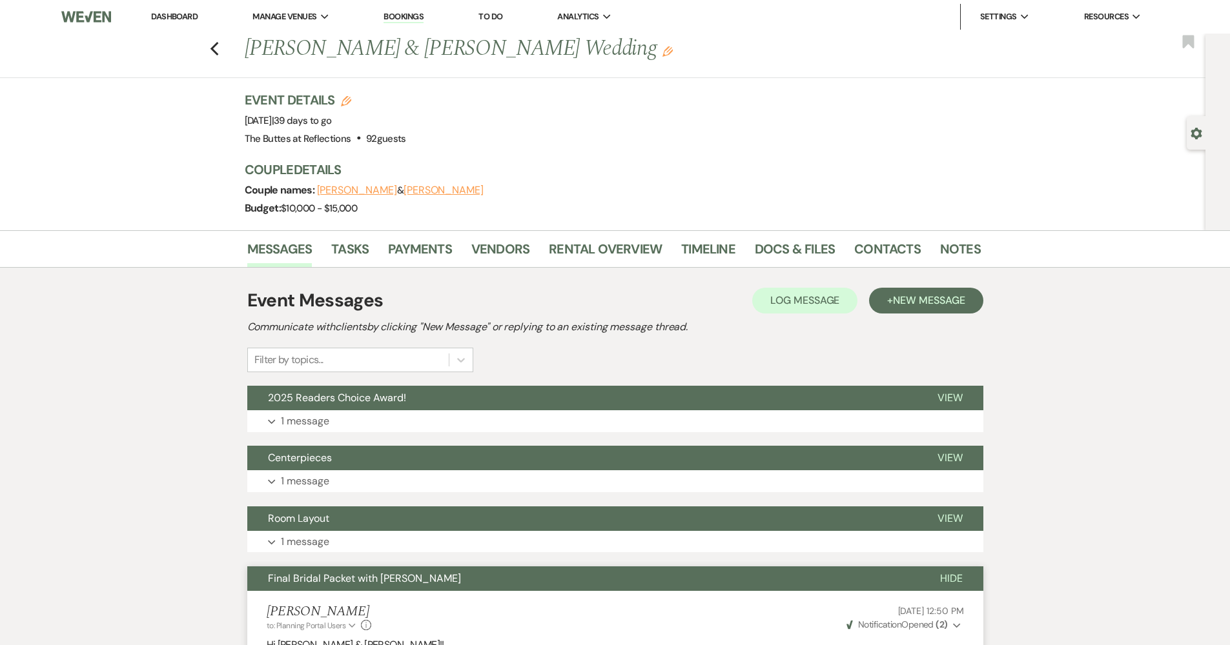
click at [179, 20] on link "Dashboard" at bounding box center [174, 16] width 46 height 11
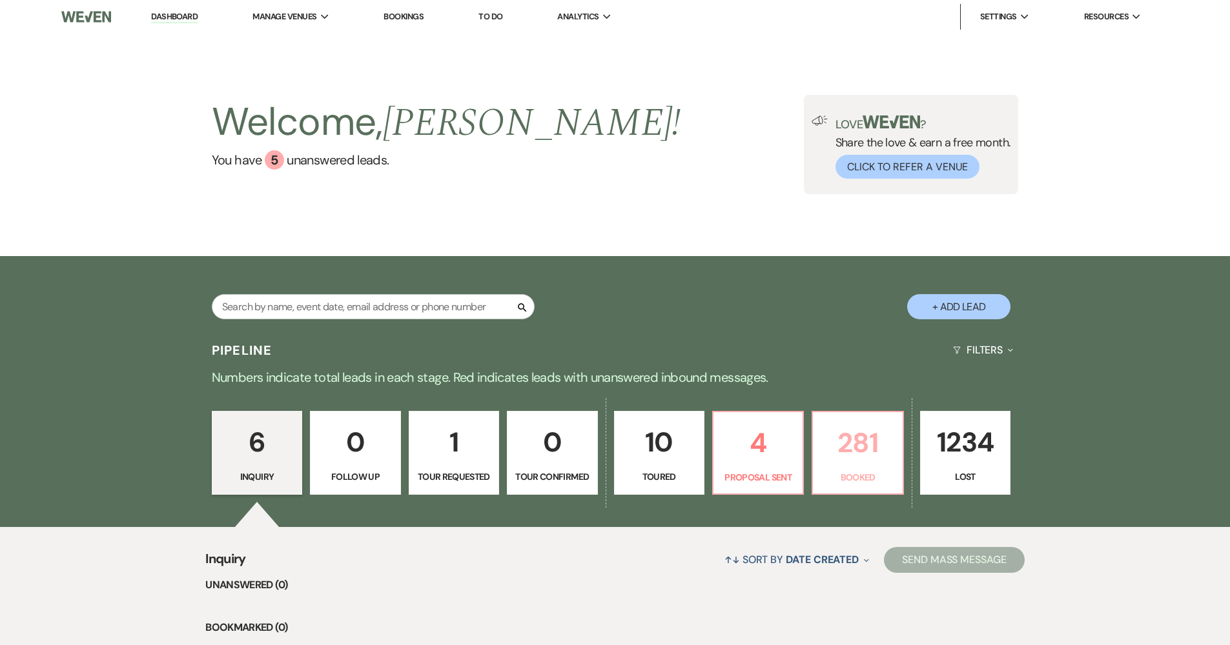
click at [865, 474] on p "Booked" at bounding box center [857, 478] width 74 height 14
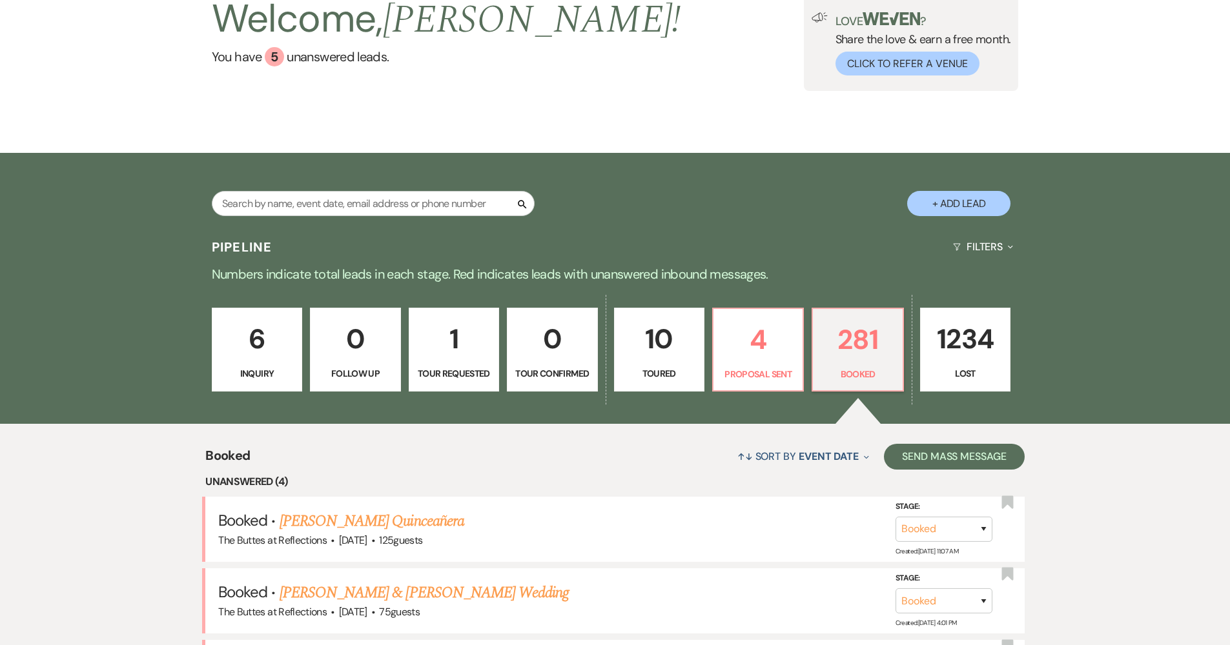
scroll to position [97, 0]
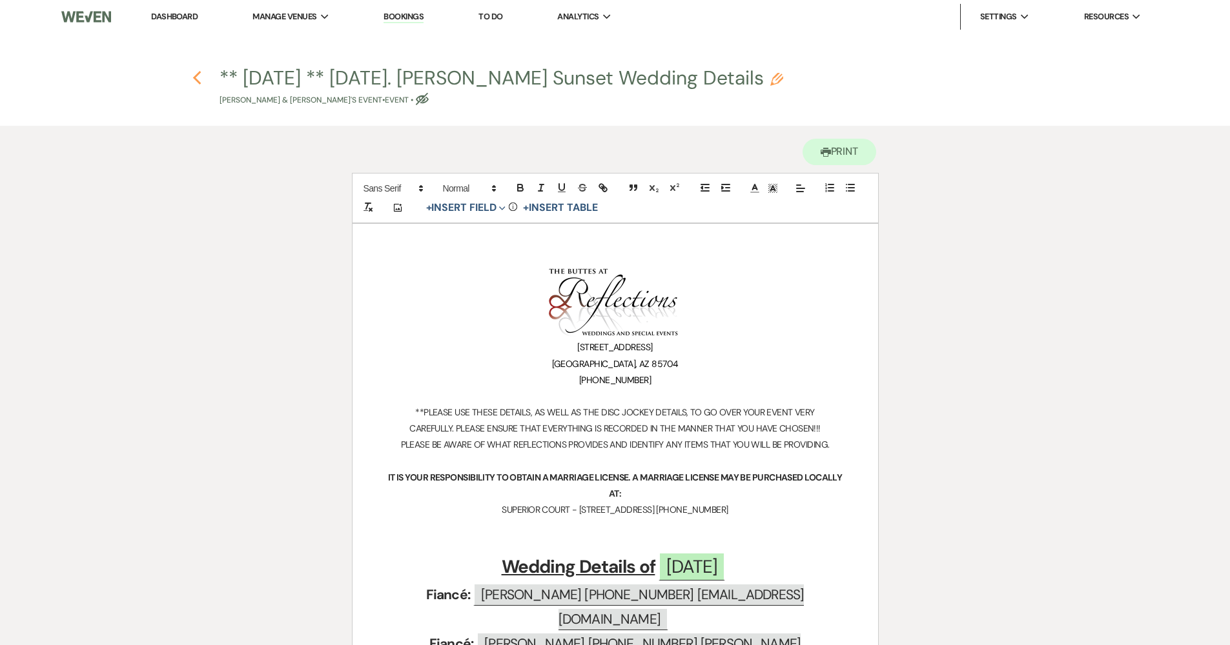
click at [199, 76] on icon "Previous" at bounding box center [197, 77] width 10 height 15
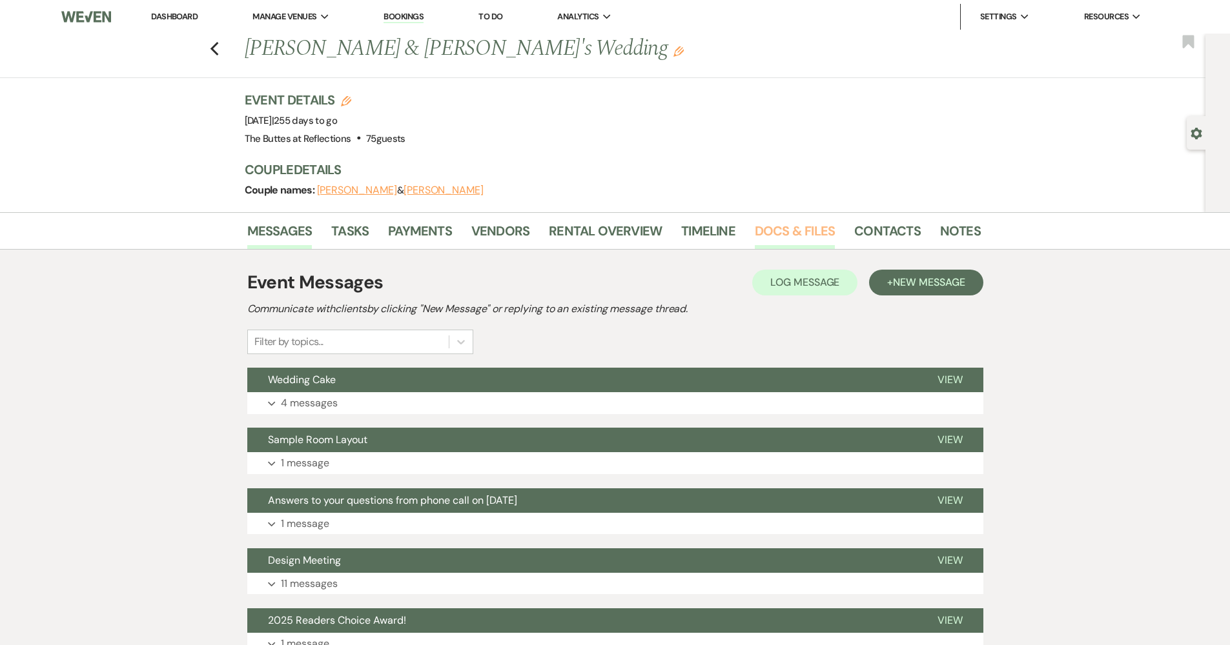
click at [818, 238] on link "Docs & Files" at bounding box center [795, 235] width 80 height 28
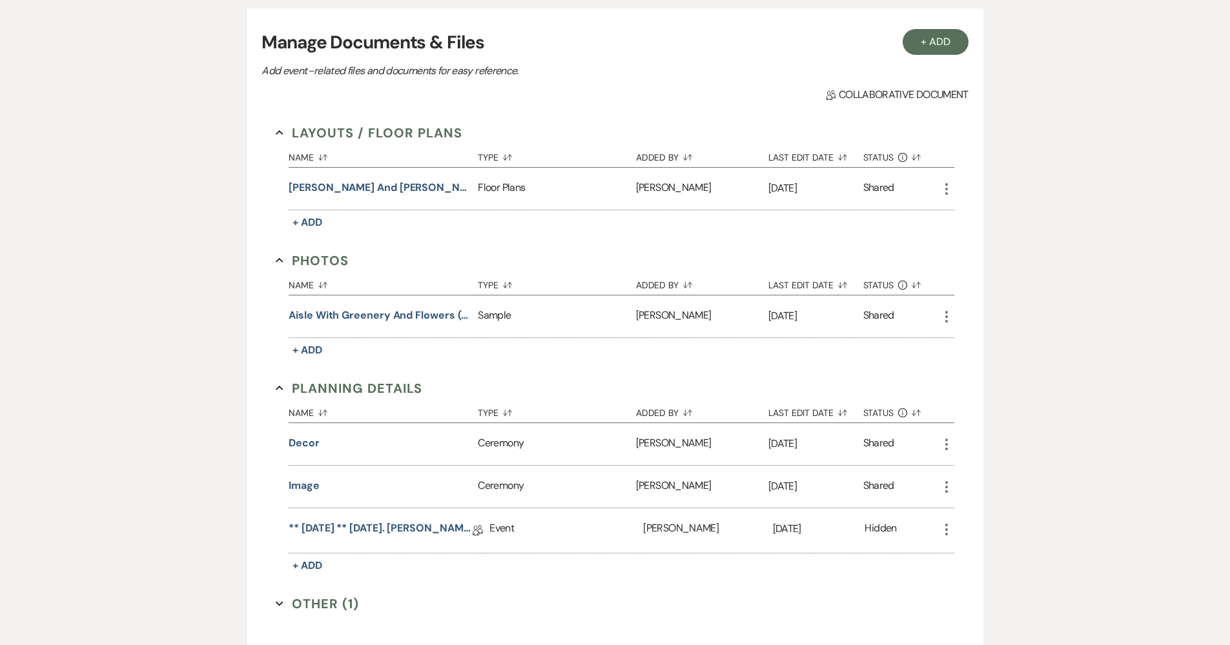
scroll to position [326, 0]
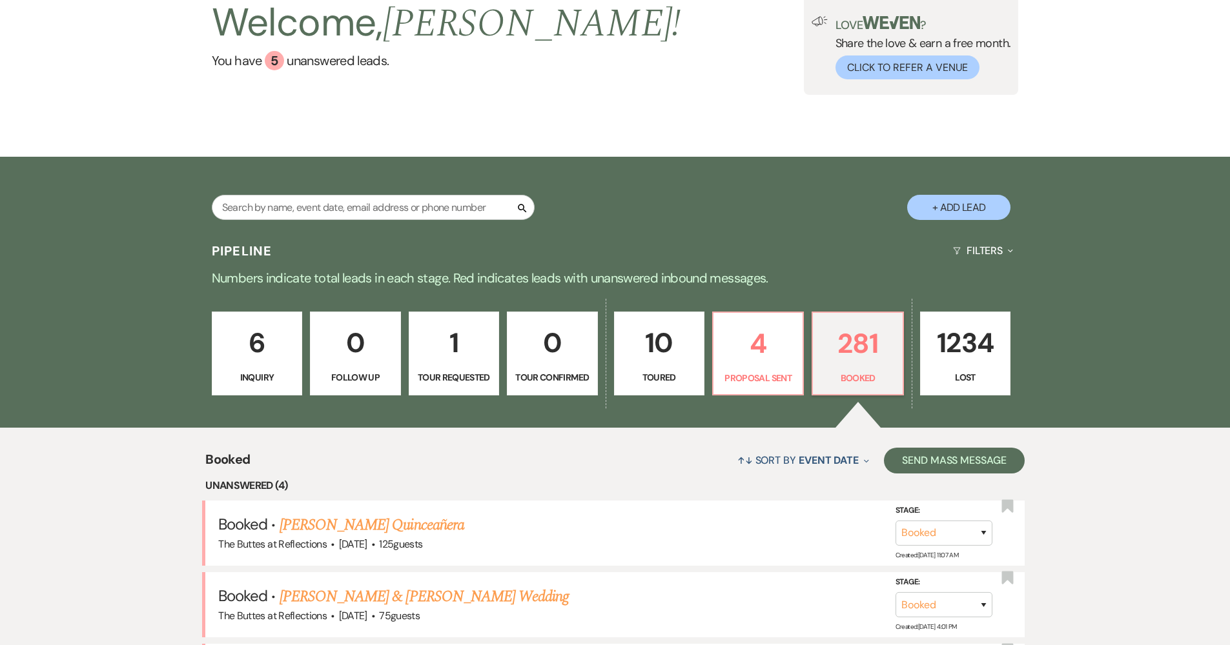
scroll to position [81, 0]
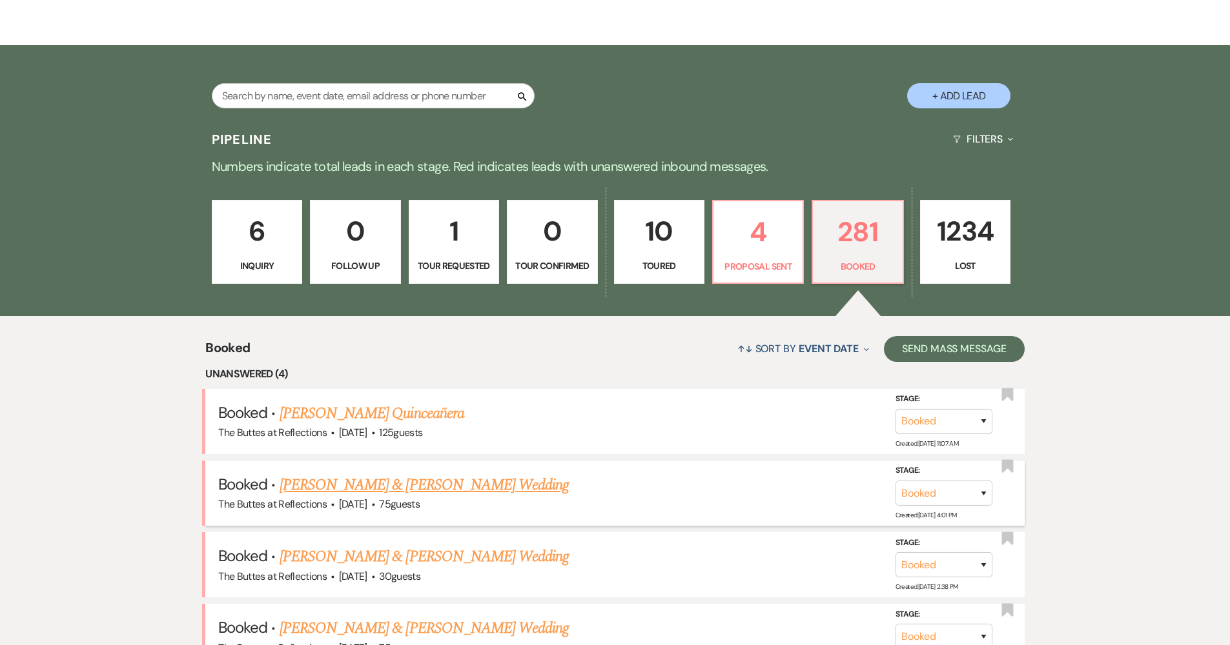
scroll to position [285, 0]
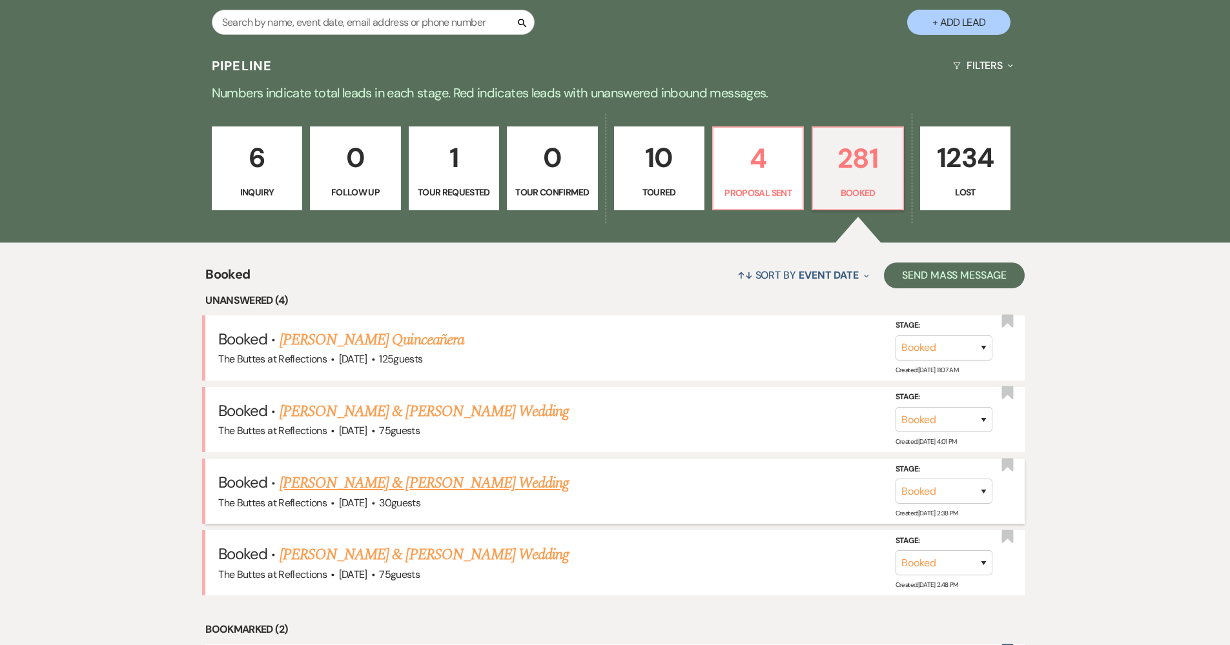
click at [429, 485] on link "[PERSON_NAME] & [PERSON_NAME] Wedding" at bounding box center [423, 483] width 289 height 23
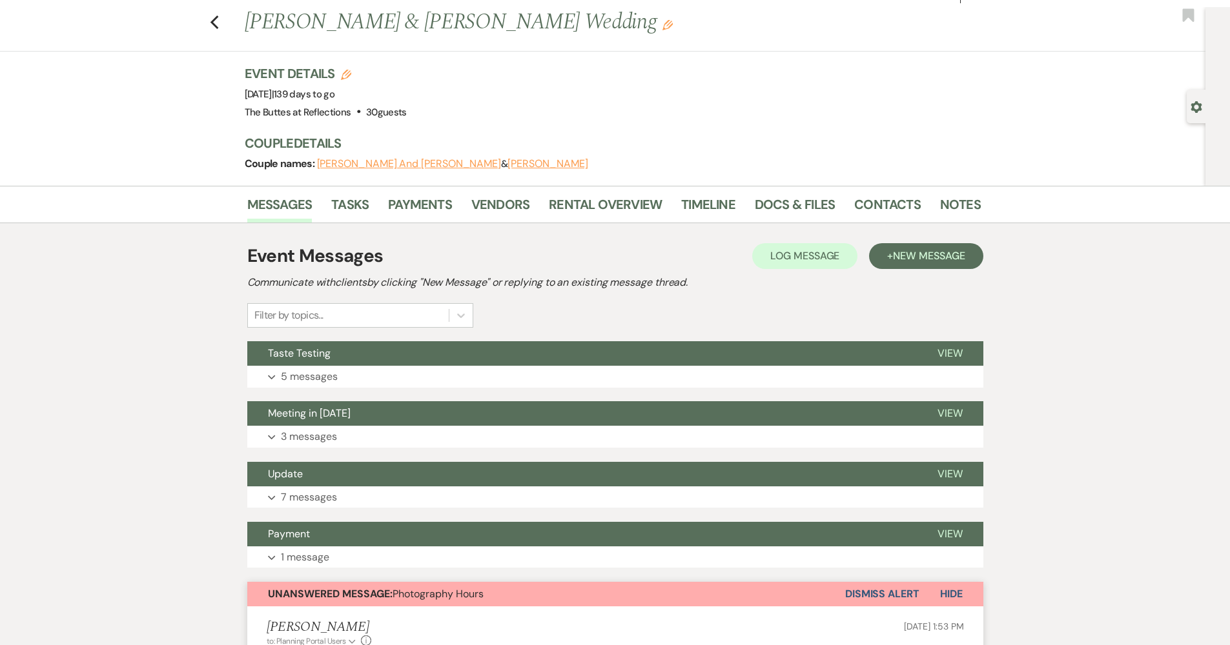
scroll to position [160, 0]
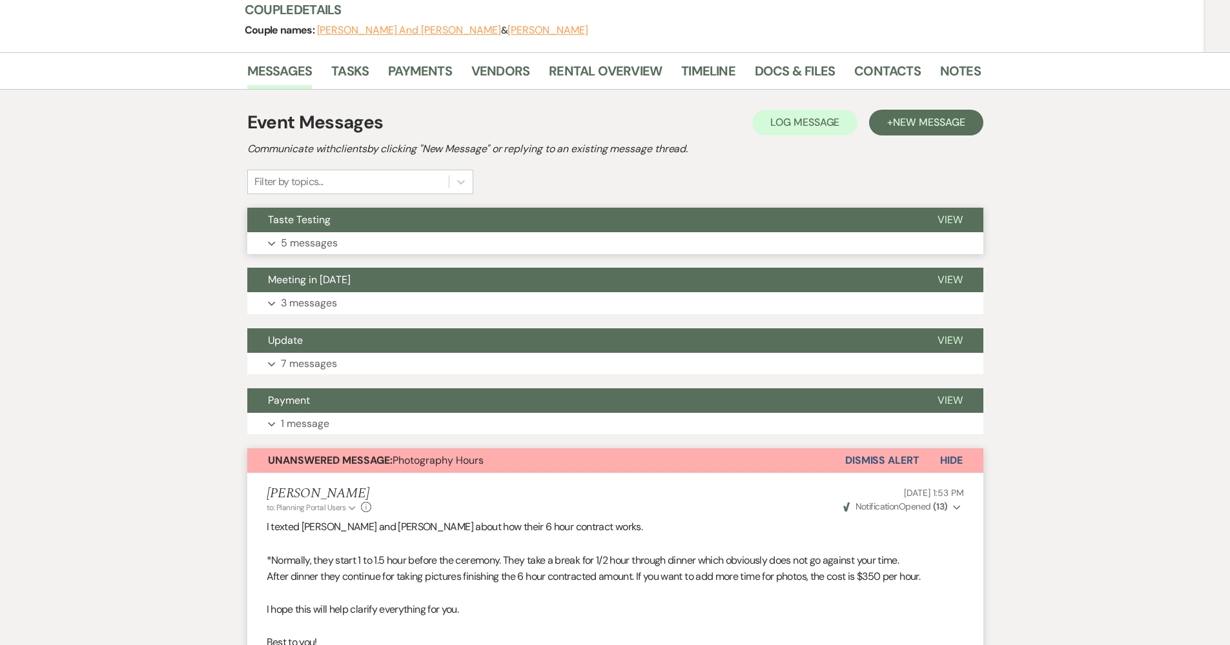
click at [348, 240] on button "Expand 5 messages" at bounding box center [615, 243] width 736 height 22
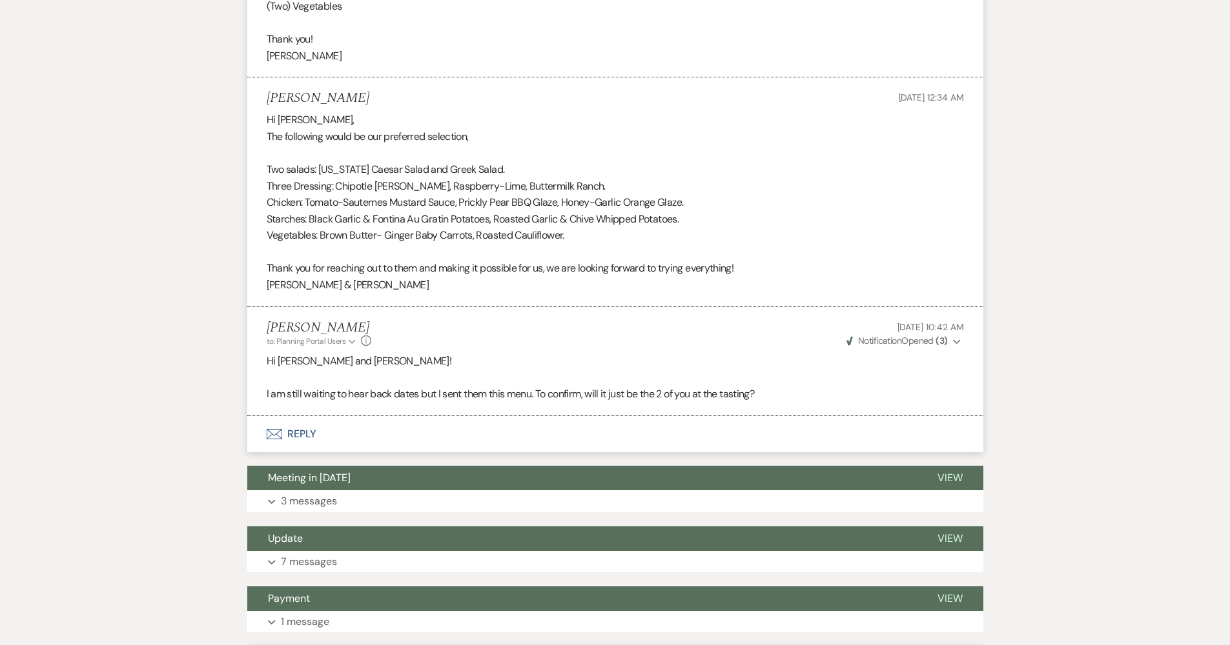
scroll to position [1535, 0]
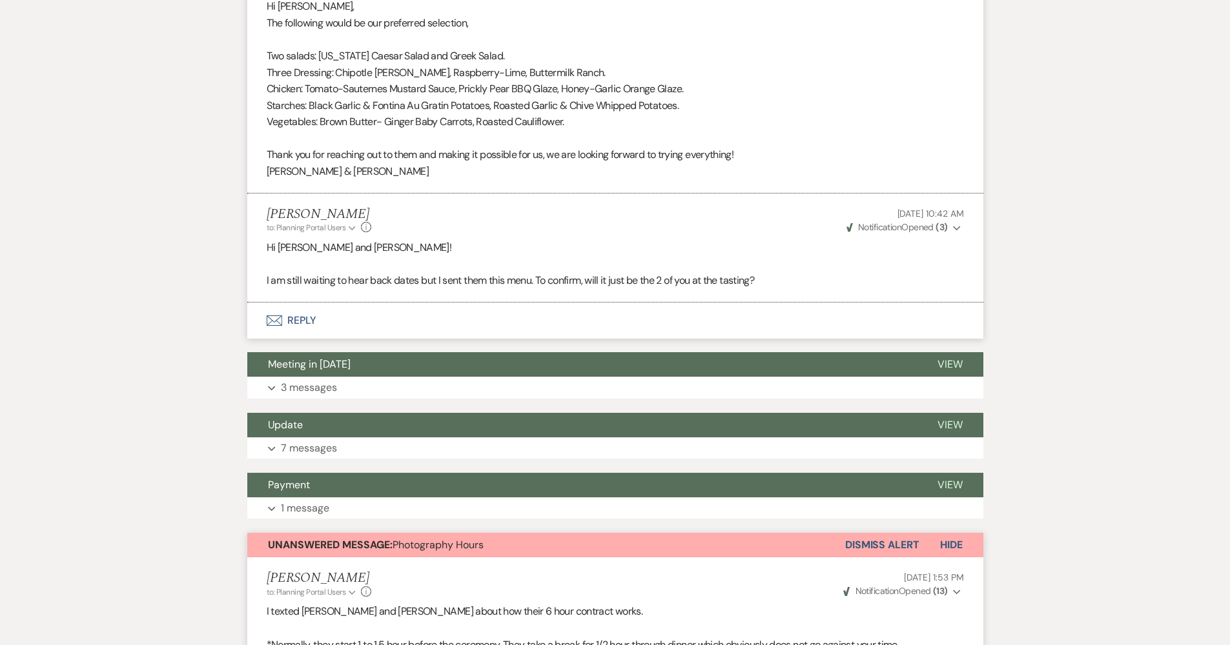
click at [381, 272] on li "Felicia Velasco to: Planning Portal Users Expand Info Aug 12, 2025, 10:42 AM We…" at bounding box center [615, 248] width 736 height 109
click at [344, 303] on button "Envelope Reply" at bounding box center [615, 321] width 736 height 36
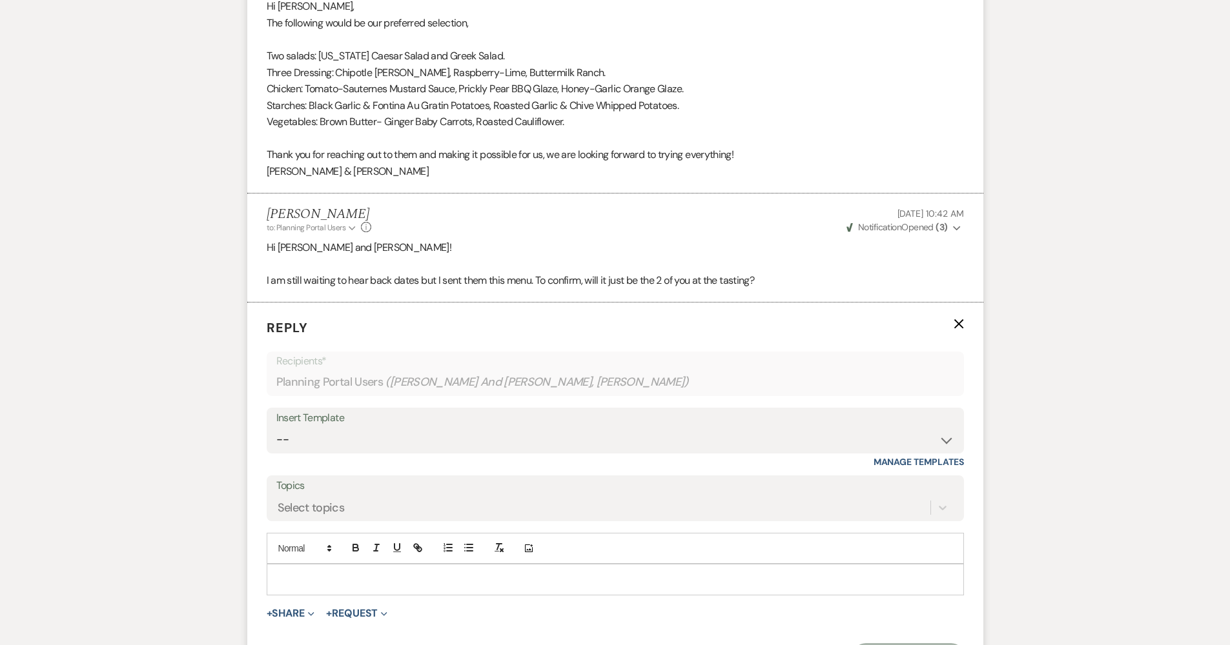
scroll to position [1620, 0]
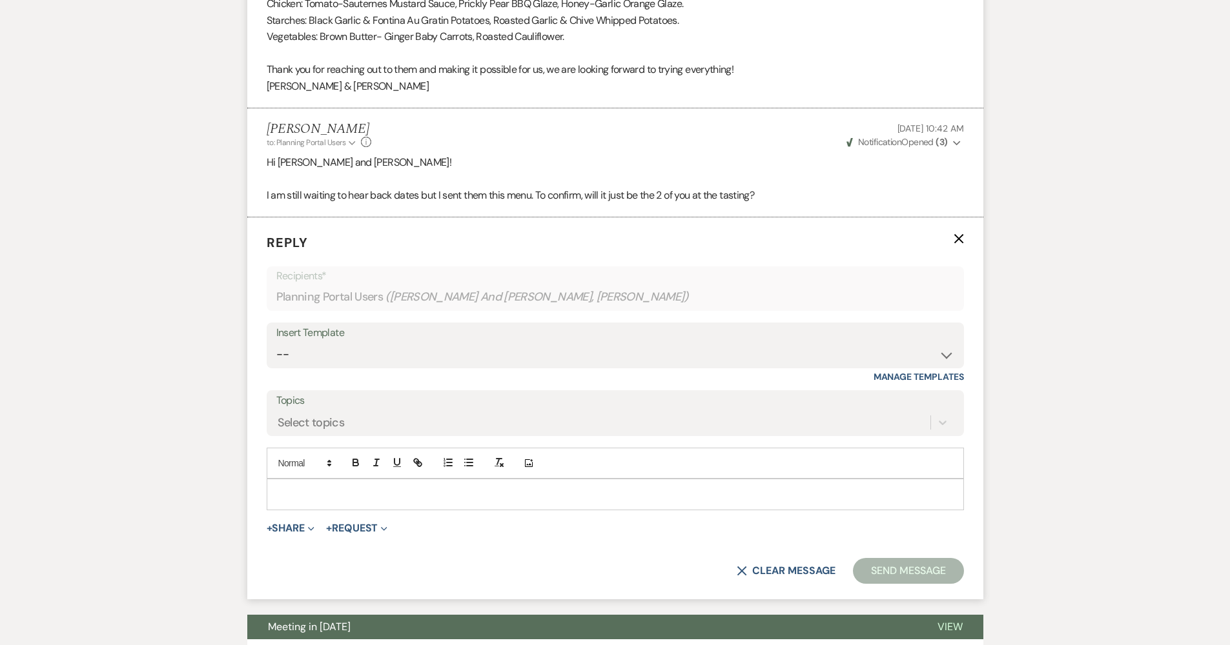
click at [416, 487] on p at bounding box center [615, 494] width 676 height 14
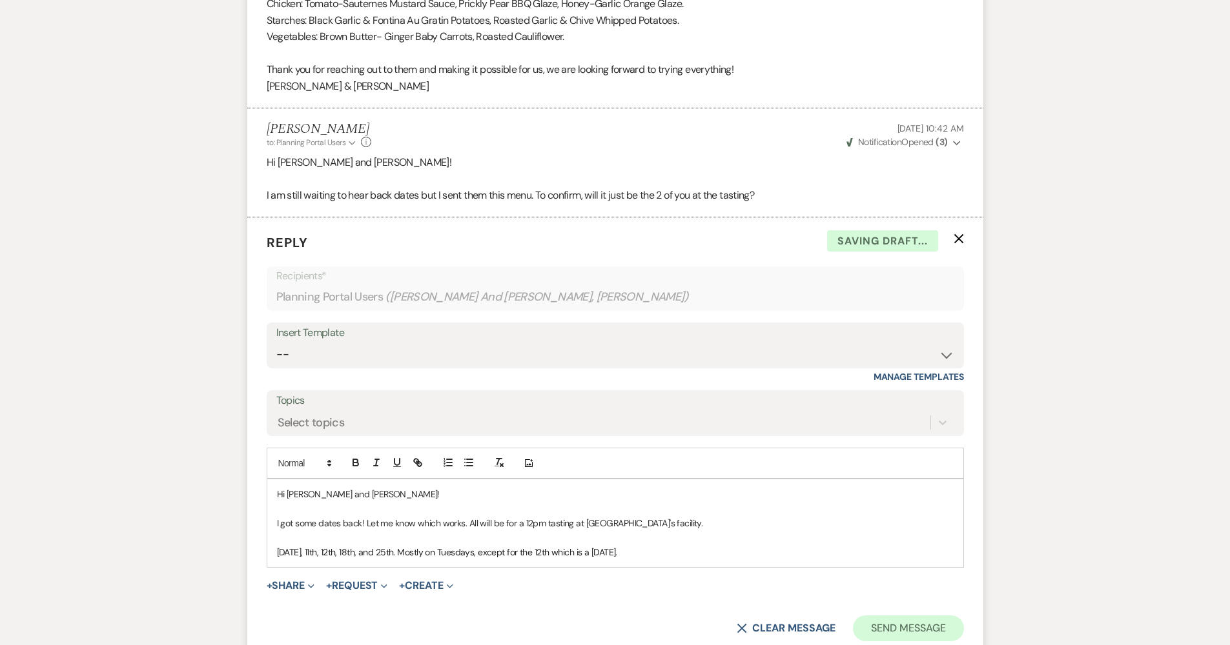
click at [890, 616] on button "Send Message" at bounding box center [908, 629] width 110 height 26
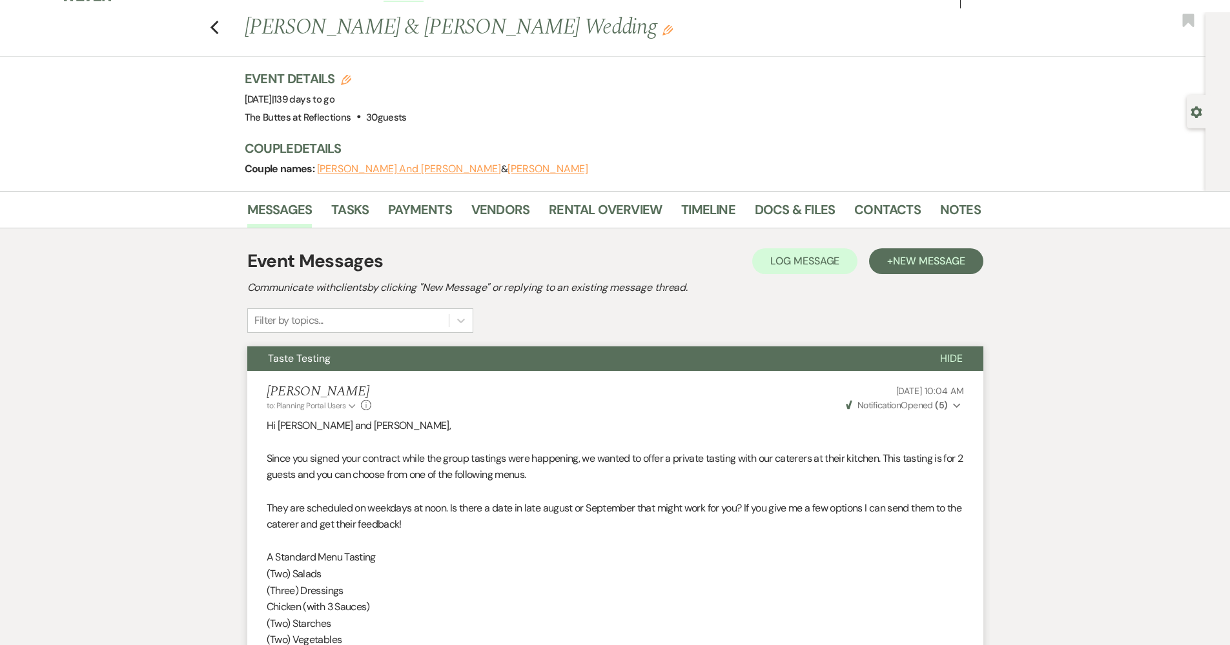
scroll to position [0, 0]
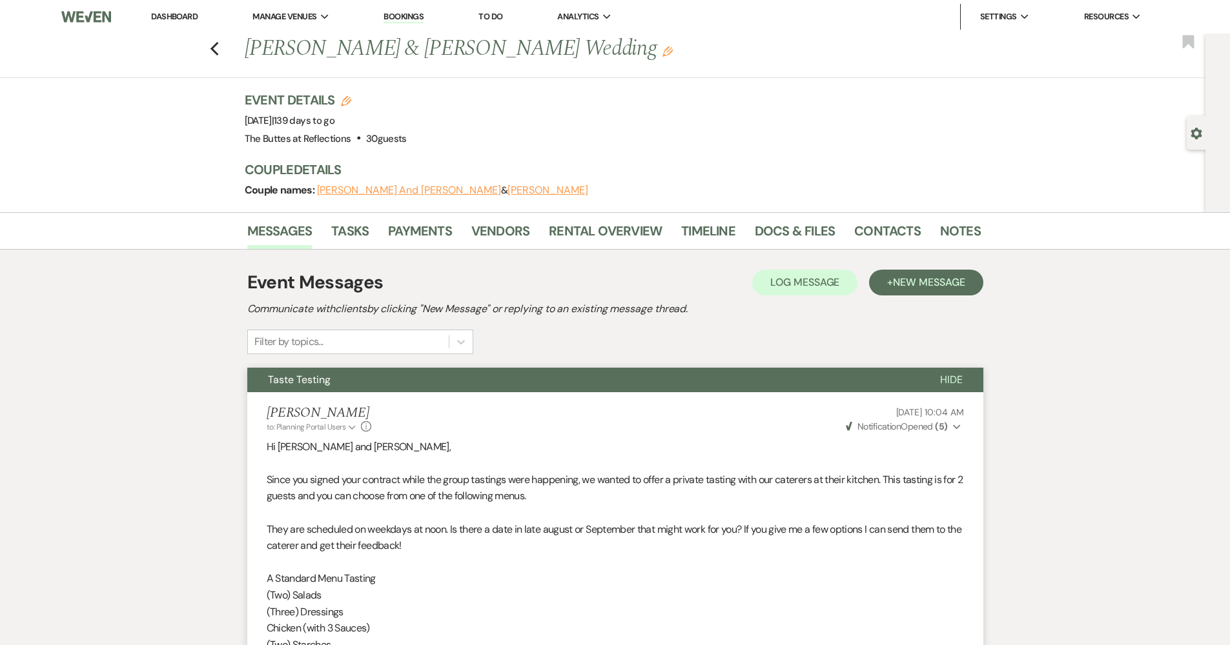
click at [194, 15] on link "Dashboard" at bounding box center [174, 16] width 46 height 11
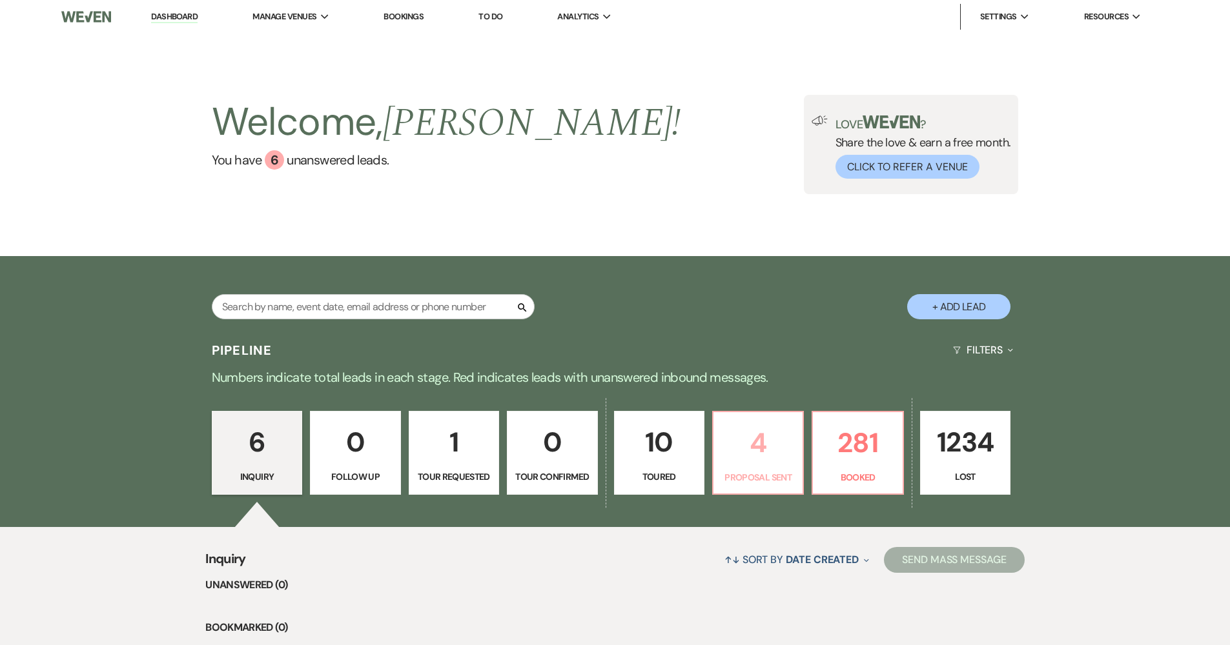
click at [770, 467] on link "4 Proposal Sent" at bounding box center [758, 453] width 92 height 84
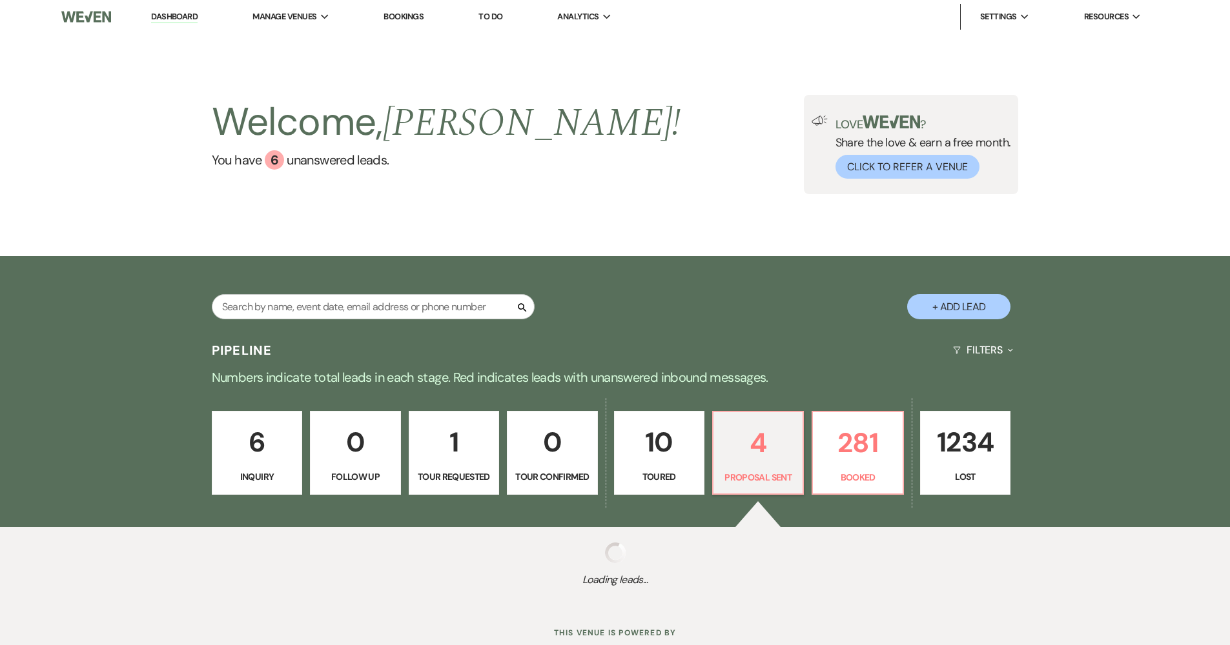
select select "6"
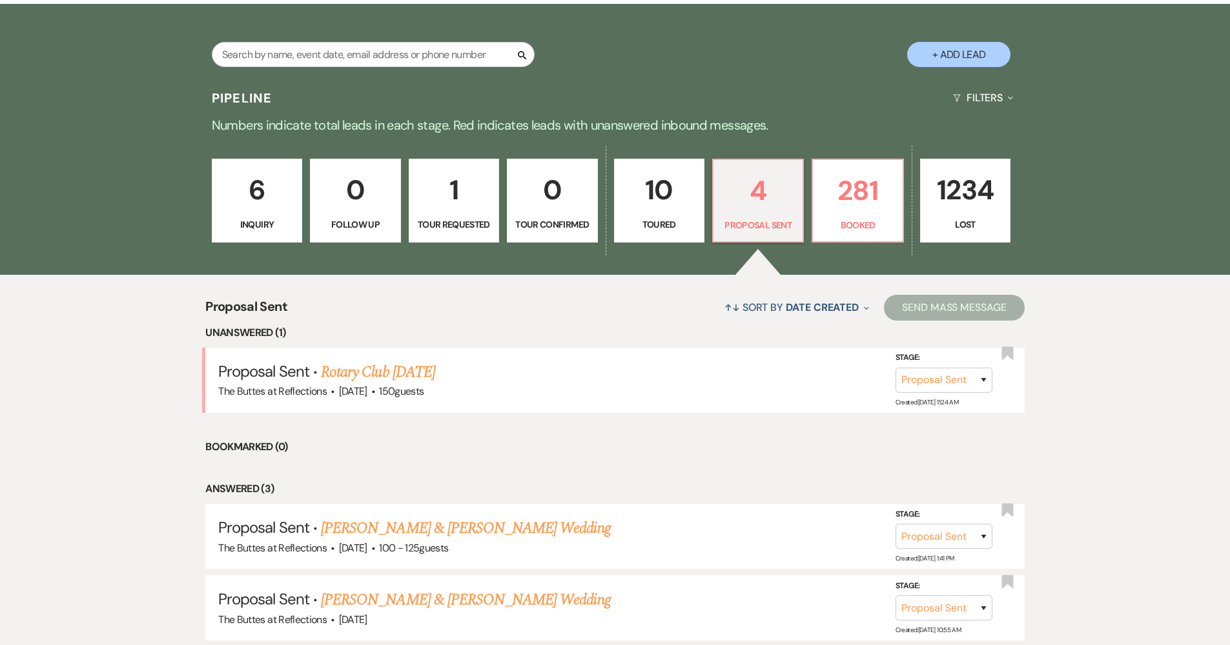
scroll to position [372, 0]
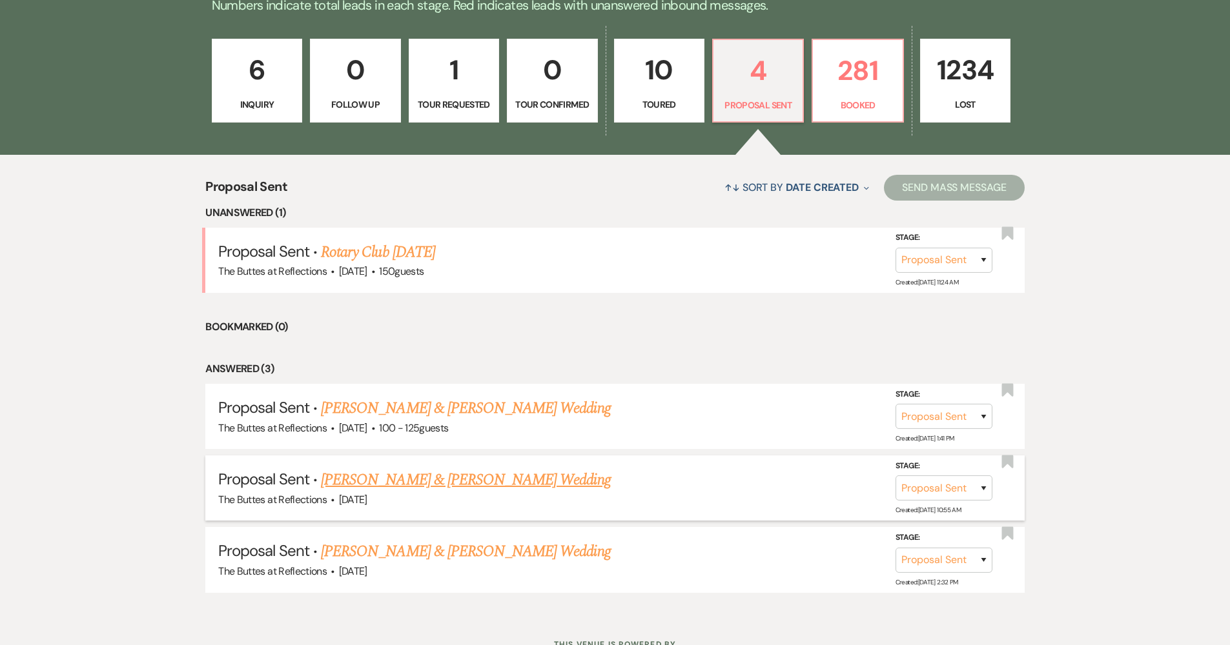
click at [474, 472] on link "Michael Stewart & Elizabeth Chacon's Wedding" at bounding box center [465, 480] width 289 height 23
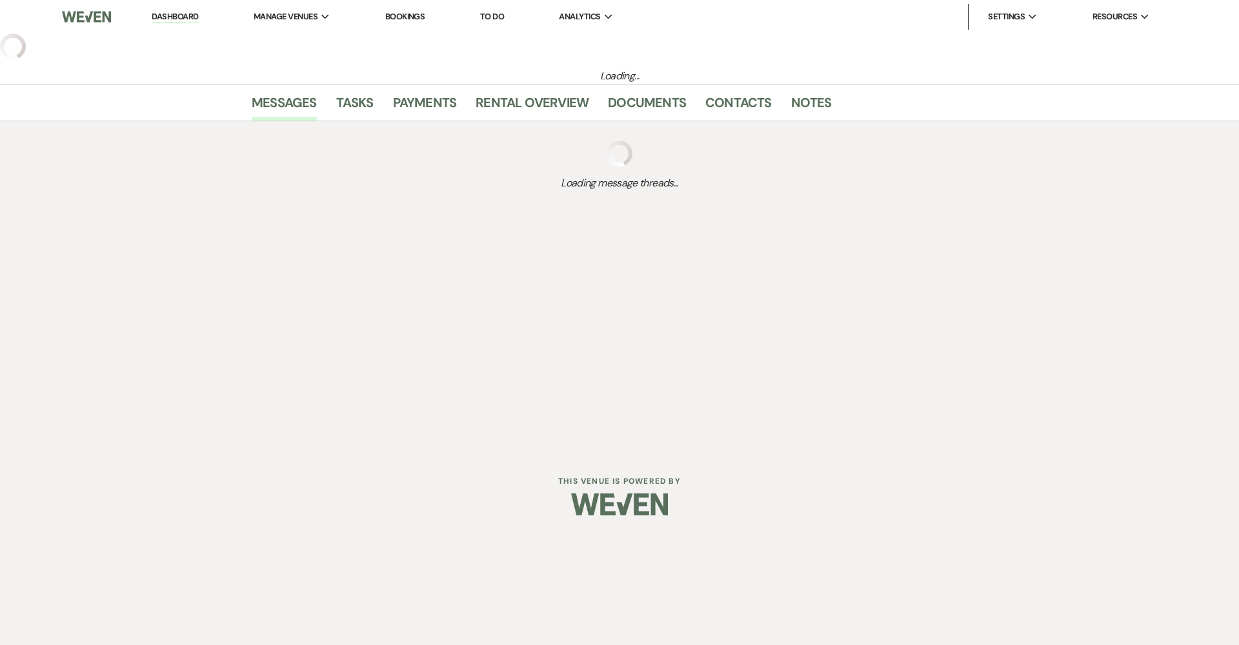
select select "6"
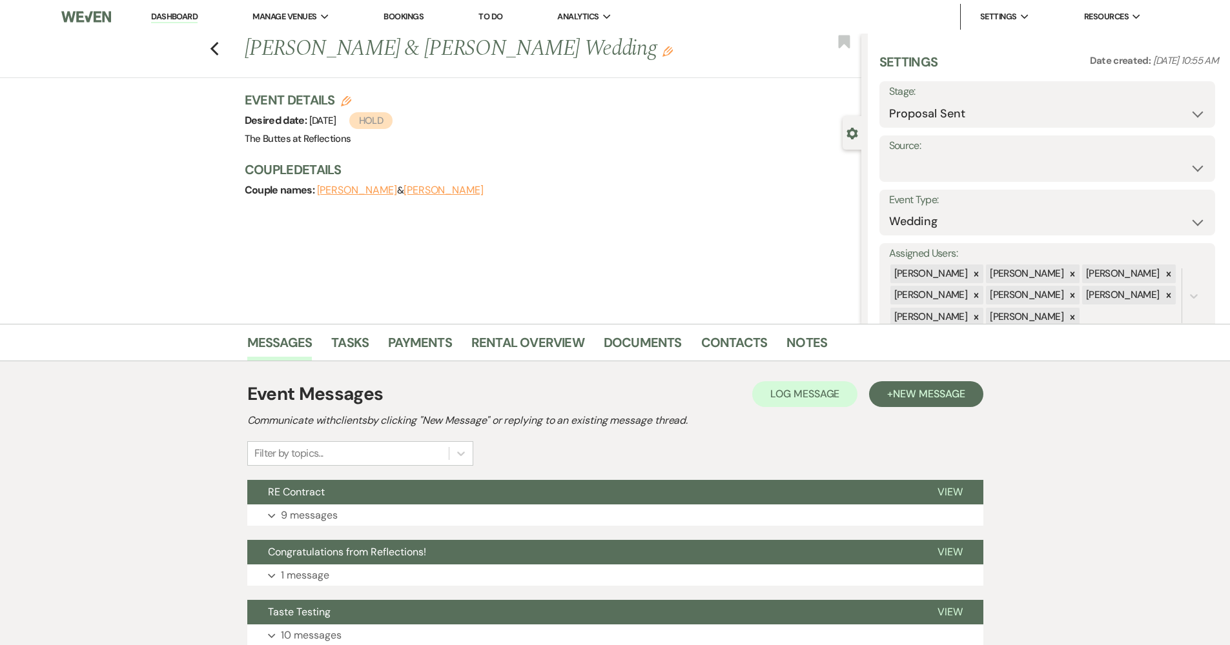
scroll to position [40, 0]
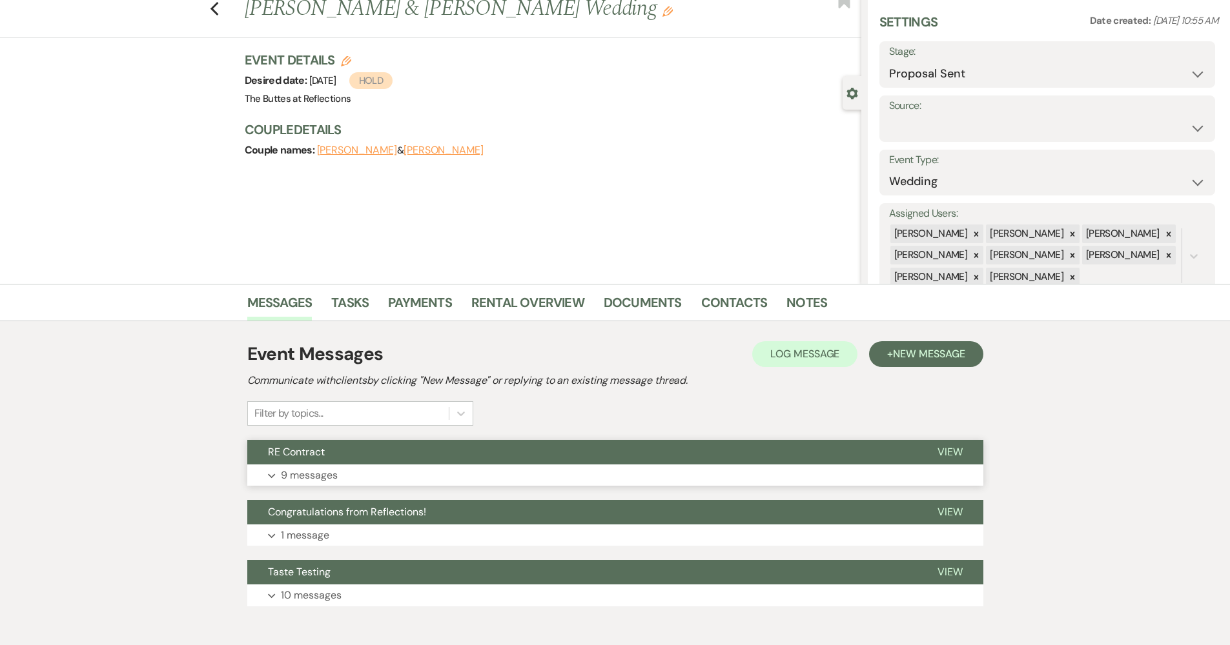
click at [413, 451] on button "RE Contract" at bounding box center [581, 452] width 669 height 25
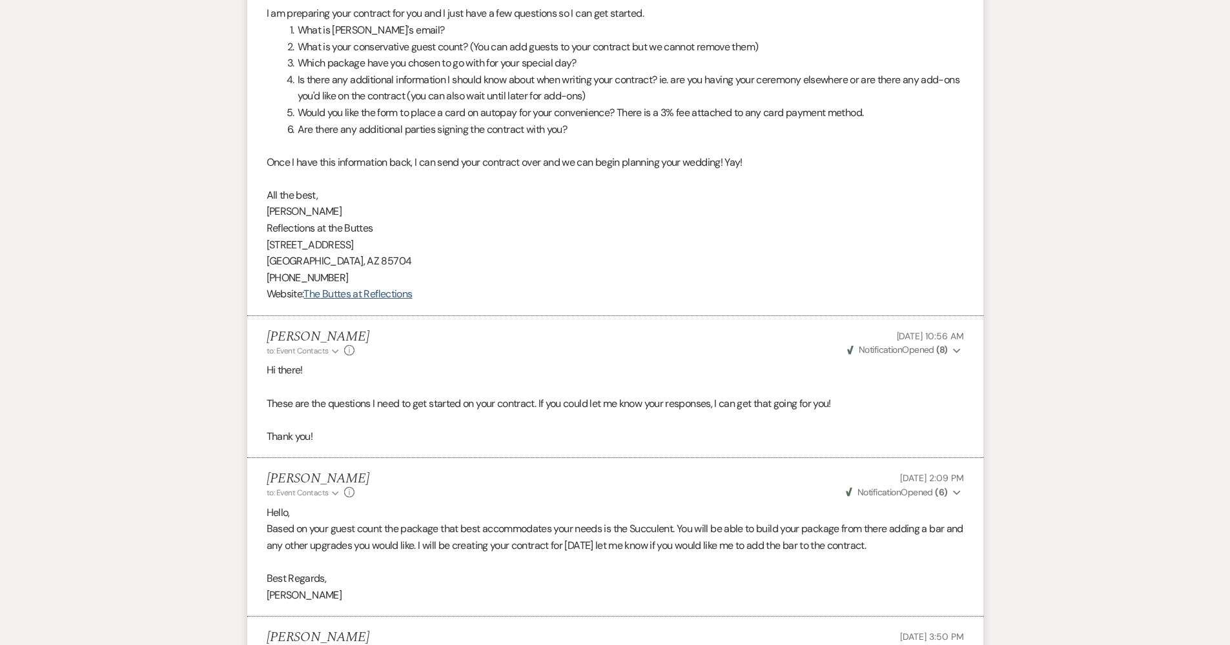
scroll to position [0, 0]
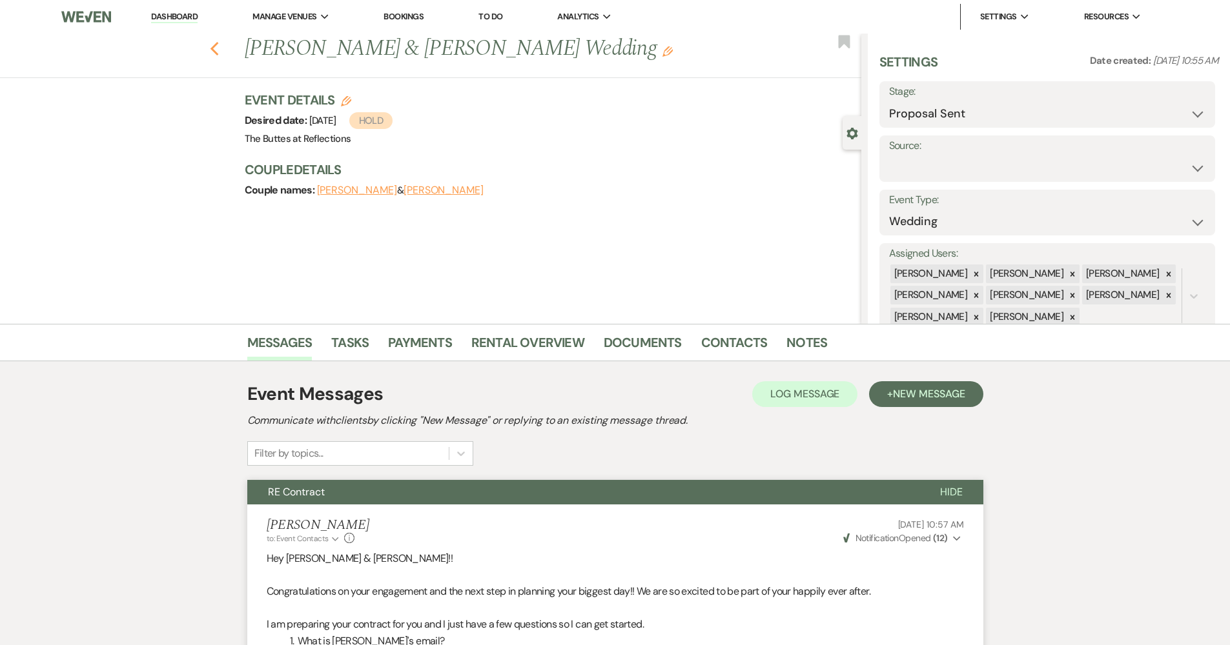
click at [219, 53] on icon "Previous" at bounding box center [215, 48] width 10 height 15
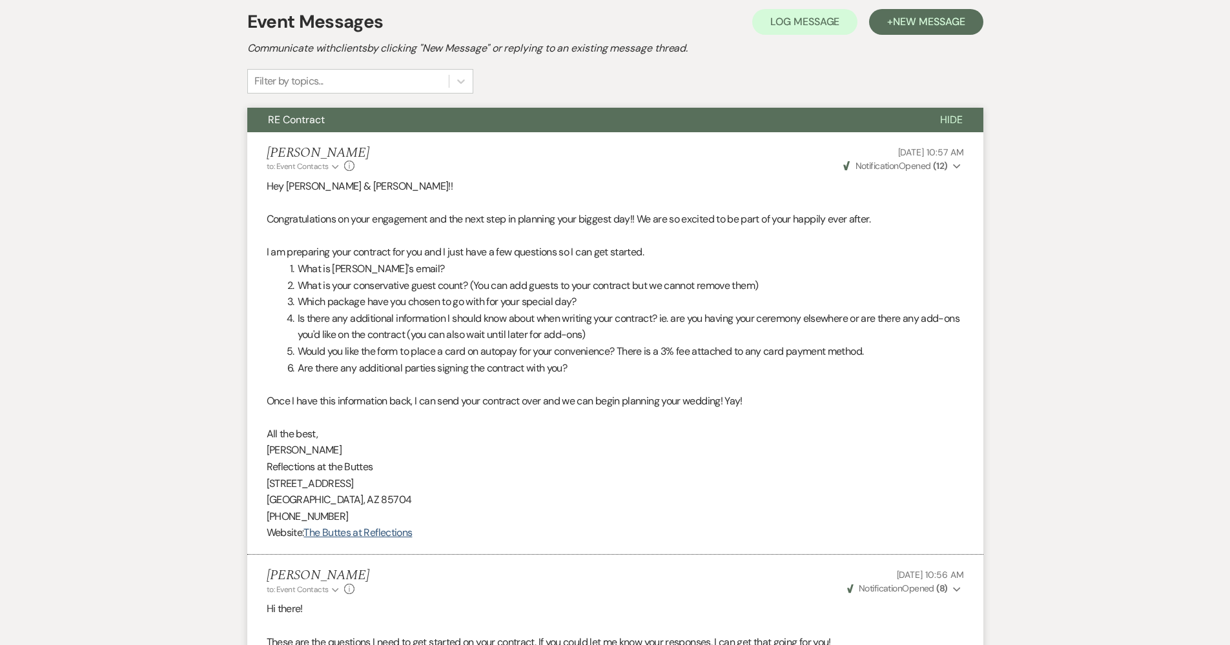
select select "6"
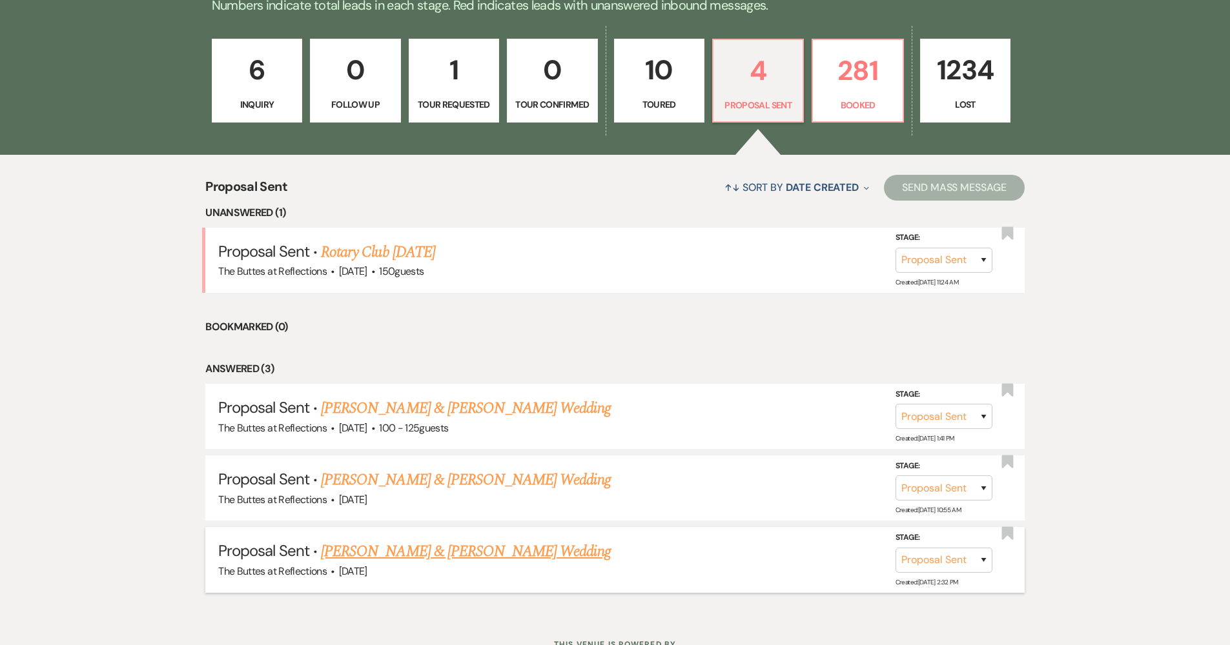
click at [354, 543] on link "Thy Phi & Tyler Foutch's Wedding" at bounding box center [465, 551] width 289 height 23
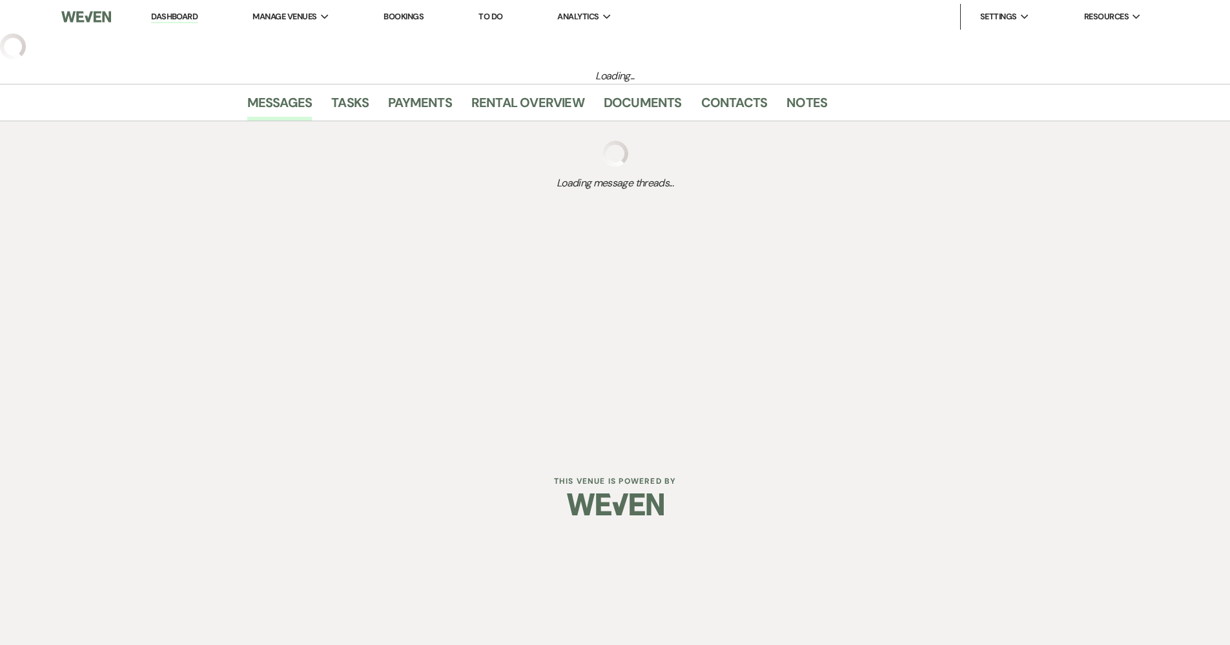
select select "6"
select select "5"
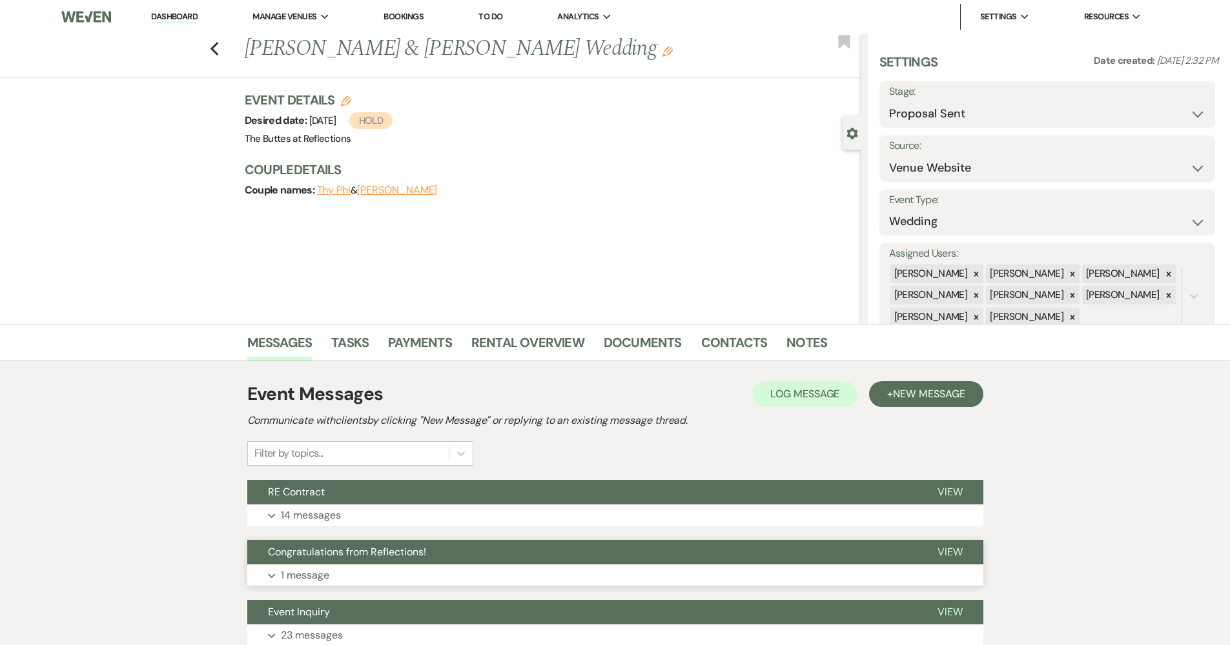
scroll to position [19, 0]
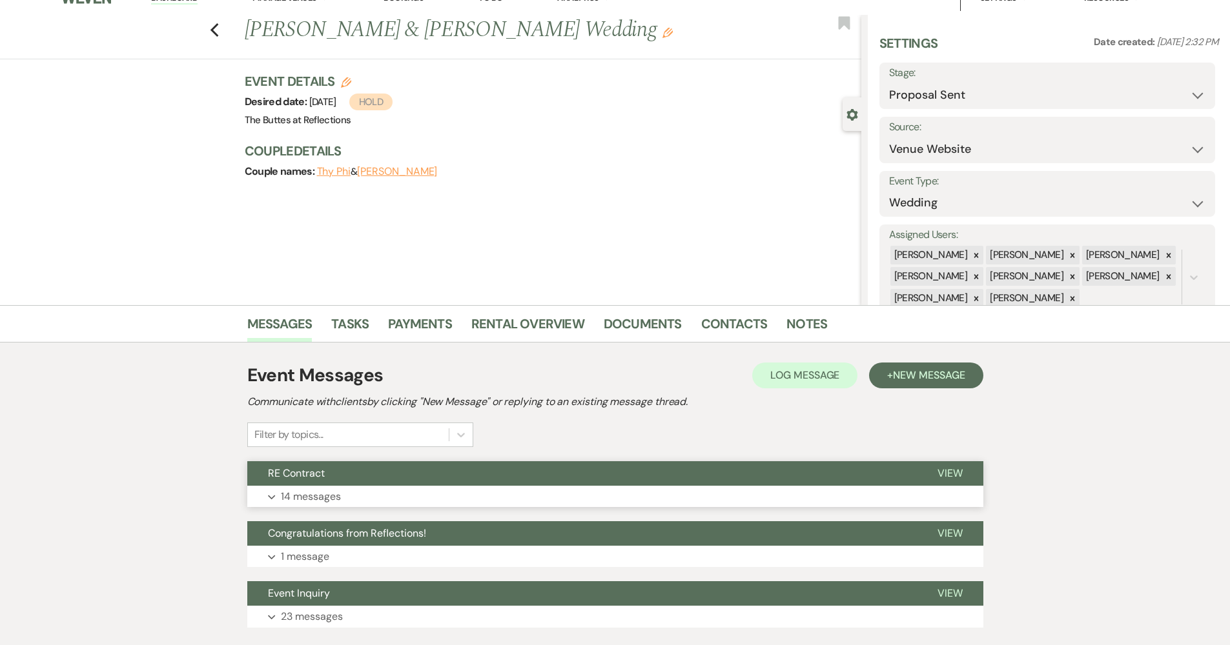
click at [360, 493] on button "Expand 14 messages" at bounding box center [615, 497] width 736 height 22
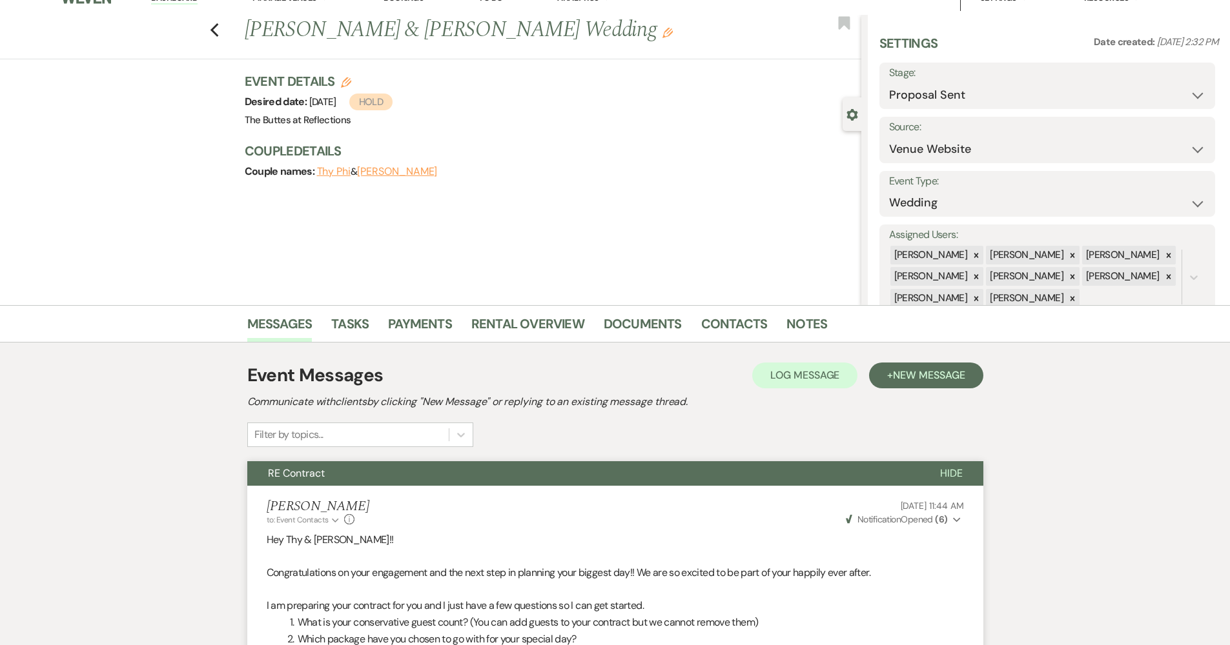
scroll to position [16, 0]
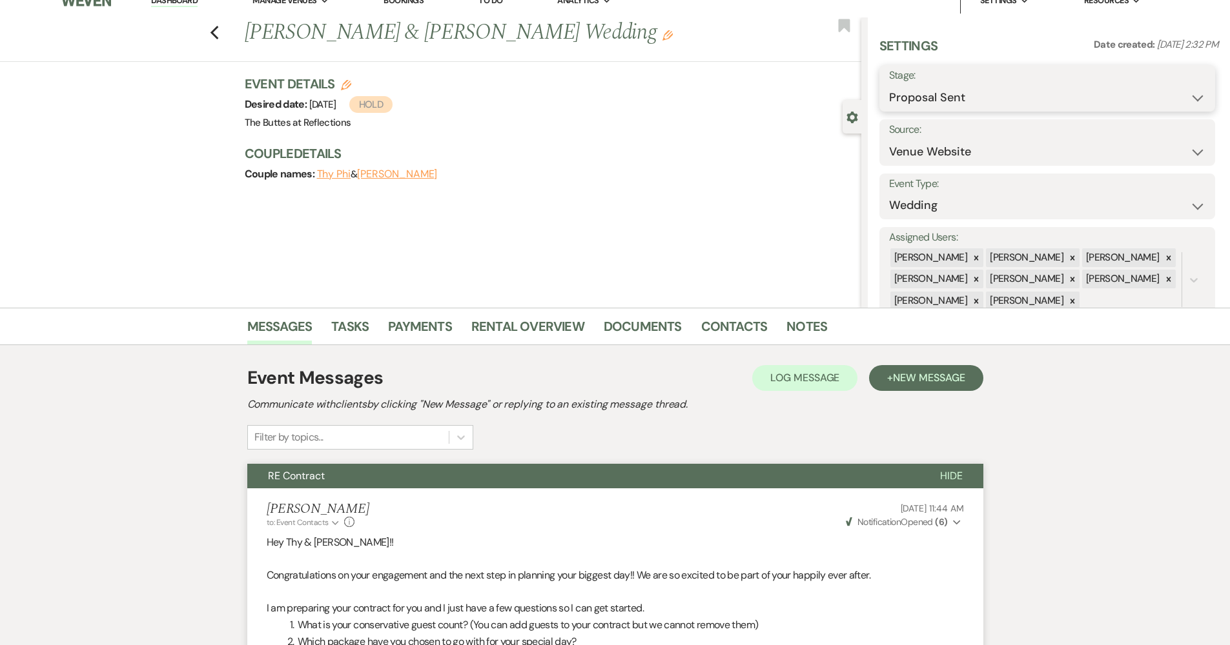
select select "7"
click at [1151, 91] on button "Save" at bounding box center [1178, 89] width 73 height 26
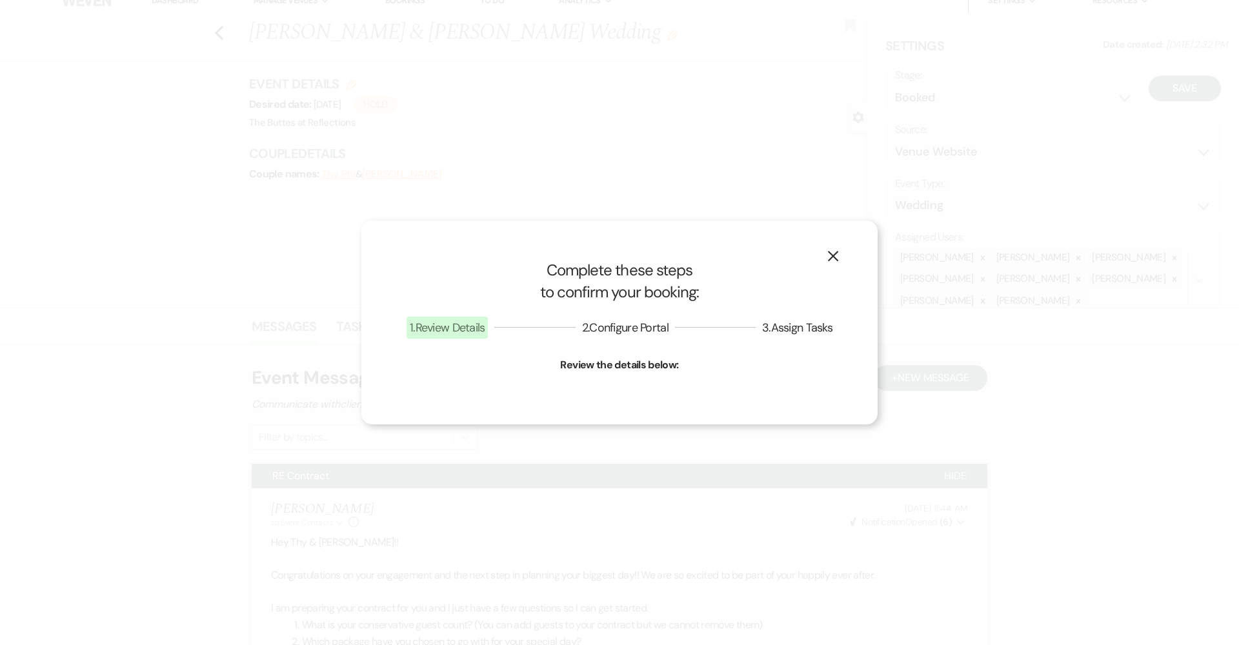
select select "1"
select select "665"
select select "false"
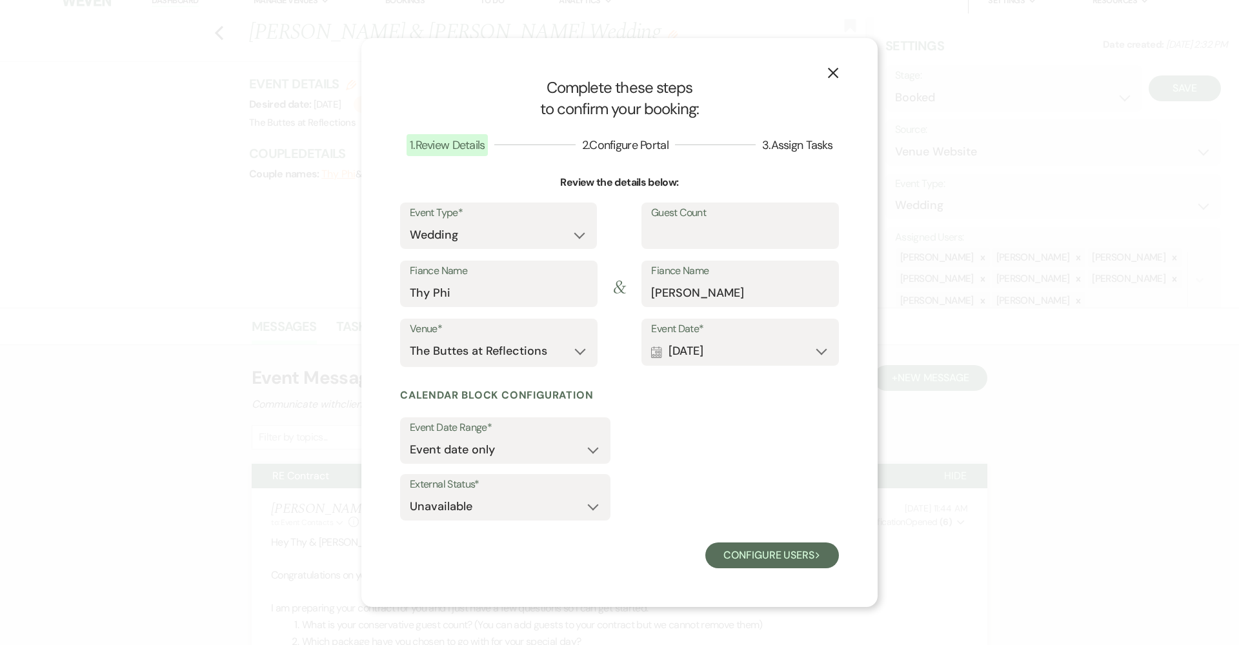
click at [829, 74] on icon "X" at bounding box center [834, 73] width 12 height 12
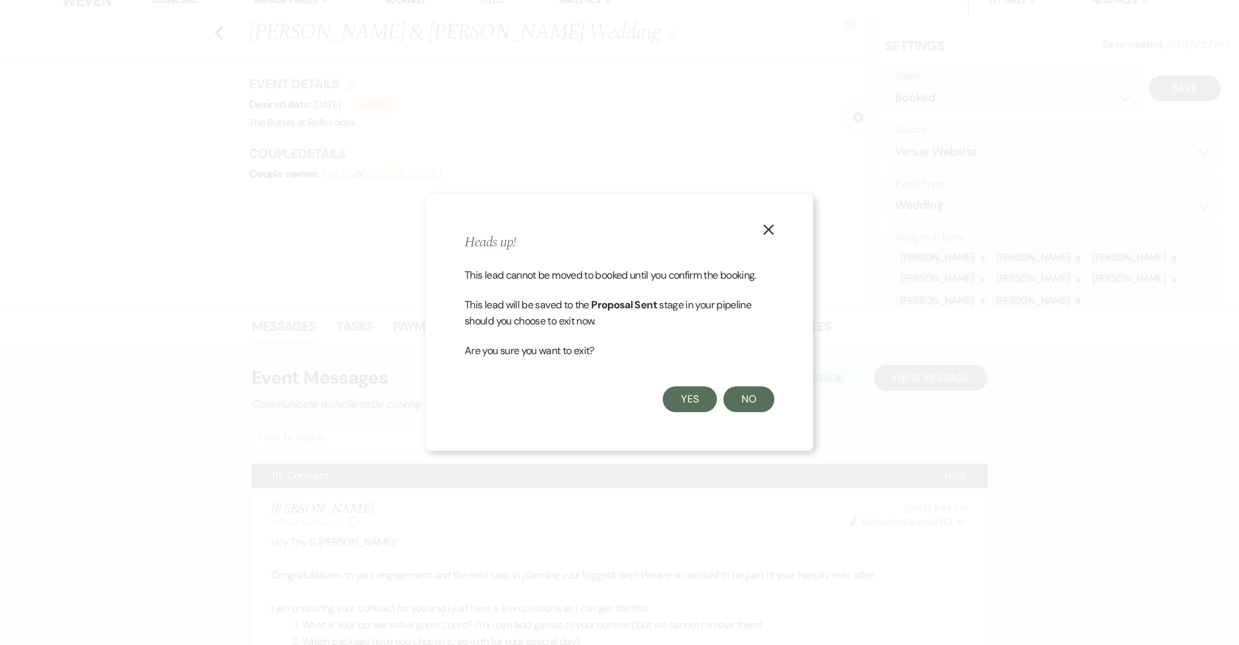
click at [698, 394] on button "Yes" at bounding box center [690, 400] width 54 height 26
select select "6"
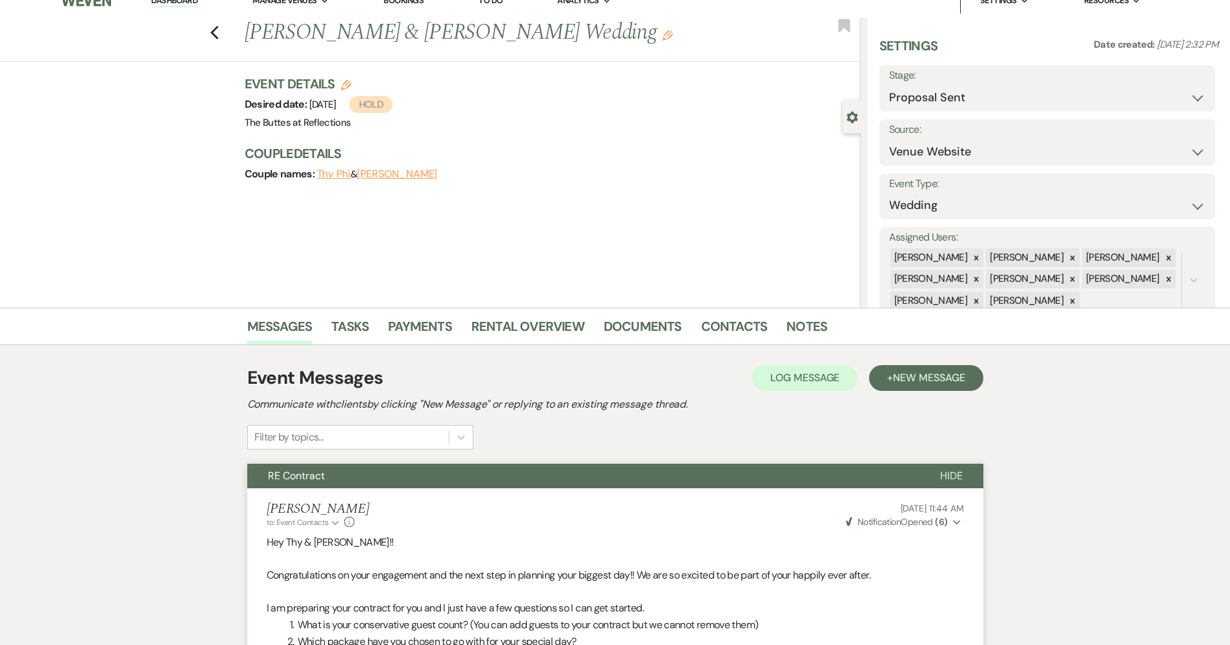
click at [801, 163] on div "Couple Details Couple names: Thy Phi & Tyler Foutch" at bounding box center [547, 164] width 604 height 39
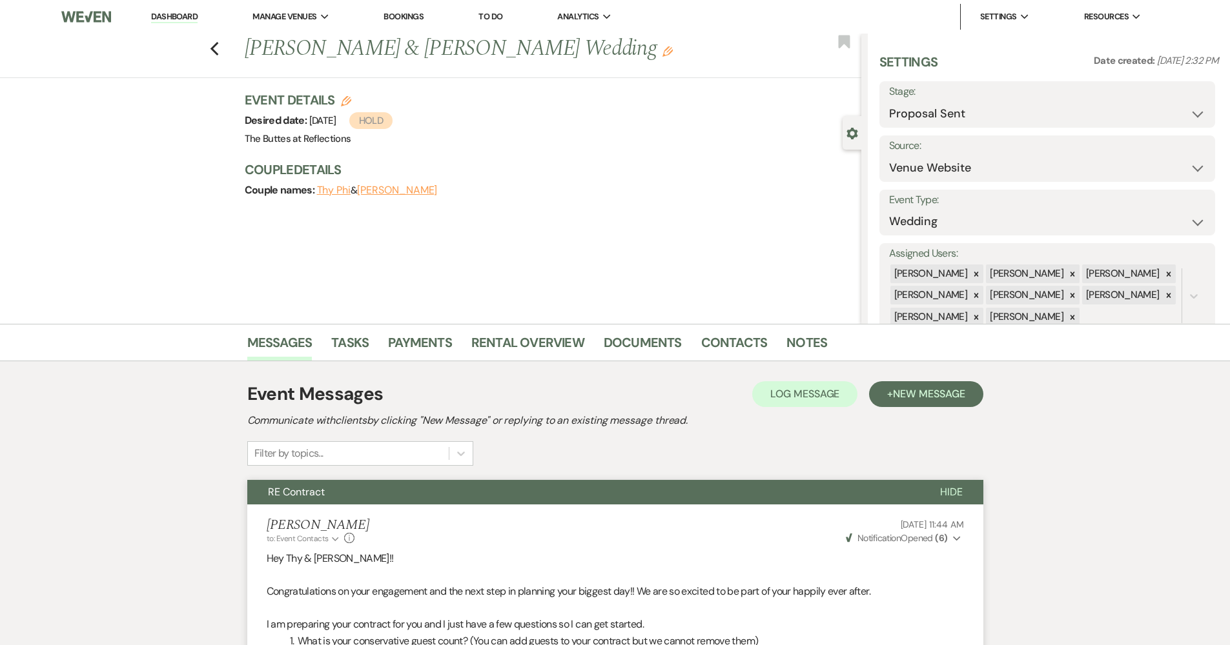
click at [189, 22] on link "Dashboard" at bounding box center [174, 17] width 46 height 12
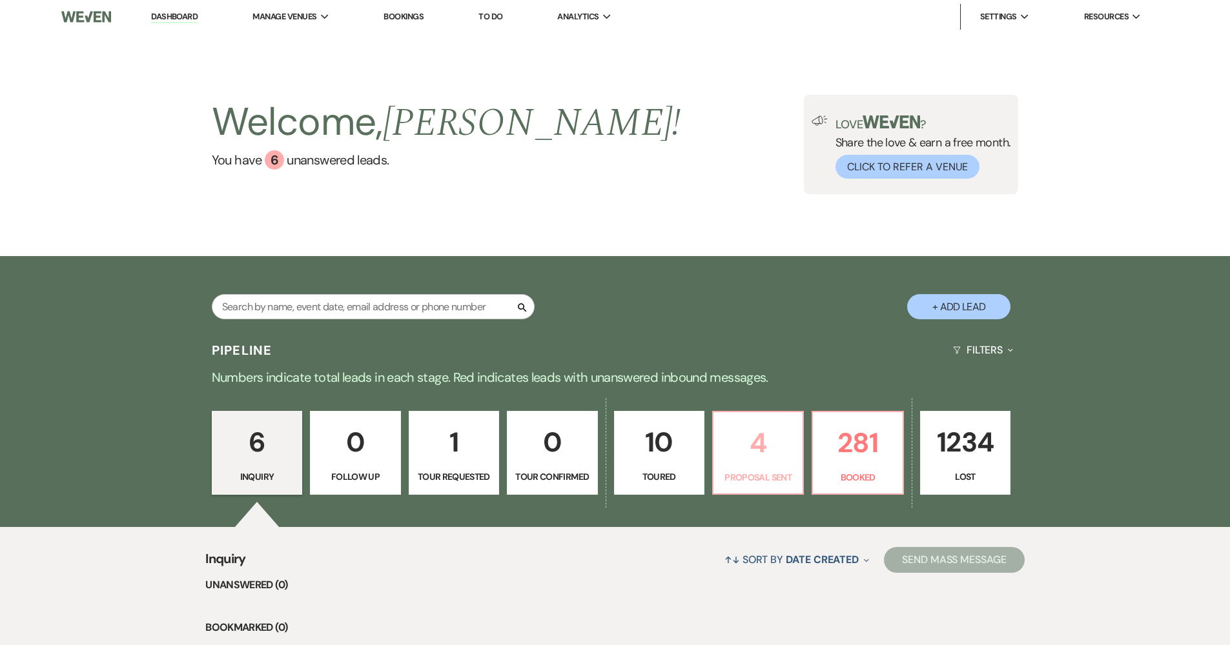
click at [760, 459] on p "4" at bounding box center [758, 442] width 74 height 43
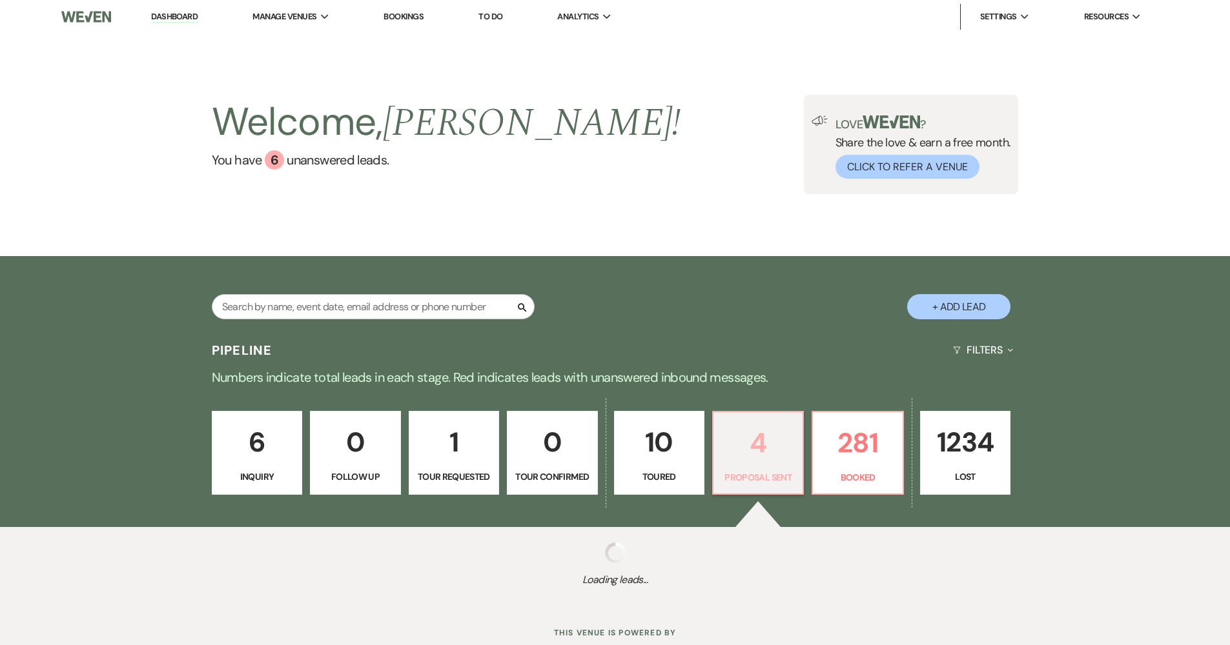
select select "6"
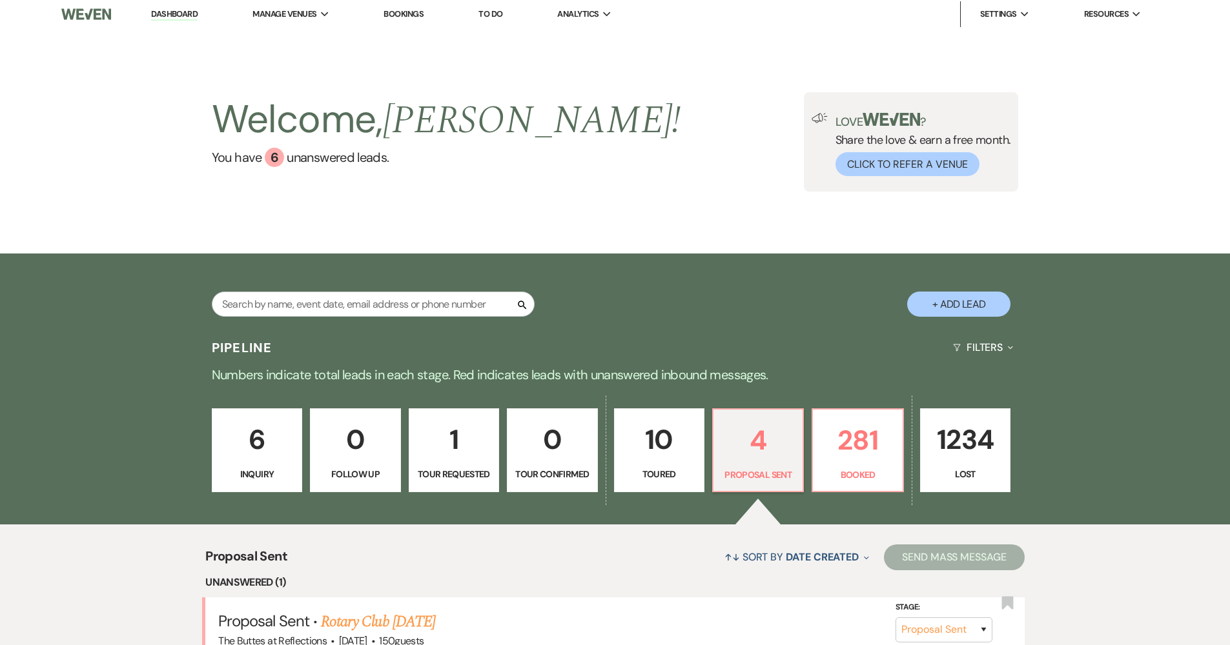
scroll to position [258, 0]
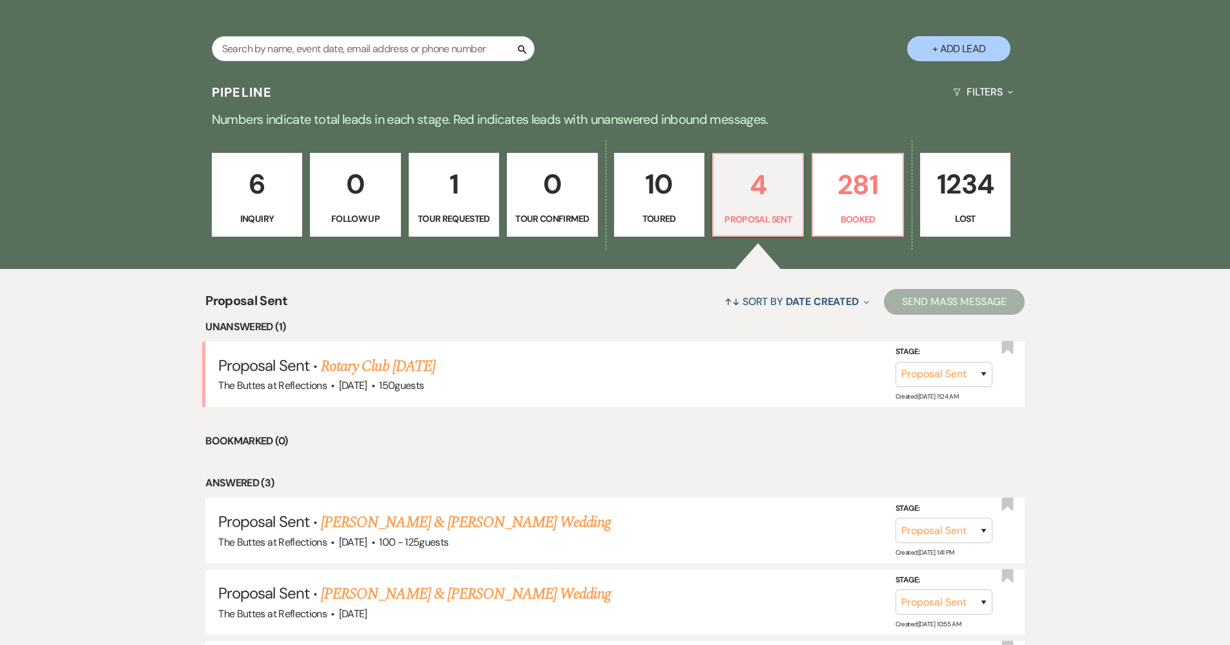
click at [841, 233] on link "281 Booked" at bounding box center [857, 195] width 92 height 84
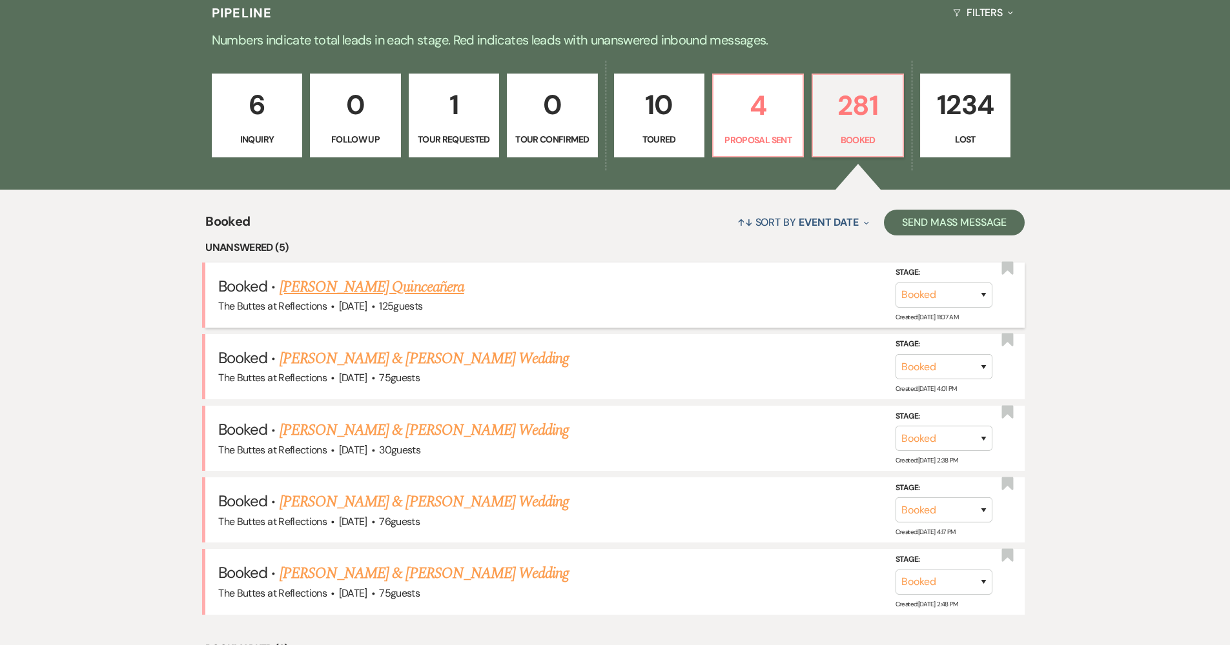
scroll to position [356, 0]
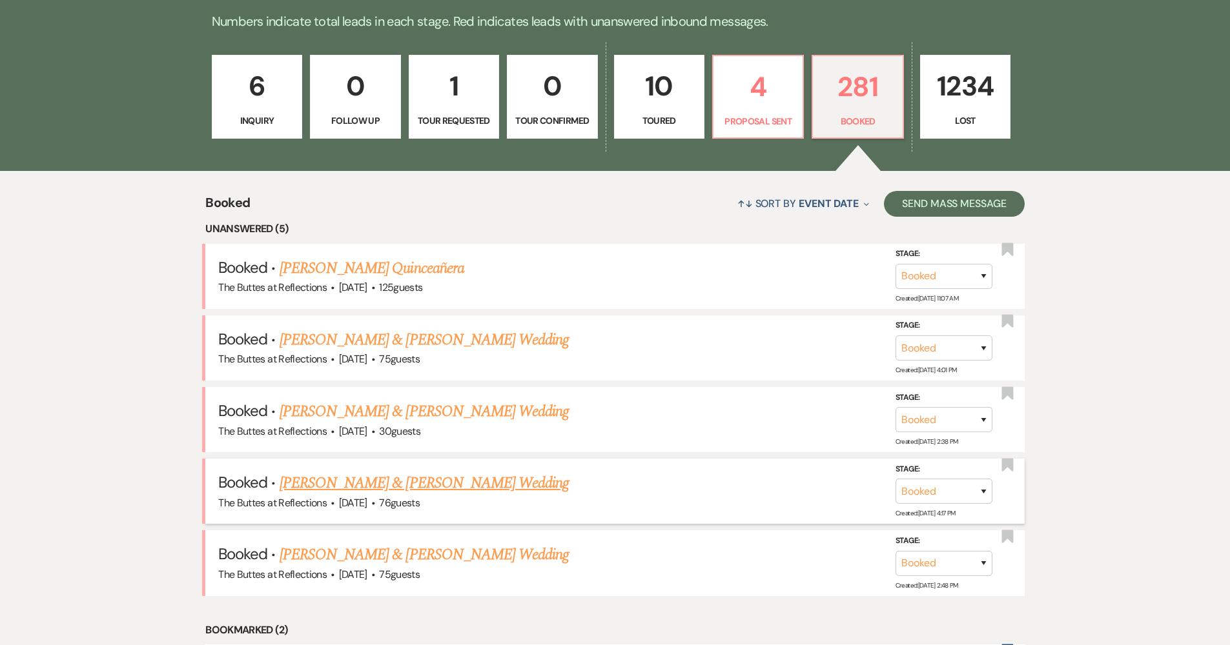
click at [418, 481] on link "[PERSON_NAME] & [PERSON_NAME] Wedding" at bounding box center [423, 483] width 289 height 23
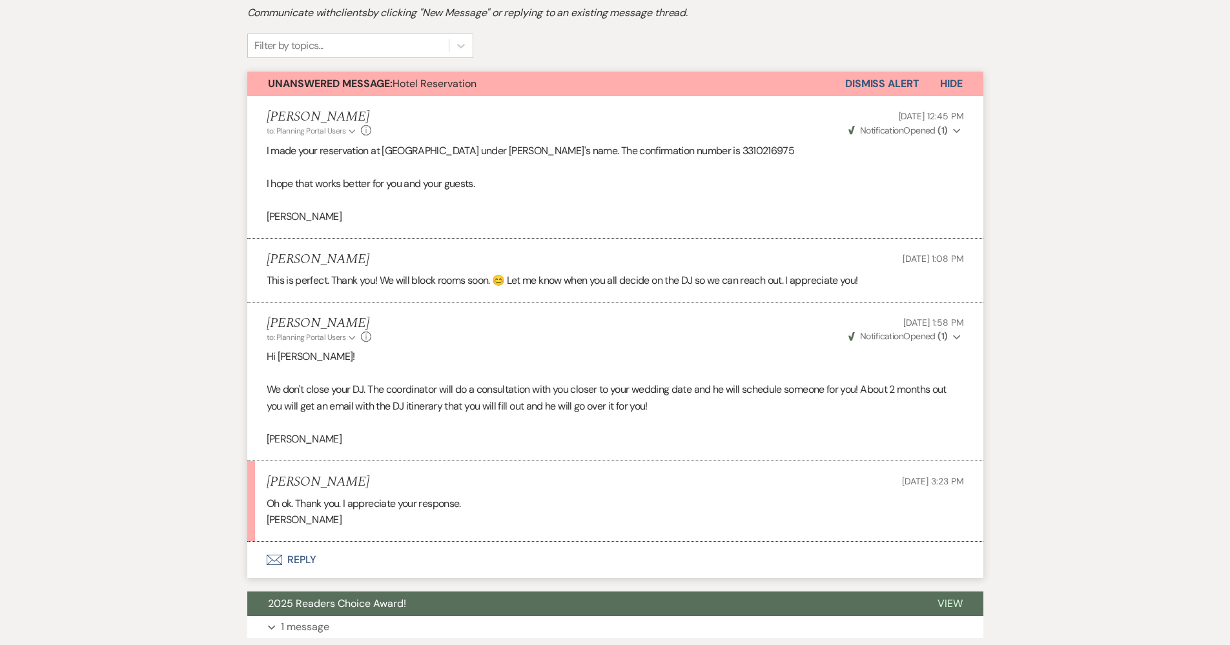
scroll to position [319, 0]
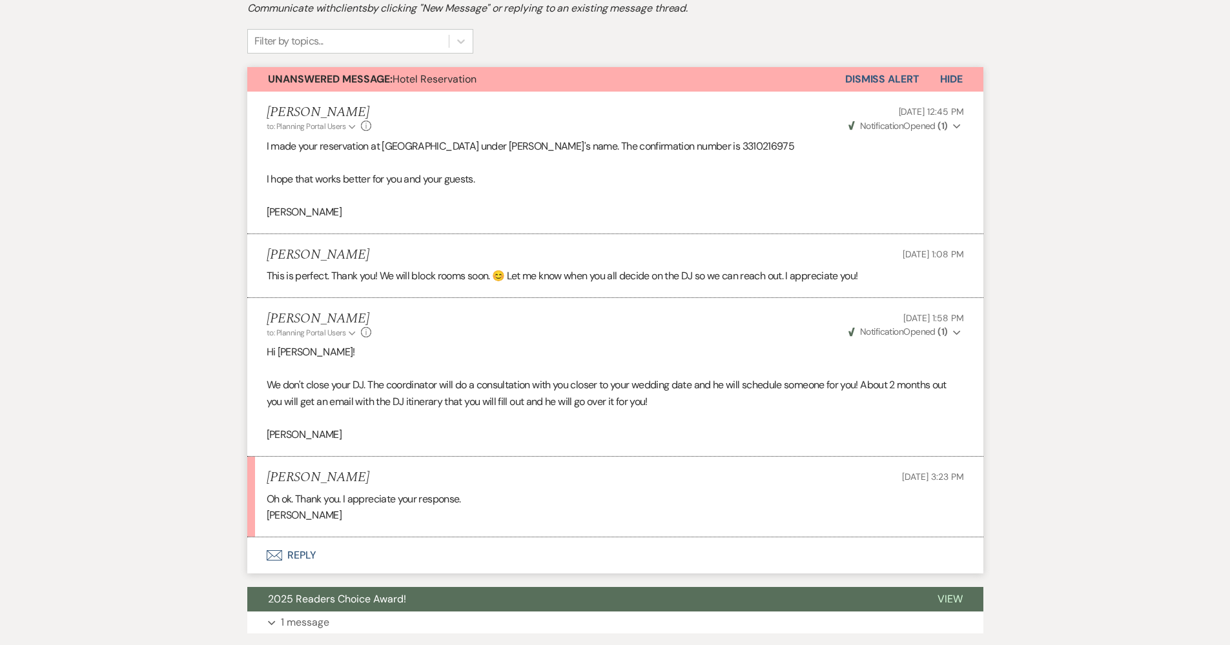
click at [405, 545] on button "Envelope Reply" at bounding box center [615, 556] width 736 height 36
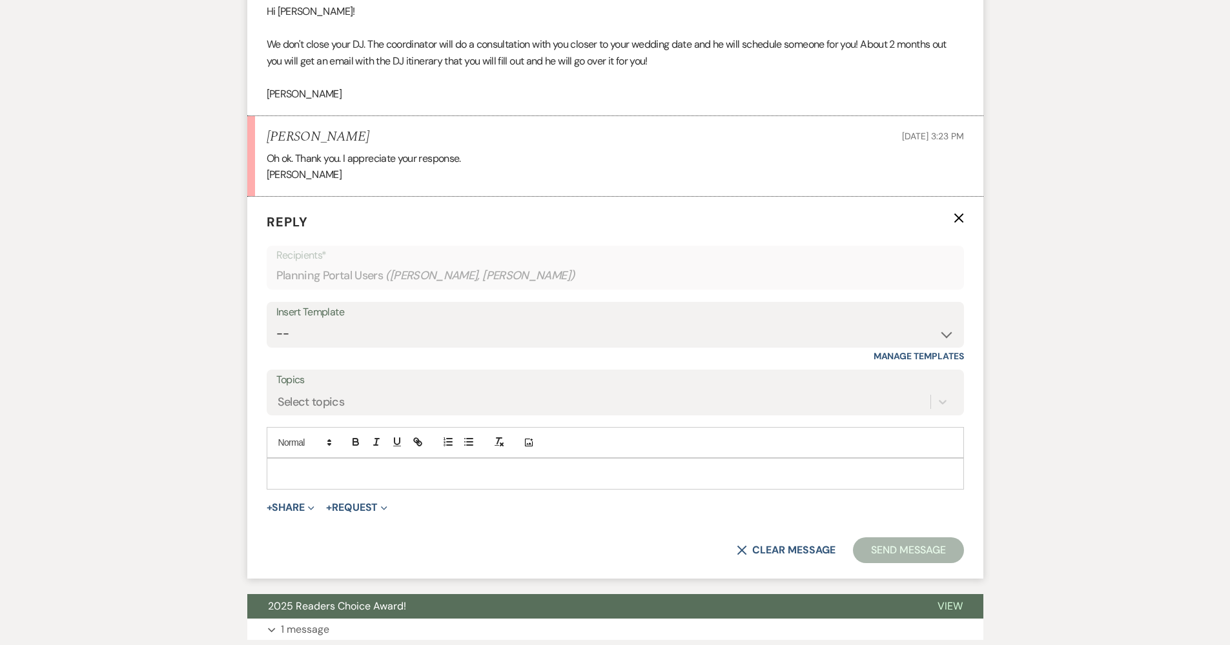
scroll to position [660, 0]
click at [394, 458] on div at bounding box center [615, 473] width 696 height 30
click at [960, 543] on button "Send Message" at bounding box center [908, 550] width 110 height 26
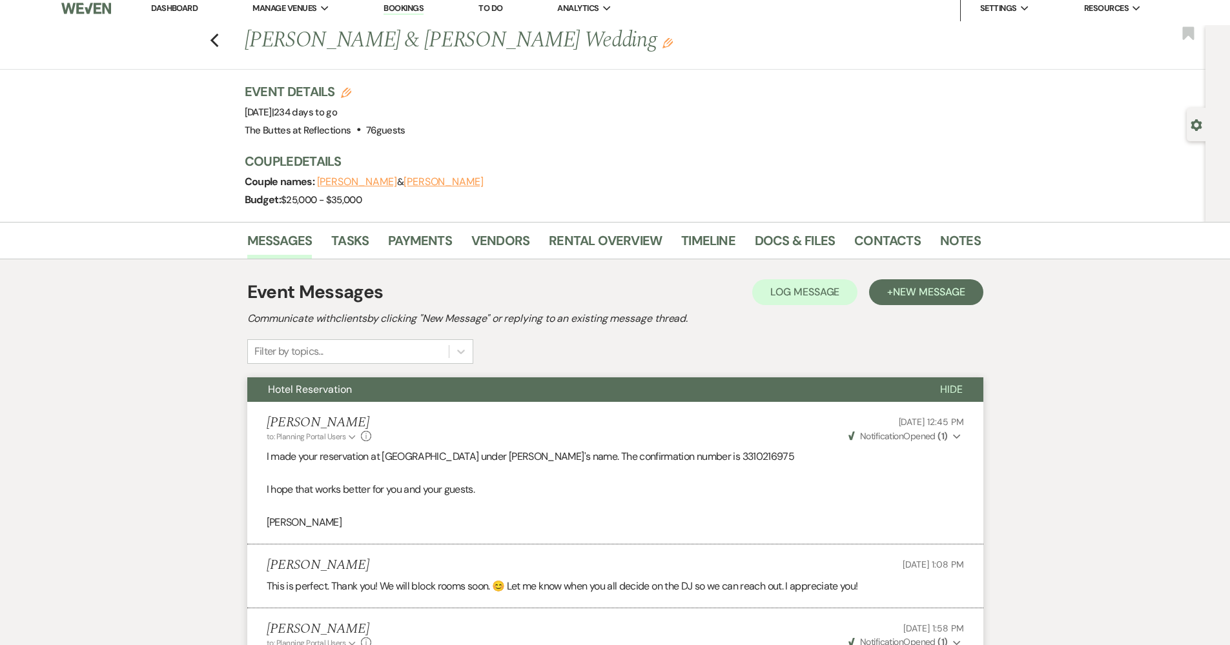
scroll to position [0, 0]
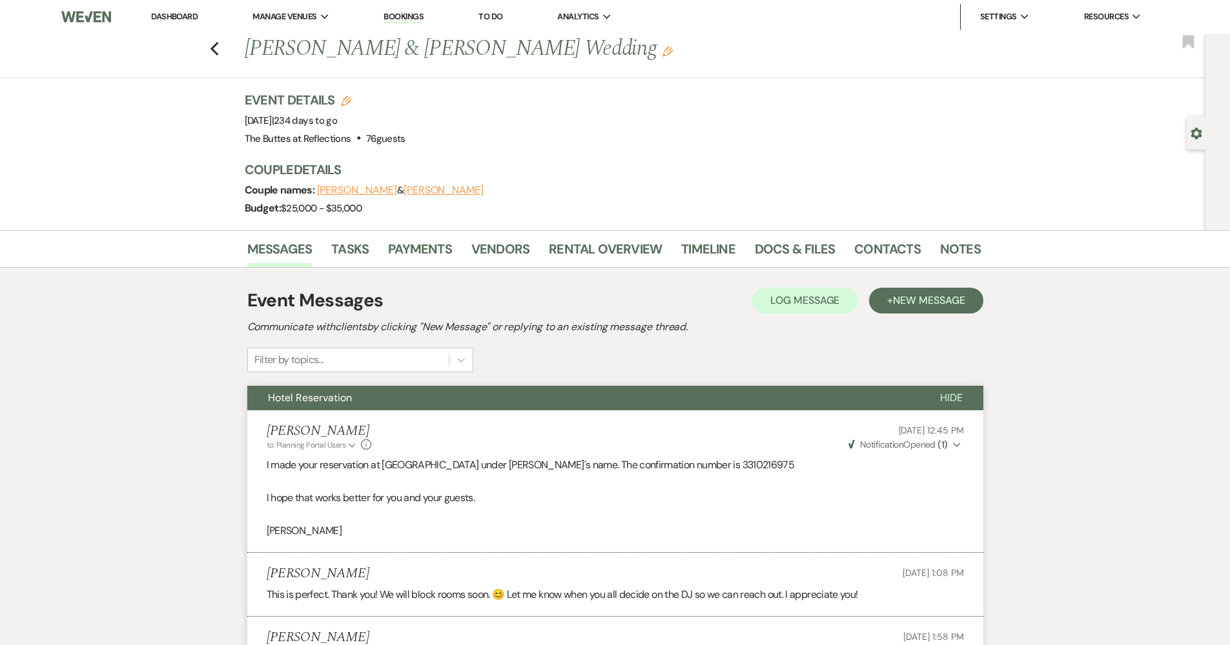
click at [199, 12] on li "Dashboard" at bounding box center [174, 17] width 59 height 26
click at [196, 19] on link "Dashboard" at bounding box center [174, 16] width 46 height 11
